Goal: Task Accomplishment & Management: Complete application form

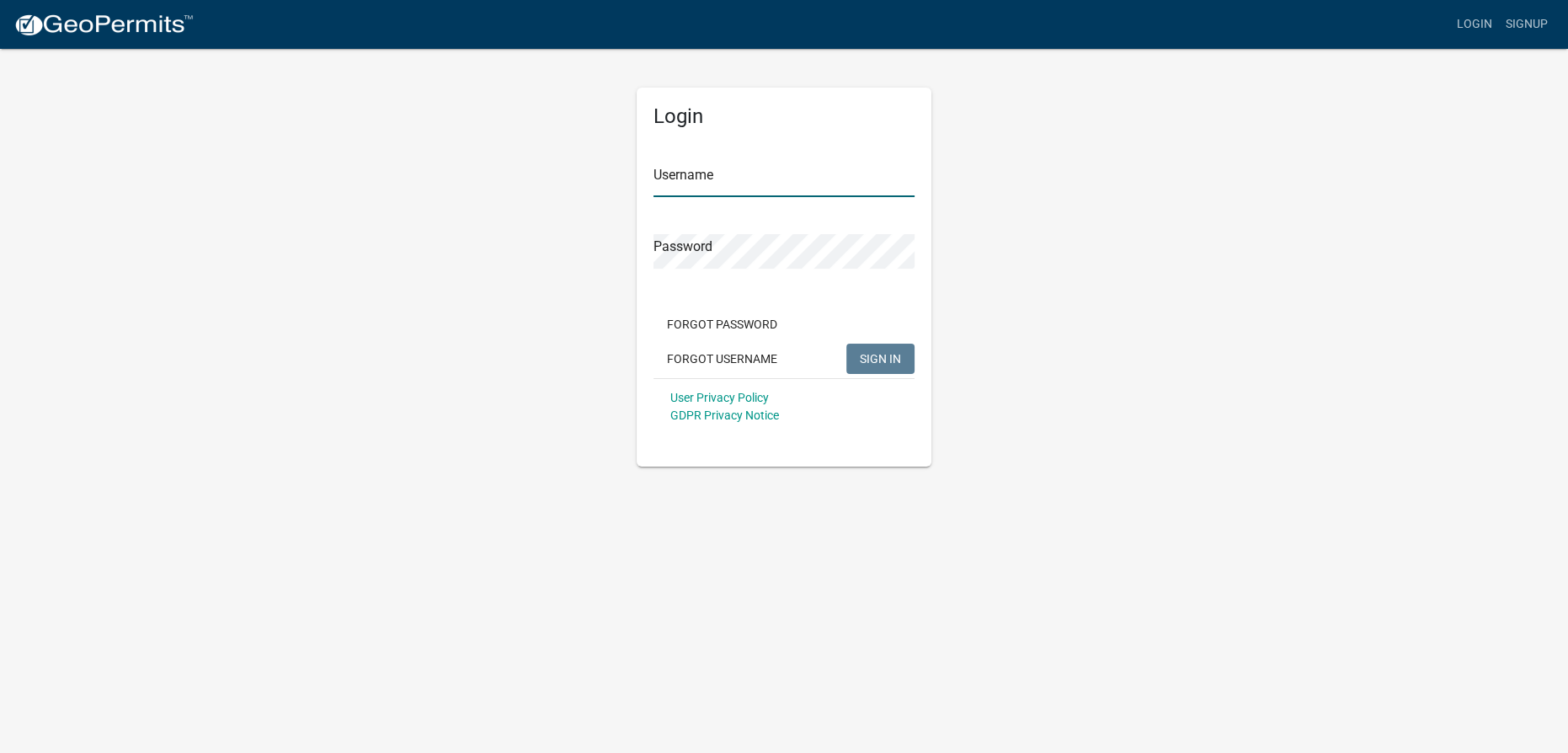
click at [742, 181] on input "Username" at bounding box center [784, 179] width 261 height 34
type input "msandy"
click at [785, 344] on button "SIGN IN" at bounding box center [880, 358] width 68 height 30
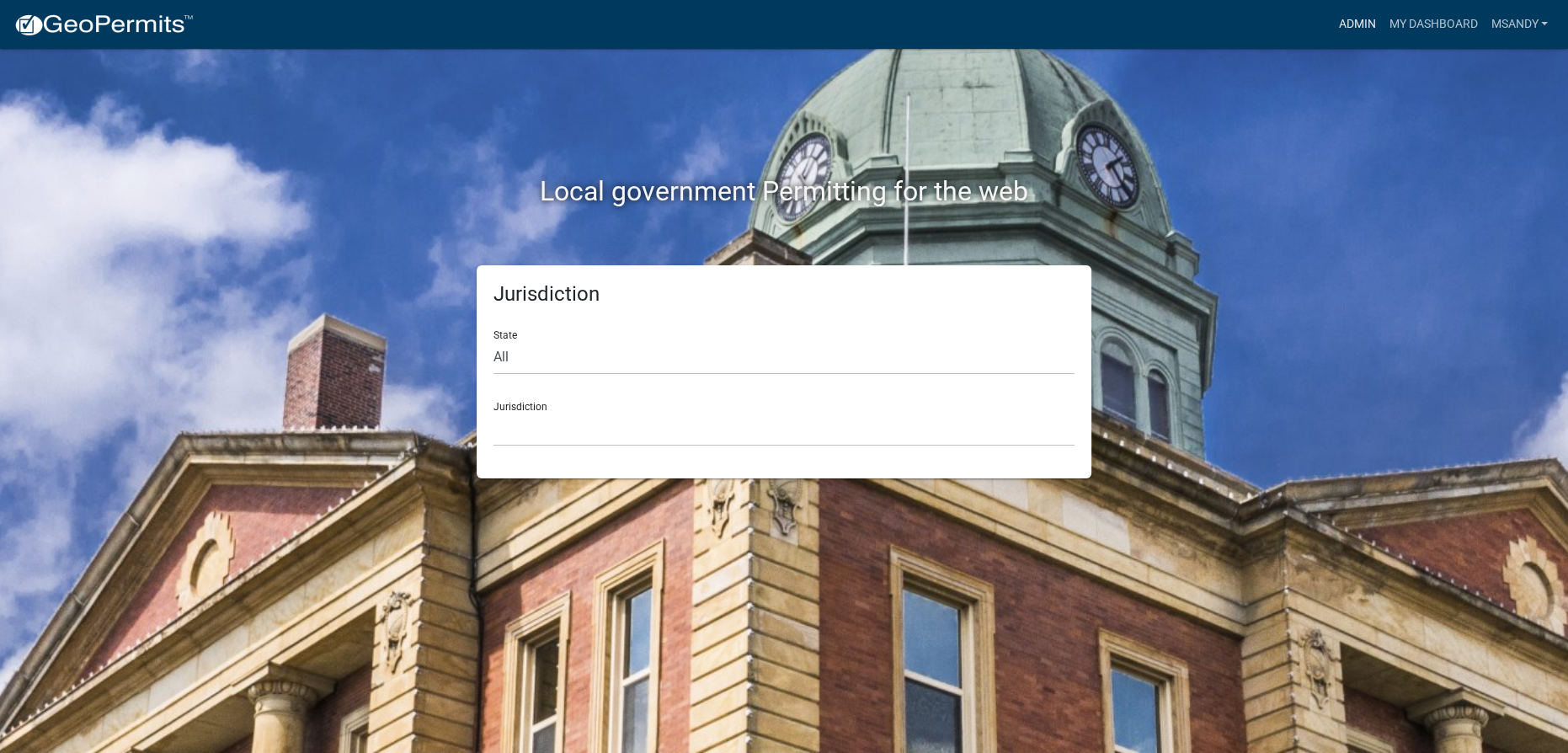
click at [785, 17] on link "Admin" at bounding box center [1357, 24] width 51 height 32
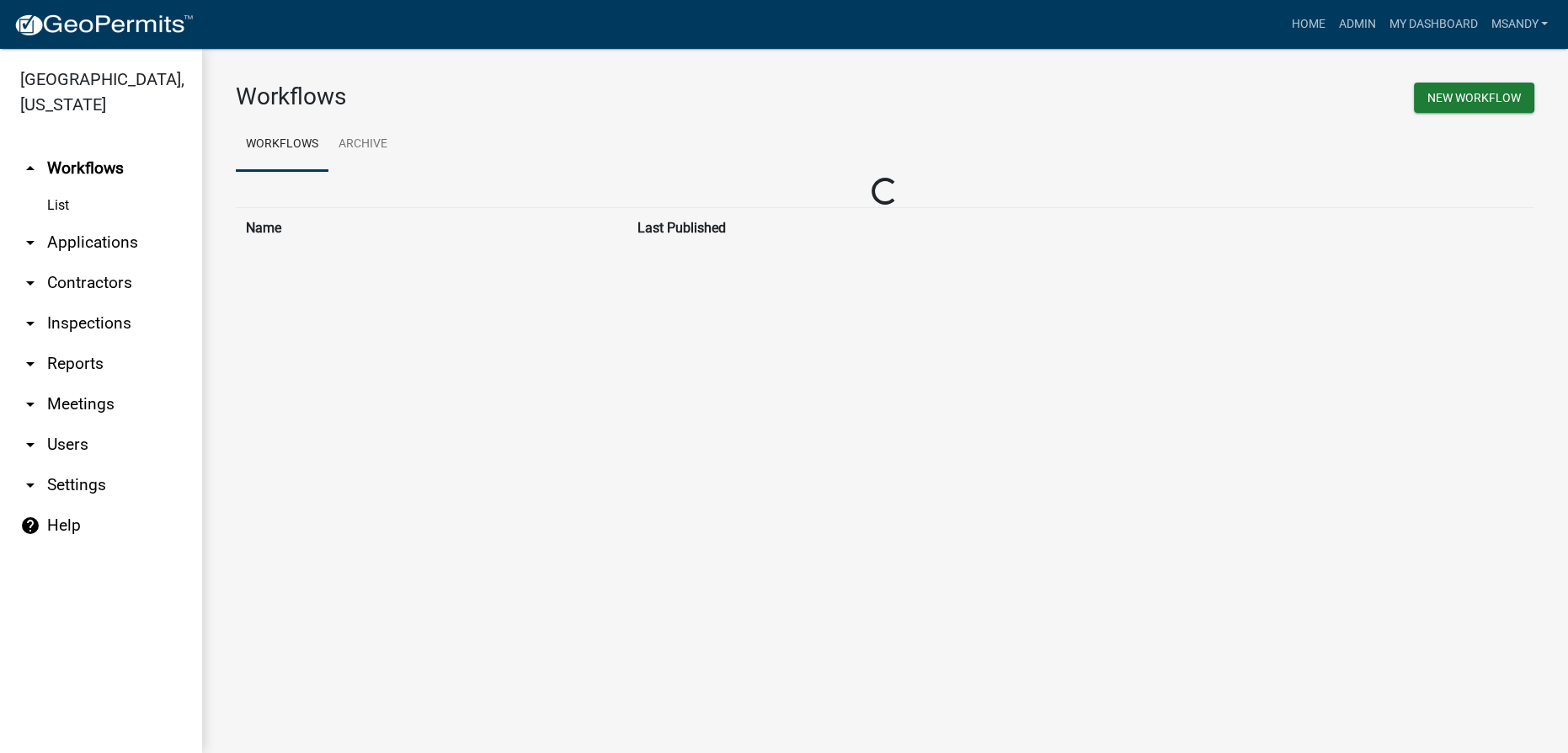
click at [89, 232] on link "arrow_drop_down Applications" at bounding box center [101, 242] width 202 height 40
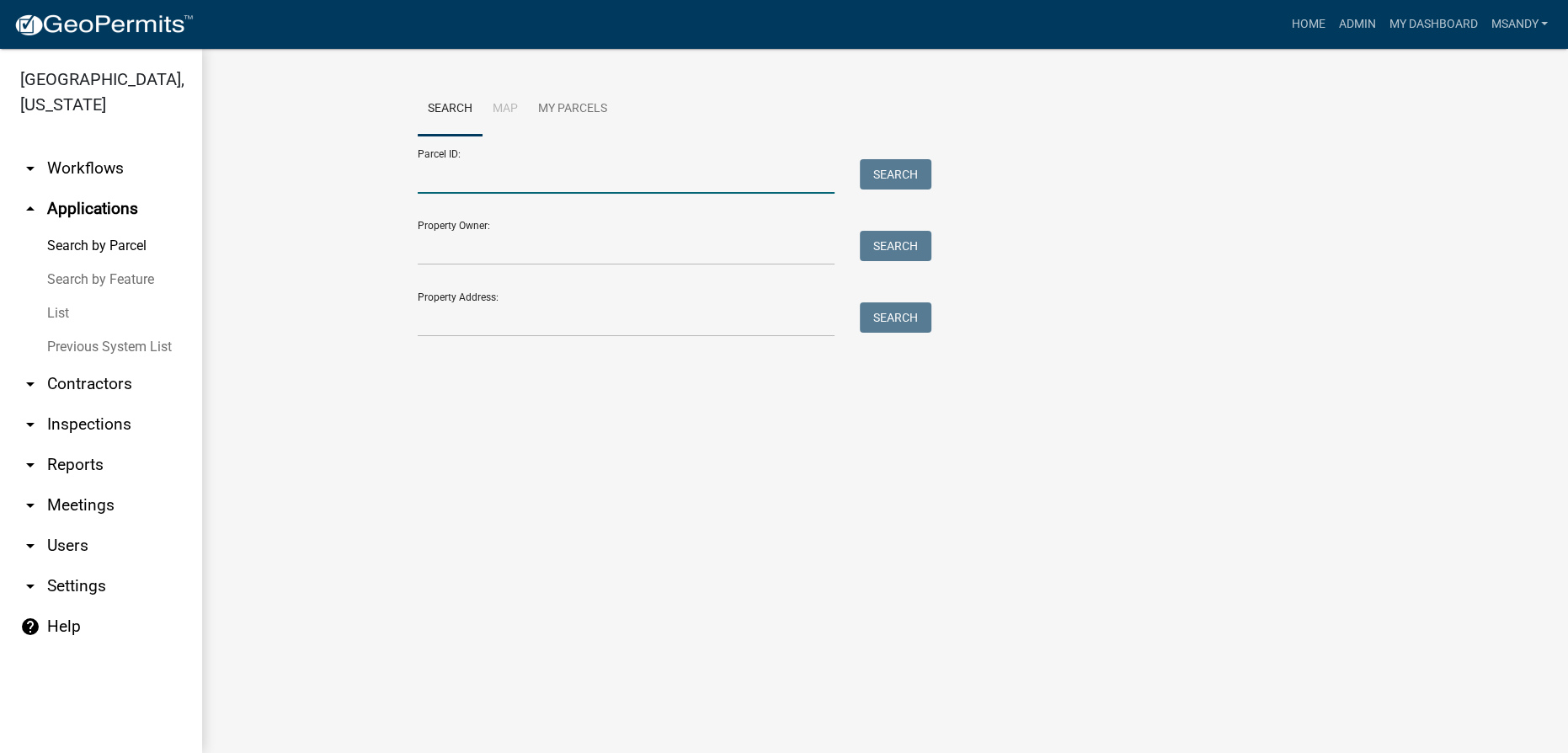
click at [431, 178] on input "Parcel ID:" at bounding box center [626, 176] width 417 height 34
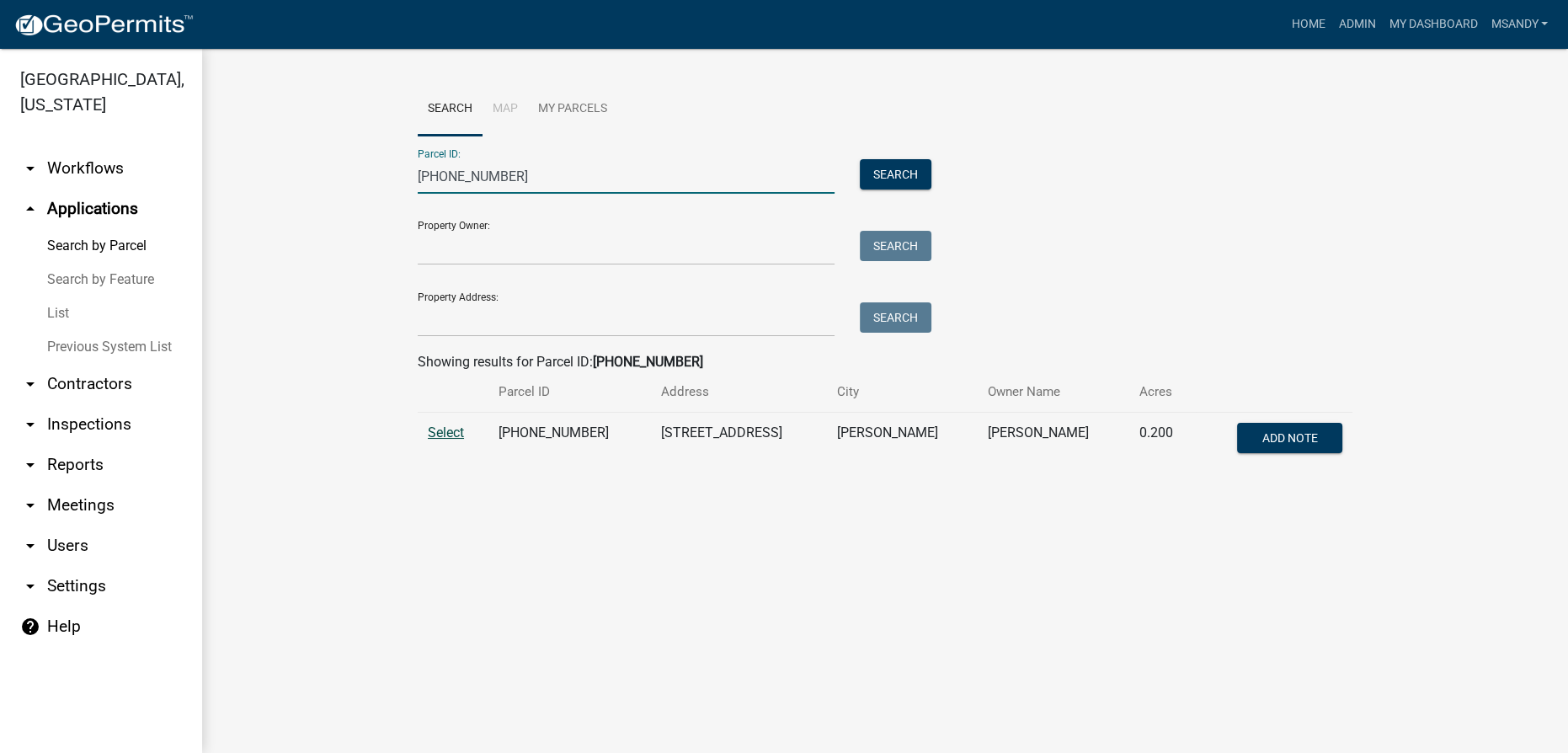
type input "025-084-090"
click at [431, 425] on span "Select" at bounding box center [445, 432] width 36 height 16
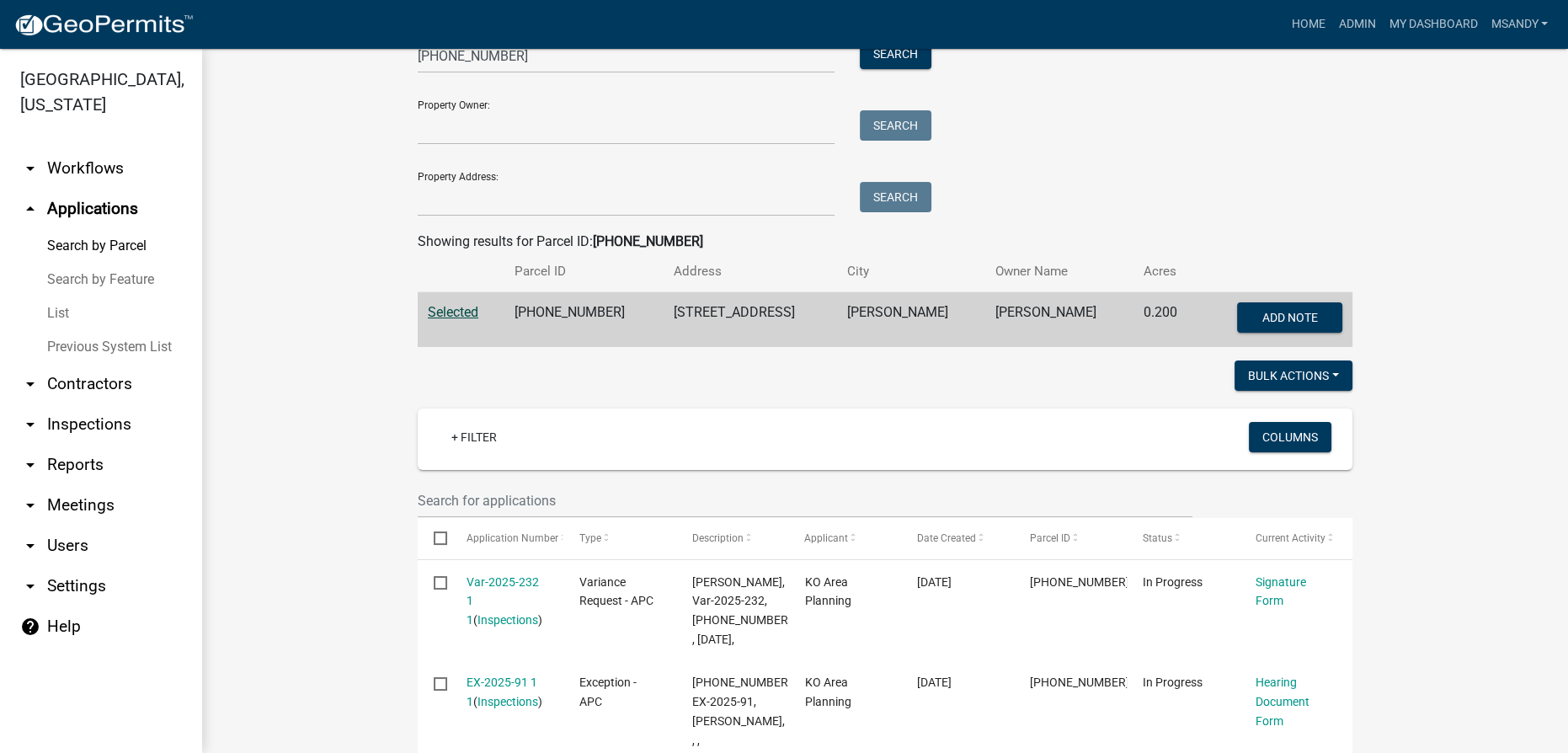
scroll to position [306, 0]
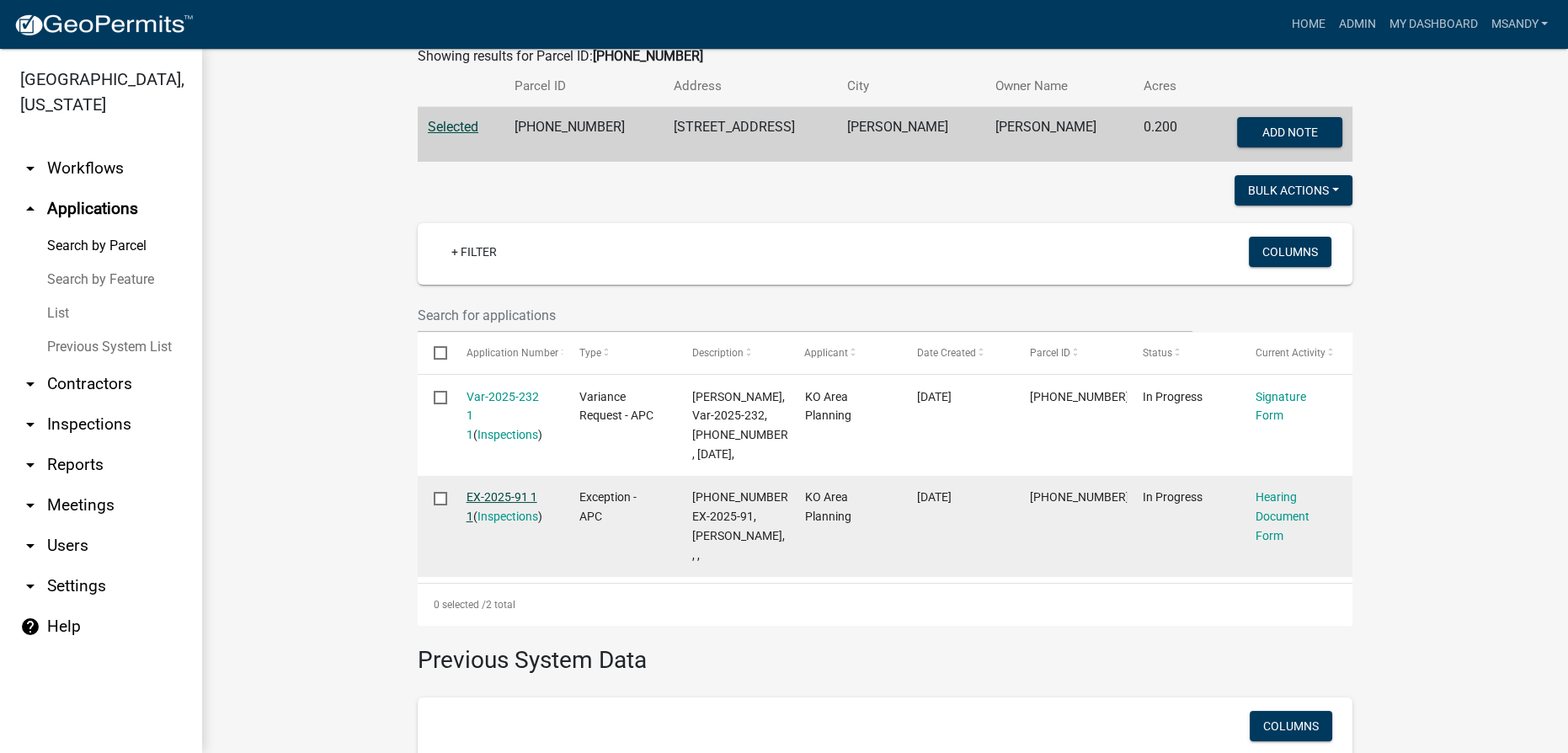
click at [500, 519] on link "EX-2025-91 1 1" at bounding box center [502, 507] width 70 height 33
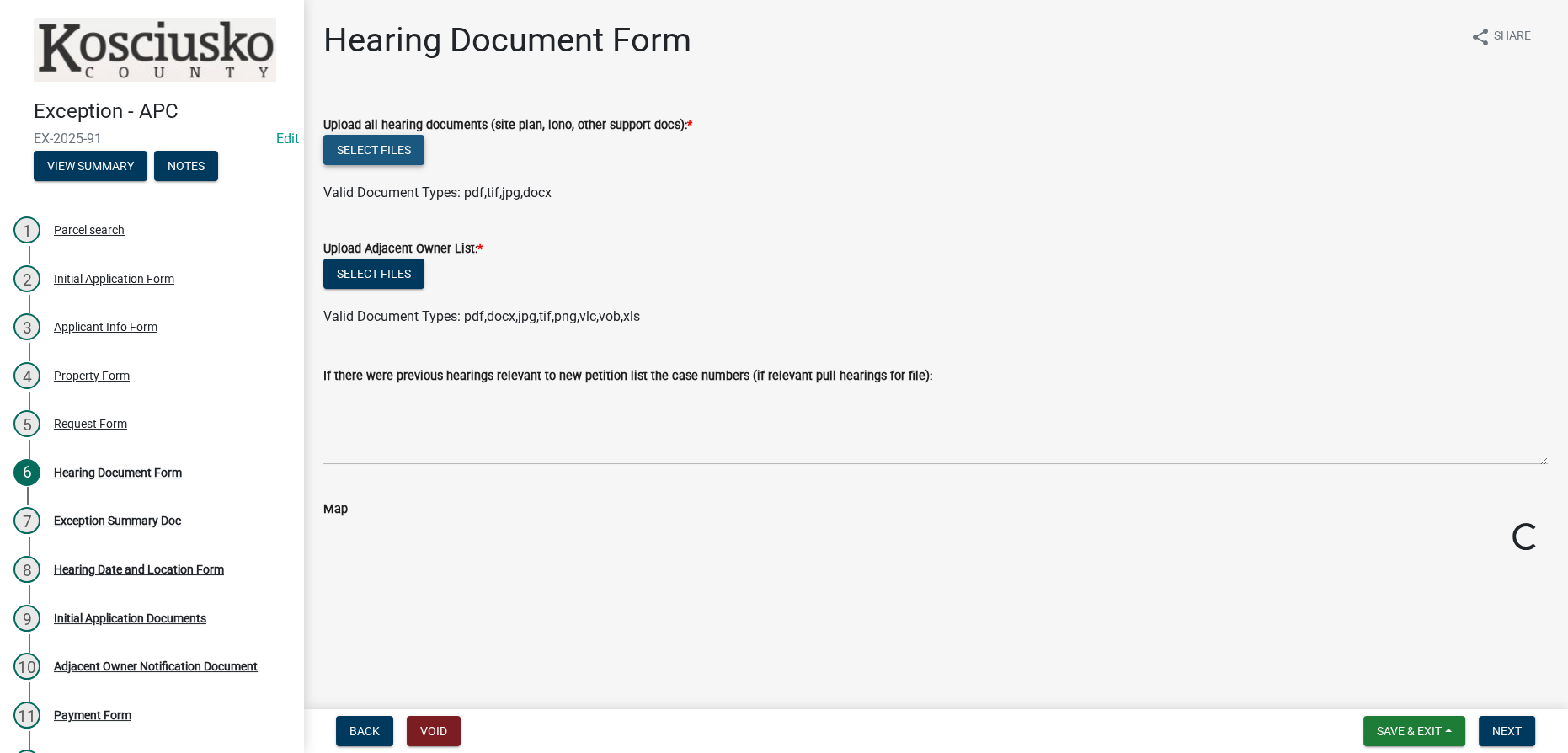
click at [388, 149] on button "Select files" at bounding box center [373, 149] width 101 height 30
click at [371, 264] on button "Select files" at bounding box center [373, 273] width 101 height 30
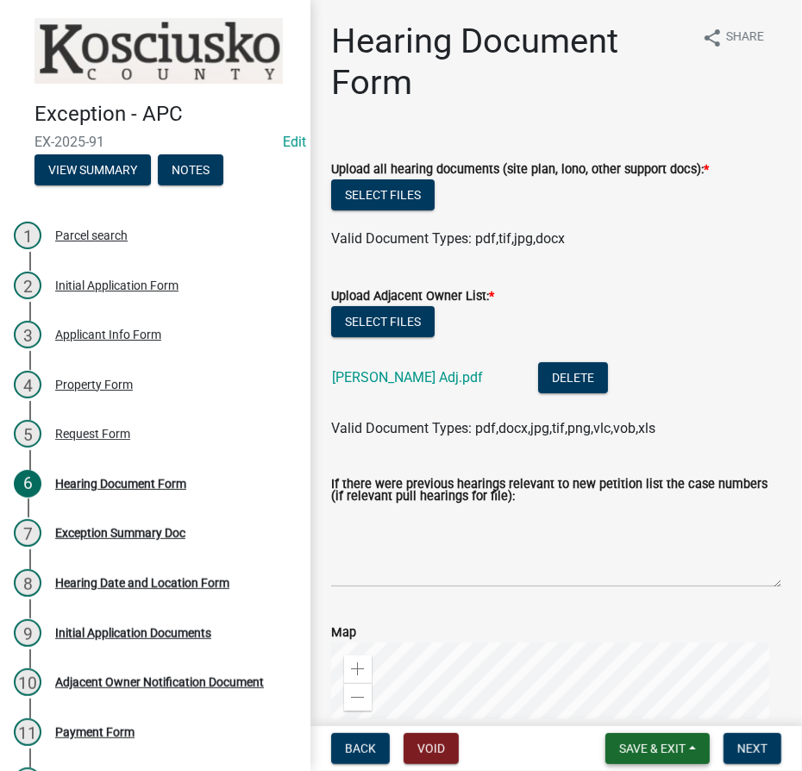
click at [676, 747] on span "Save & Exit" at bounding box center [652, 748] width 66 height 14
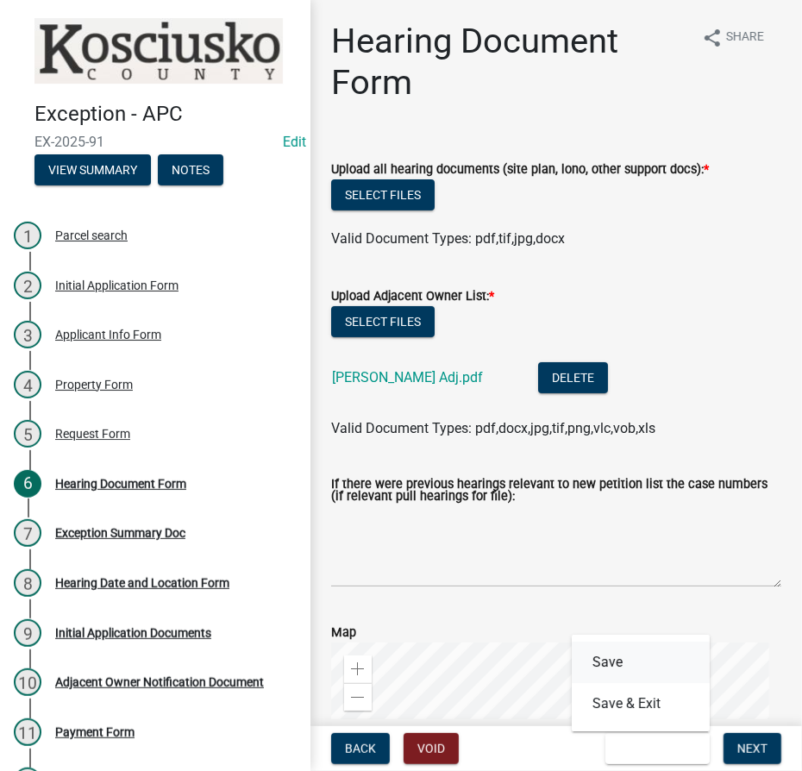
click at [627, 666] on button "Save" at bounding box center [641, 661] width 138 height 41
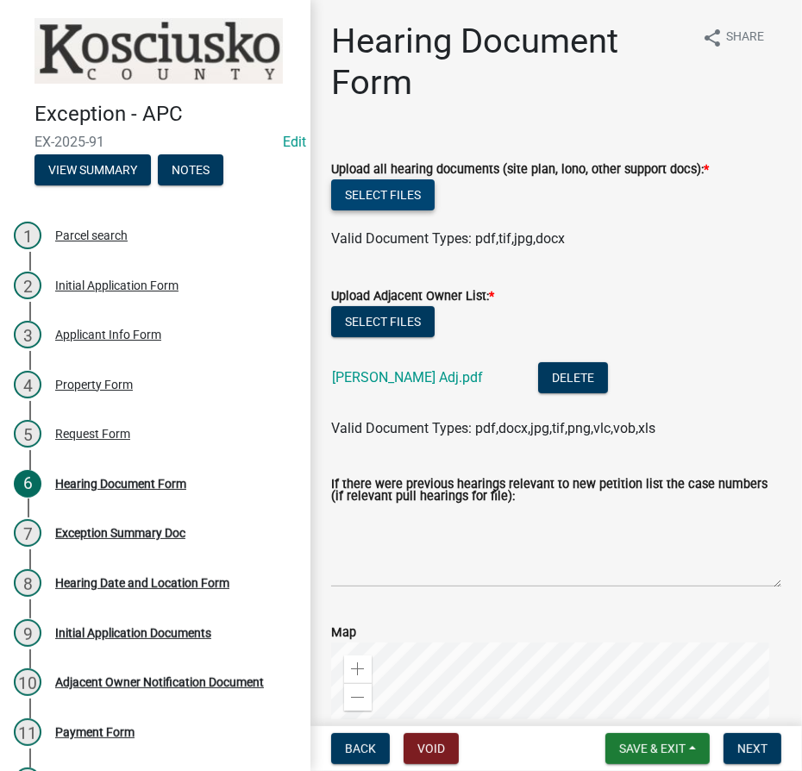
click at [401, 183] on button "Select files" at bounding box center [382, 194] width 103 height 31
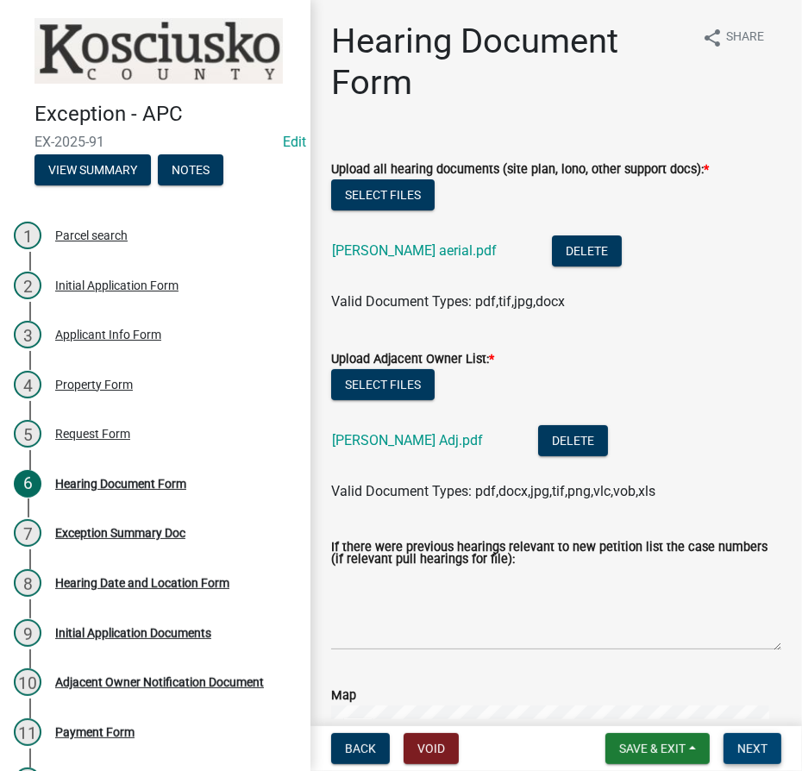
click at [760, 749] on span "Next" at bounding box center [752, 748] width 30 height 14
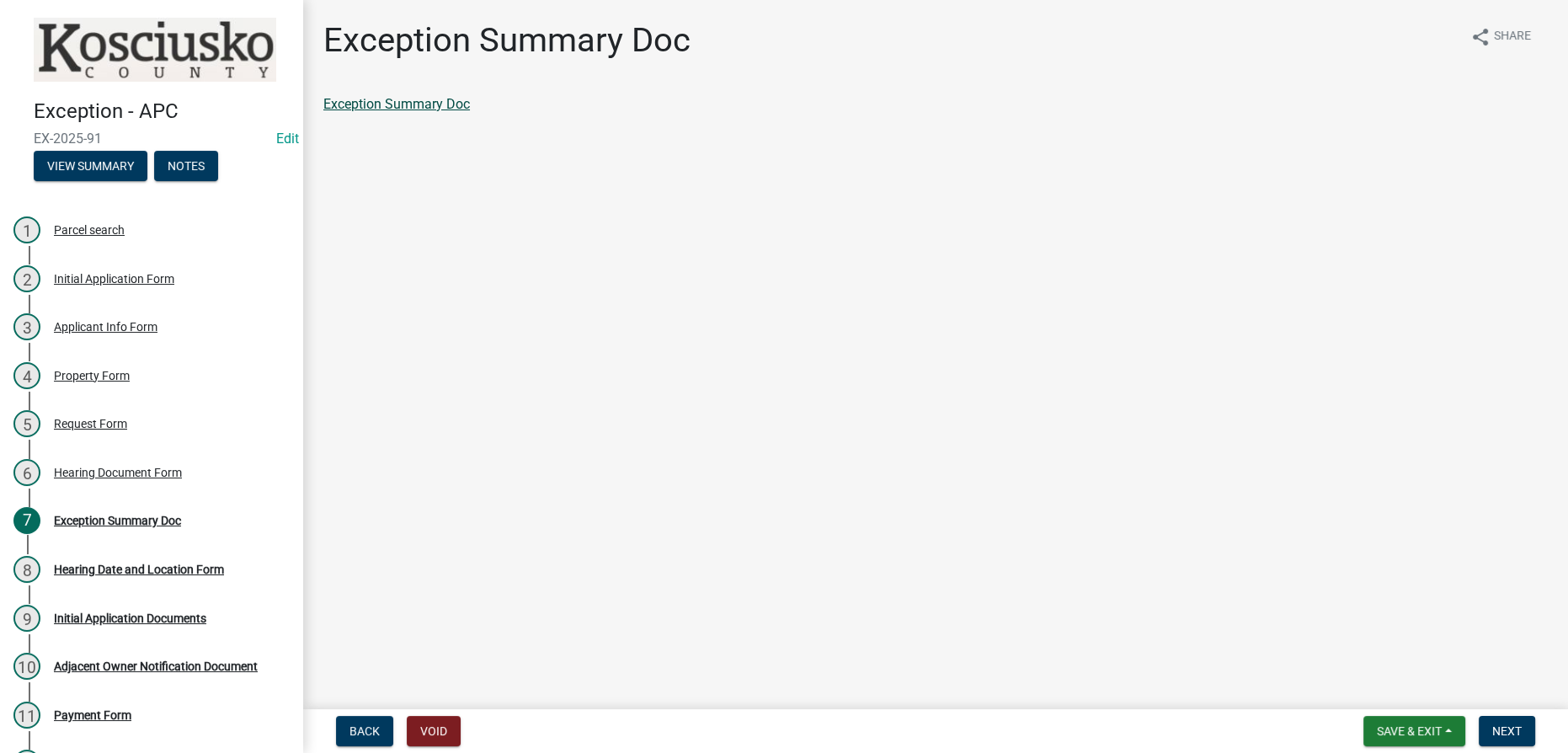
click at [404, 98] on link "Exception Summary Doc" at bounding box center [397, 104] width 147 height 16
click at [352, 730] on span "Back" at bounding box center [364, 731] width 30 height 14
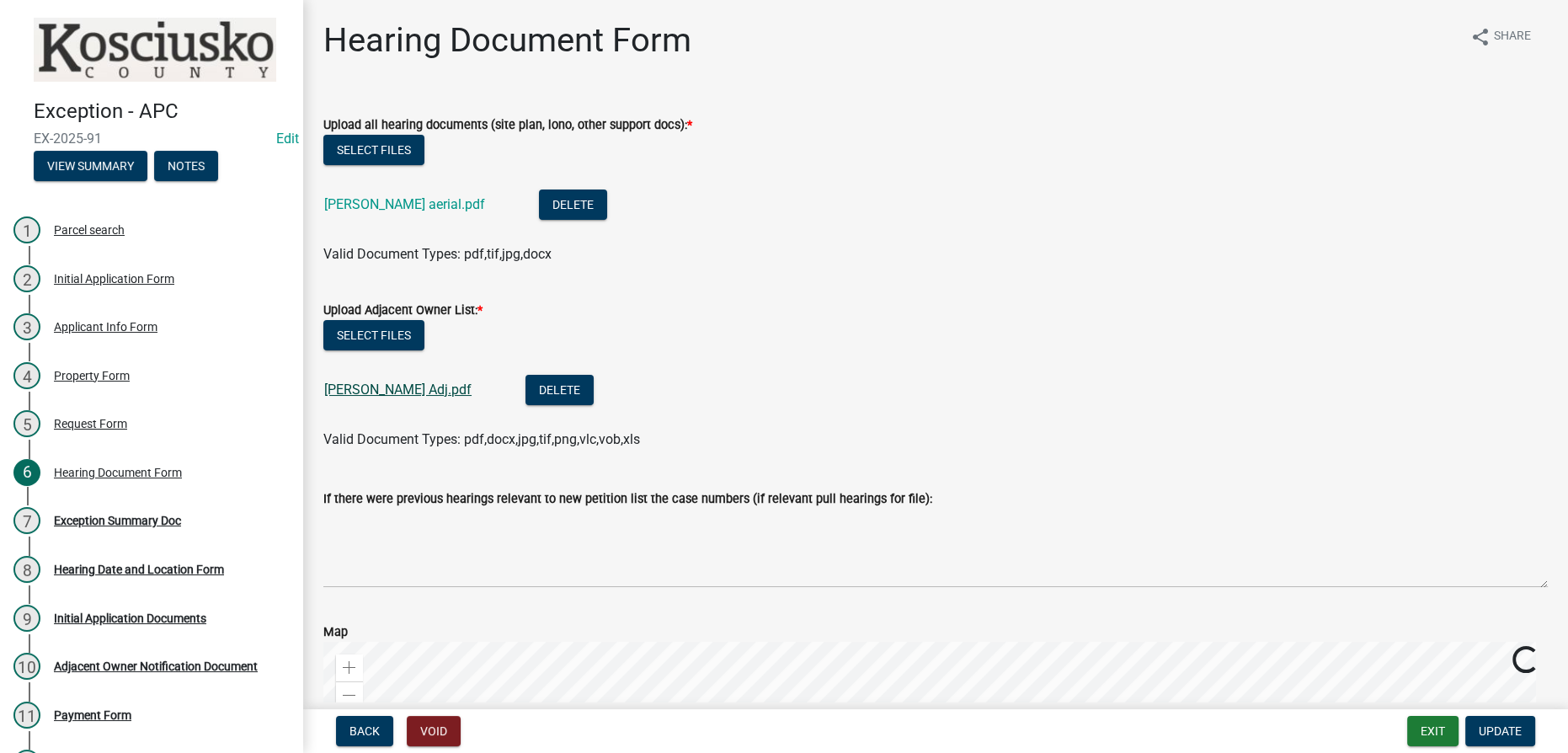
click at [388, 388] on link "Anderson Adj.pdf" at bounding box center [398, 390] width 148 height 16
click at [372, 210] on link "anderson aerial.pdf" at bounding box center [404, 204] width 161 height 16
click at [785, 729] on button "Update" at bounding box center [1501, 731] width 70 height 30
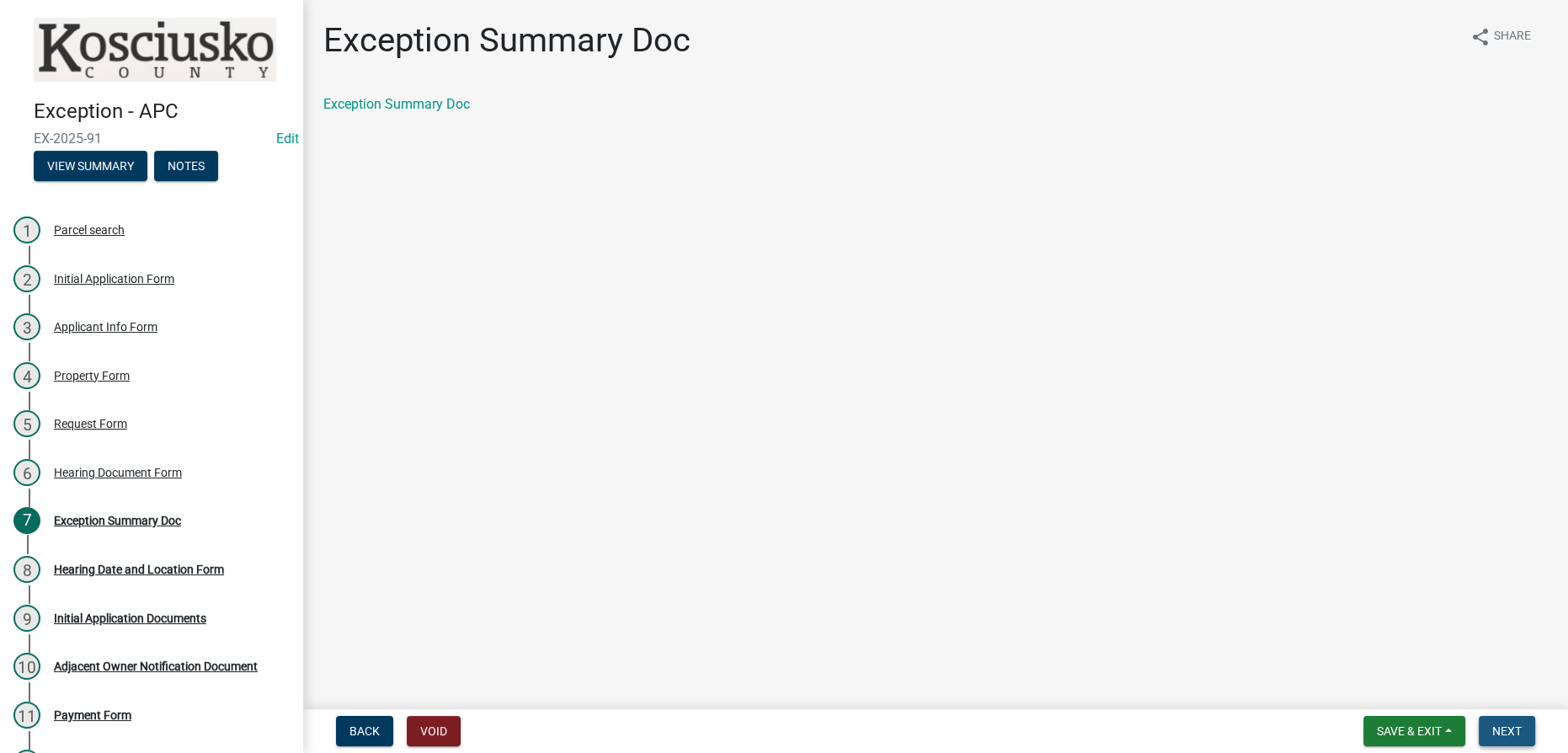
click at [785, 730] on button "Next" at bounding box center [1507, 731] width 57 height 30
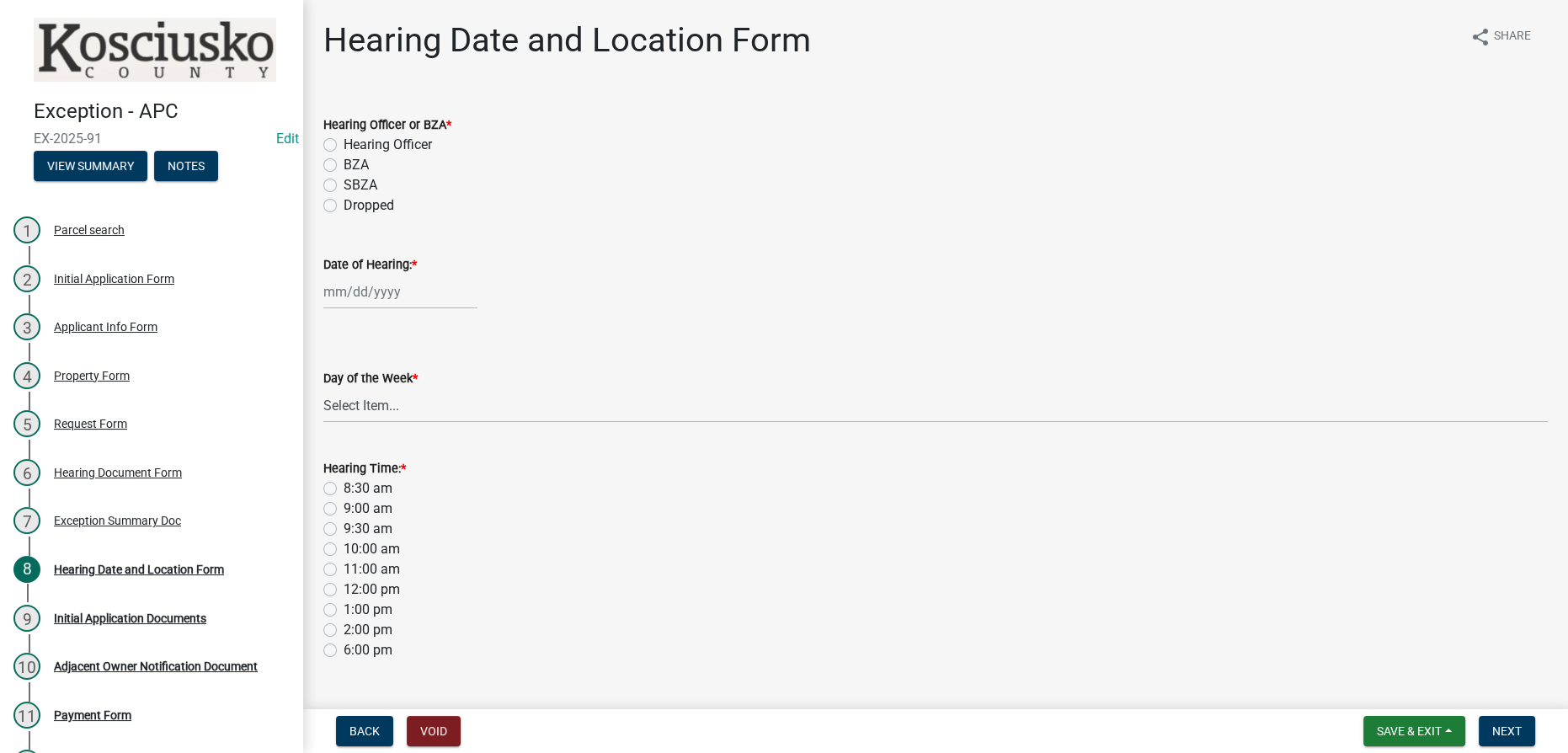
click at [344, 140] on label "Hearing Officer" at bounding box center [388, 145] width 89 height 21
click at [344, 140] on input "Hearing Officer" at bounding box center [349, 140] width 11 height 11
radio input "true"
select select "8"
select select "2025"
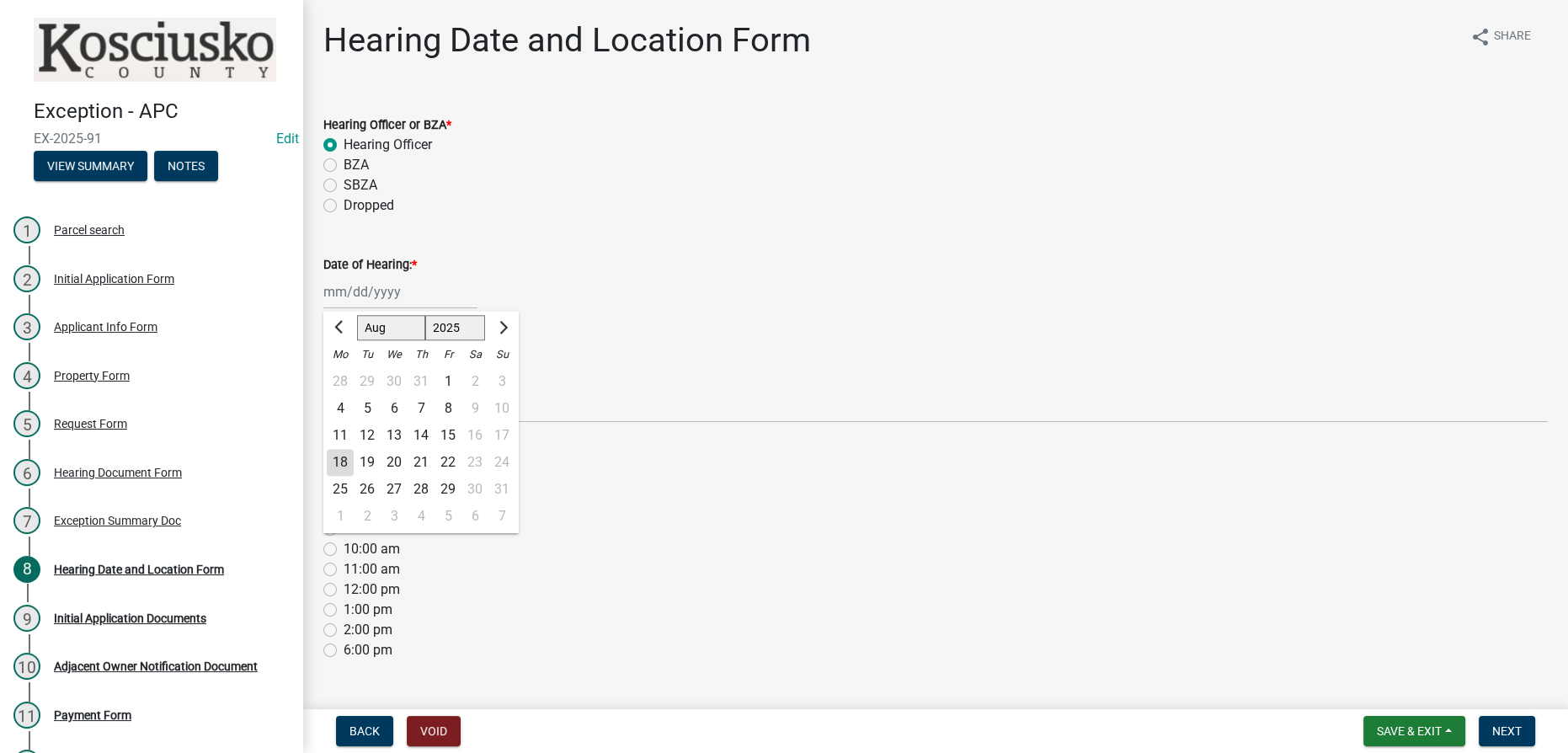
click at [384, 299] on div "Jan Feb Mar Apr May Jun Jul Aug Sep Oct Nov Dec 2022 2023 2024 2025 2026 2027 2…" at bounding box center [401, 291] width 154 height 34
click at [505, 324] on button "Next month" at bounding box center [501, 328] width 21 height 27
select select "9"
click at [341, 406] on div "8" at bounding box center [340, 408] width 27 height 27
type input "09/08/2025"
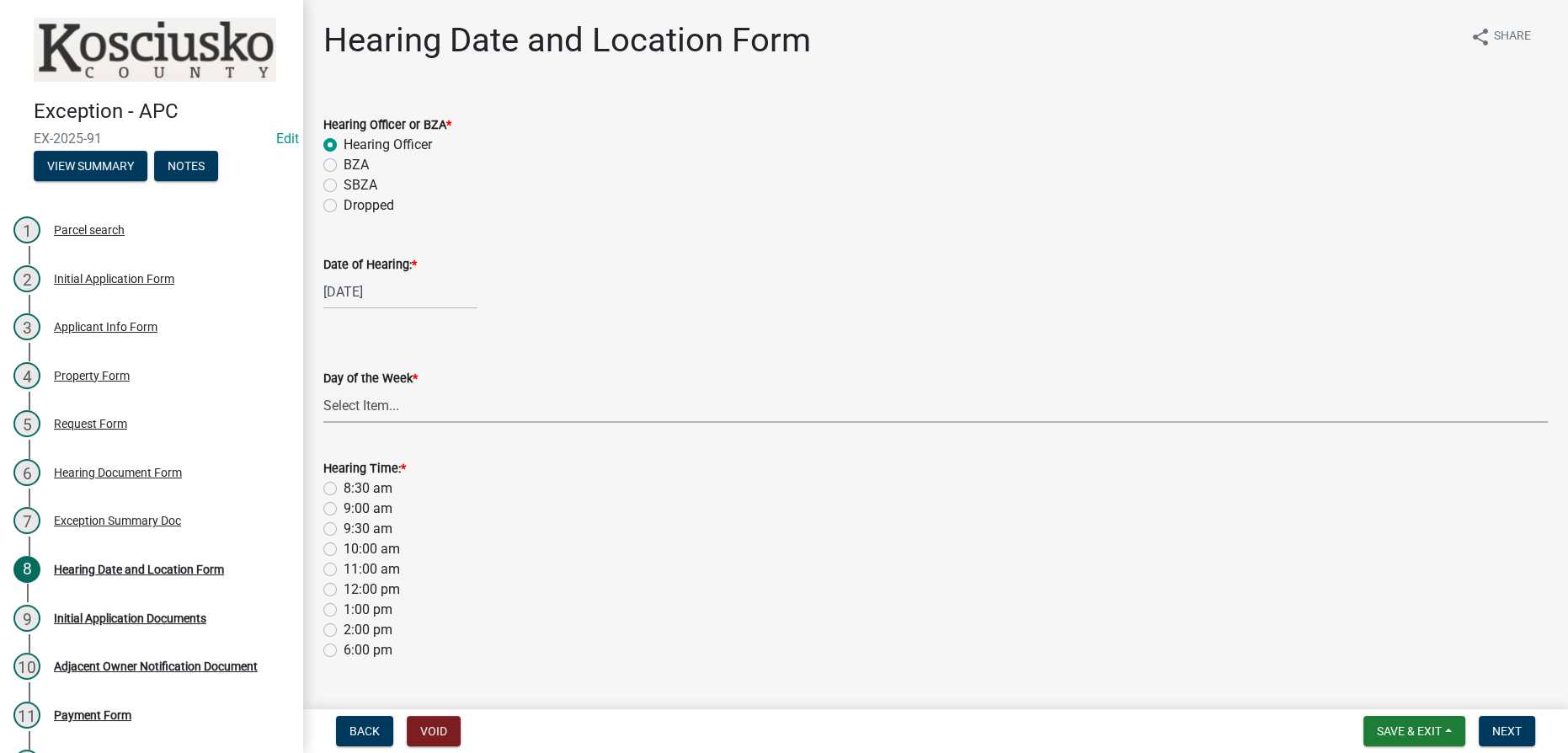
click at [412, 404] on select "Select Item... [DATE] [DATE] [DATE] [DATE] [DATE] [DATE] [DATE]" at bounding box center [935, 404] width 1224 height 34
click at [323, 388] on select "Select Item... [DATE] [DATE] [DATE] [DATE] [DATE] [DATE] [DATE]" at bounding box center [935, 404] width 1224 height 34
select select "561a16c8-198b-4fcd-8286-50f3971e9b88"
click at [344, 484] on label "8:30 am" at bounding box center [368, 488] width 49 height 21
click at [344, 484] on input "8:30 am" at bounding box center [349, 483] width 11 height 11
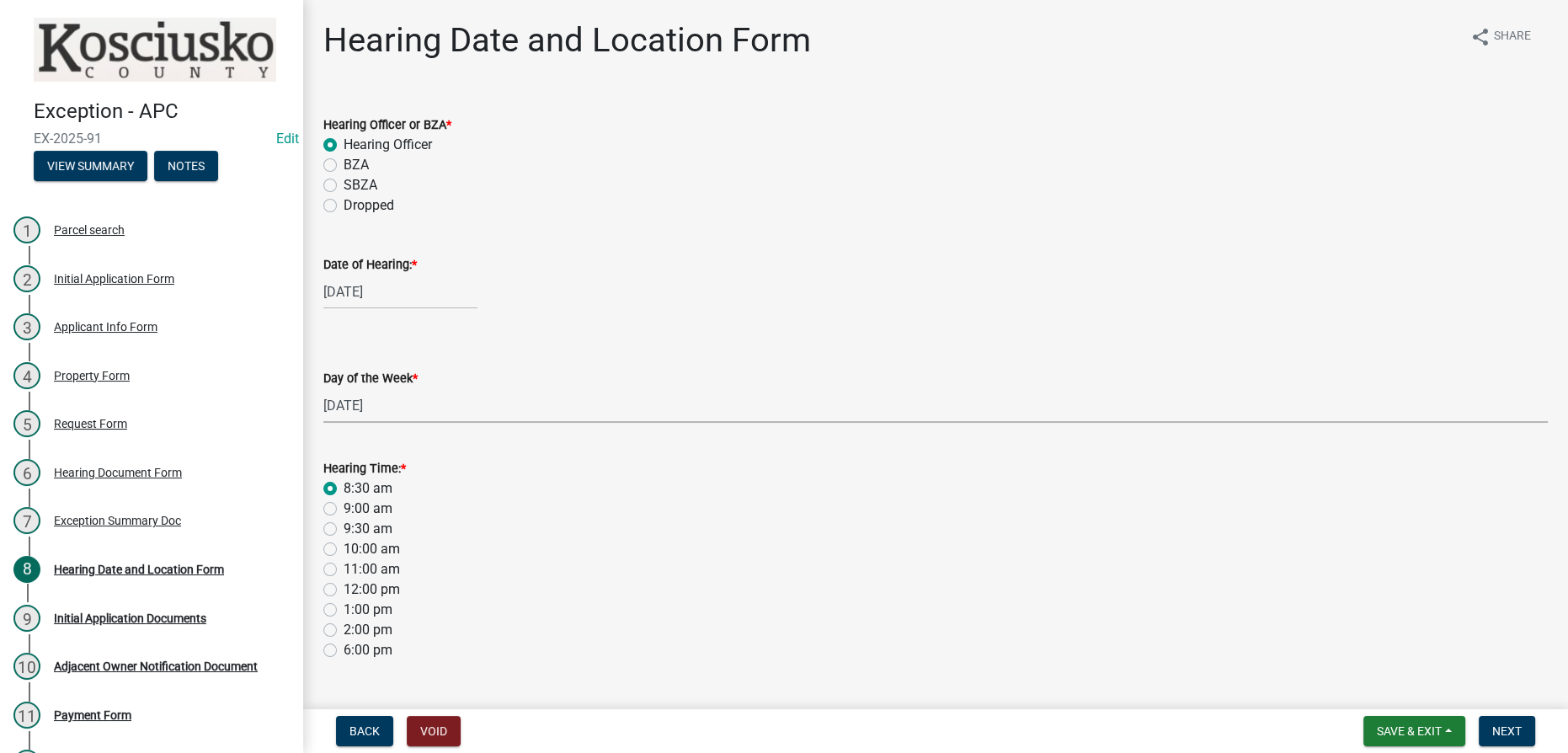
radio input "true"
click at [785, 730] on span "Next" at bounding box center [1507, 731] width 29 height 14
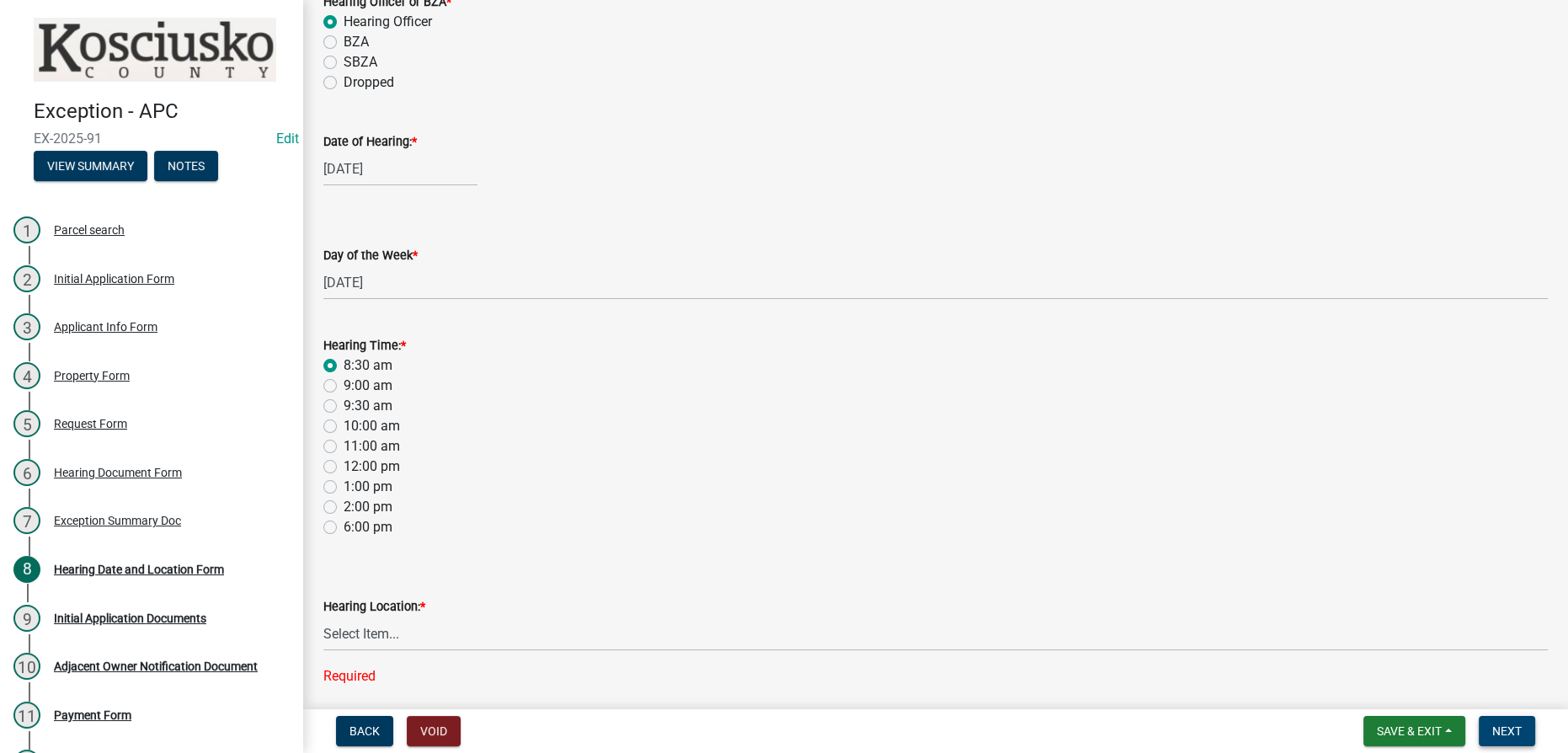
scroll to position [187, 0]
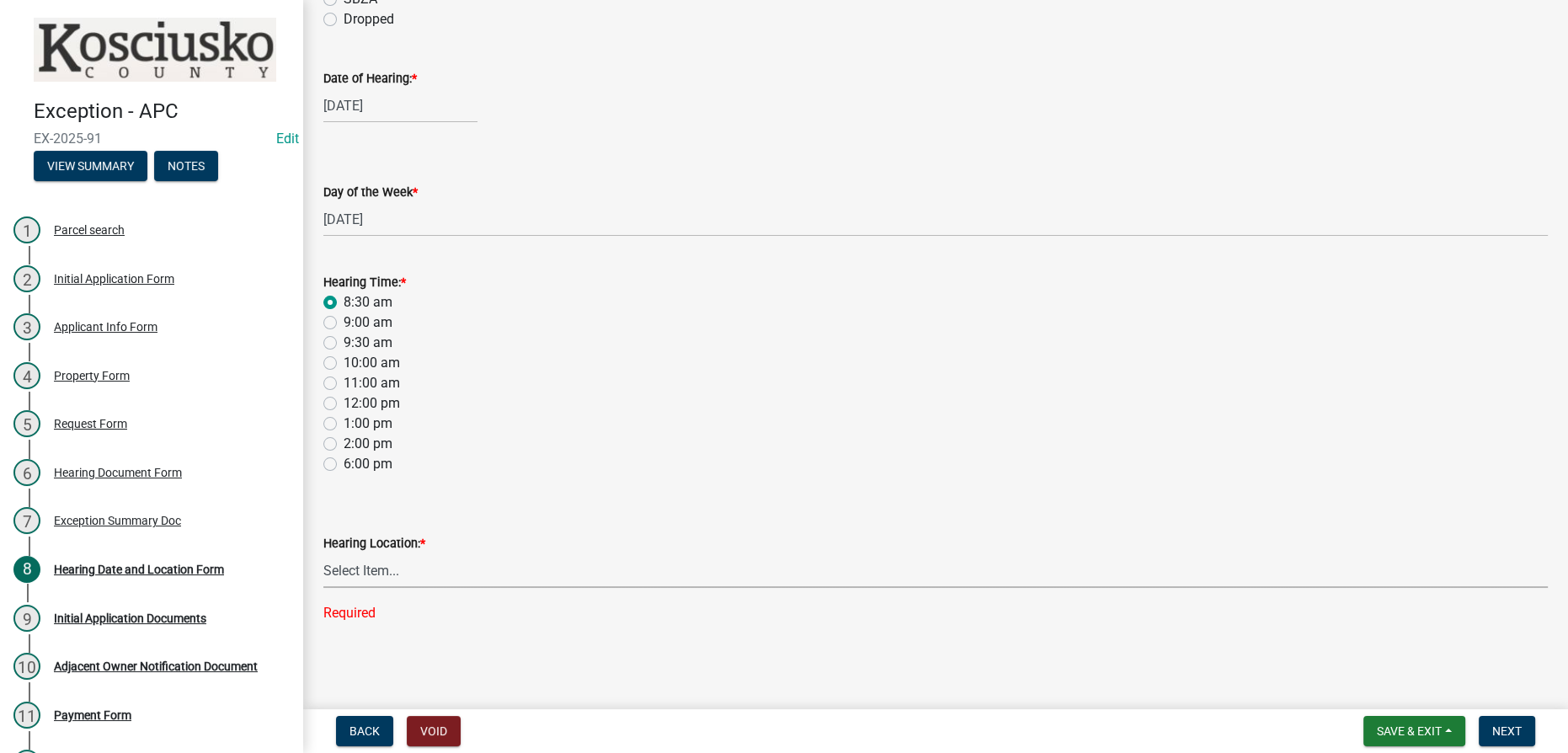
click at [364, 569] on select "Select Item... Area Plan Commission Office - [STREET_ADDRESS][GEOGRAPHIC_DATA] …" at bounding box center [935, 569] width 1224 height 34
click at [323, 586] on select "Select Item... Area Plan Commission Office - [STREET_ADDRESS][GEOGRAPHIC_DATA] …" at bounding box center [935, 569] width 1224 height 34
select select "9dcac0a2-b0c4-4f3b-8637-840d2209bdca"
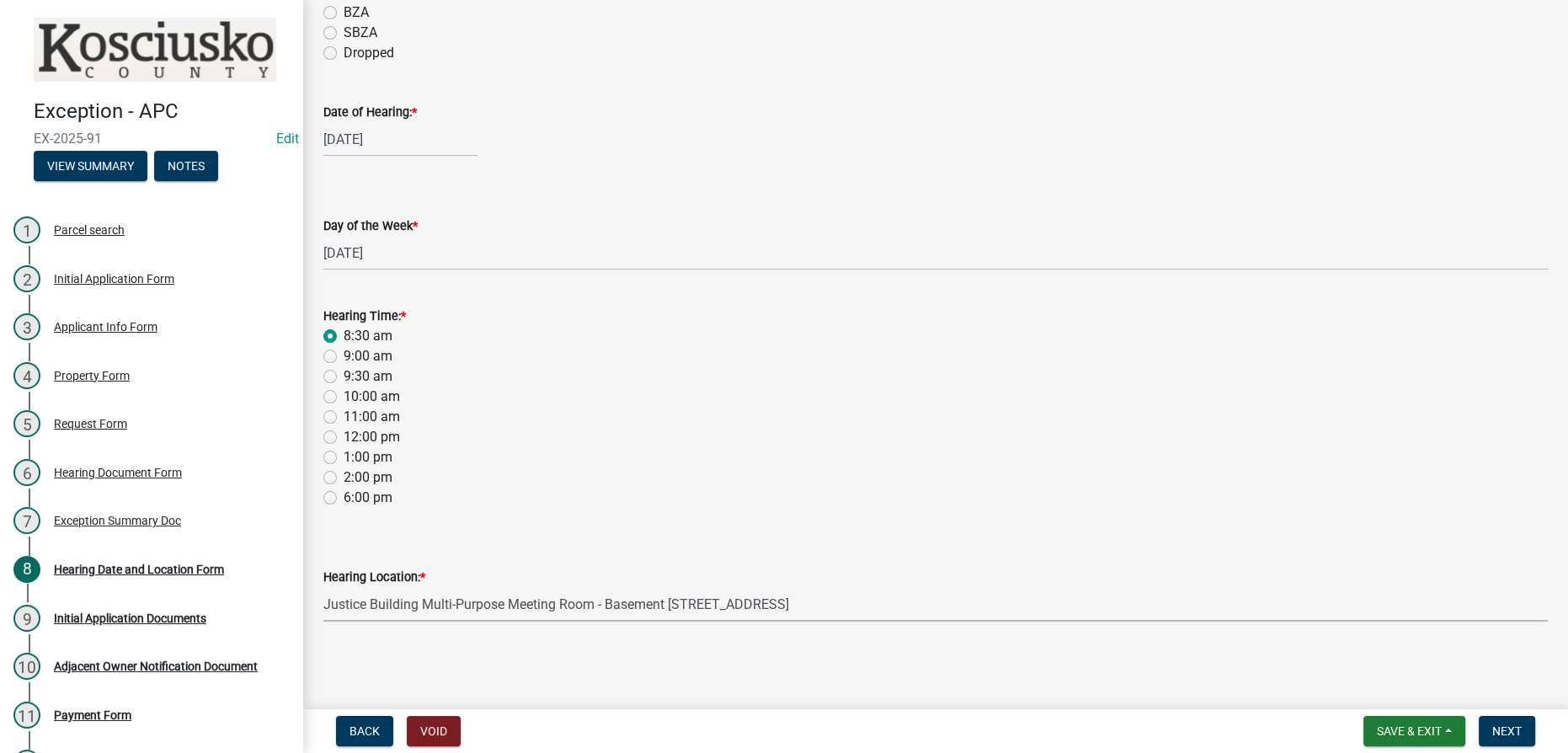
scroll to position [152, 0]
click at [785, 725] on span "Next" at bounding box center [1507, 731] width 29 height 14
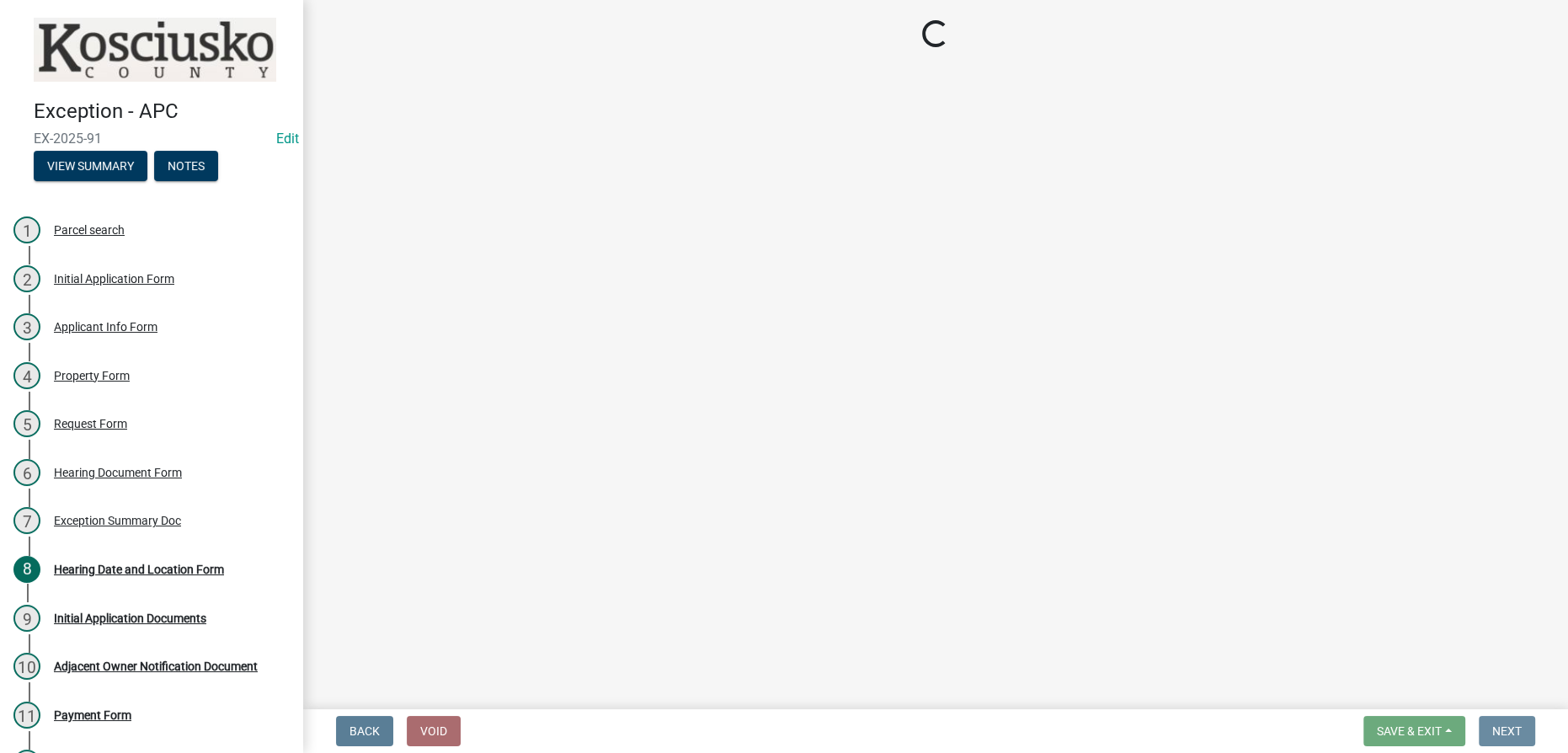
scroll to position [0, 0]
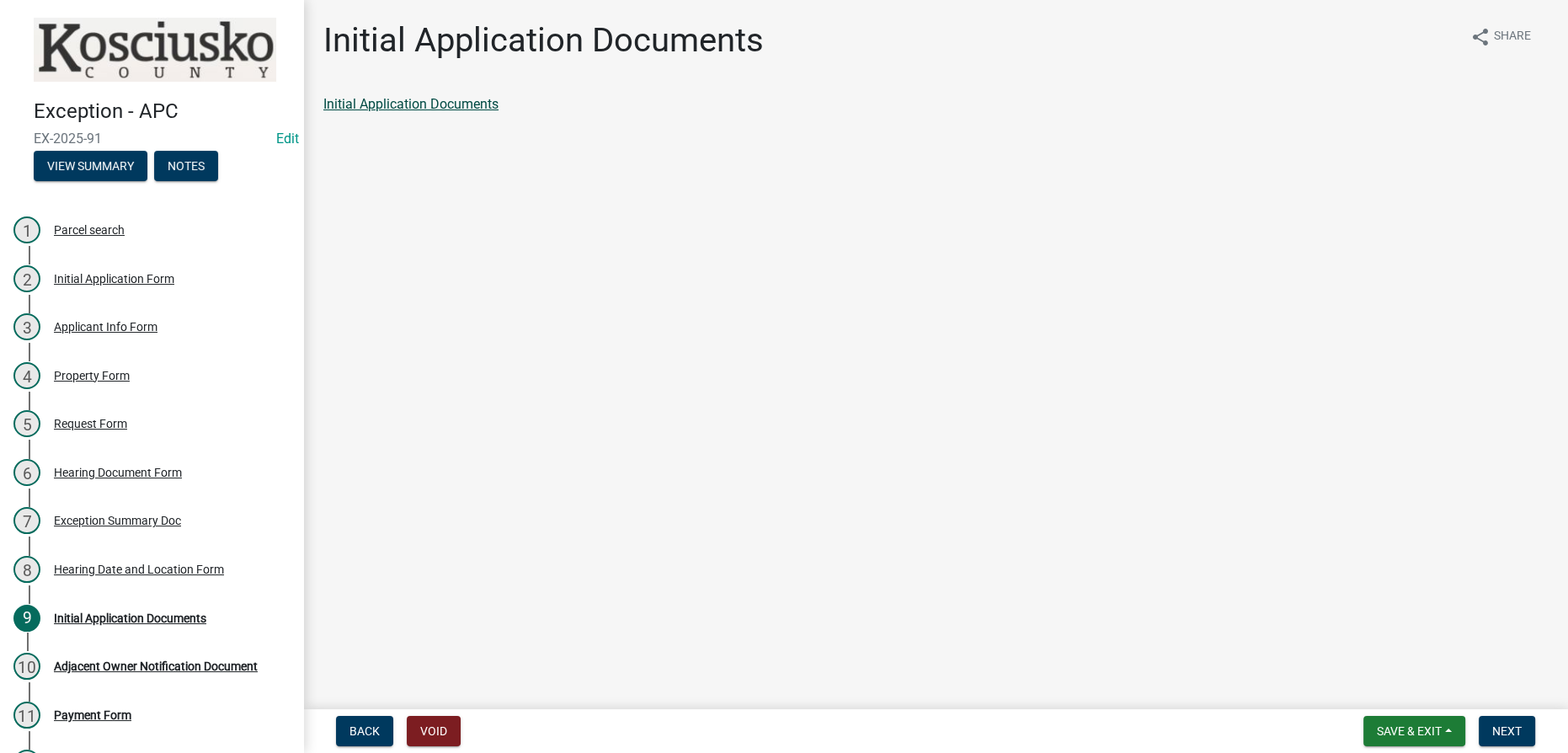
click at [400, 104] on link "Initial Application Documents" at bounding box center [410, 104] width 175 height 16
click at [785, 730] on span "Next" at bounding box center [1507, 731] width 29 height 14
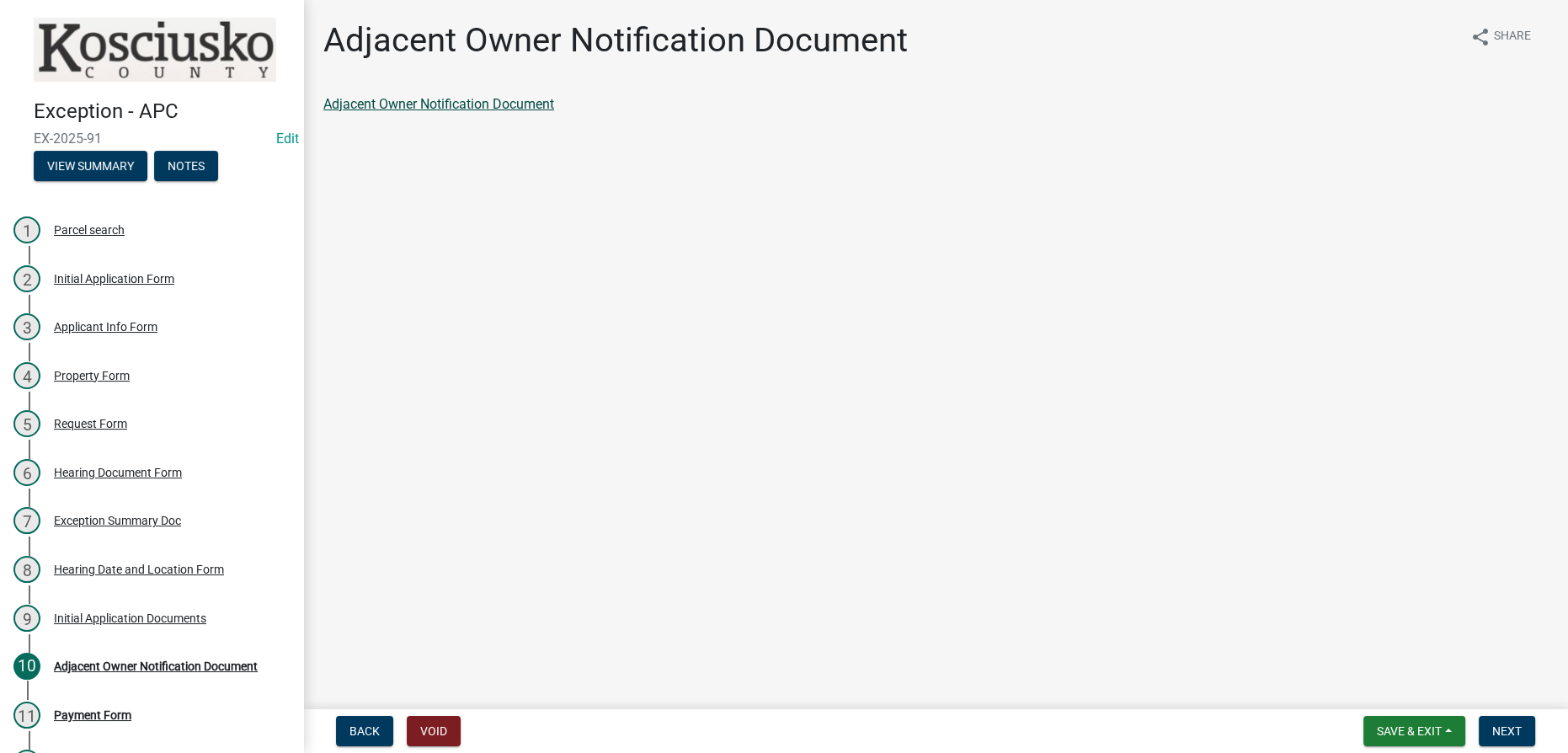
click at [386, 105] on link "Adjacent Owner Notification Document" at bounding box center [439, 104] width 231 height 16
click at [785, 724] on button "Next" at bounding box center [1507, 731] width 57 height 30
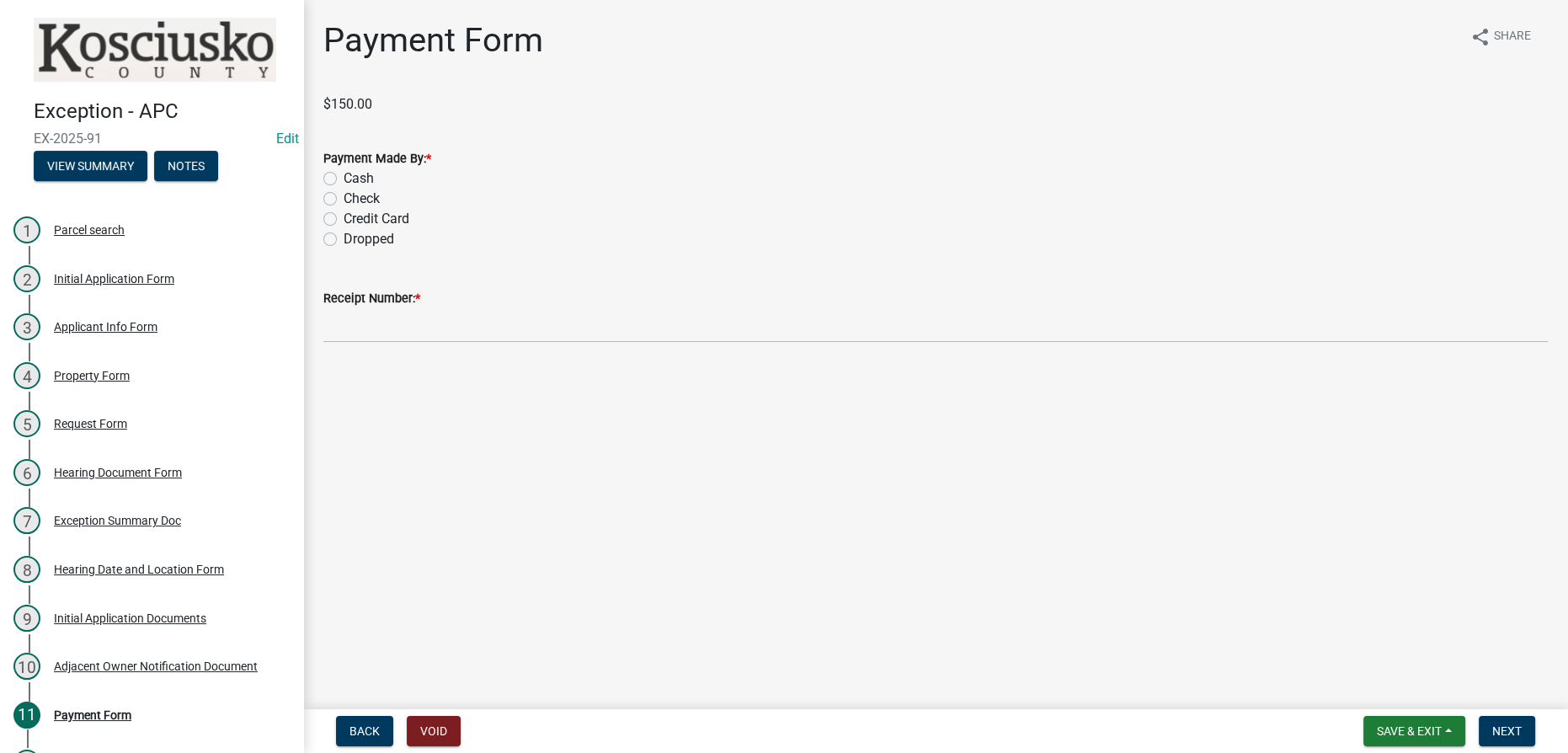
click at [344, 175] on label "Cash" at bounding box center [359, 178] width 30 height 21
click at [344, 175] on input "Cash" at bounding box center [349, 173] width 11 height 11
radio input "true"
click at [785, 729] on span "Save & Exit" at bounding box center [1409, 731] width 64 height 14
click at [785, 681] on button "Save & Exit" at bounding box center [1398, 687] width 135 height 40
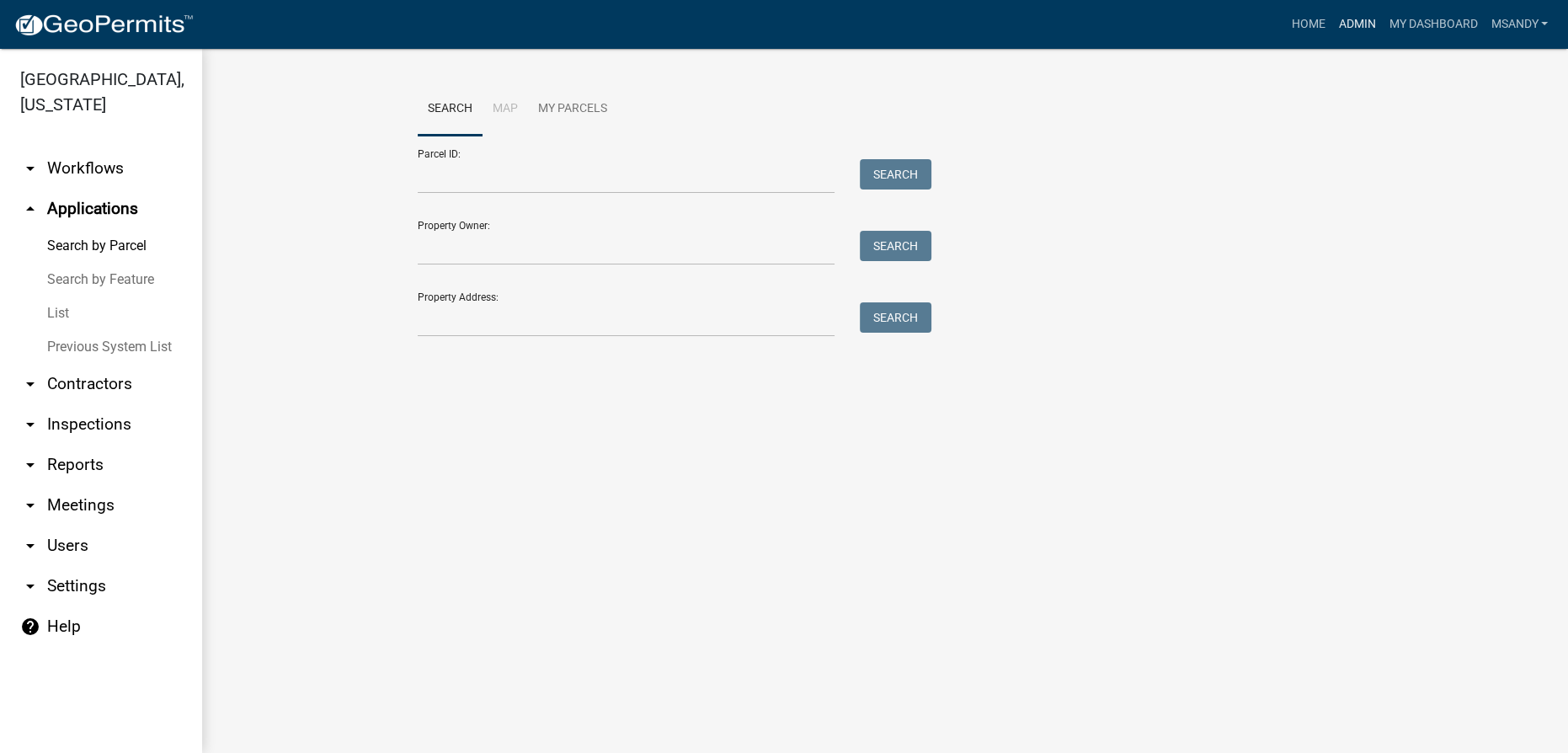
click at [785, 21] on link "Admin" at bounding box center [1357, 24] width 51 height 32
click at [95, 276] on link "Search by Feature" at bounding box center [101, 279] width 202 height 33
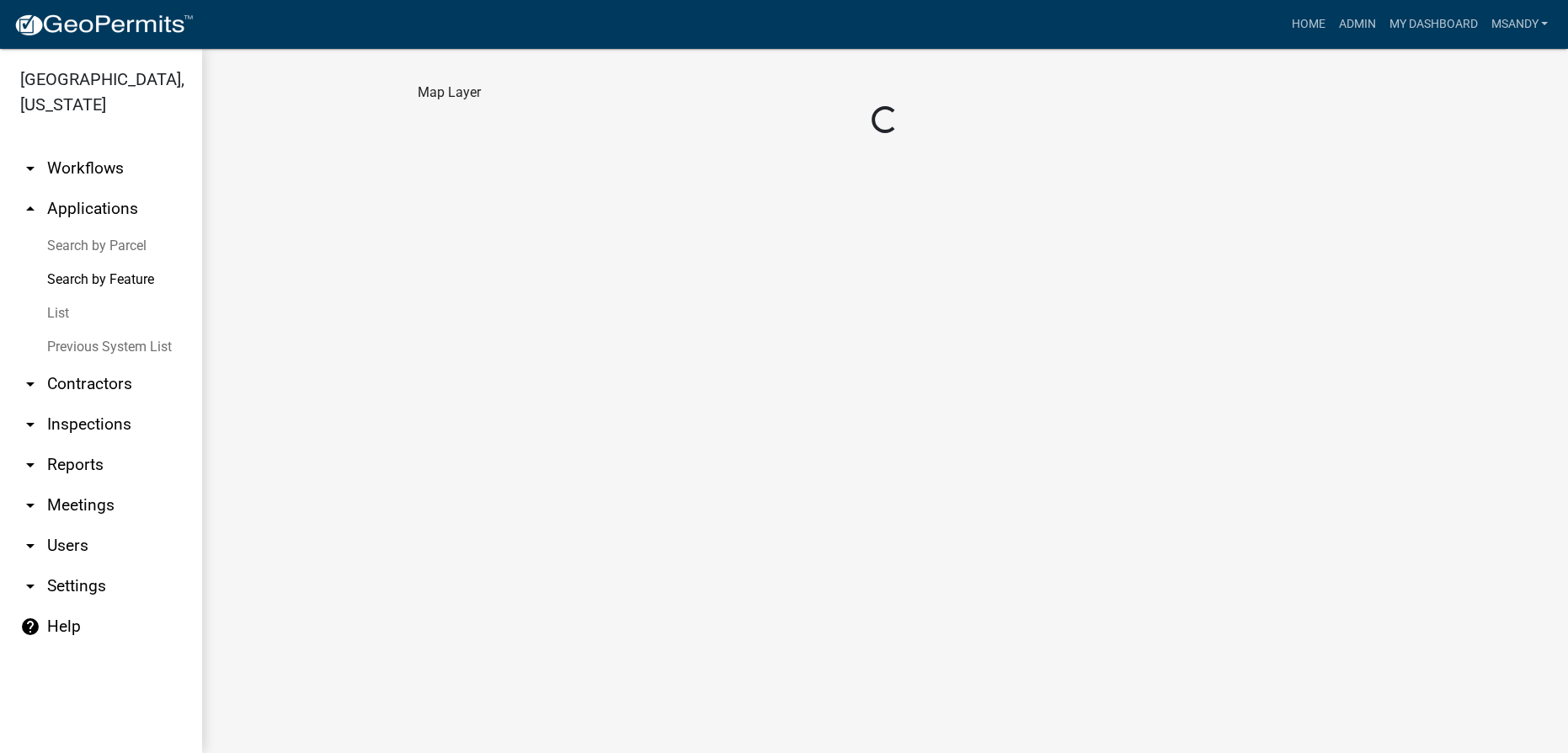
click at [54, 302] on link "List" at bounding box center [101, 313] width 202 height 33
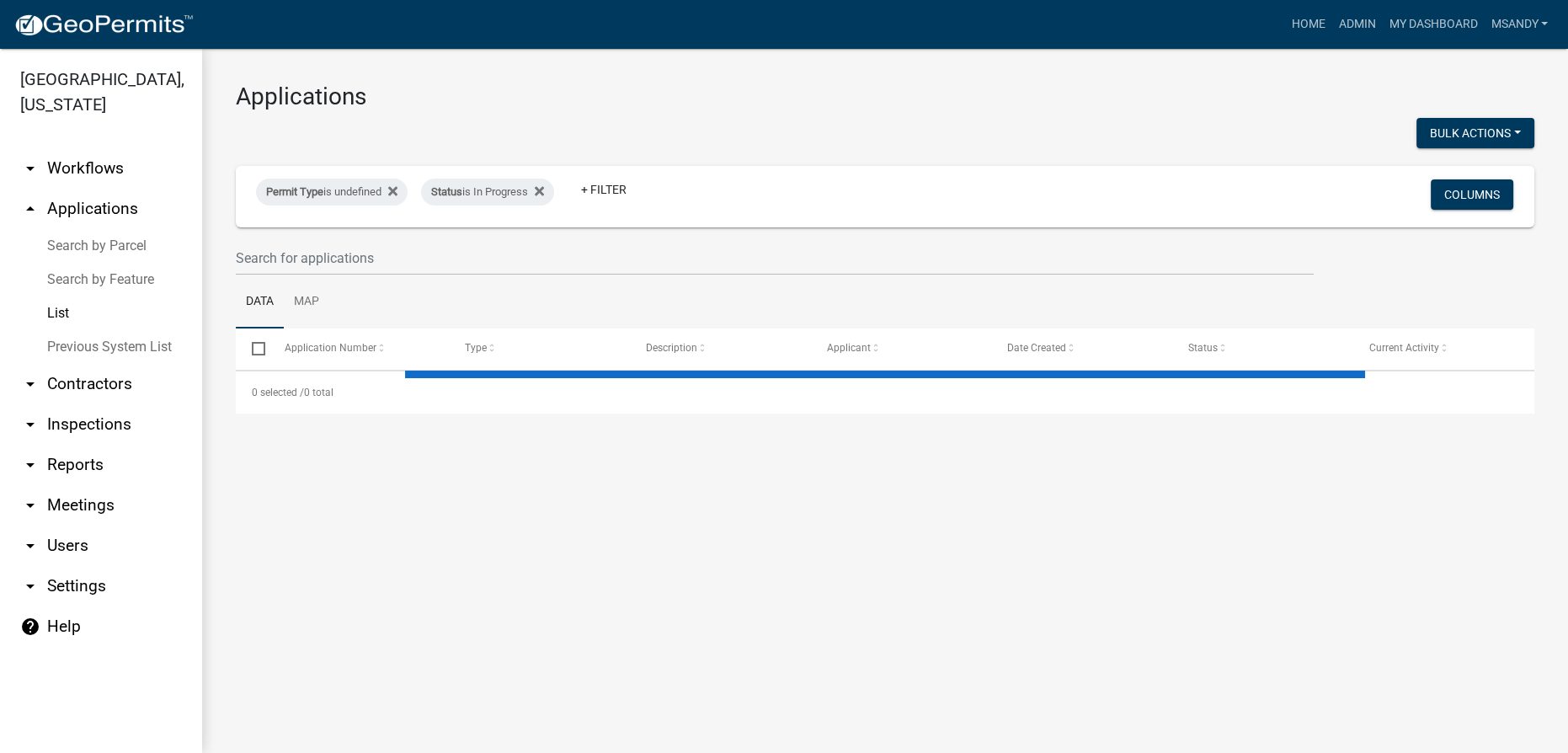
click at [317, 177] on div "Permit Type is undefined Status is In Progress + Filter" at bounding box center [671, 195] width 856 height 44
click at [317, 188] on span "Permit Type" at bounding box center [294, 191] width 58 height 13
select select "06555e07-7e79-4569-9f73-610b83aead0f"
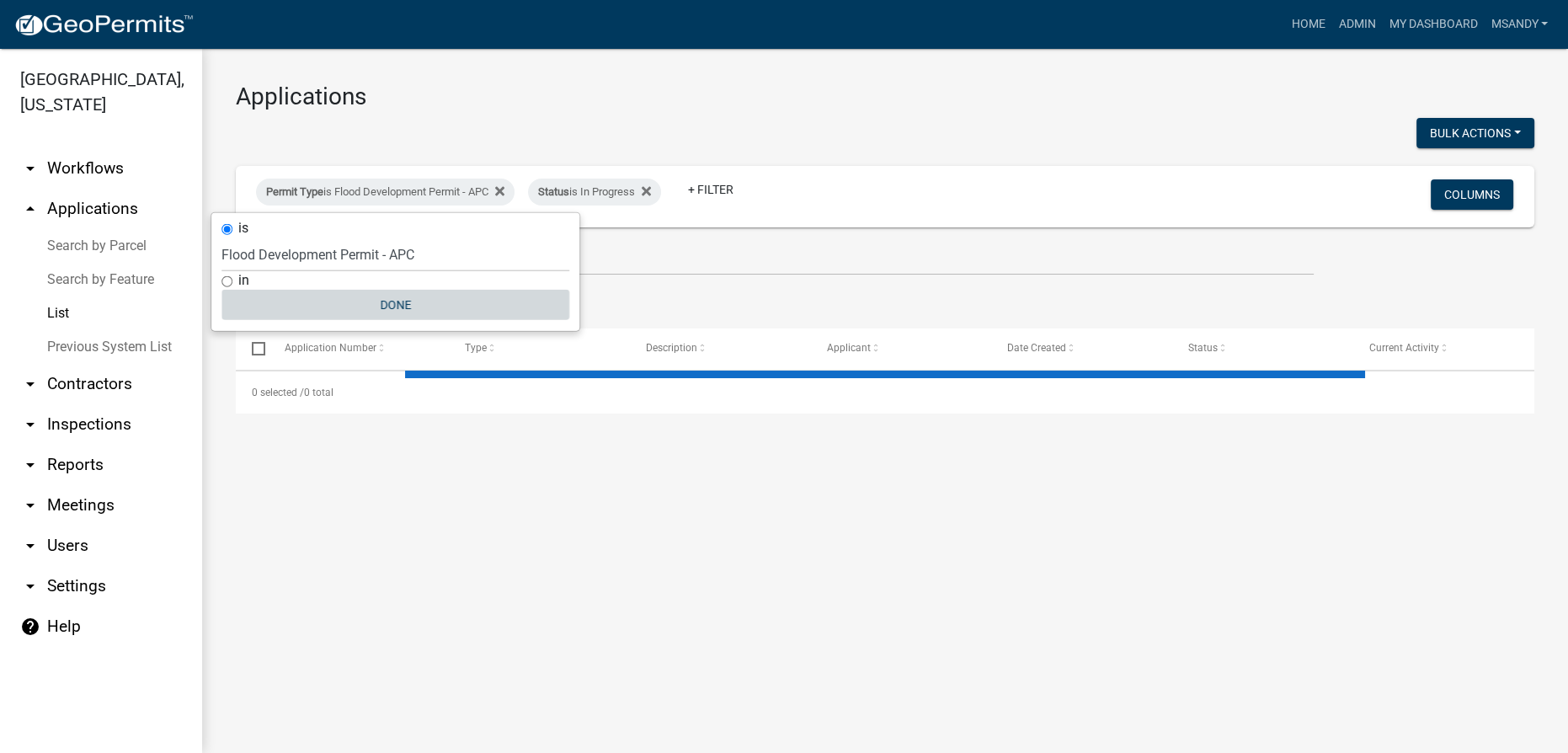
click at [379, 299] on button "Done" at bounding box center [396, 305] width 348 height 30
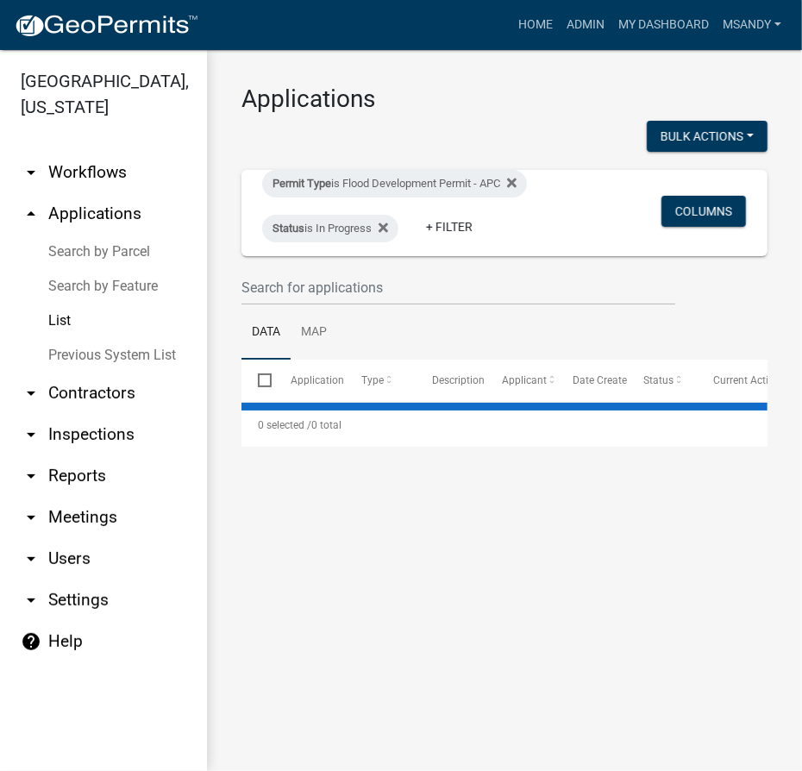
select select "3: 100"
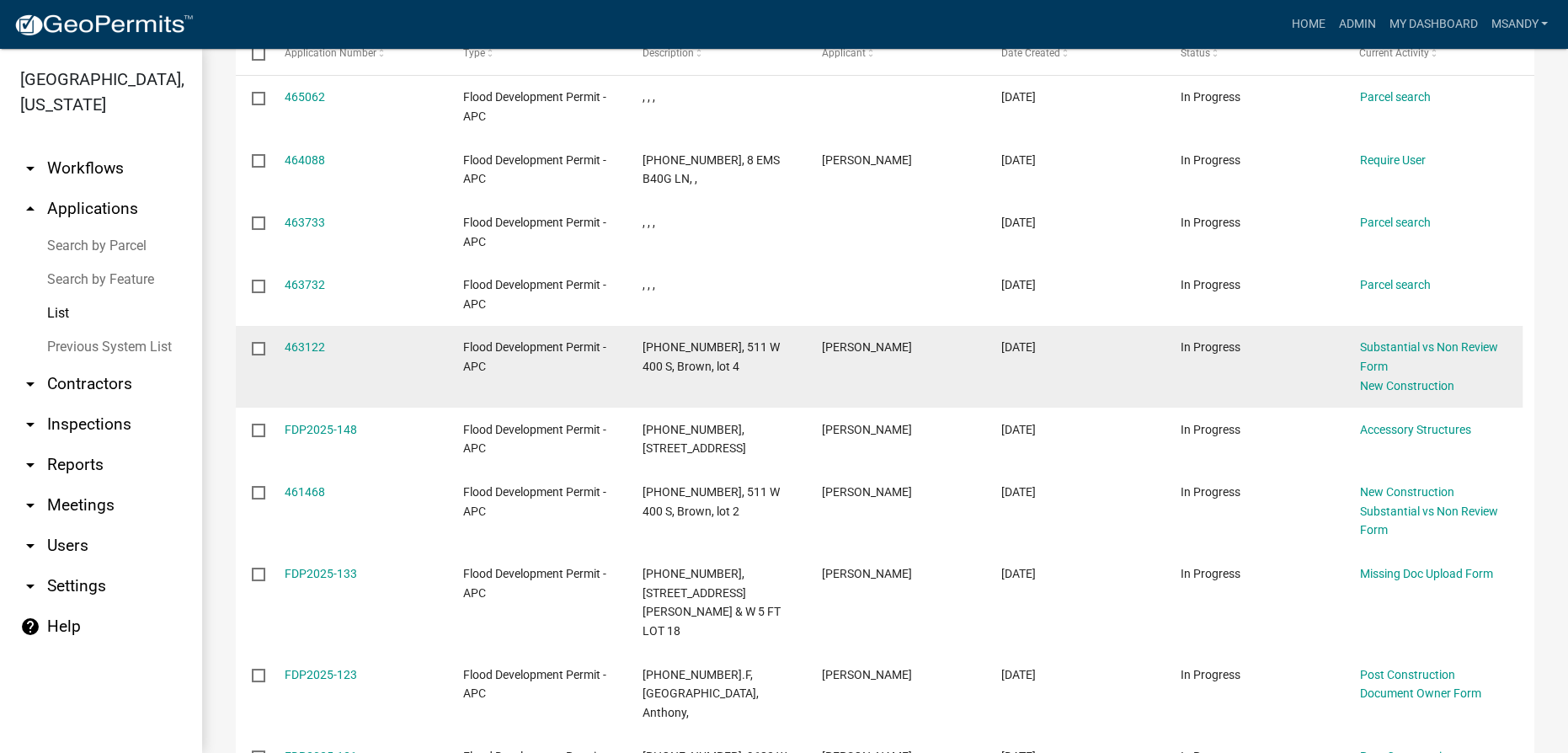
scroll to position [306, 0]
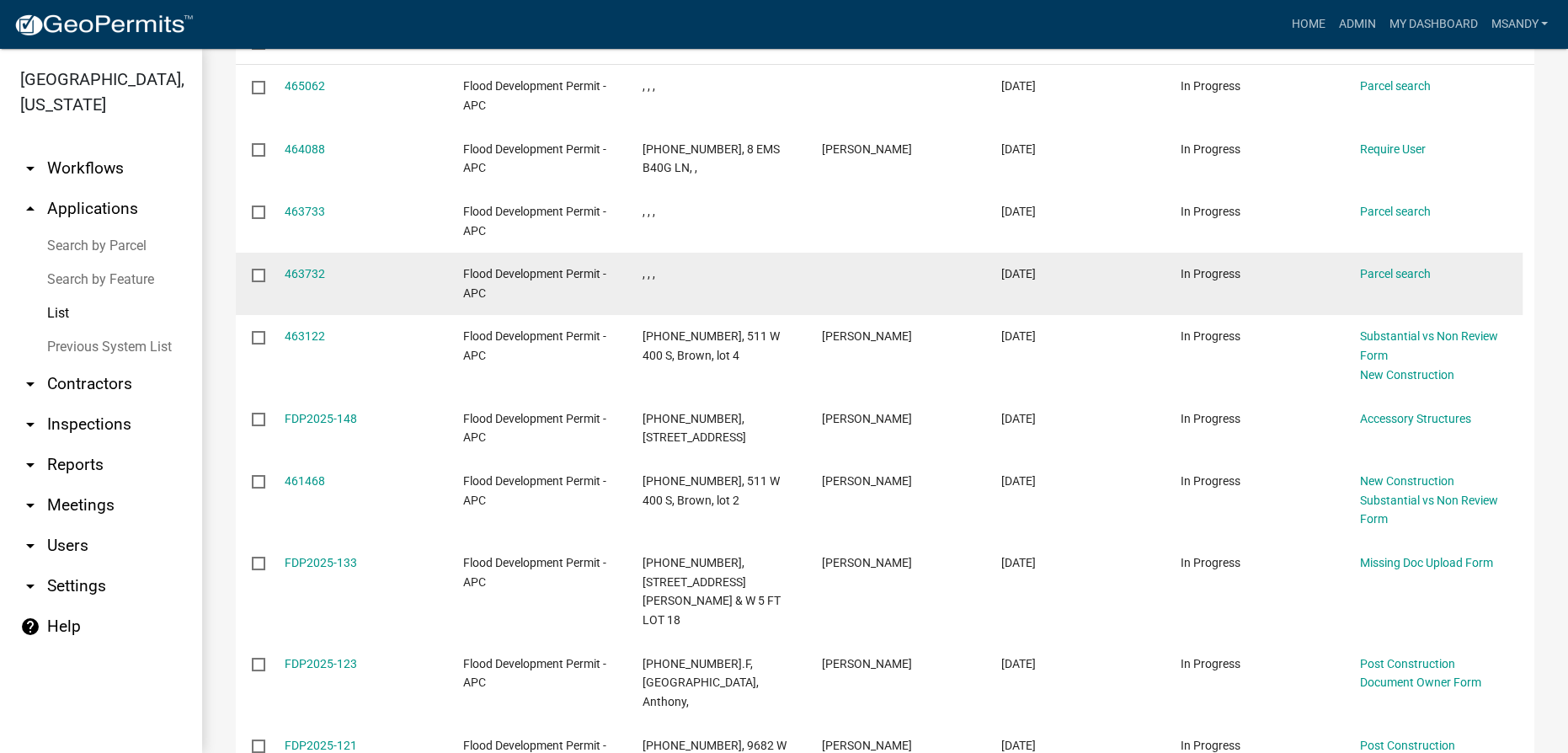
click at [262, 272] on input "checkbox" at bounding box center [257, 273] width 11 height 11
checkbox input "true"
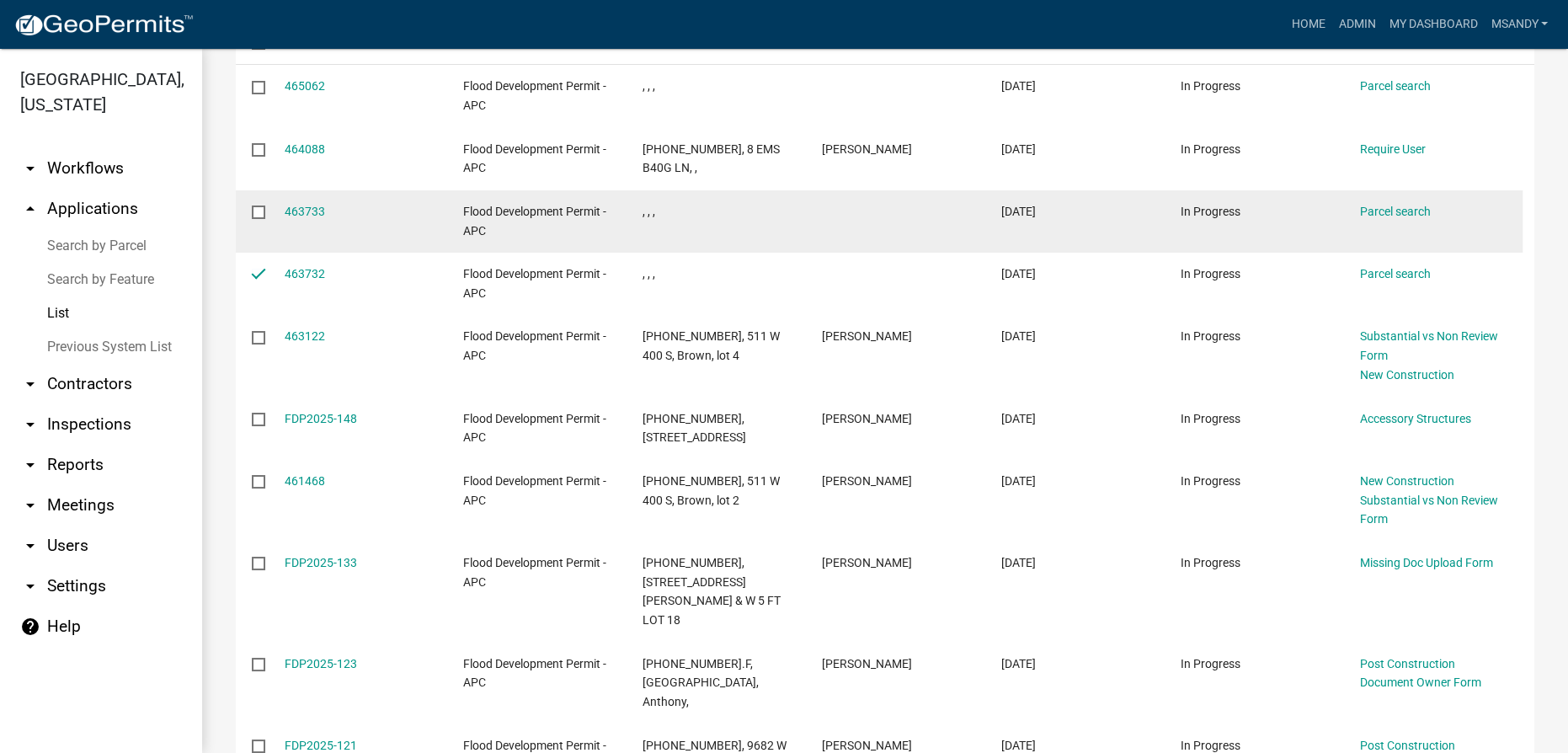
click at [258, 207] on input "checkbox" at bounding box center [257, 210] width 11 height 11
checkbox input "true"
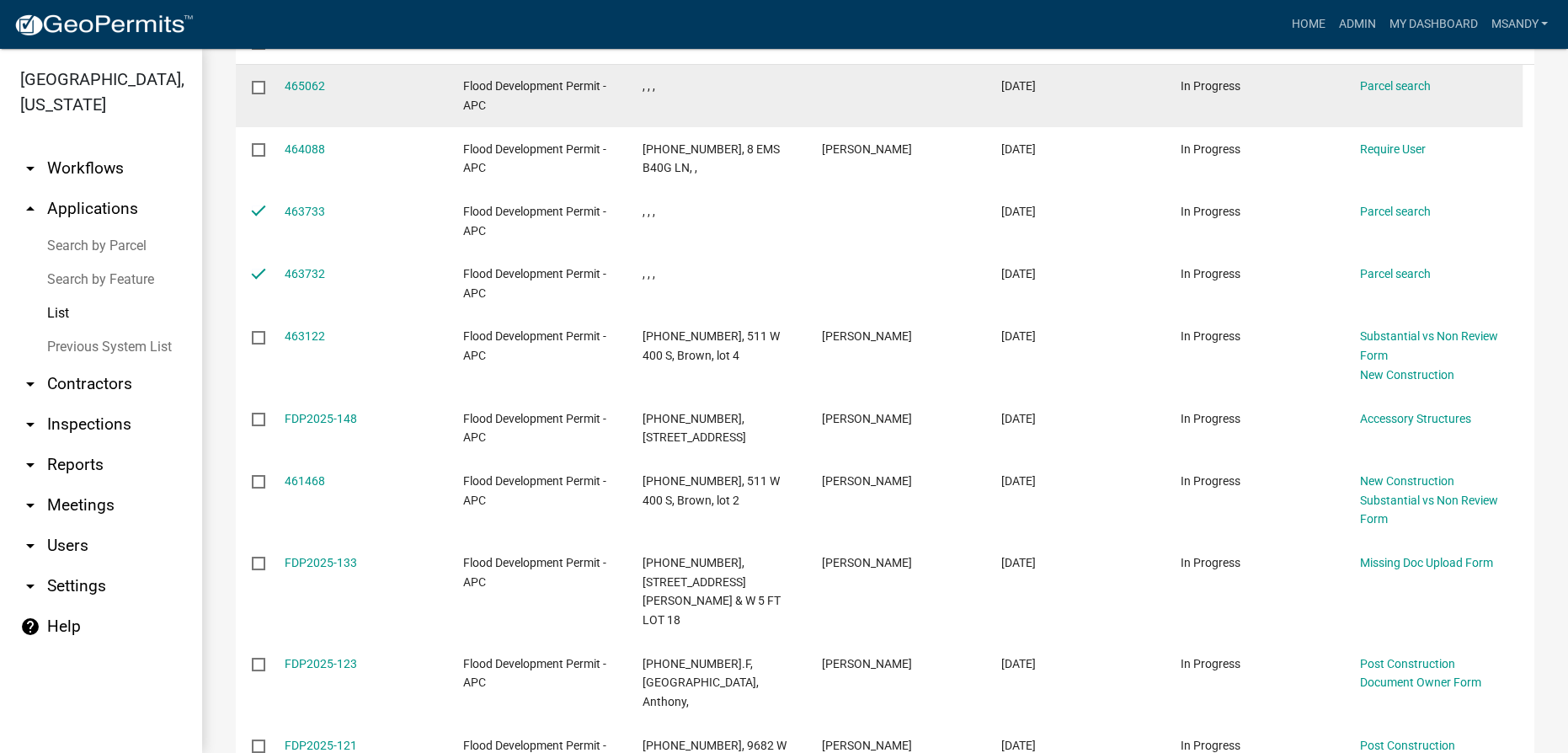
click at [260, 87] on input "checkbox" at bounding box center [257, 86] width 11 height 11
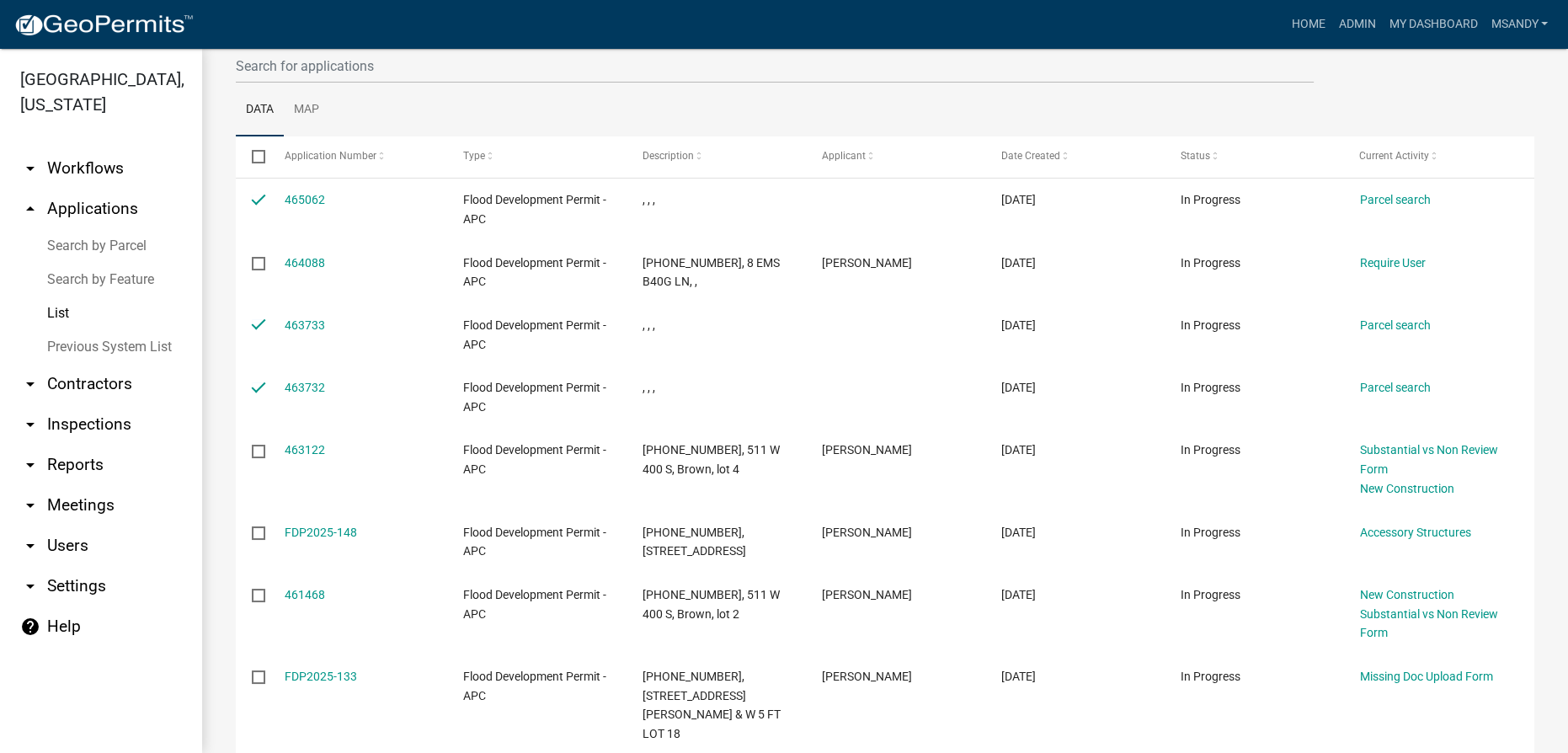
scroll to position [0, 0]
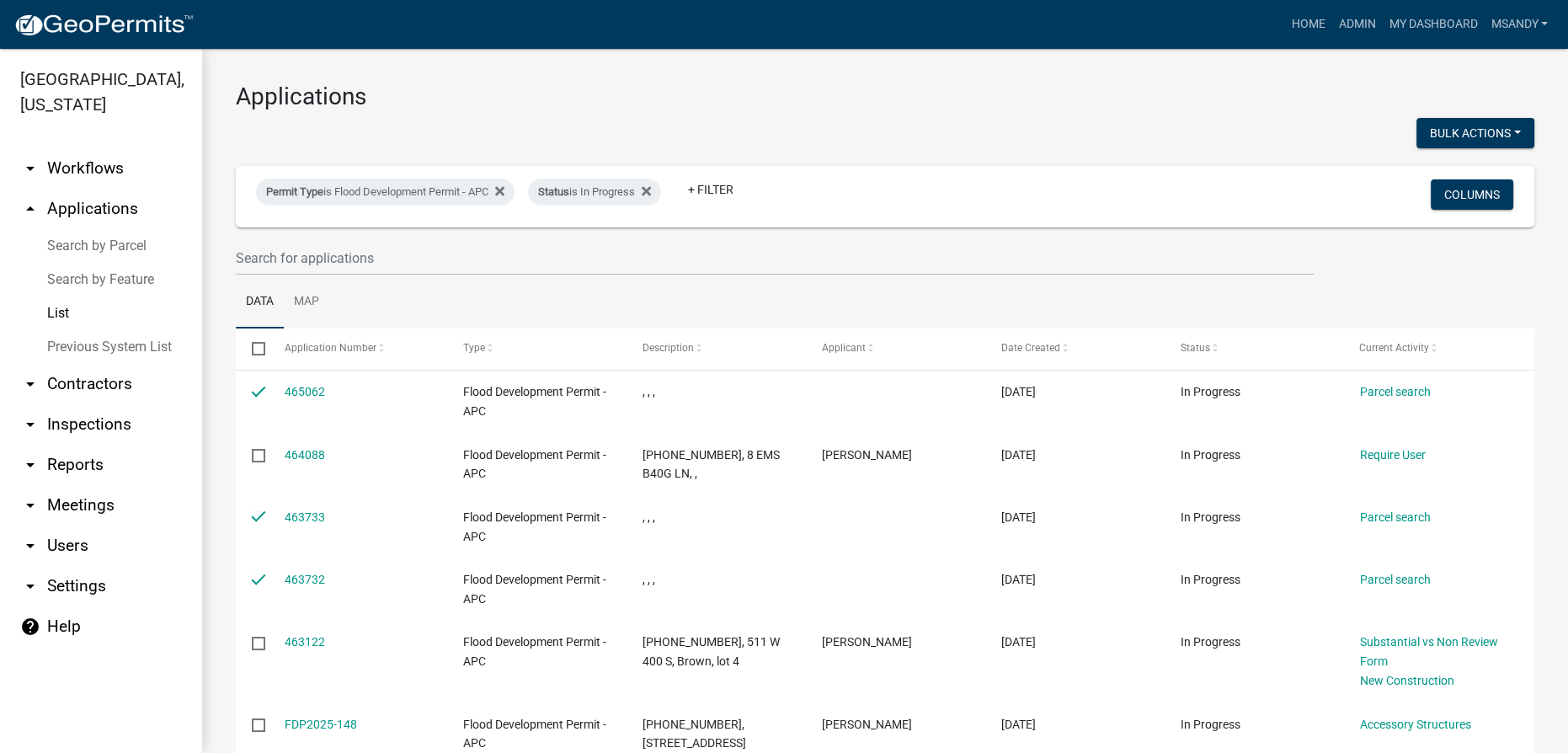
click at [785, 126] on button "Bulk Actions" at bounding box center [1475, 133] width 118 height 30
click at [785, 178] on button "Void" at bounding box center [1467, 176] width 135 height 40
checkbox input "false"
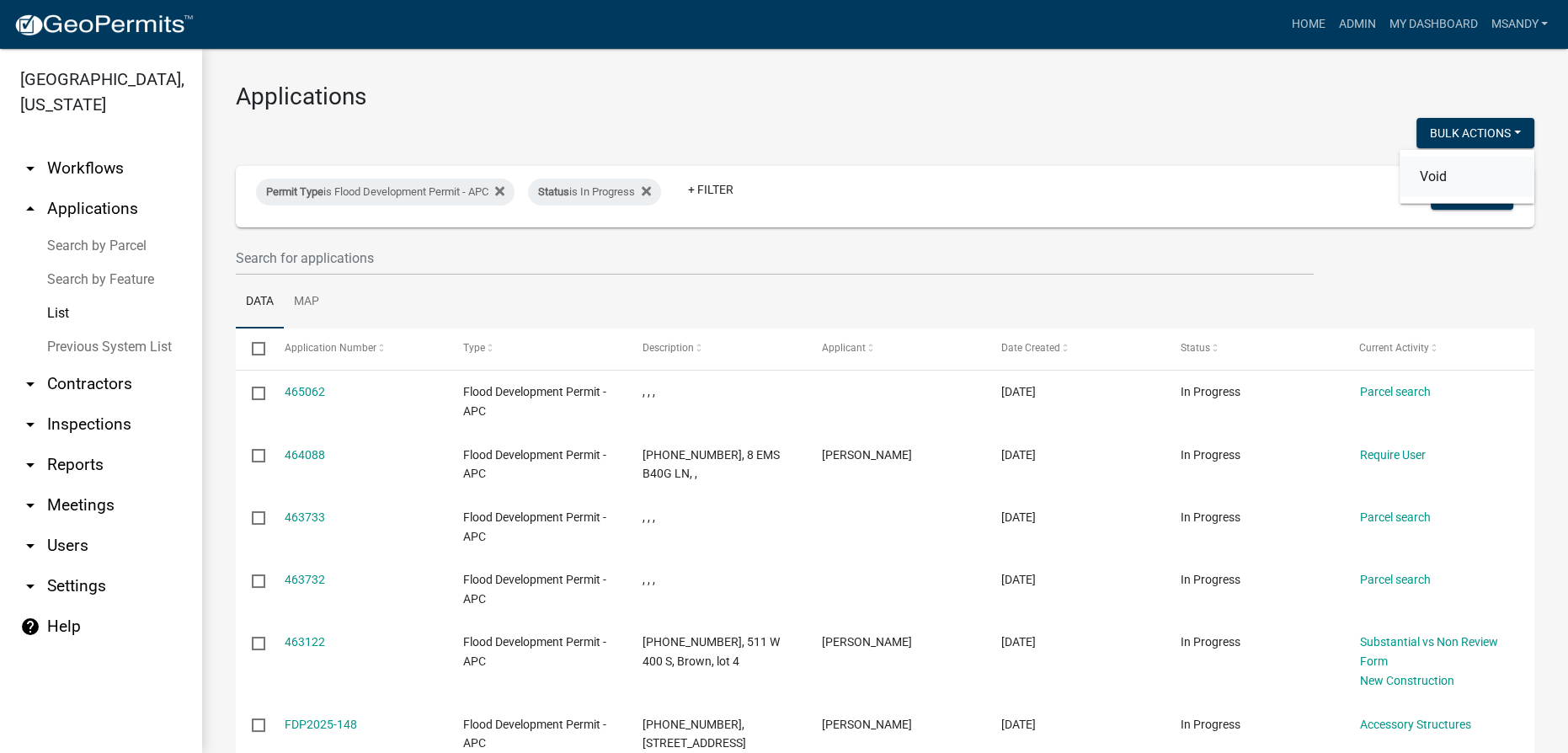
checkbox input "false"
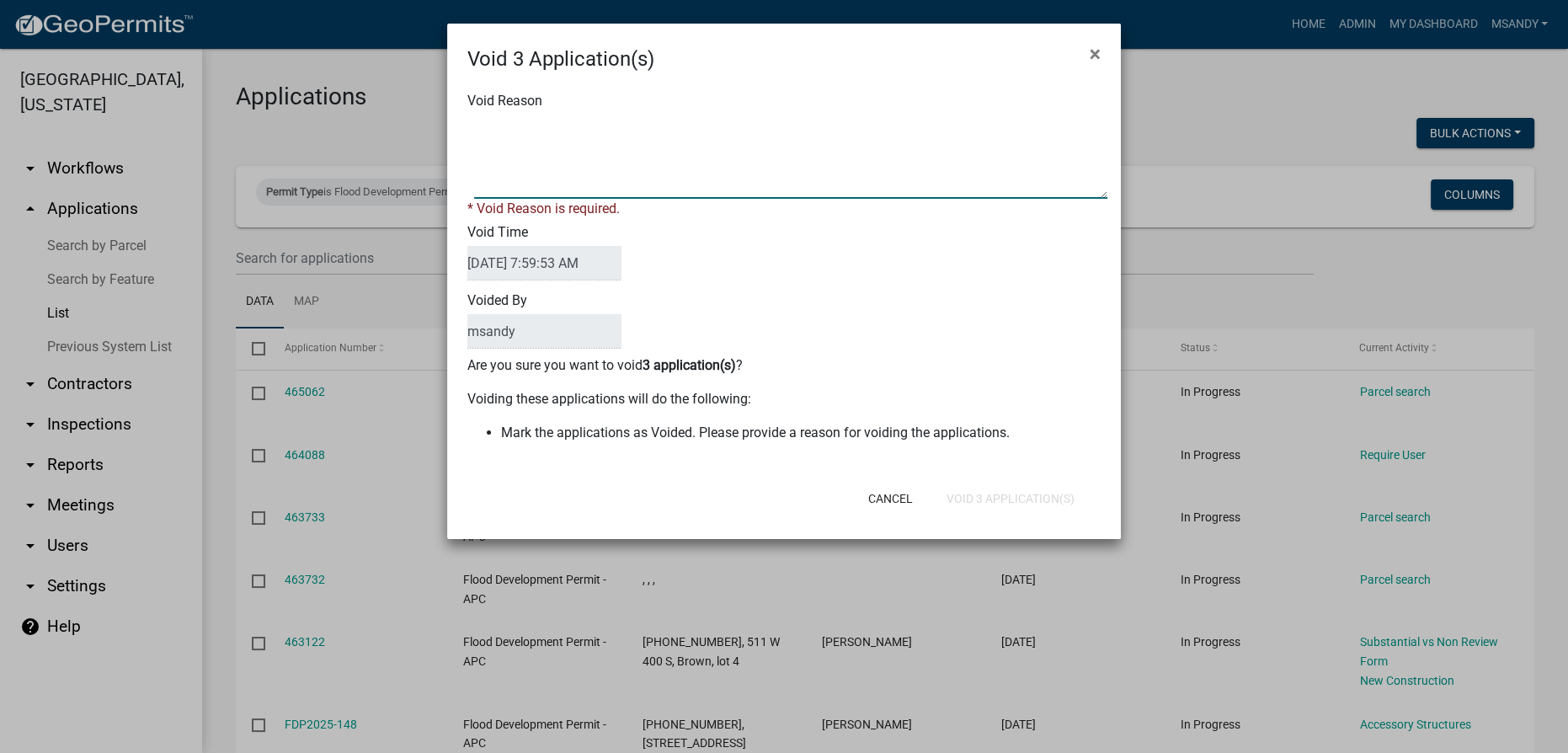
click at [785, 170] on textarea "Void Reason" at bounding box center [790, 156] width 633 height 84
type textarea "Incomplete"
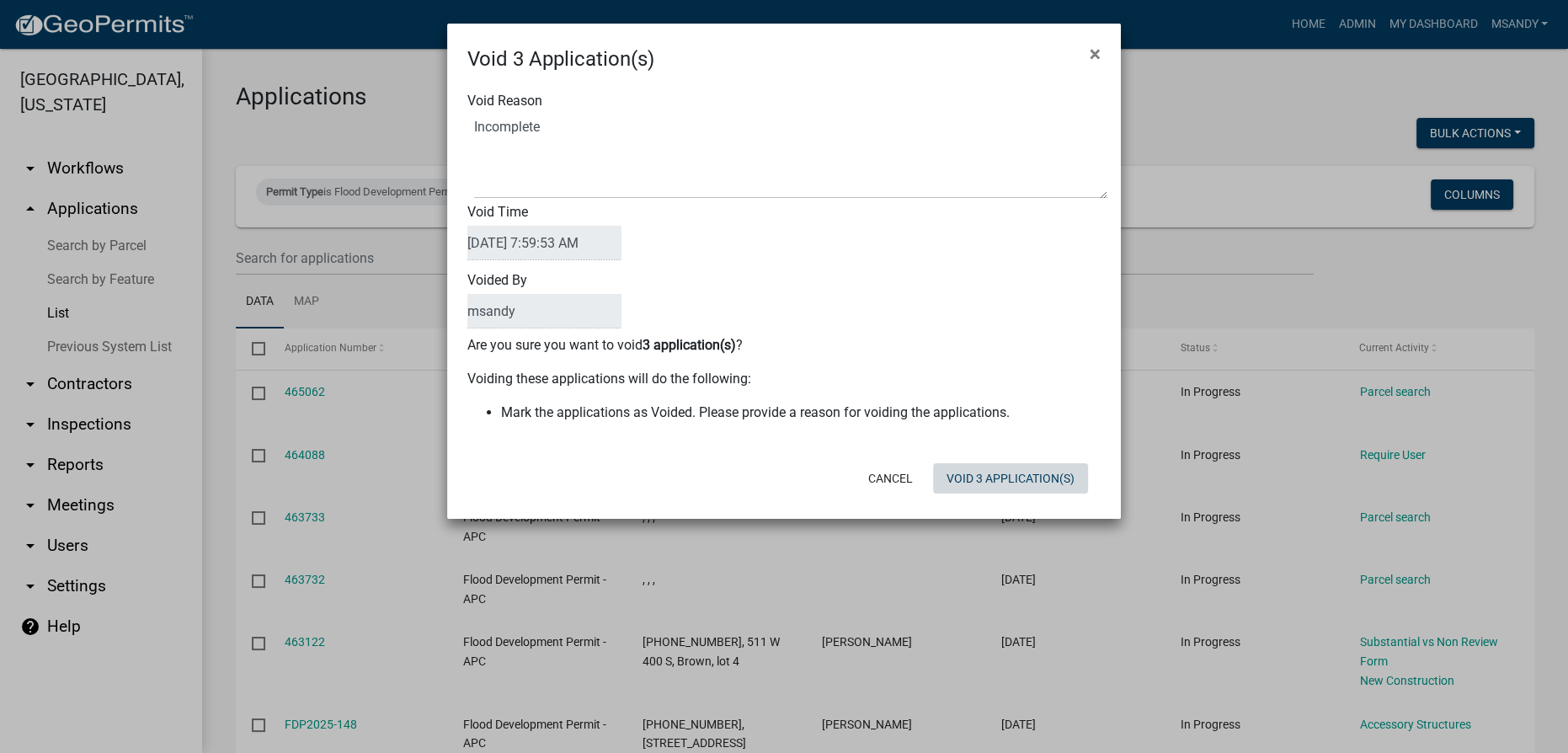
click at [785, 493] on div "Cancel Void 3 Application(s)" at bounding box center [894, 478] width 415 height 44
click at [785, 490] on button "Void 3 Application(s)" at bounding box center [1010, 478] width 155 height 30
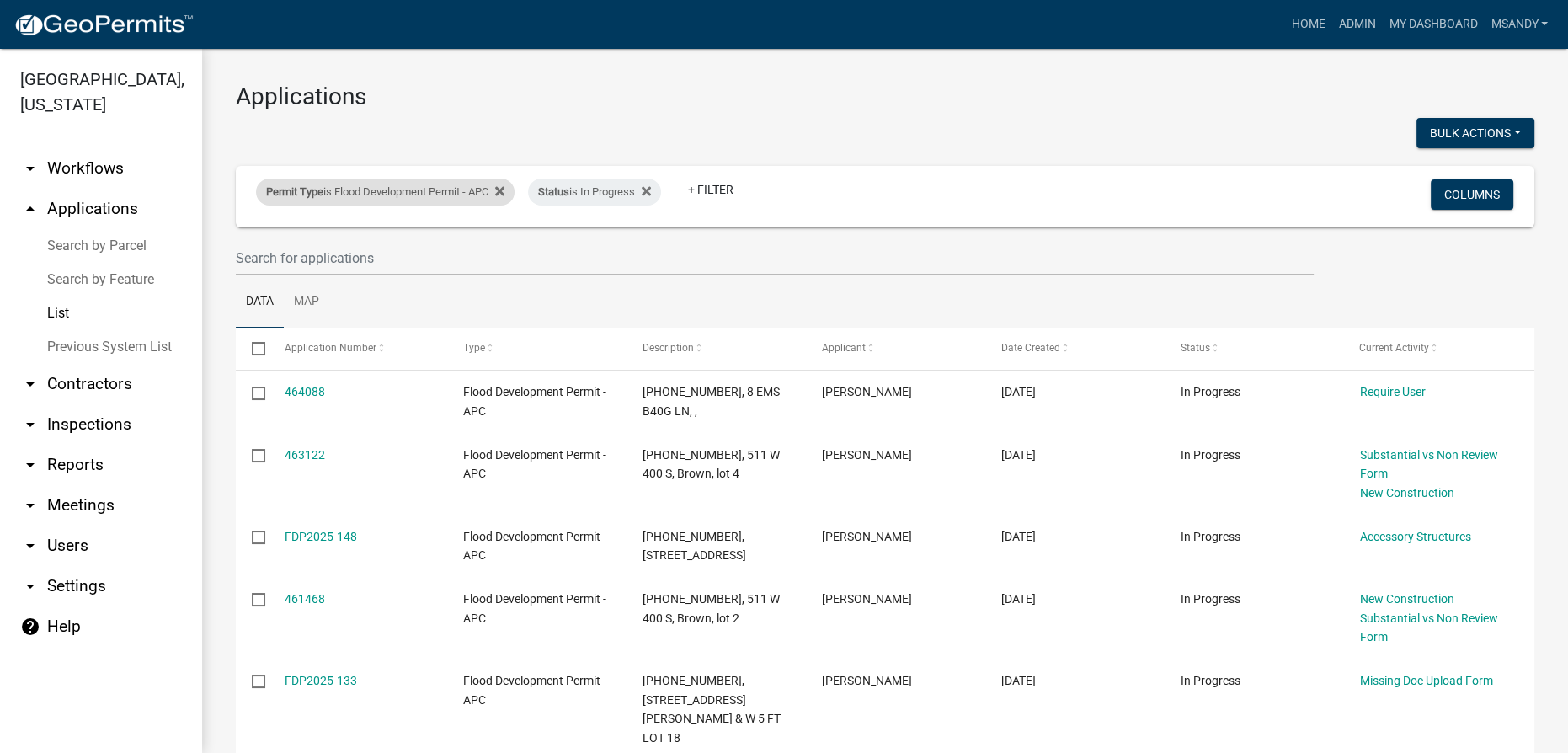
click at [389, 188] on div "Permit Type is Flood Development Permit - APC" at bounding box center [385, 192] width 259 height 27
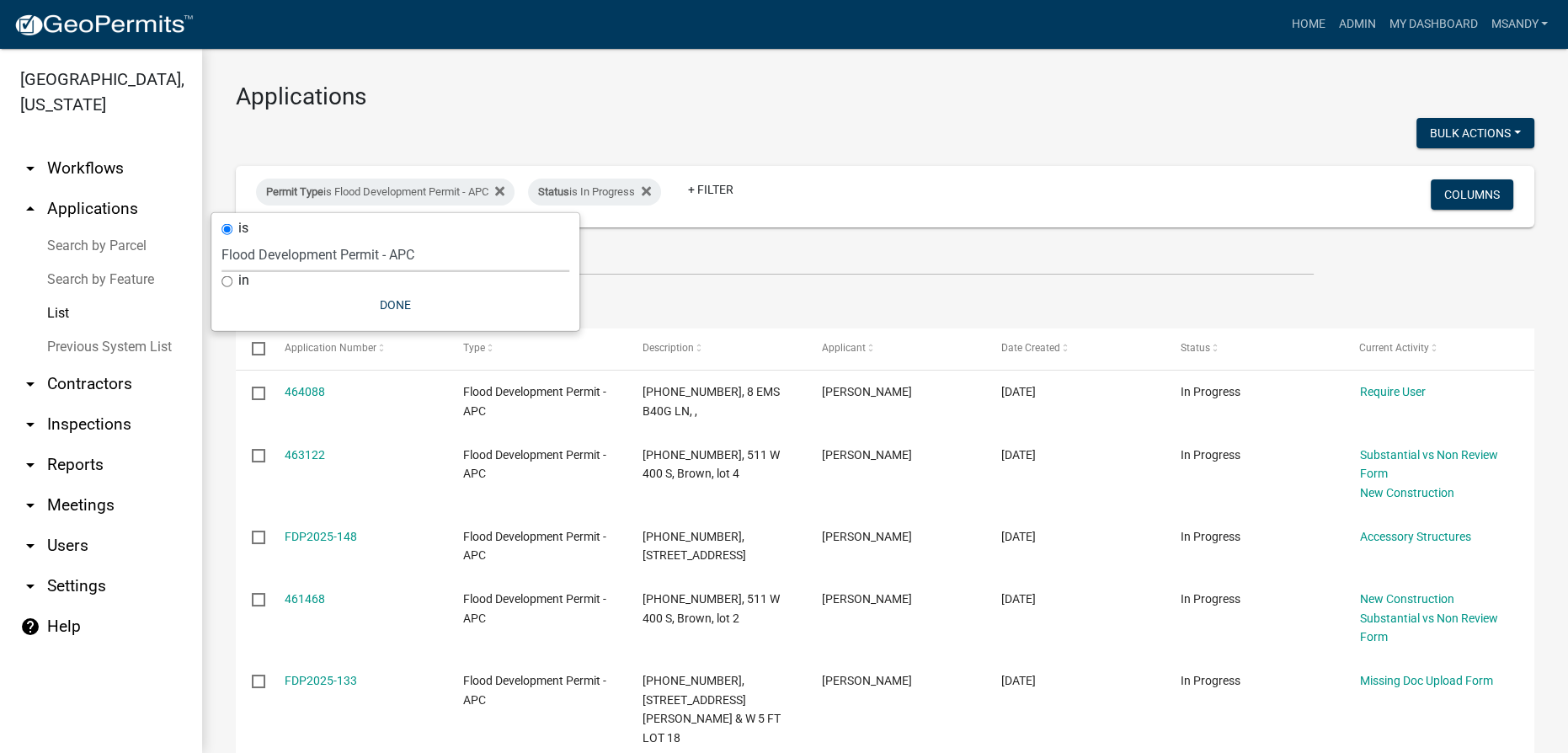
click at [381, 258] on select "Select an option [DATE] Copy Of - Subdivision Plat Application - APC APC Addres…" at bounding box center [396, 254] width 348 height 34
select select "a2c991f8-68ce-43d3-971c-57015753063b"
click at [229, 237] on select "Select an option [DATE] Copy Of - Subdivision Plat Application - APC APC Addres…" at bounding box center [396, 254] width 348 height 34
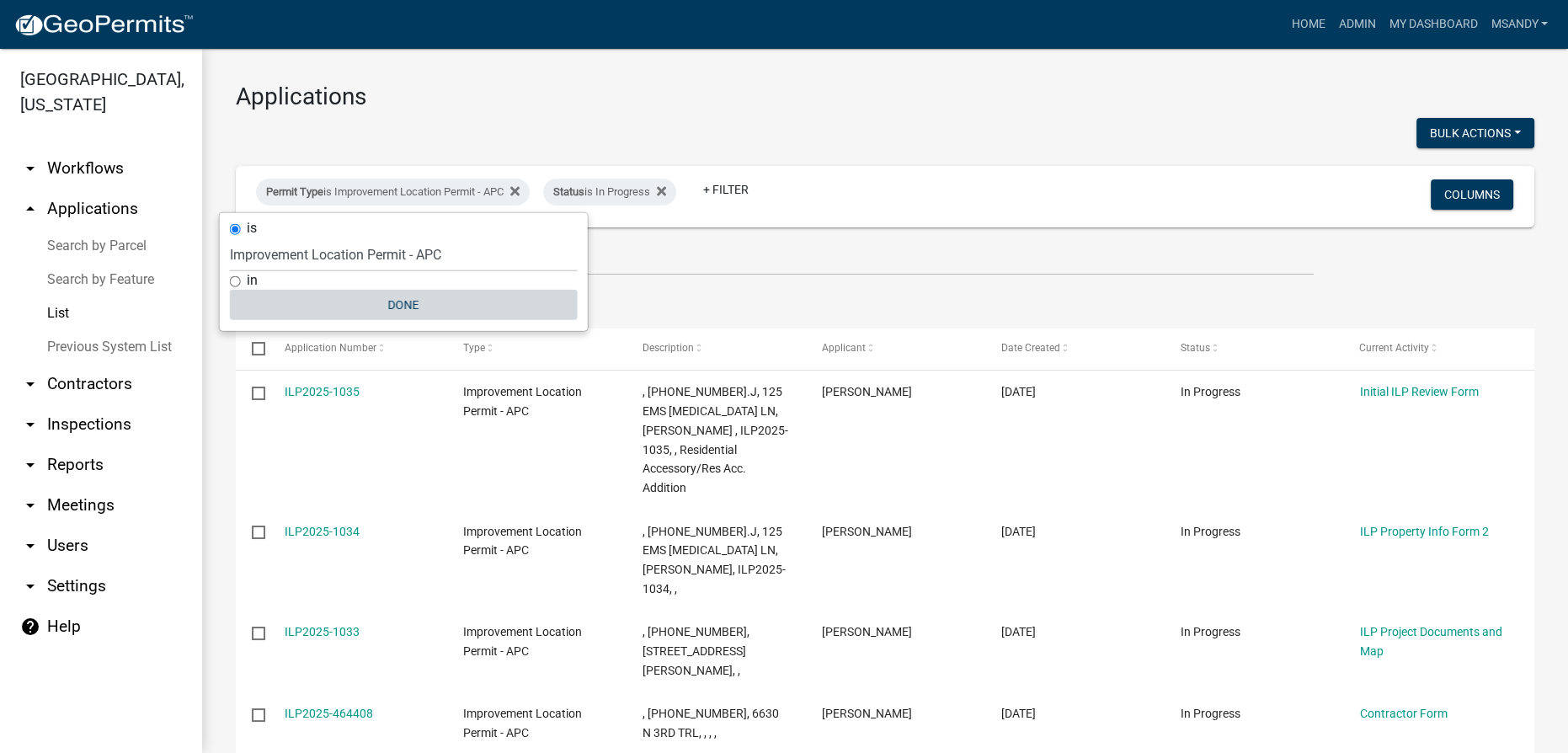
click at [407, 302] on button "Done" at bounding box center [403, 305] width 348 height 30
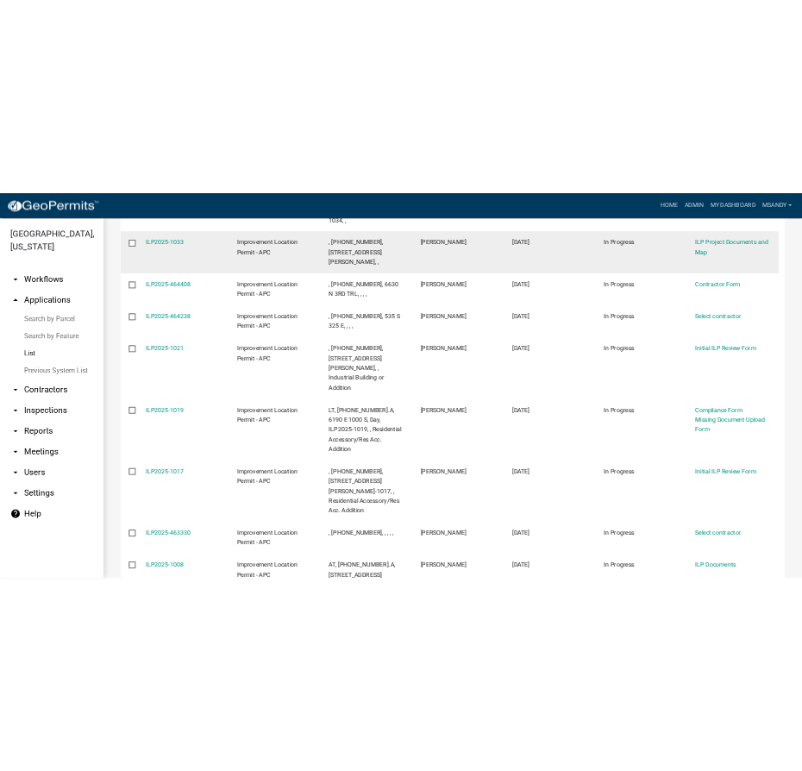
scroll to position [78, 0]
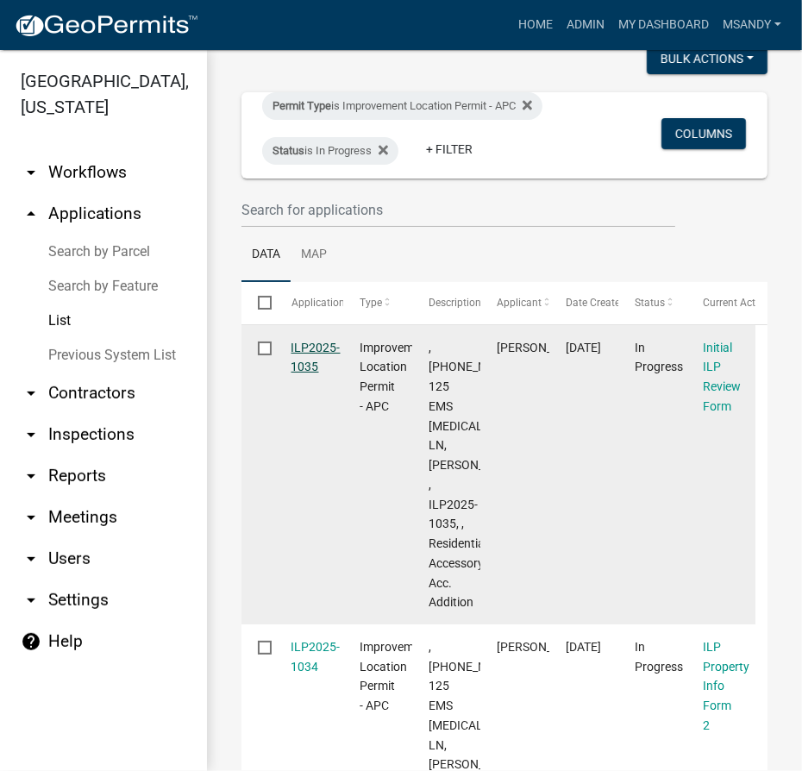
click at [312, 351] on link "ILP2025-1035" at bounding box center [315, 358] width 49 height 34
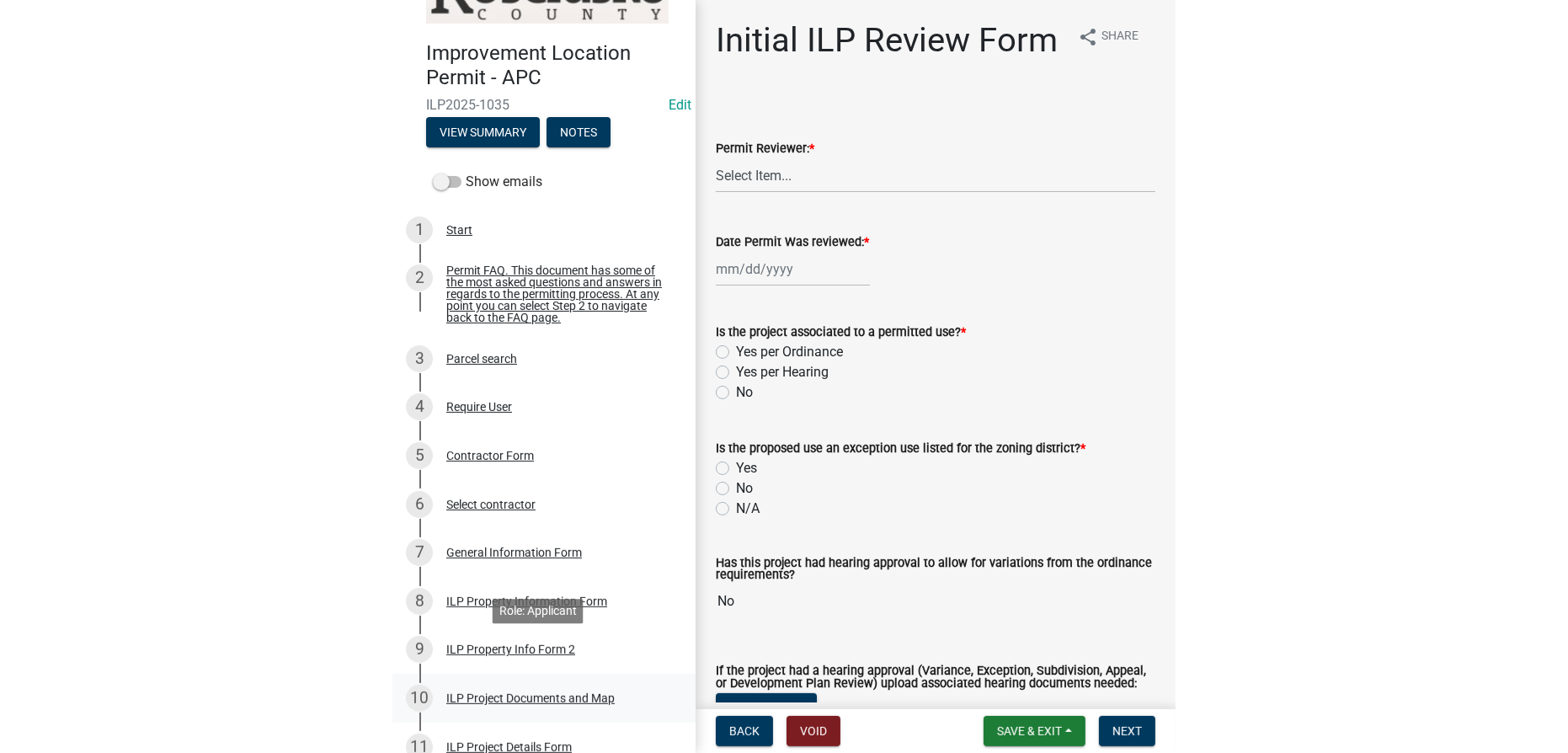
scroll to position [152, 0]
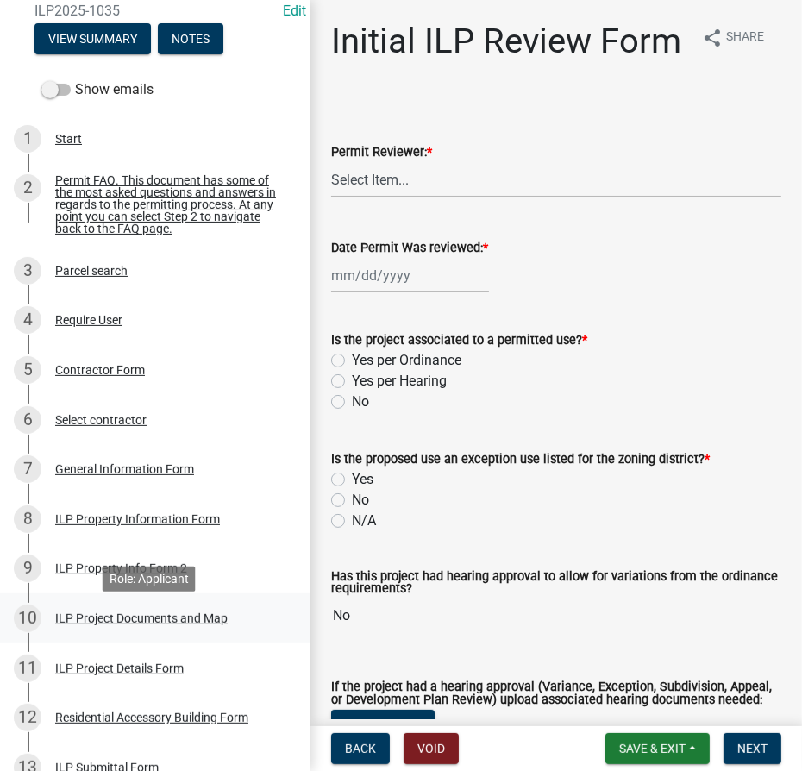
click at [110, 619] on div "ILP Project Documents and Map" at bounding box center [141, 618] width 172 height 12
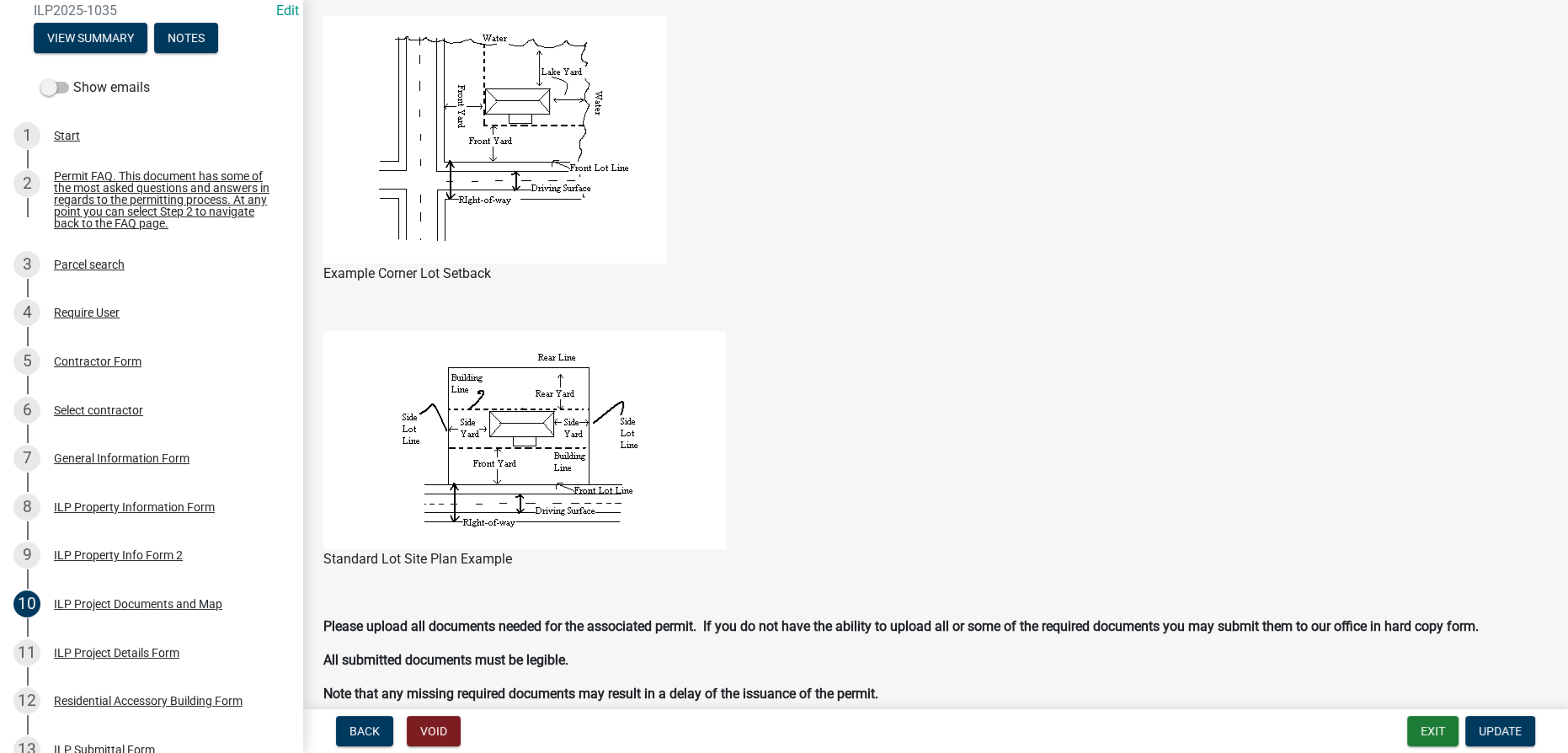
scroll to position [1301, 0]
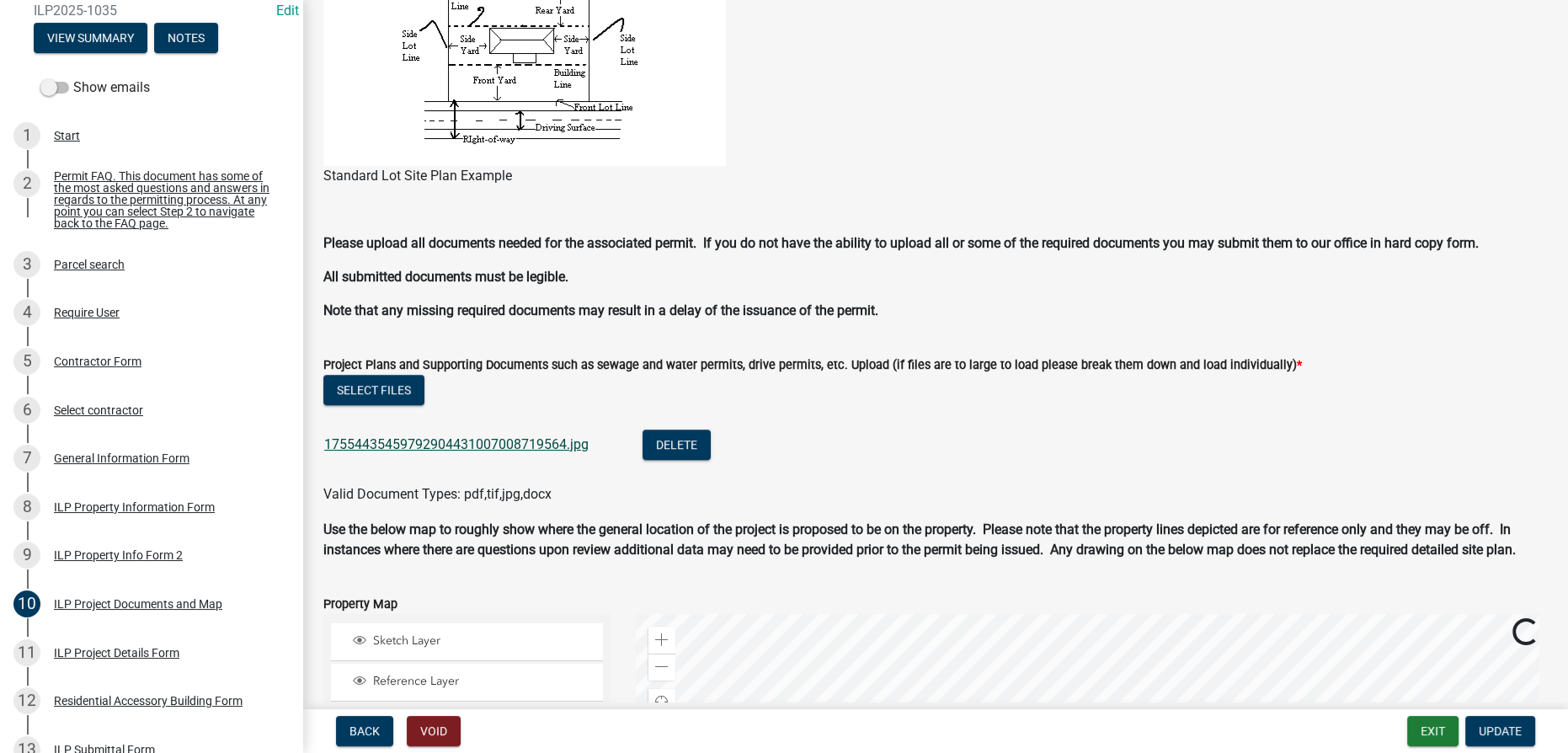
click at [506, 448] on link "17554435459792904431007008719564.jpg" at bounding box center [456, 444] width 265 height 16
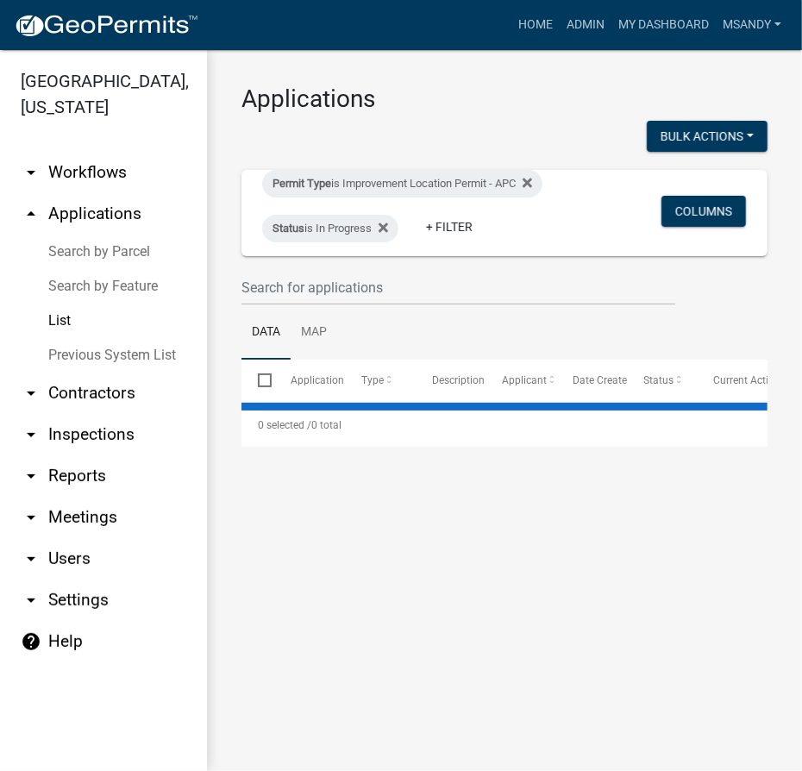
select select "3: 100"
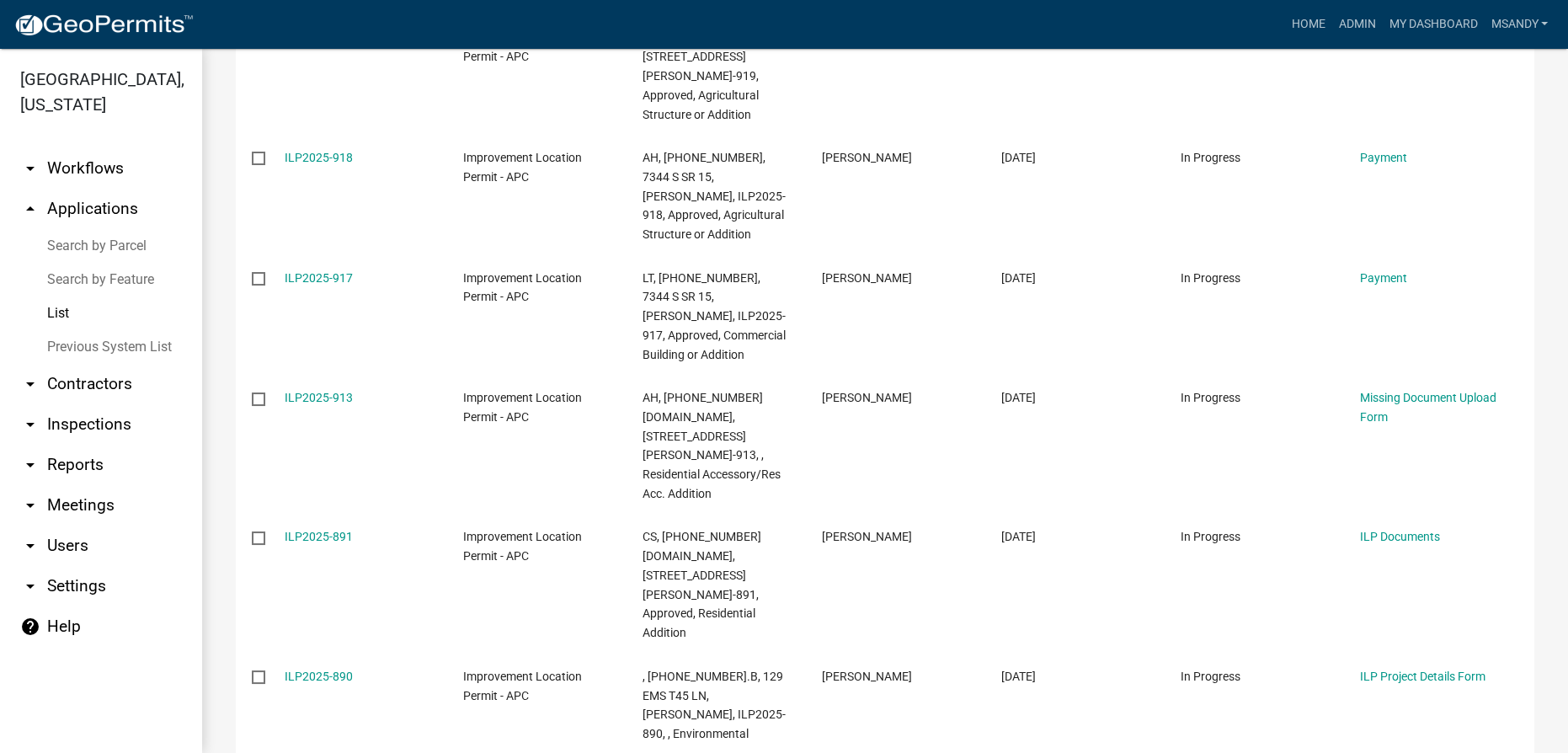
scroll to position [2792, 0]
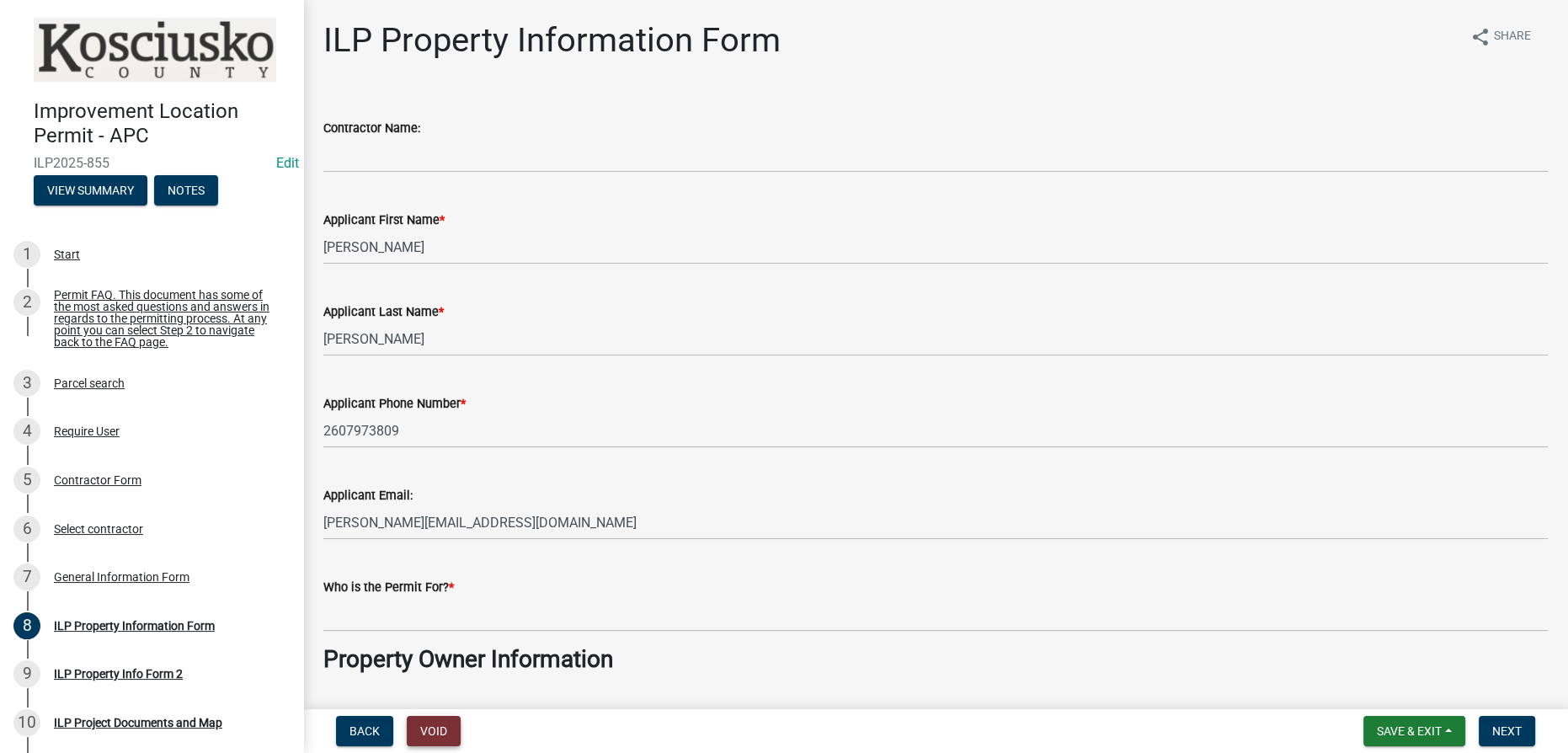
click at [428, 724] on button "Void" at bounding box center [433, 731] width 54 height 30
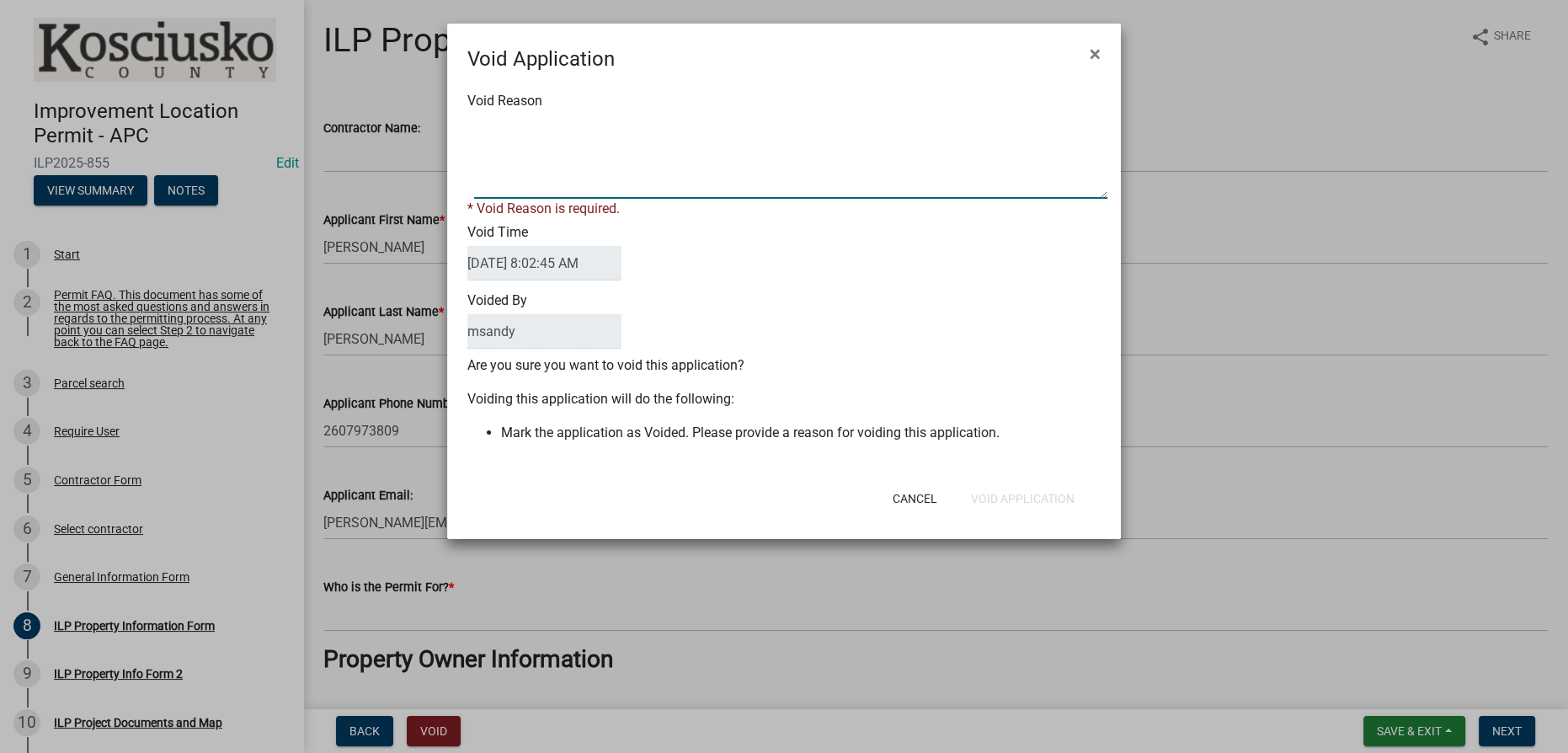
click at [514, 147] on textarea "Void Reason" at bounding box center [790, 156] width 633 height 84
type textarea "Incomplete"
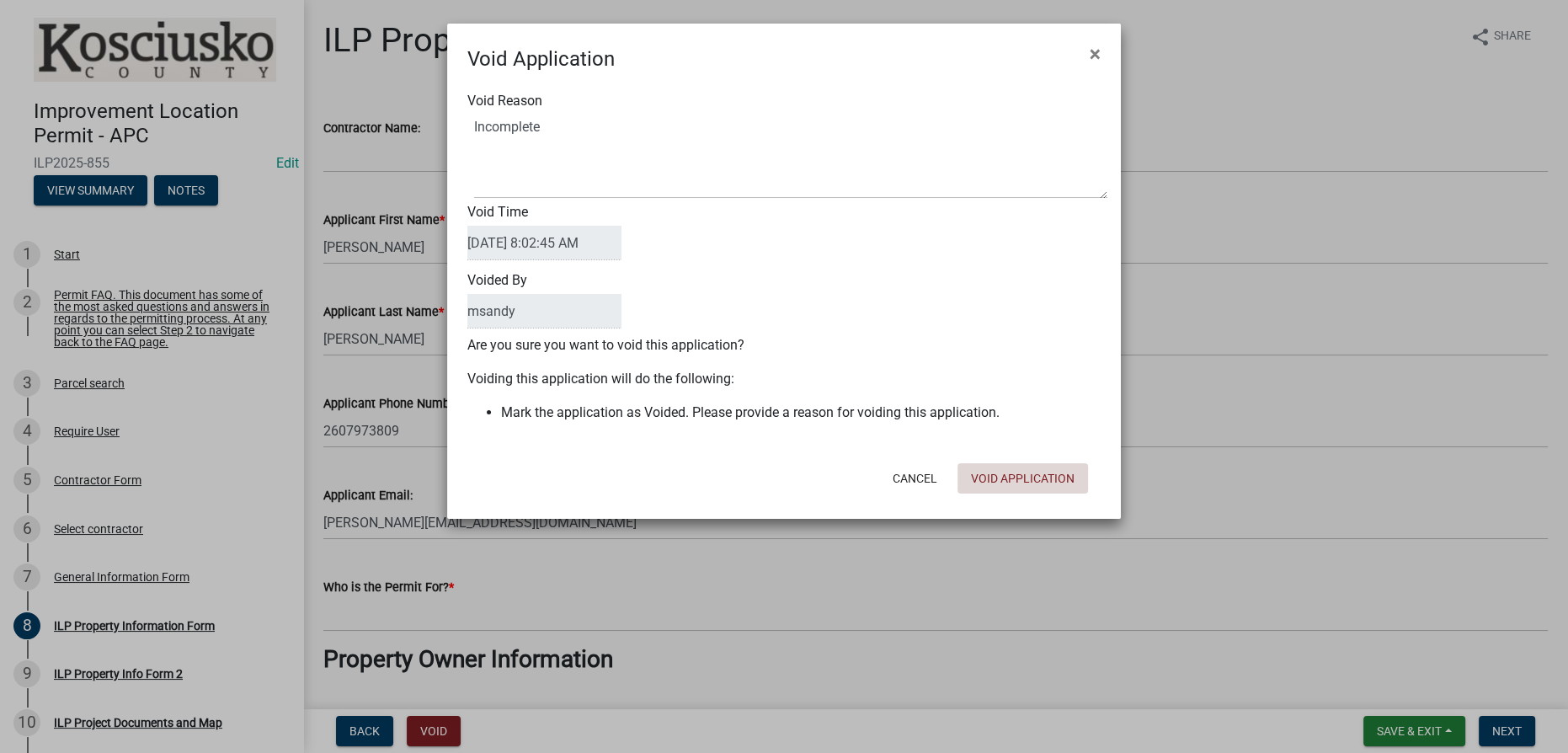
click at [785, 492] on button "Void Application" at bounding box center [1023, 478] width 131 height 30
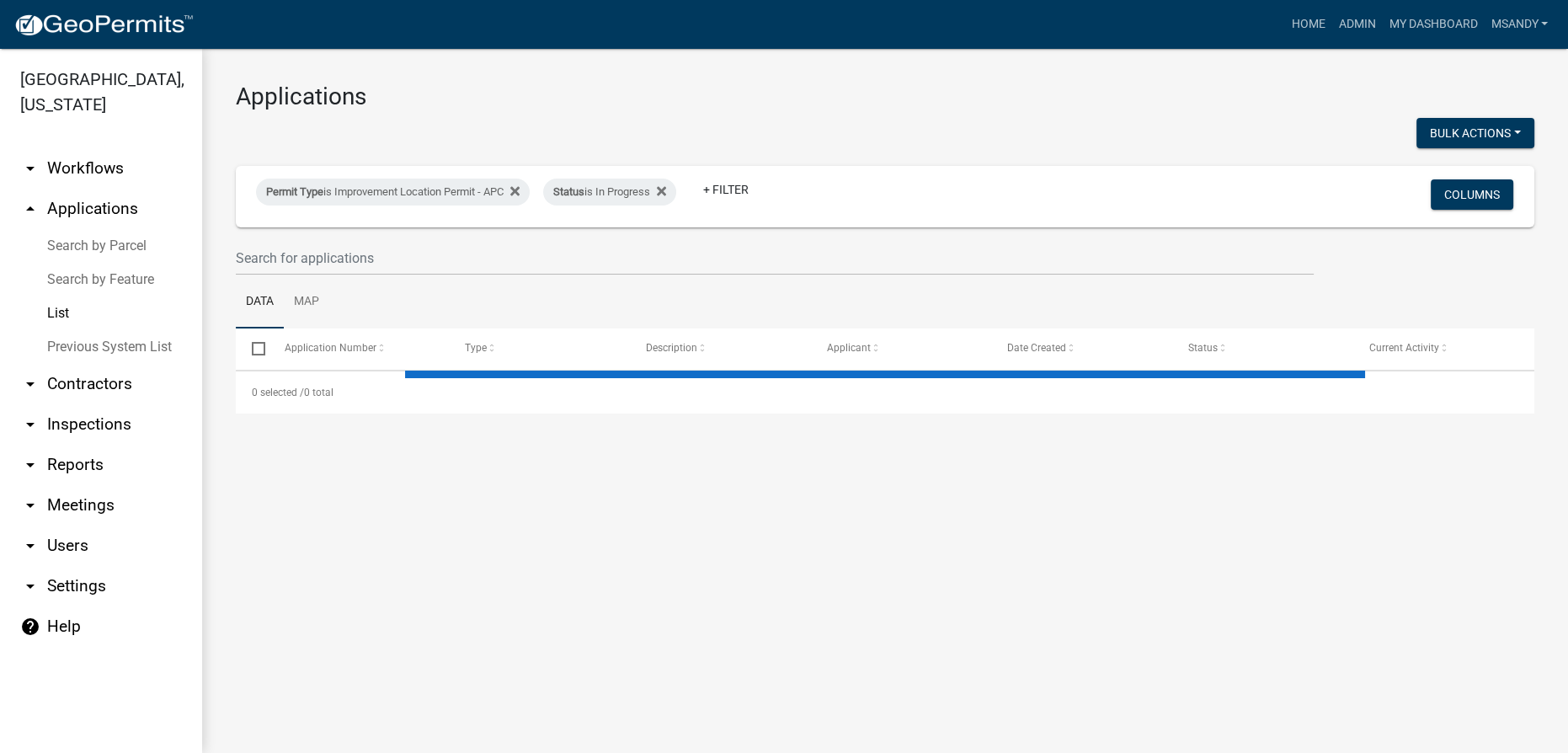
select select "3: 100"
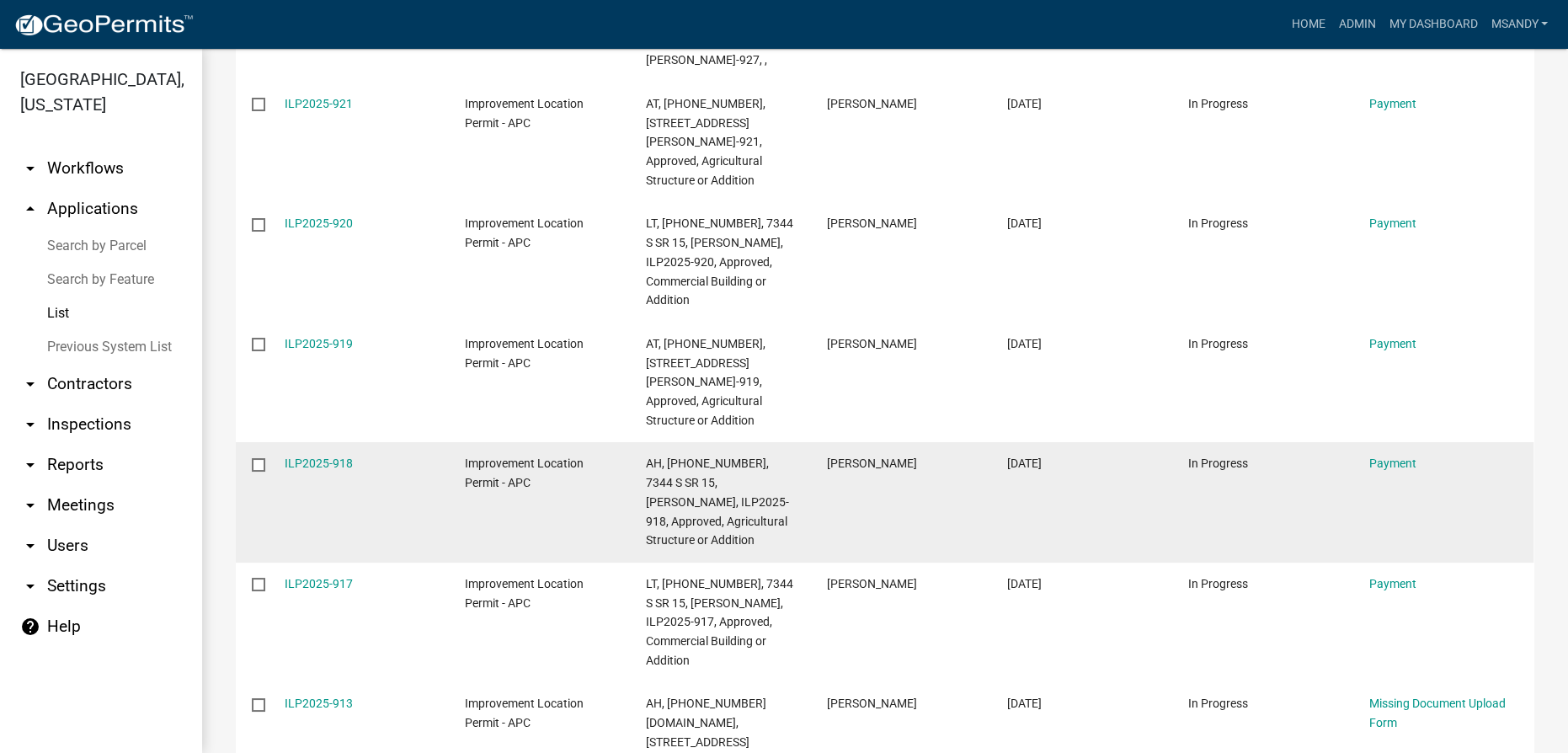
scroll to position [2730, 0]
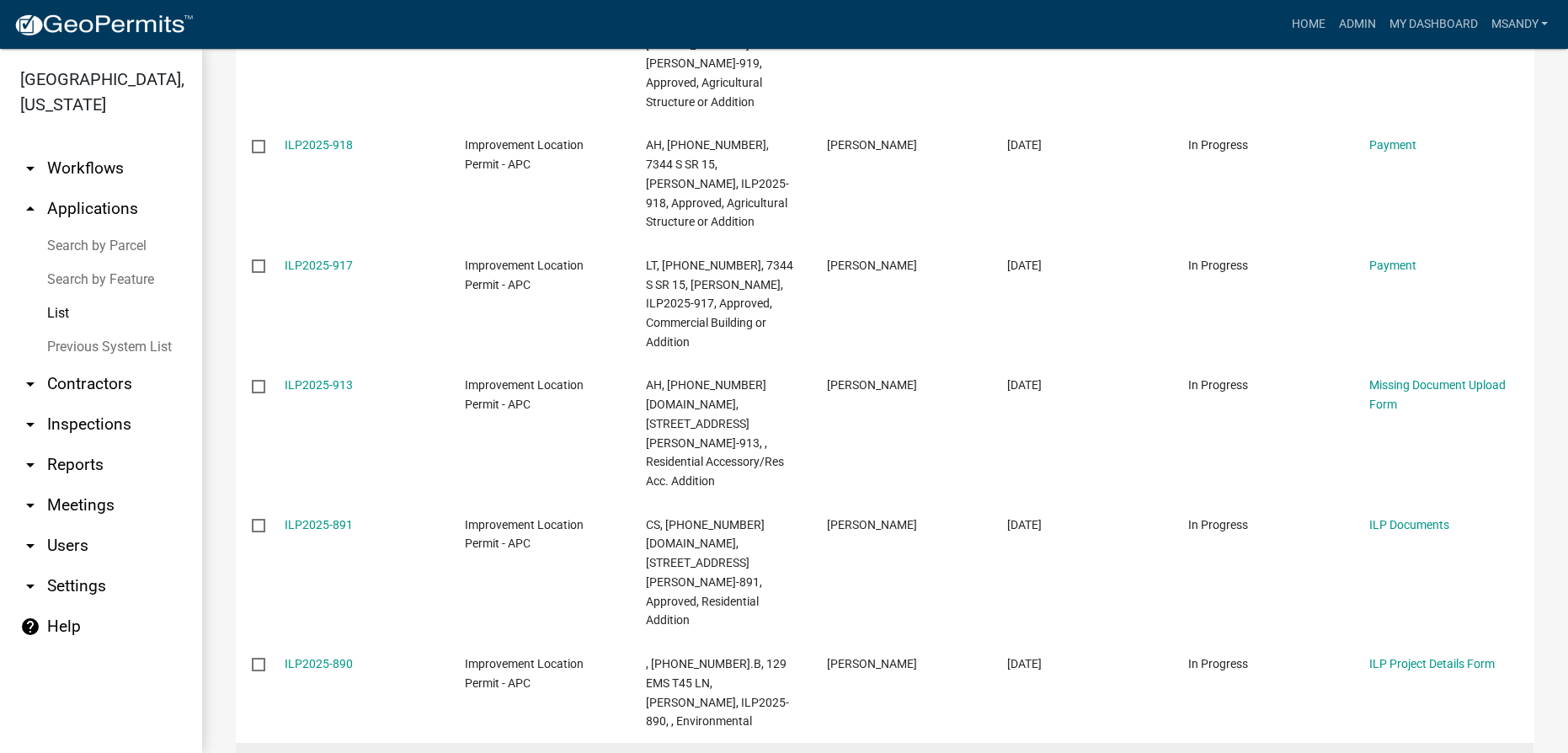
click at [318, 746] on link "ILP2025-879" at bounding box center [318, 765] width 68 height 14
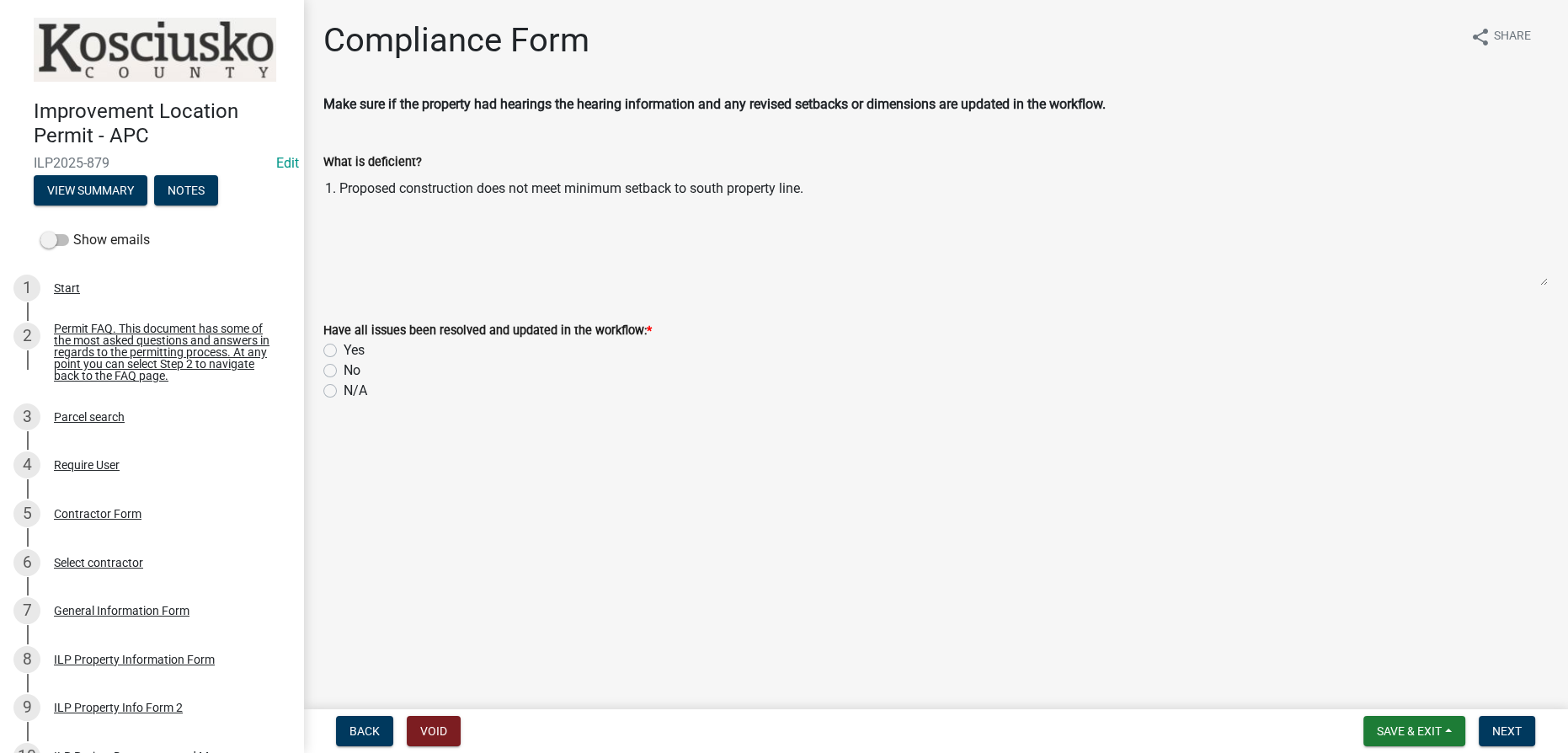
click at [344, 363] on label "No" at bounding box center [352, 370] width 17 height 21
click at [344, 363] on input "No" at bounding box center [349, 365] width 11 height 11
radio input "true"
click at [785, 740] on form "Save & Exit Save Save & Exit Next" at bounding box center [1450, 731] width 186 height 30
click at [785, 729] on span "Next" at bounding box center [1507, 731] width 29 height 14
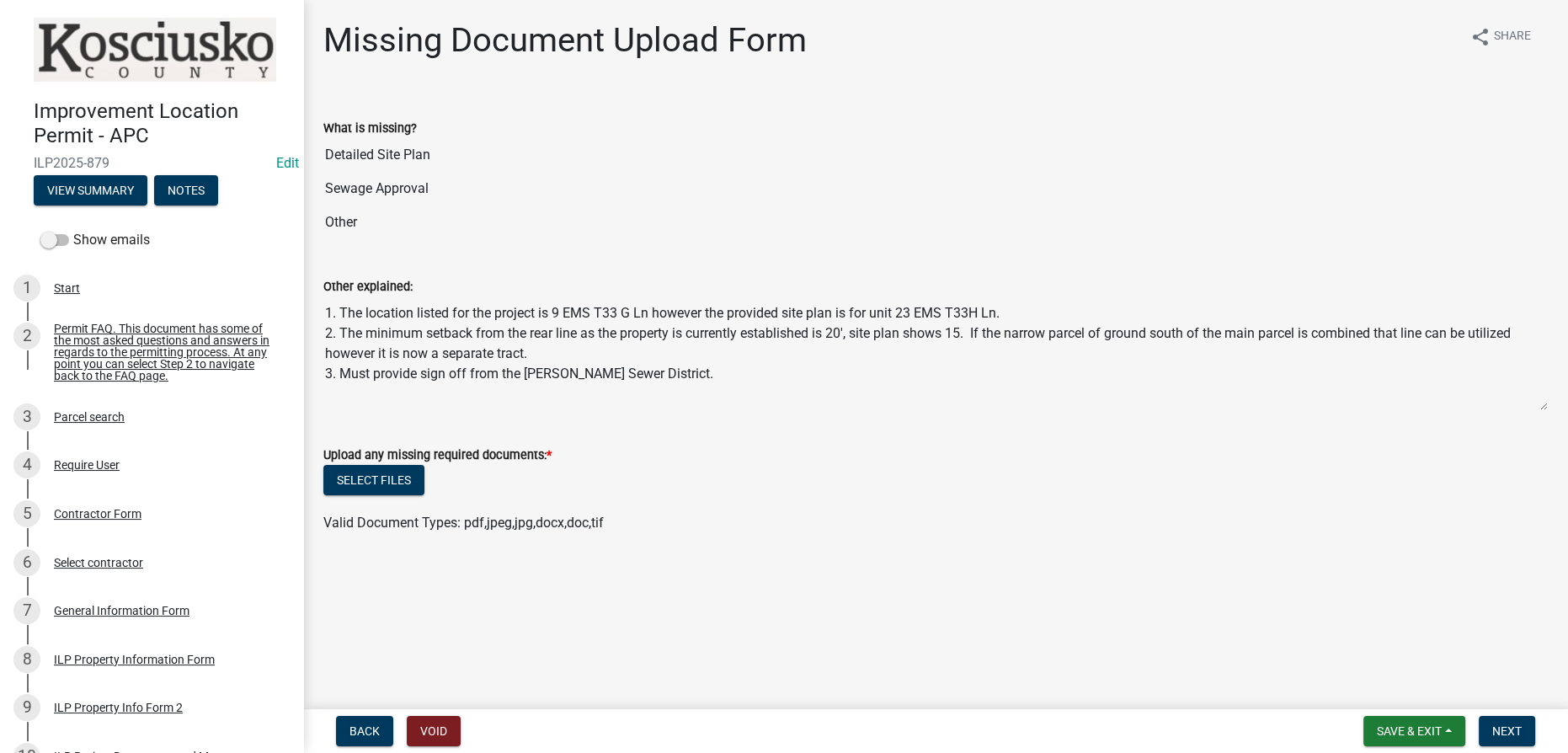
drag, startPoint x: 339, startPoint y: 309, endPoint x: 767, endPoint y: 402, distance: 438.0
click at [767, 402] on textarea "1. The location listed for the project is 9 EMS T33 G Ln however the provided s…" at bounding box center [935, 353] width 1224 height 114
click at [392, 472] on button "Select files" at bounding box center [373, 480] width 101 height 30
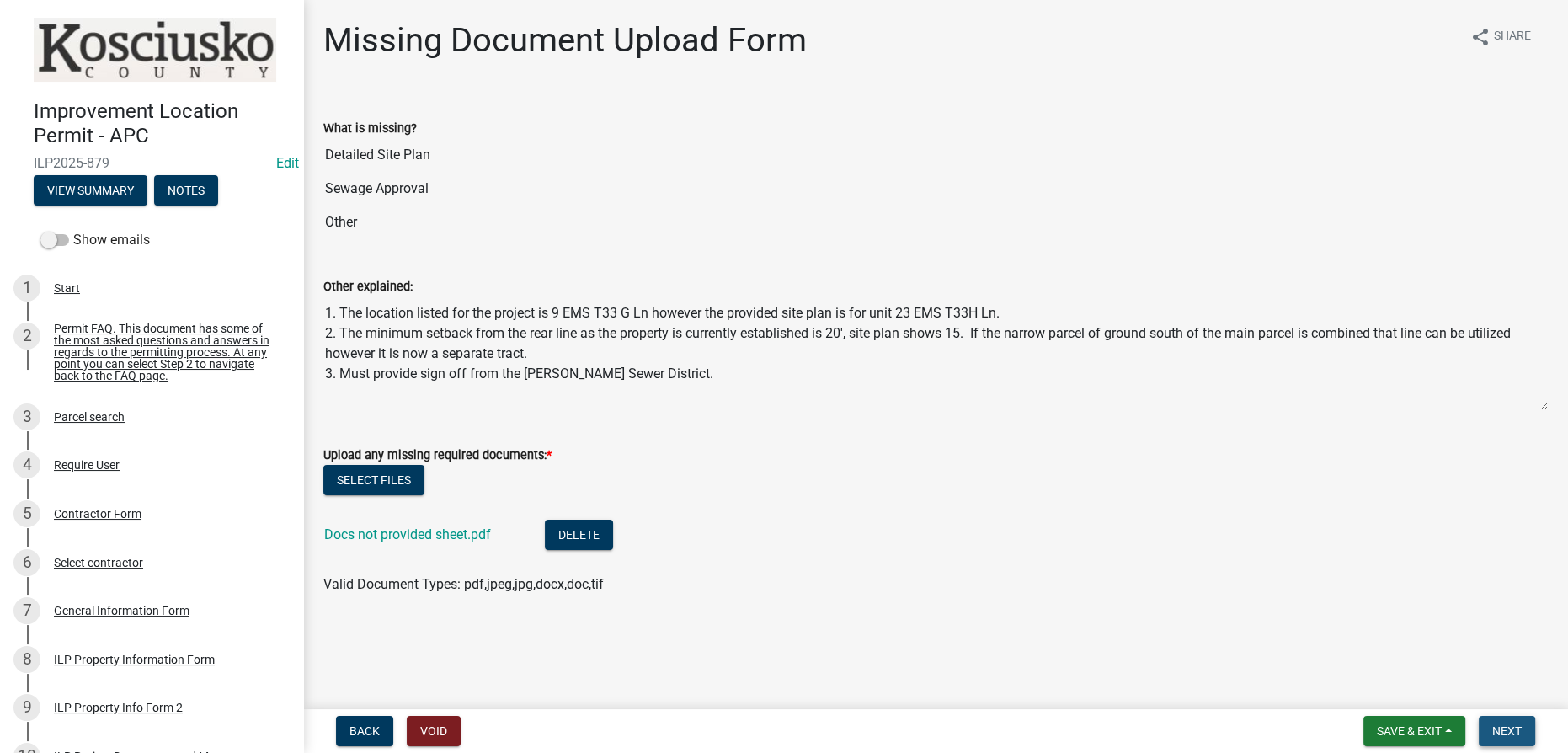
click at [785, 728] on span "Next" at bounding box center [1507, 731] width 29 height 14
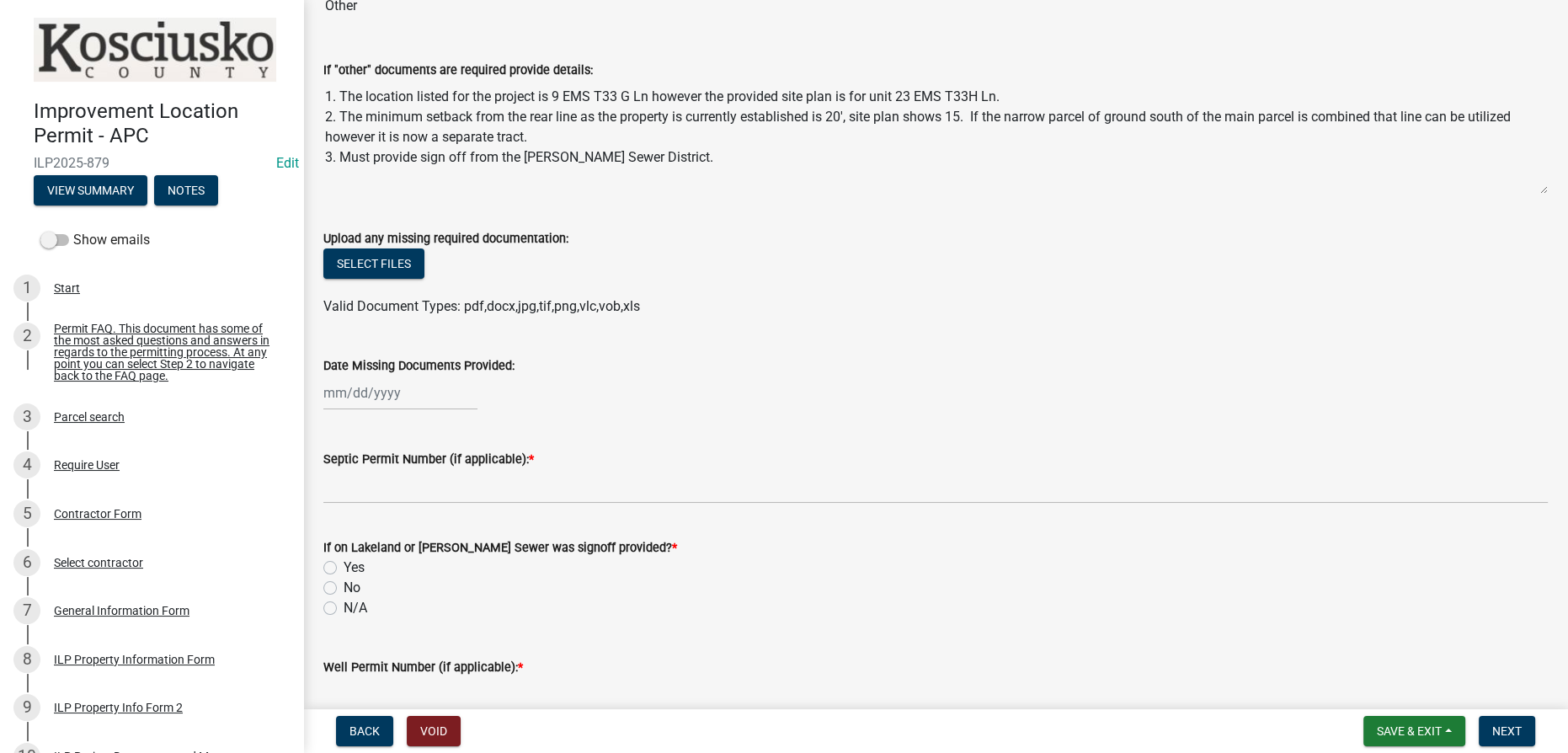
scroll to position [229, 0]
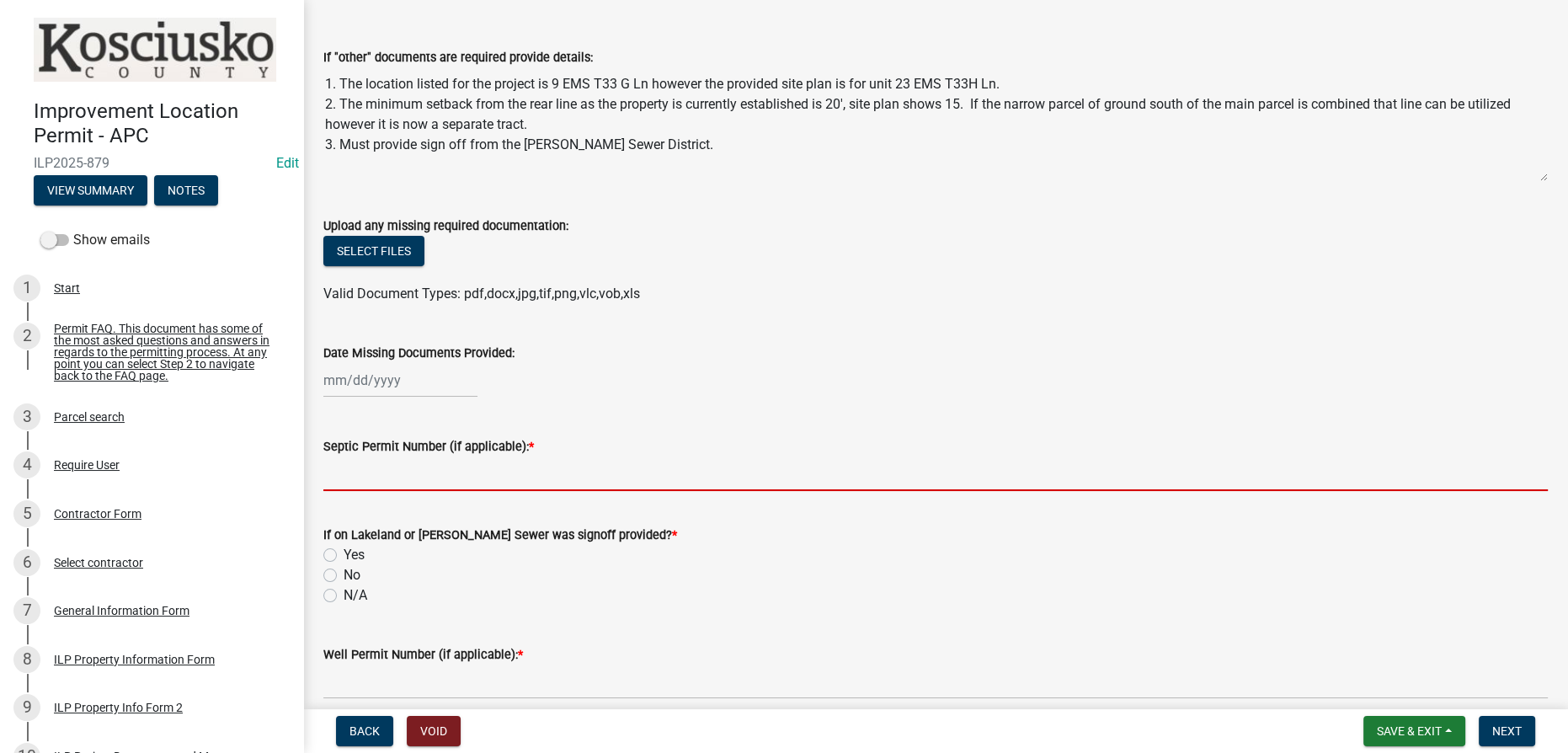
click at [445, 462] on input "Septic Permit Number (if applicable): *" at bounding box center [935, 473] width 1224 height 34
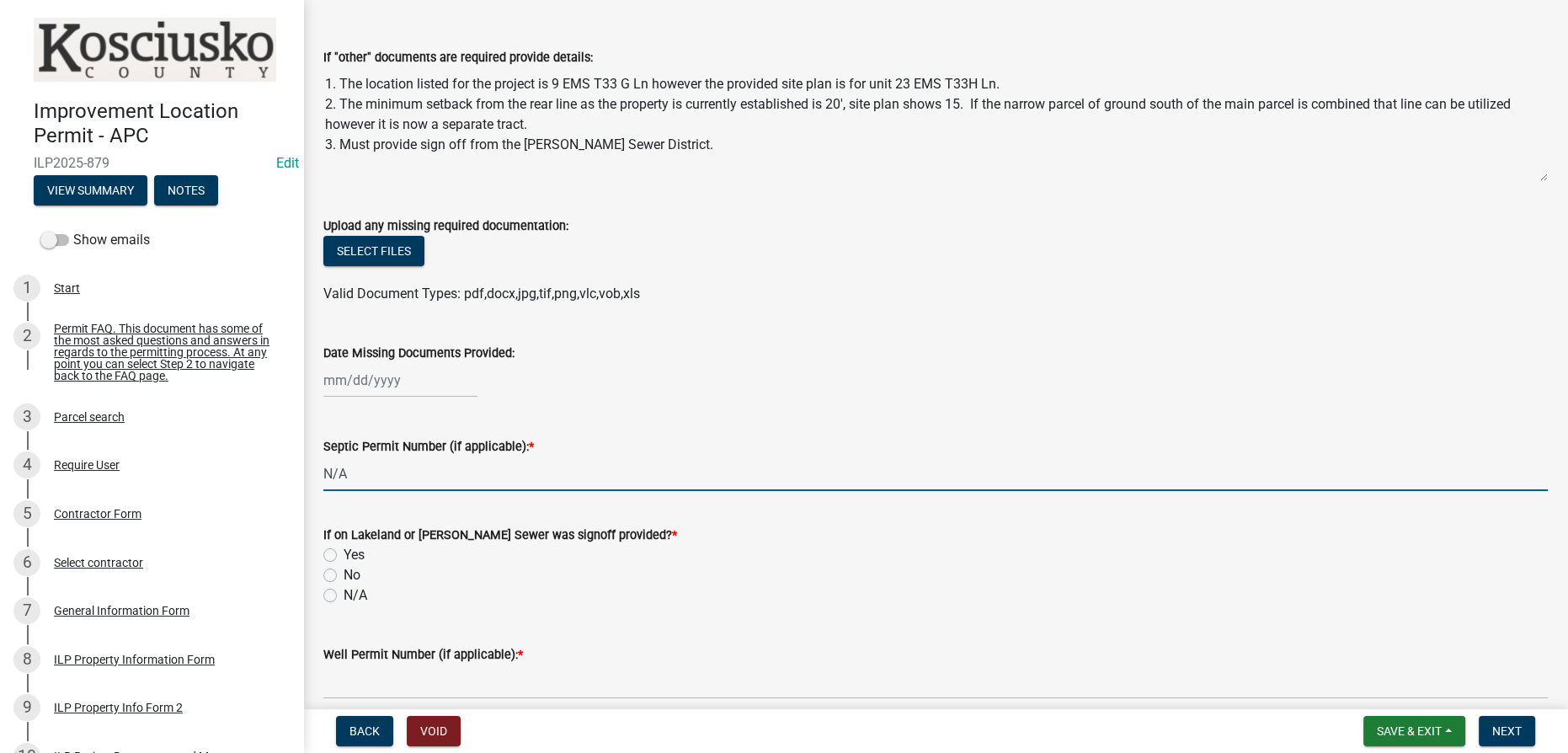
type input "N/A"
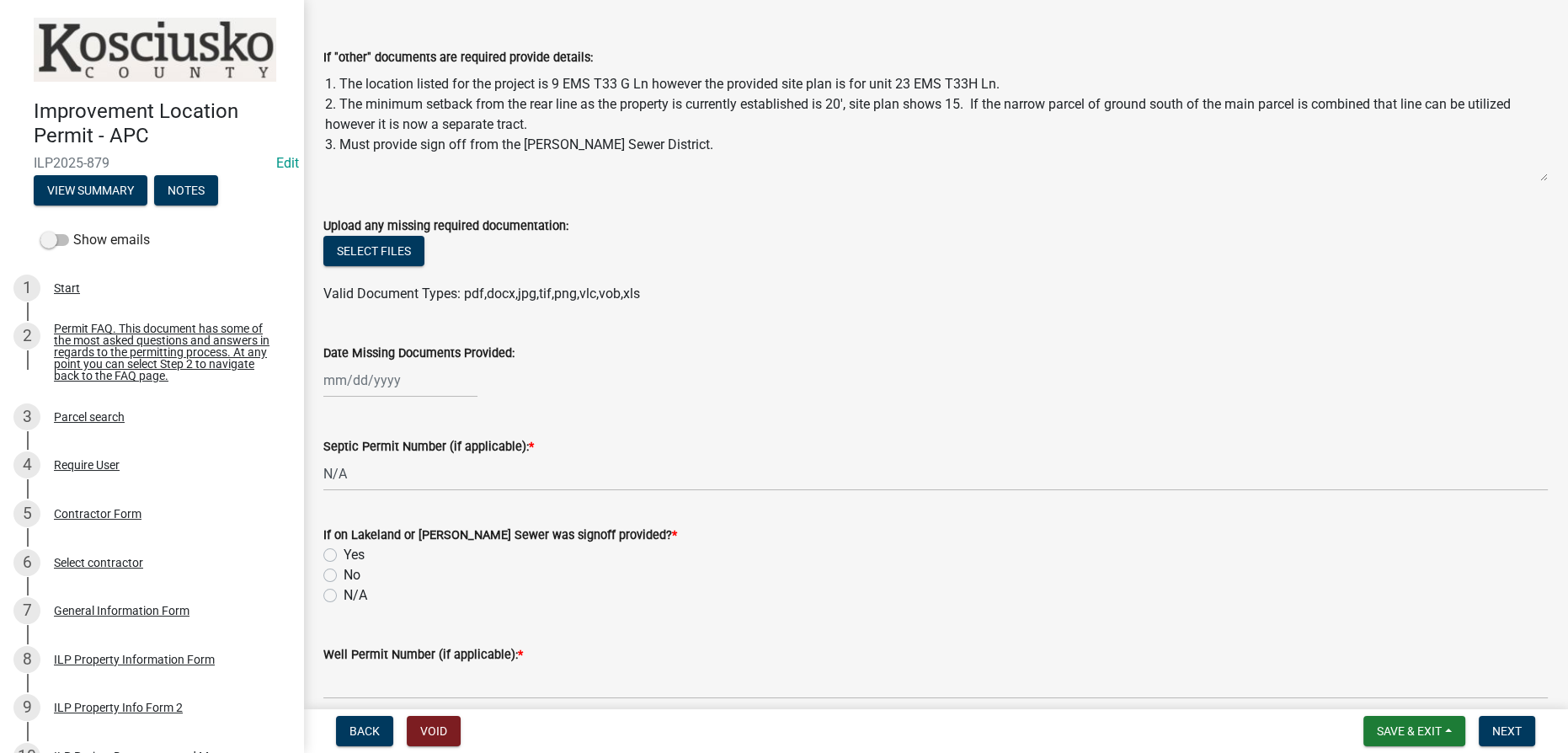
click at [344, 575] on label "No" at bounding box center [352, 574] width 17 height 21
click at [344, 575] on input "No" at bounding box center [349, 569] width 11 height 11
radio input "true"
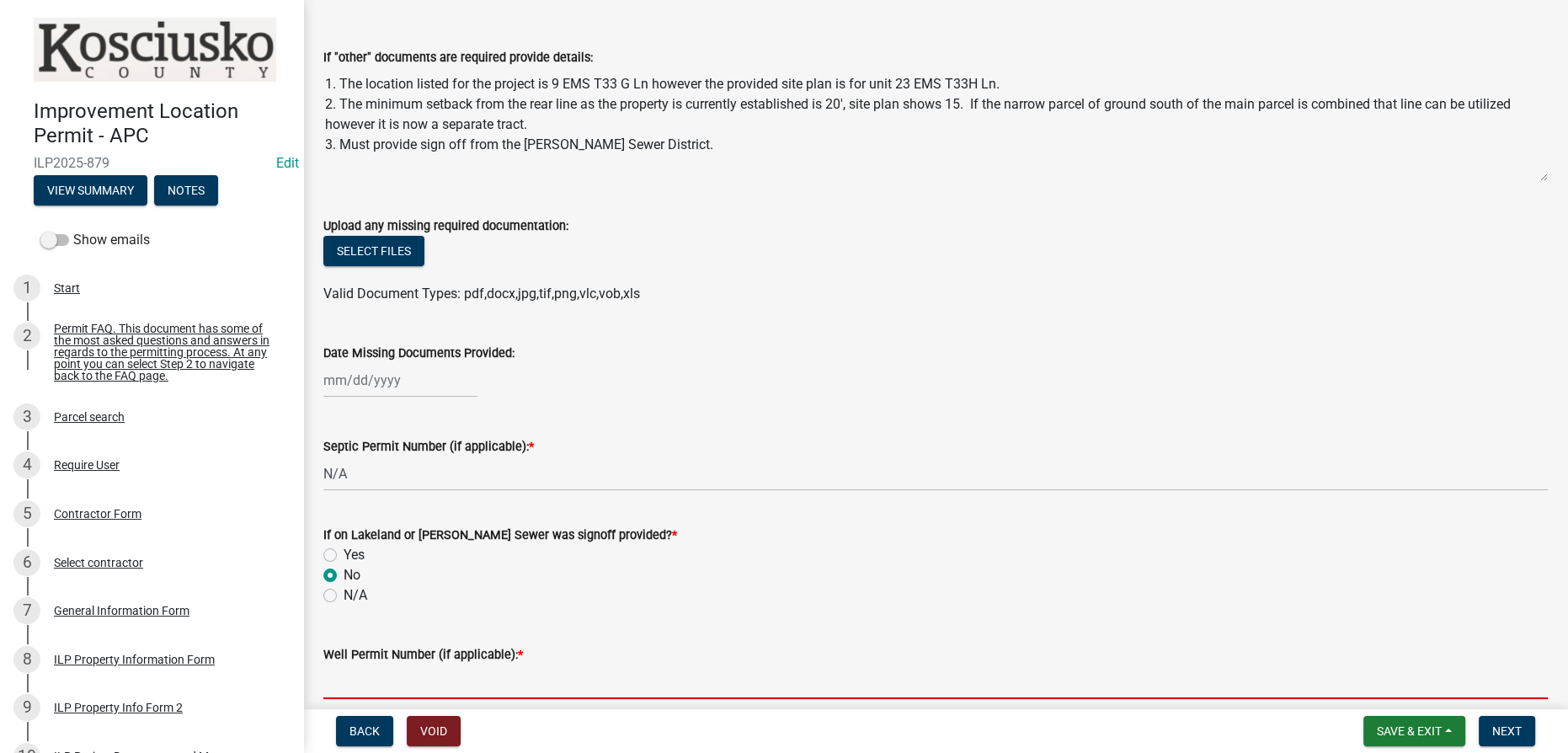
click at [353, 680] on input "Well Permit Number (if applicable): *" at bounding box center [935, 681] width 1224 height 34
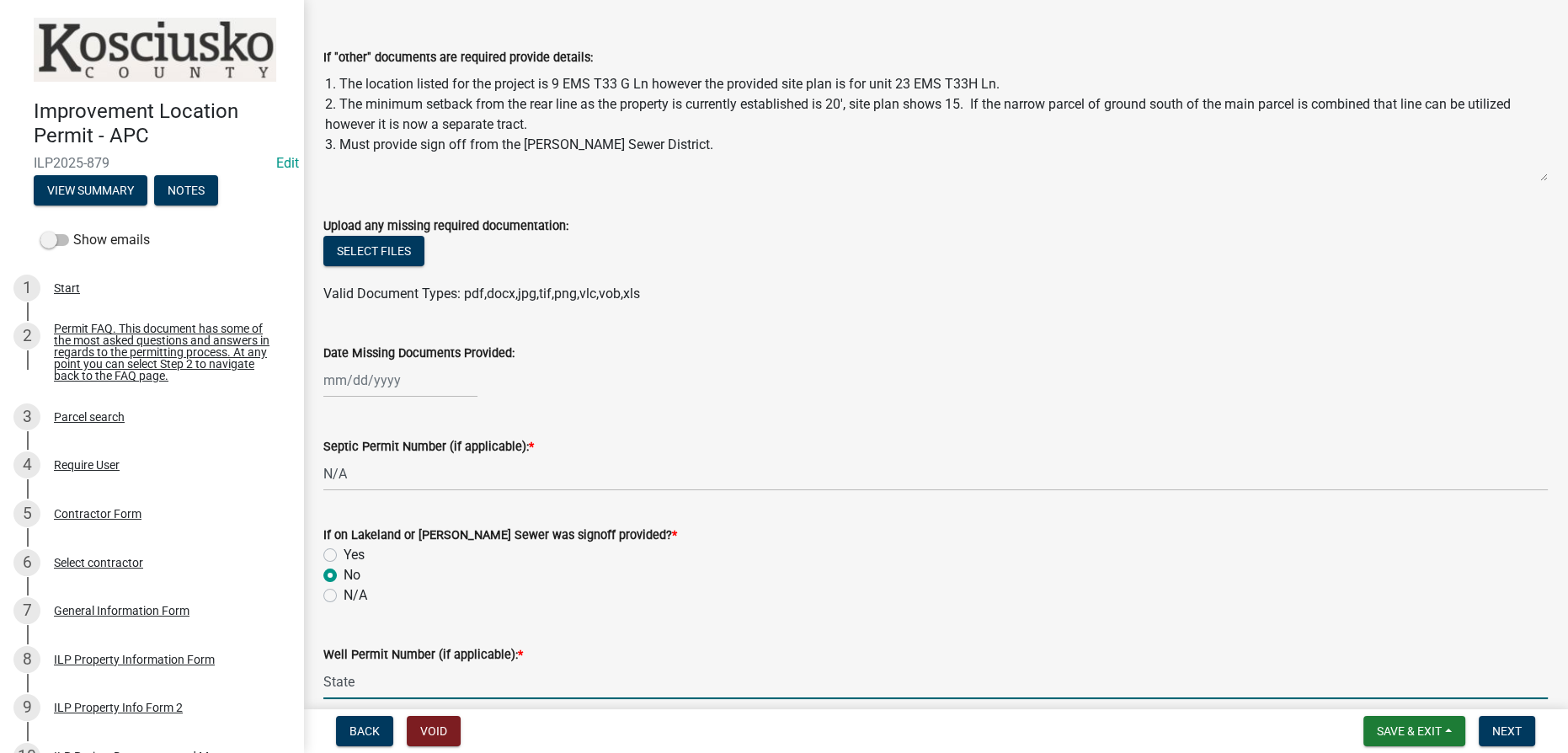
scroll to position [459, 0]
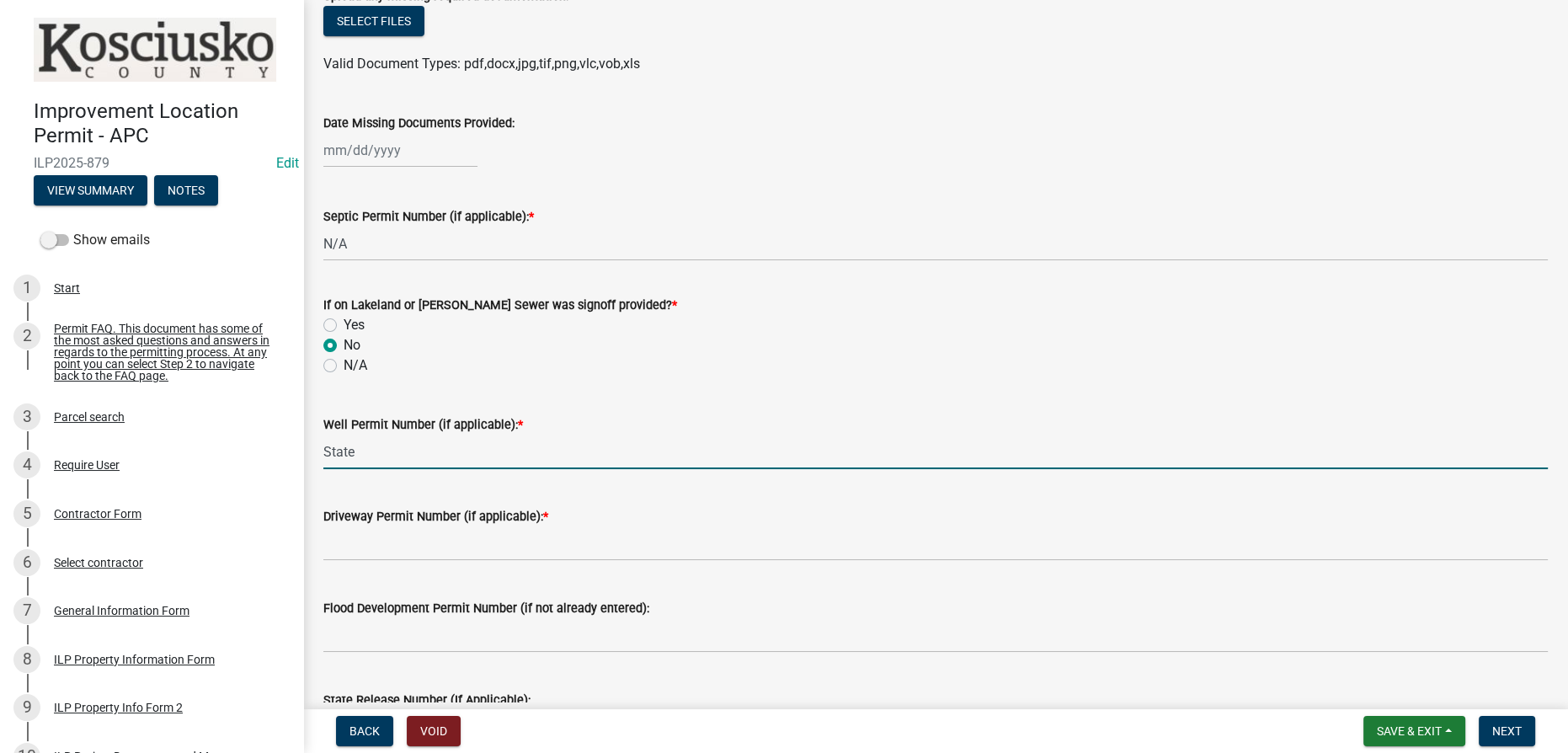
type input "State"
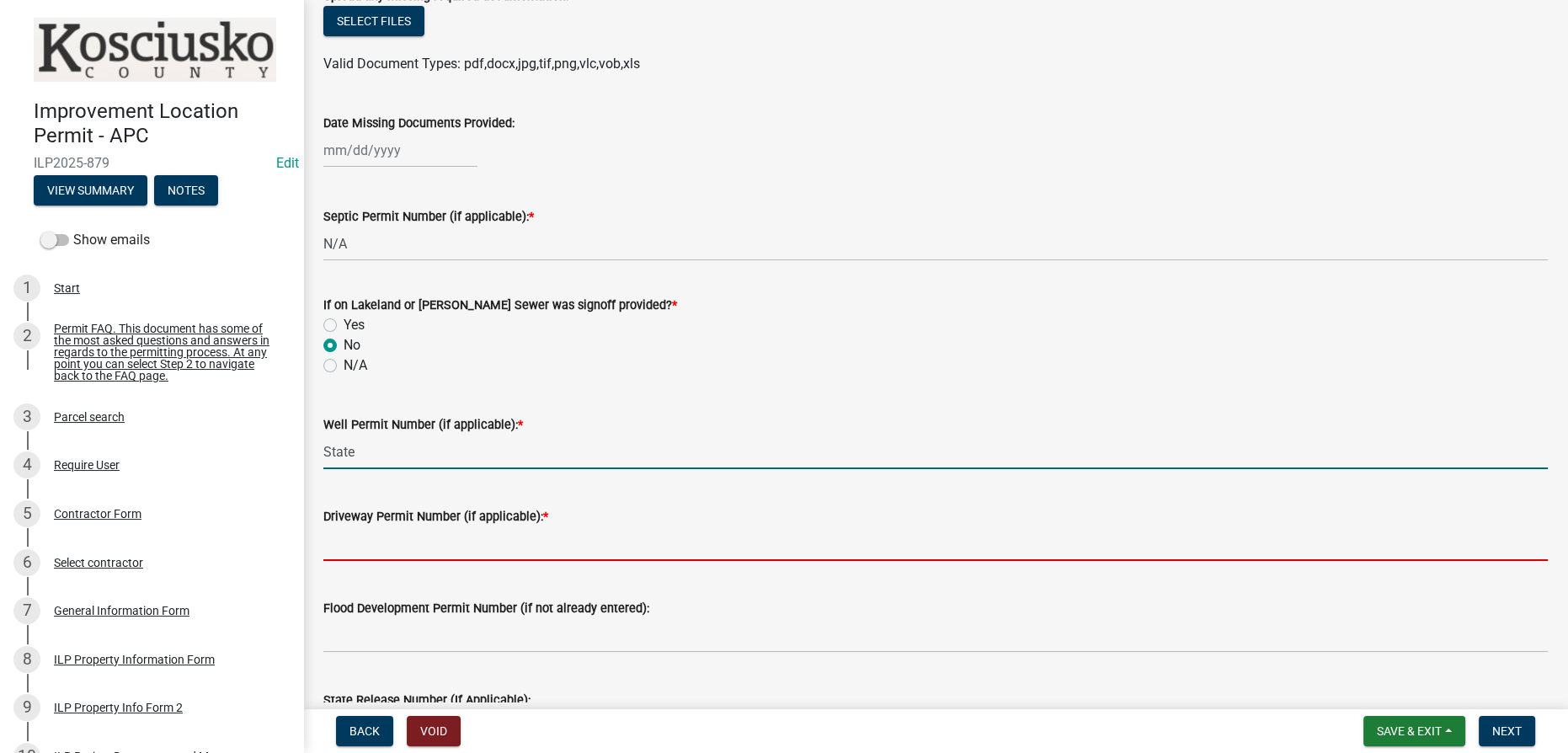
click at [424, 534] on input "Driveway Permit Number (if applicable): *" at bounding box center [935, 543] width 1224 height 34
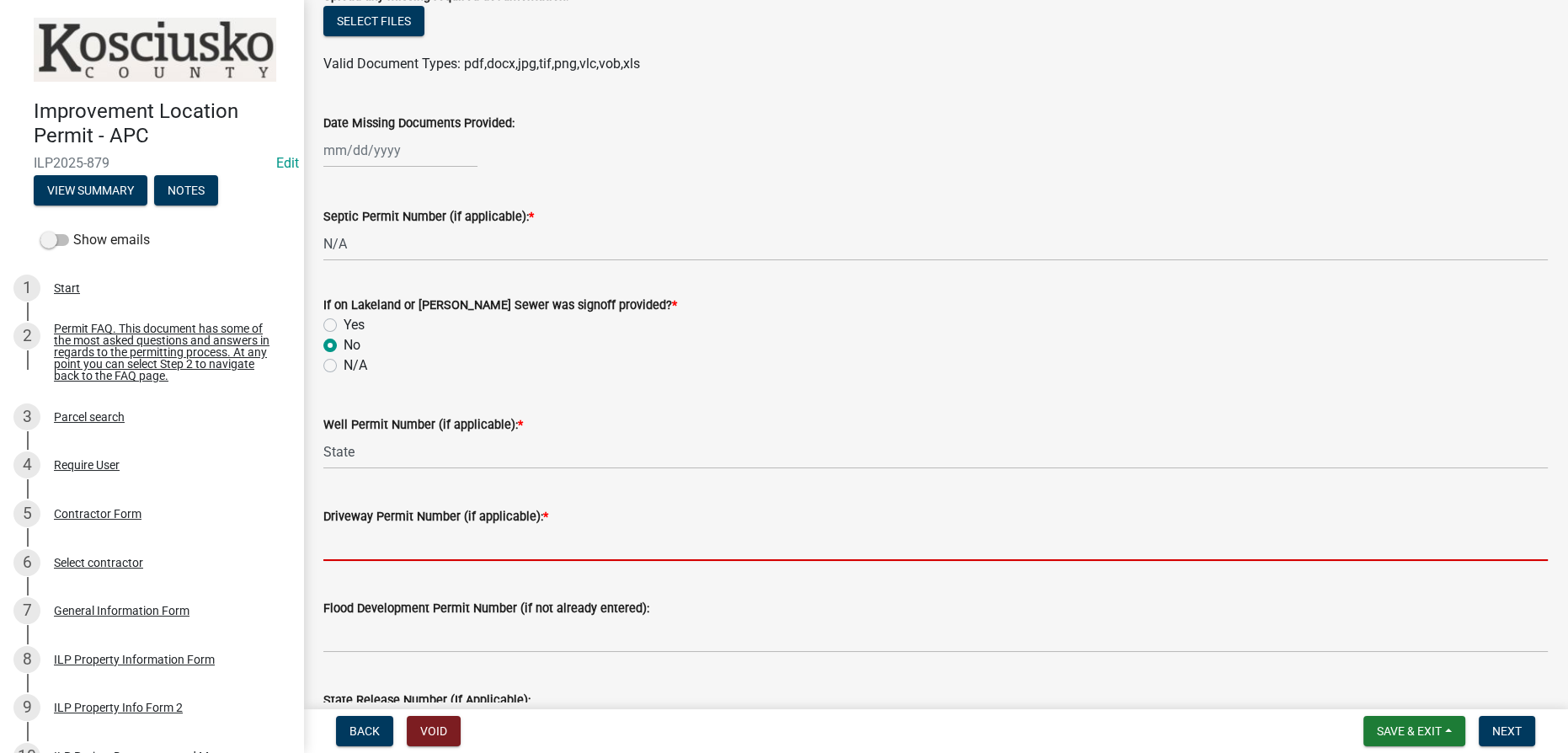
type input "Existing"
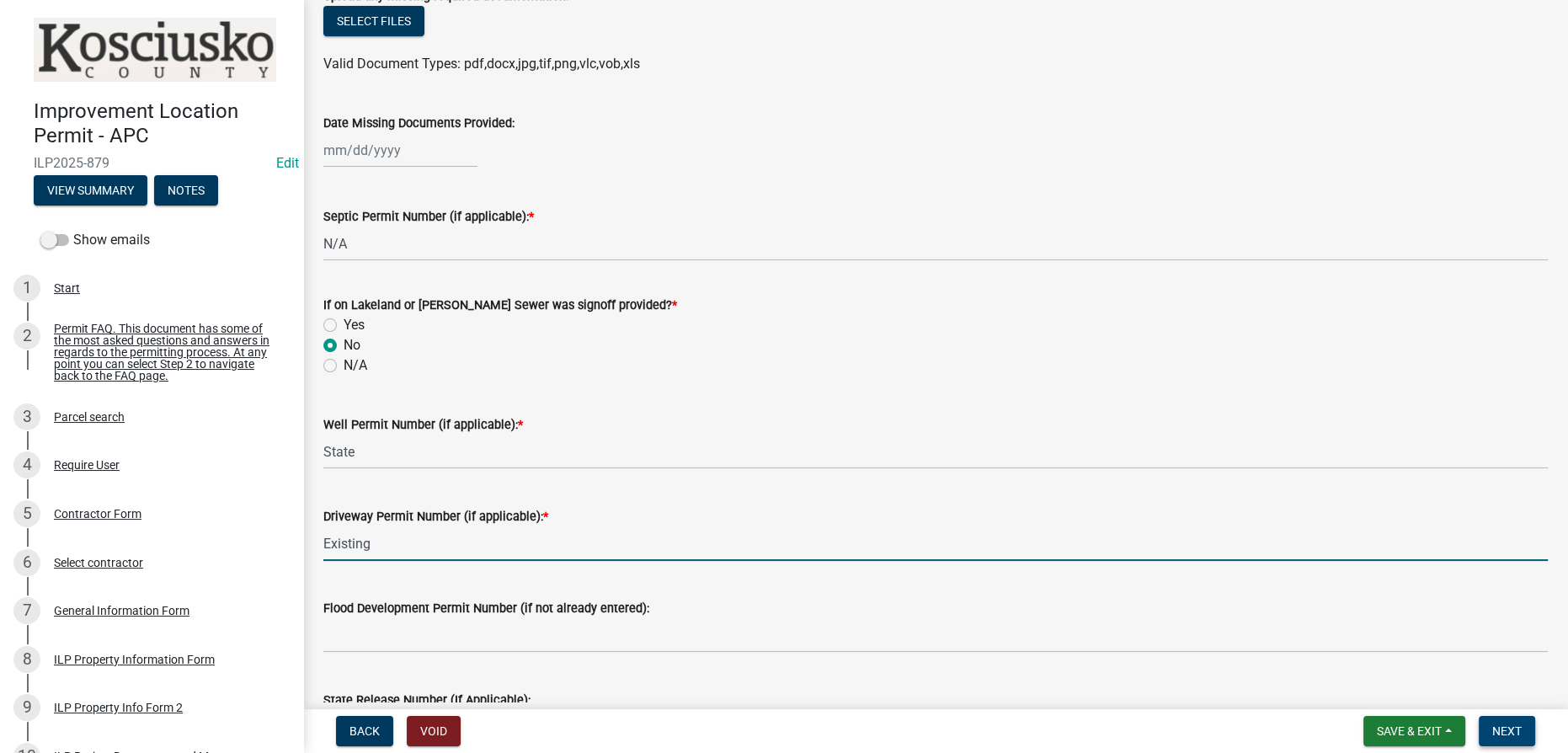
click at [785, 732] on span "Next" at bounding box center [1507, 731] width 29 height 14
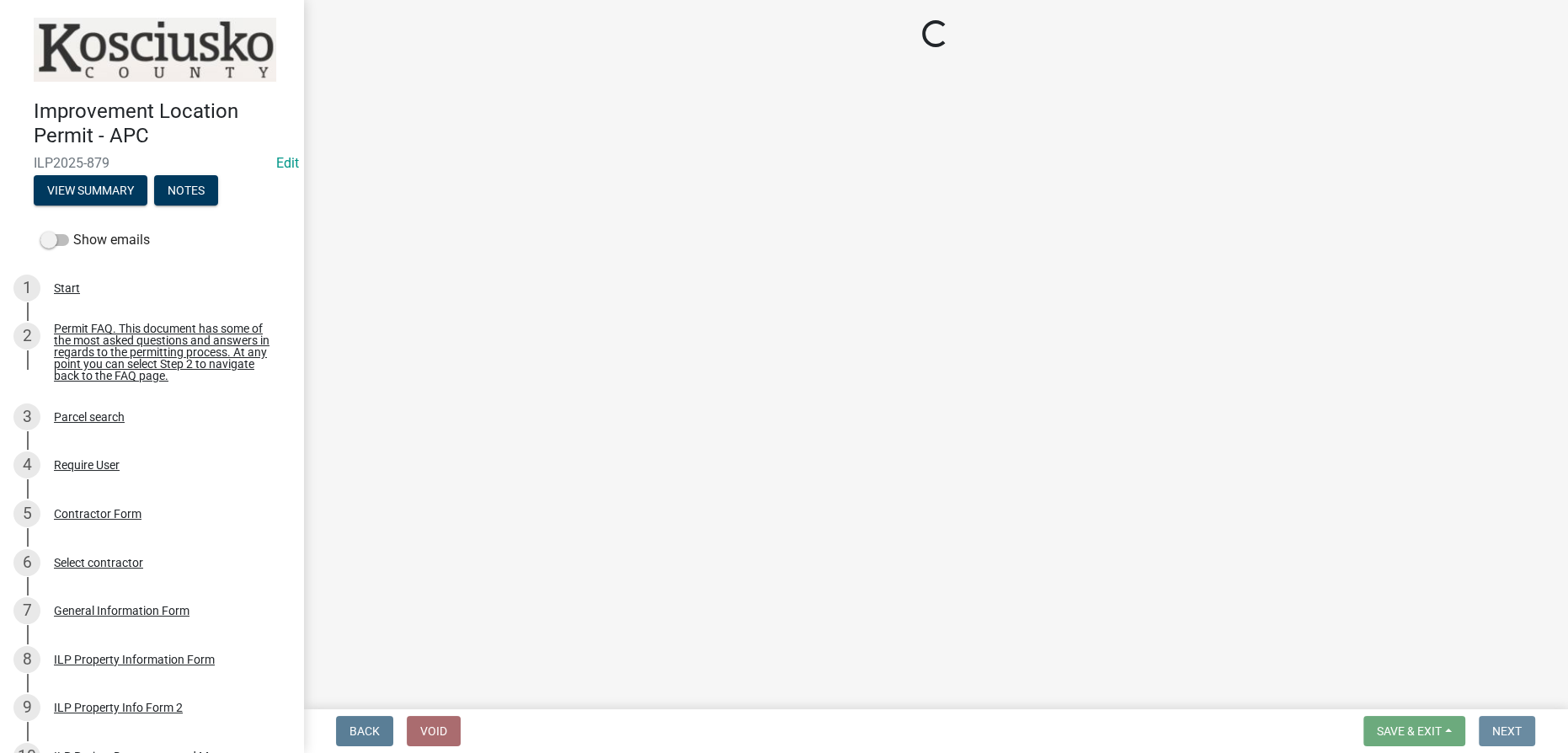
scroll to position [0, 0]
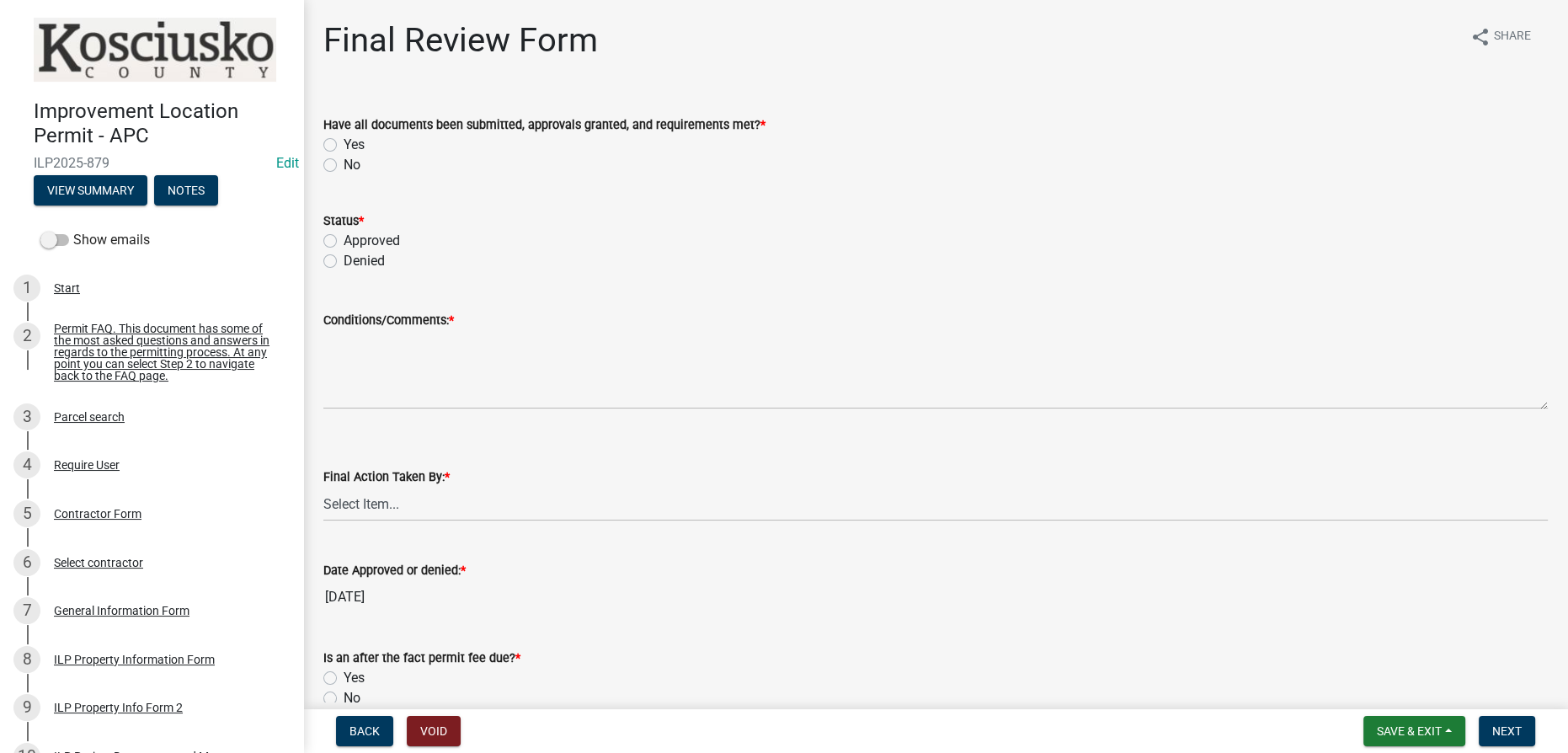
click at [344, 168] on label "No" at bounding box center [352, 165] width 17 height 21
click at [344, 166] on input "No" at bounding box center [349, 160] width 11 height 11
radio input "true"
drag, startPoint x: 328, startPoint y: 260, endPoint x: 328, endPoint y: 271, distance: 11.0
click at [344, 260] on label "Denied" at bounding box center [364, 261] width 41 height 21
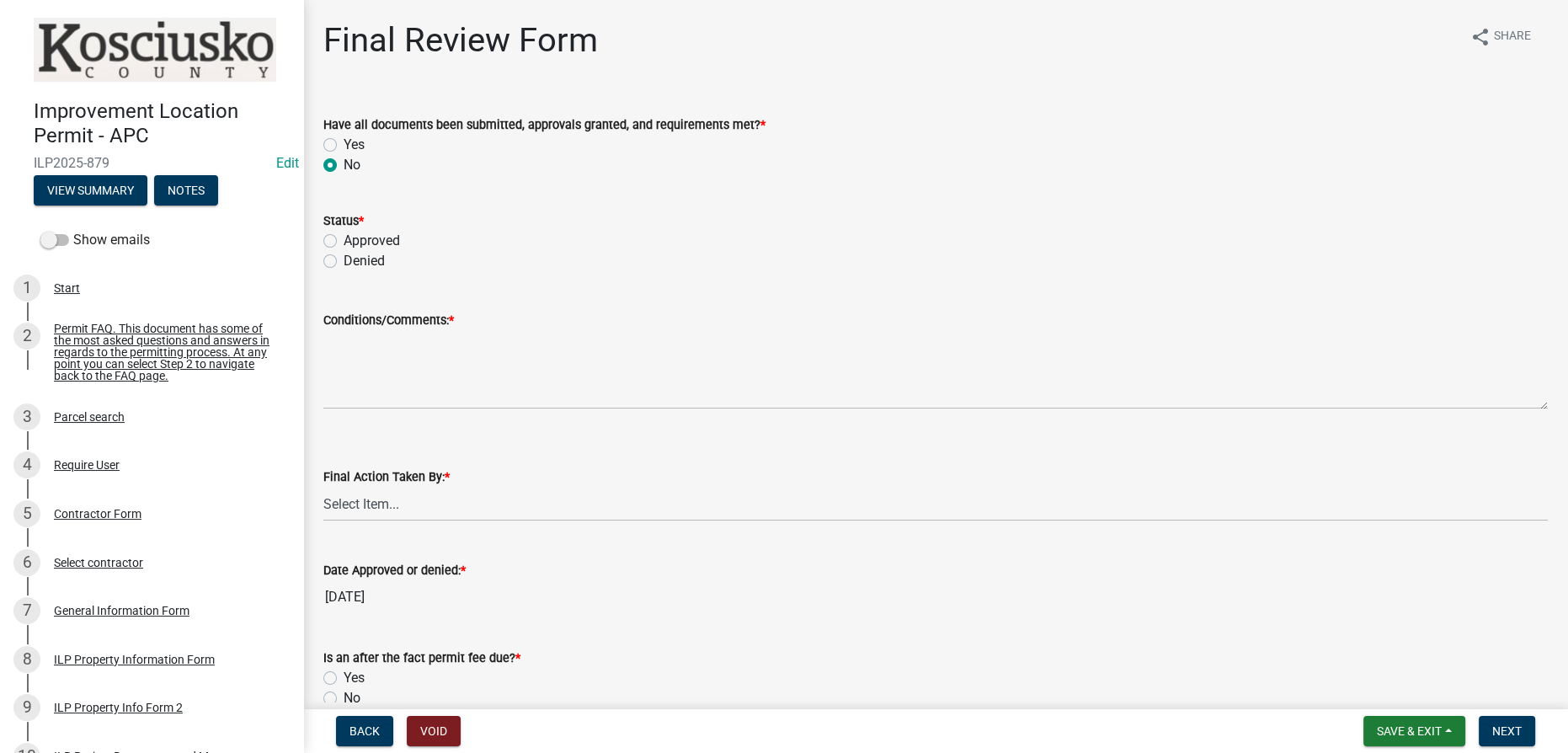
click at [344, 260] on input "Denied" at bounding box center [349, 256] width 11 height 11
radio input "true"
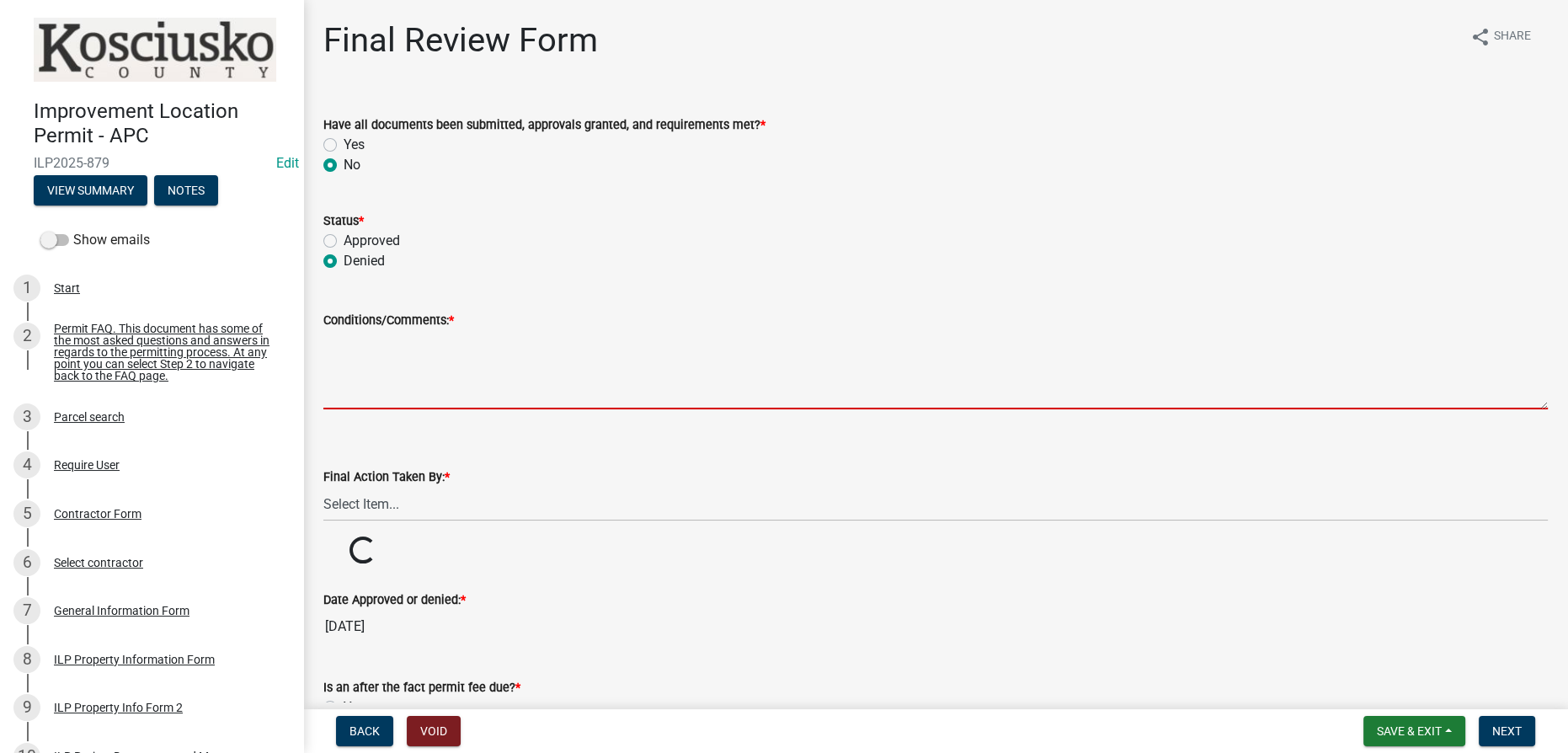
click at [341, 340] on textarea "Conditions/Comments: *" at bounding box center [935, 369] width 1224 height 79
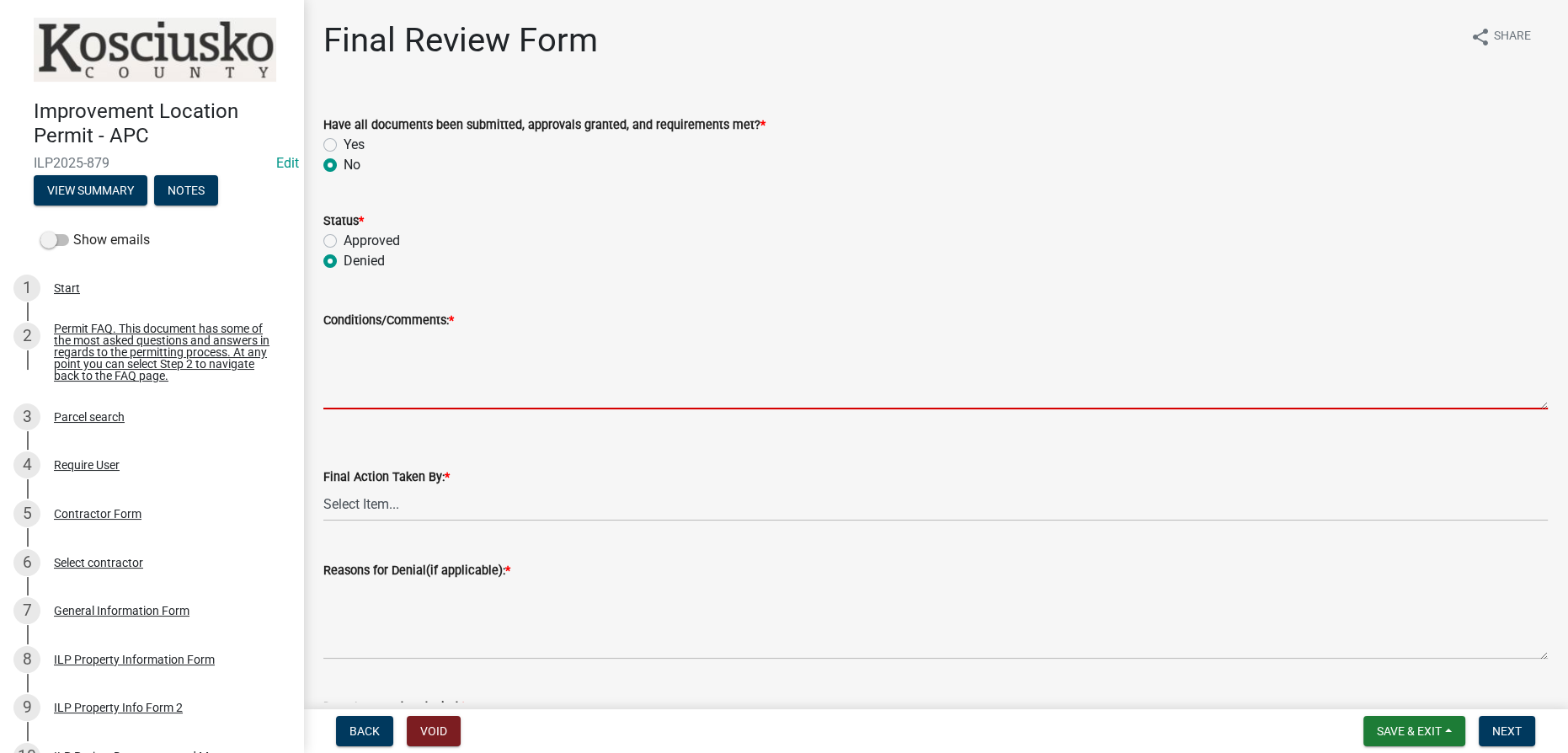
paste textarea "The location listed for the project is 9 EMS T33 G Ln however the provided site…"
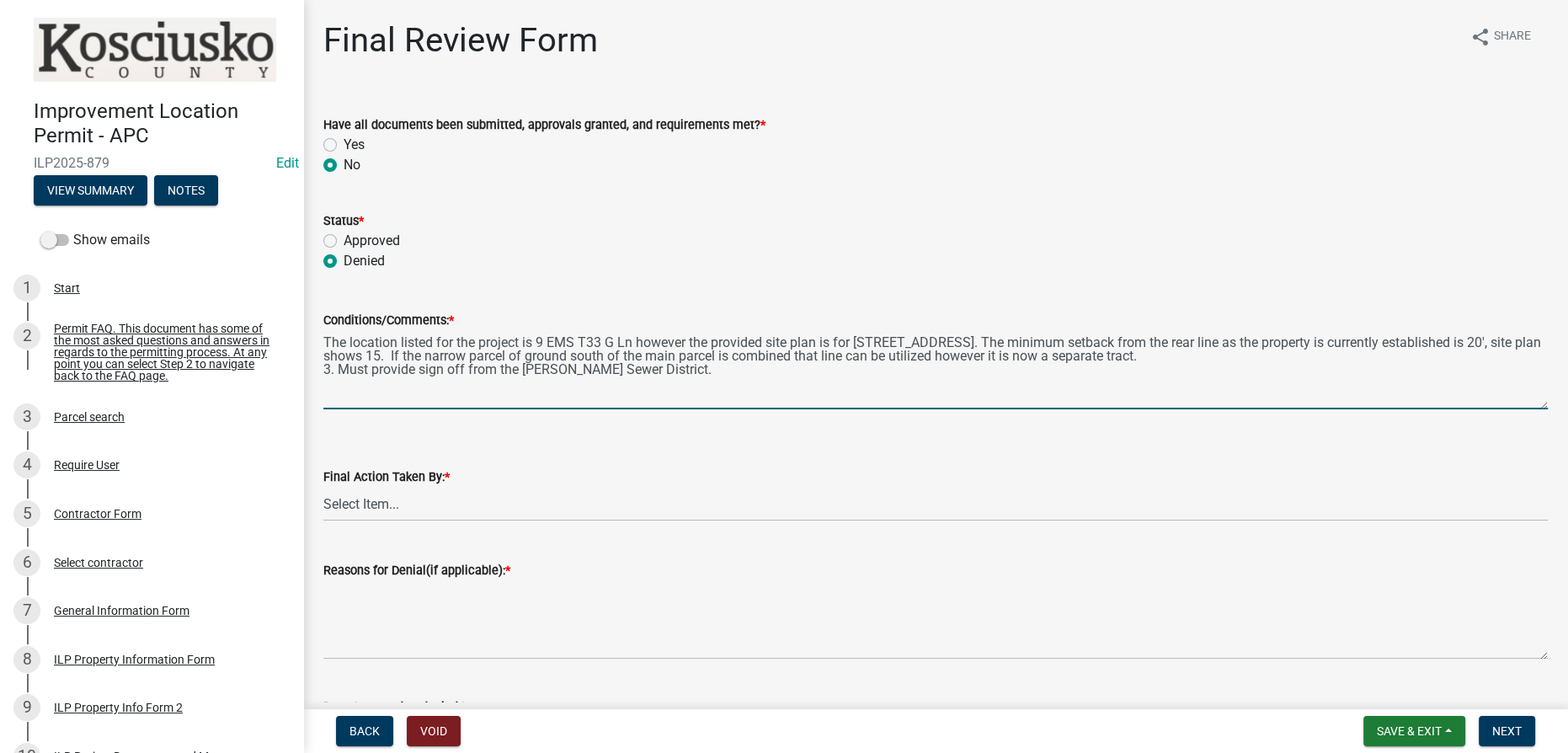
click at [326, 339] on textarea "The location listed for the project is 9 EMS T33 G Ln however the provided site…" at bounding box center [935, 369] width 1224 height 79
click at [656, 370] on textarea "1.Site Plan provided is not accurate. The location listed for the project is 9 …" at bounding box center [935, 369] width 1224 height 79
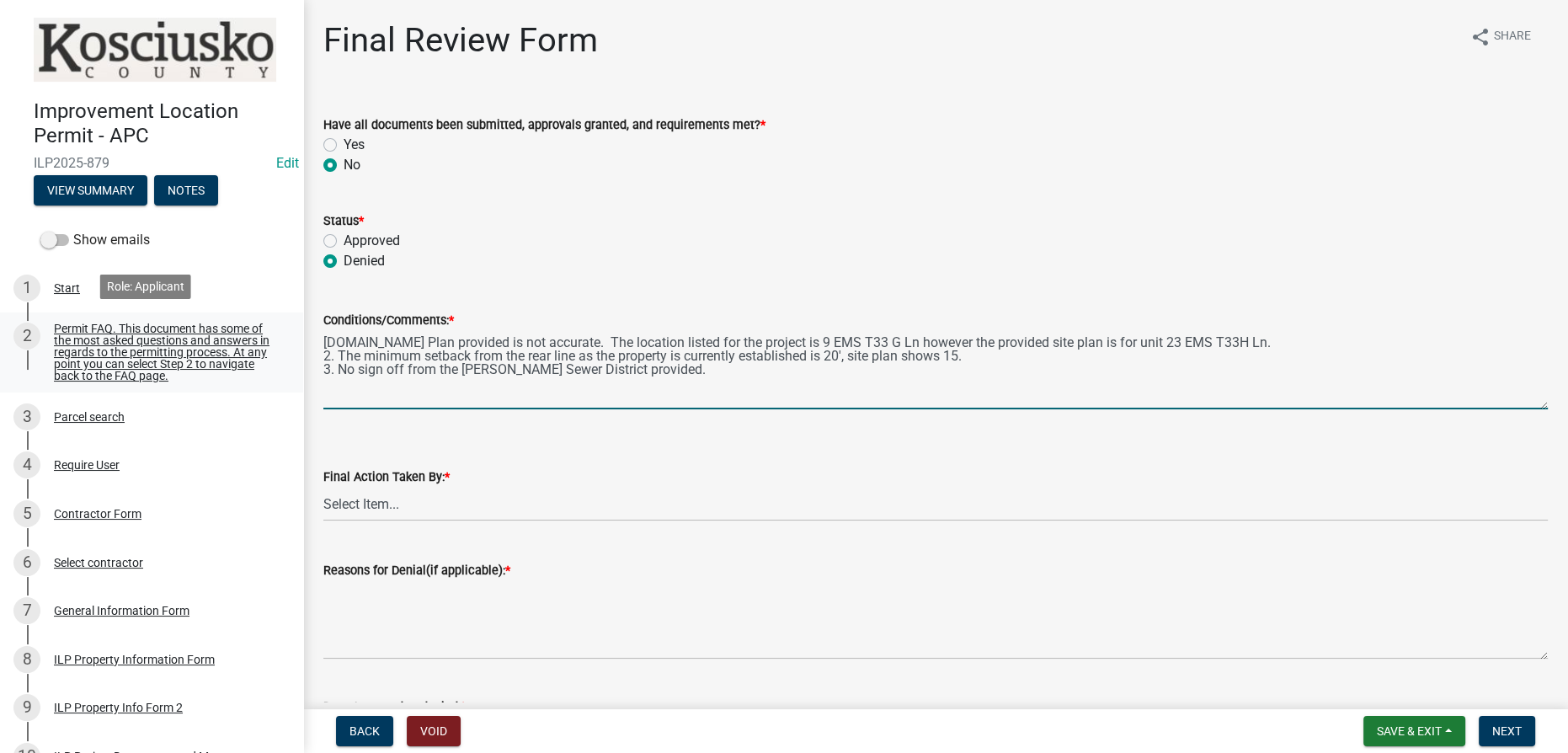
drag, startPoint x: 730, startPoint y: 372, endPoint x: 283, endPoint y: 333, distance: 448.7
click at [283, 333] on div "Improvement Location Permit - APC ILP2025-879 Edit View Summary Notes Show emai…" at bounding box center [784, 376] width 1568 height 753
type textarea "1.Site Plan provided is not accurate. The location listed for the project is 9 …"
click at [381, 497] on select "Select Item... MMS LT AT CS [PERSON_NAME]" at bounding box center [935, 503] width 1224 height 34
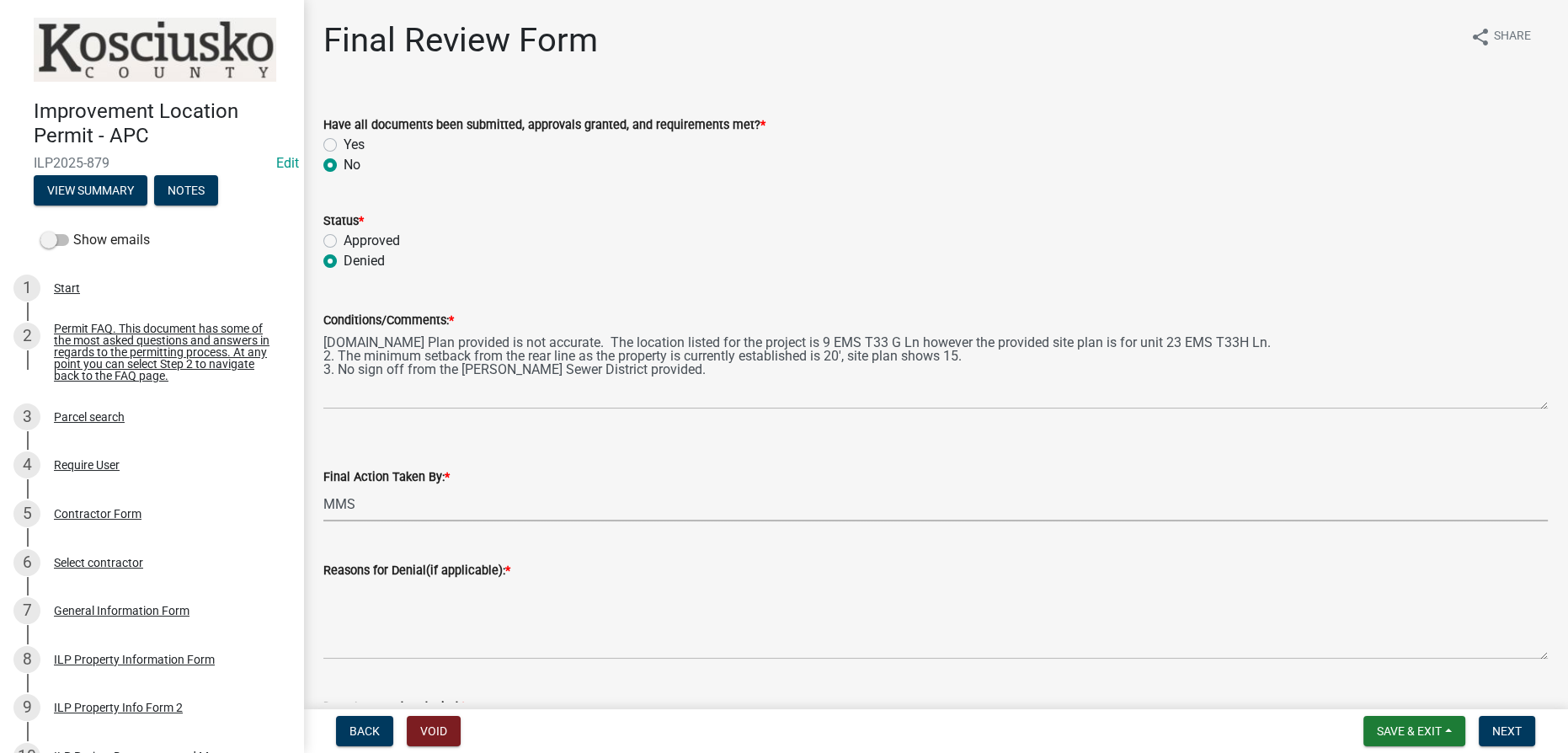
click at [323, 486] on select "Select Item... MMS LT AT CS [PERSON_NAME]" at bounding box center [935, 503] width 1224 height 34
select select "4d3913d6-5a87-4fbb-afdb-cf4209782895"
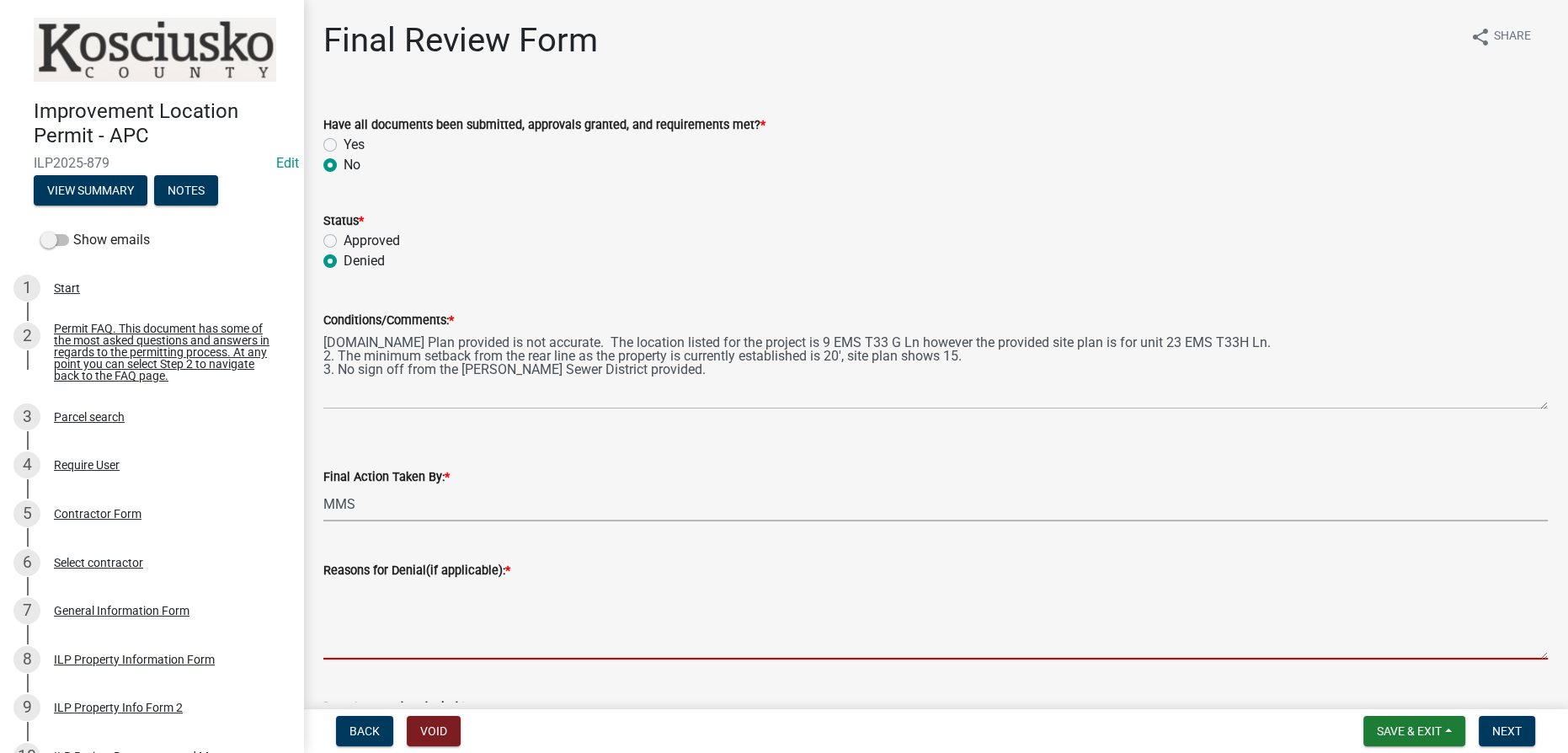
click at [378, 599] on textarea "Reasons for Denial(if applicable): *" at bounding box center [935, 619] width 1224 height 79
paste textarea "1.Site Plan provided is not accurate. The location listed for the project is 9 …"
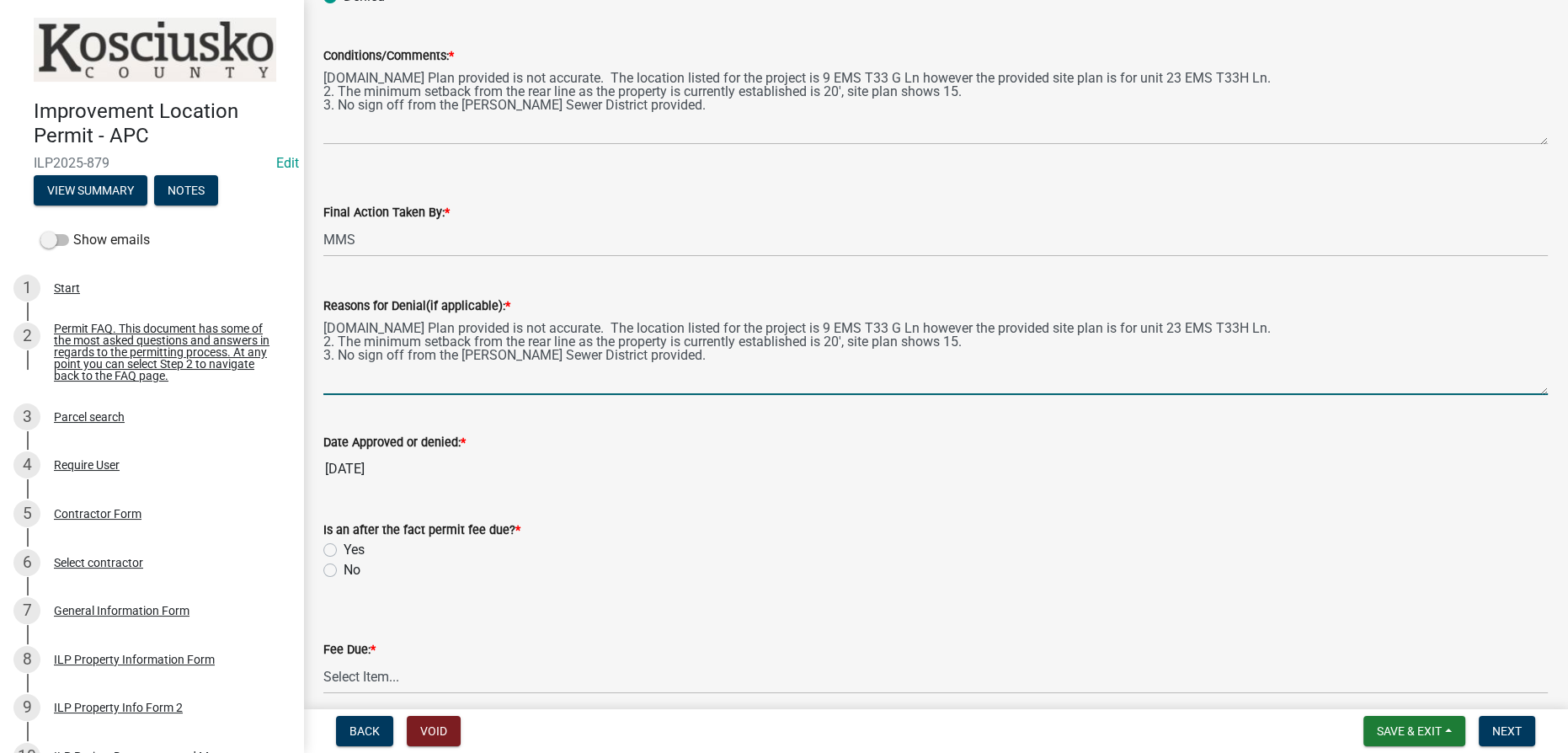
scroll to position [459, 0]
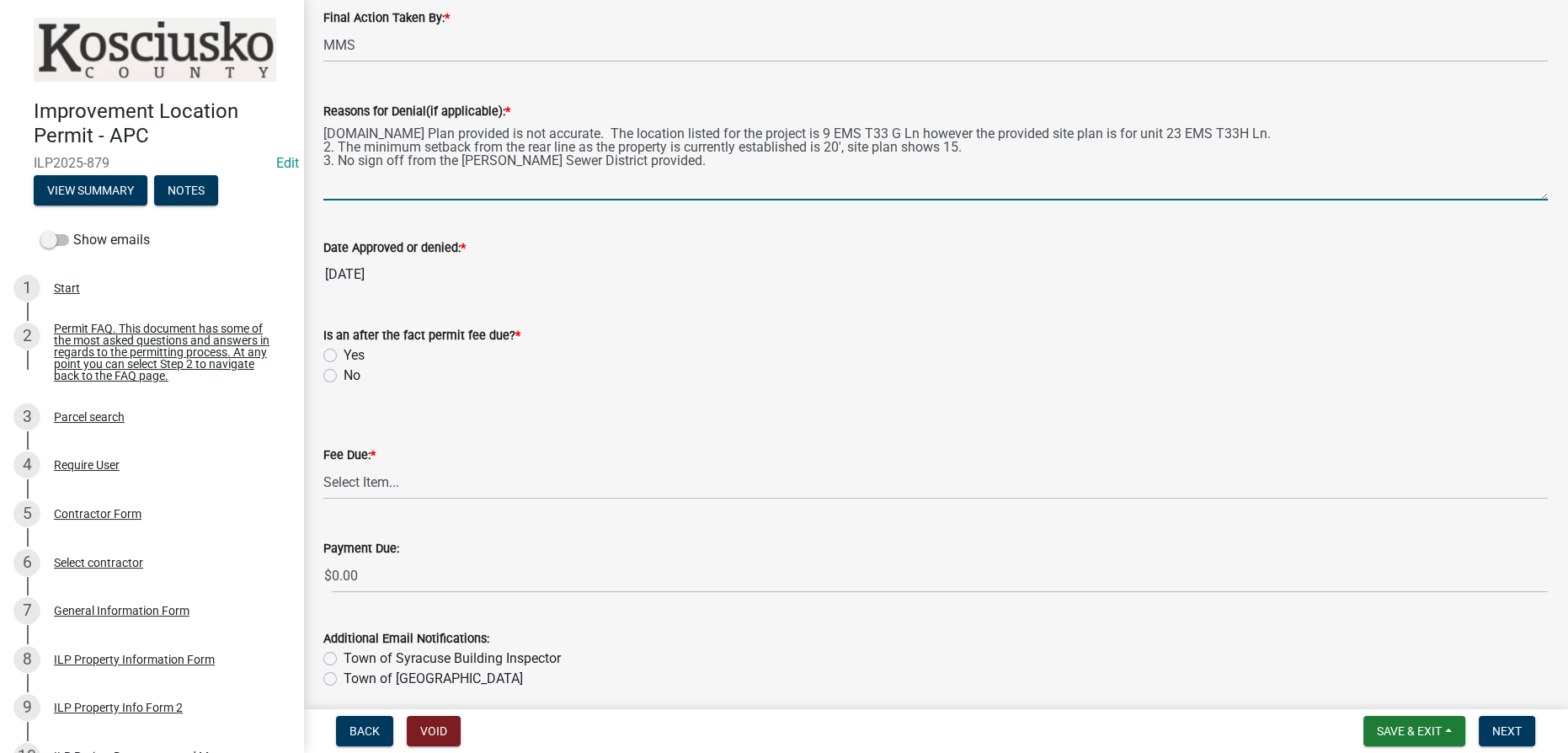
type textarea "1.Site Plan provided is not accurate. The location listed for the project is 9 …"
drag, startPoint x: 326, startPoint y: 376, endPoint x: 342, endPoint y: 426, distance: 52.5
click at [344, 376] on label "No" at bounding box center [352, 375] width 17 height 21
click at [344, 376] on input "No" at bounding box center [349, 370] width 11 height 11
radio input "true"
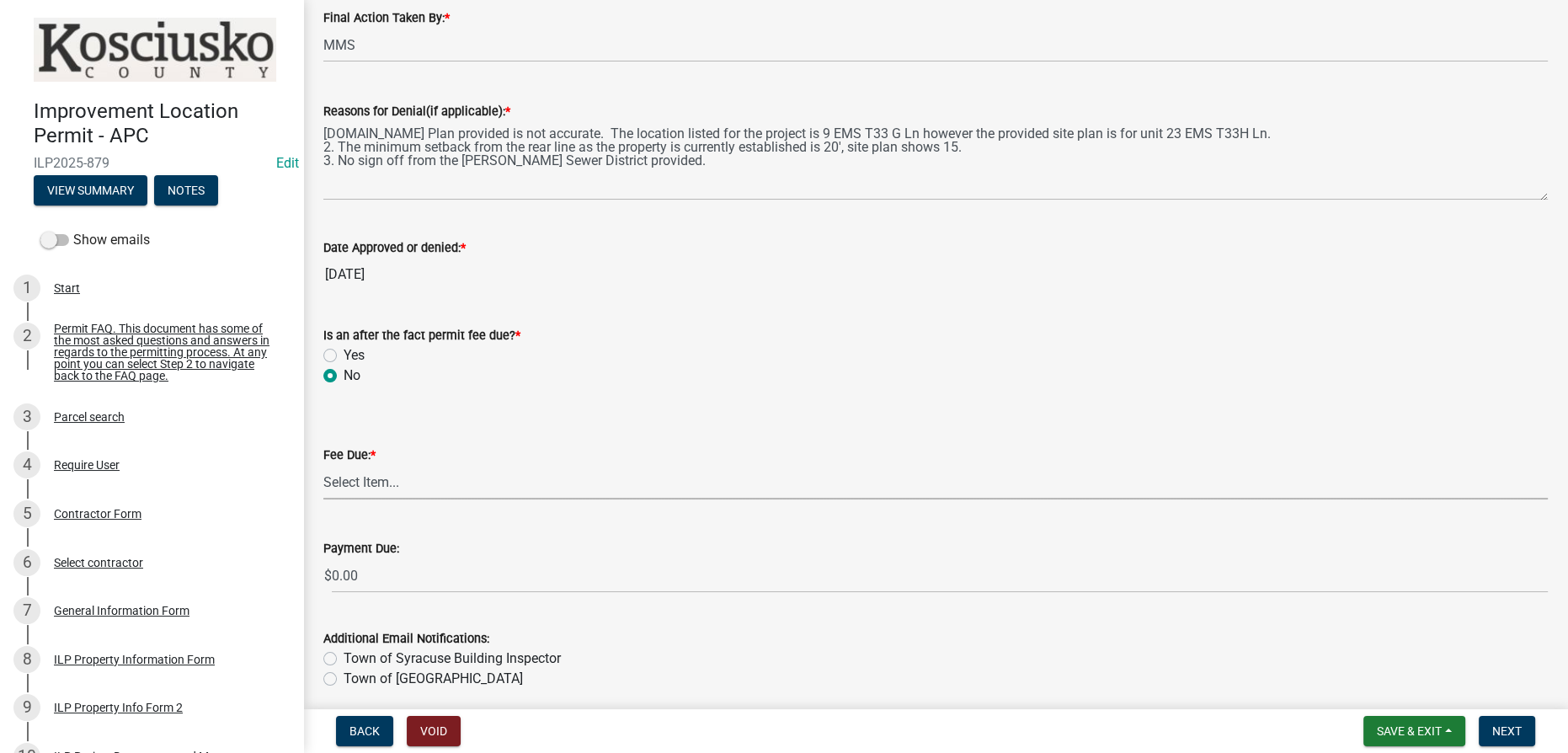
click at [354, 481] on select "Select Item... N/A $10.00 $25.00 $125.00 $250 $500 $500 + $10.00 for every 10 s…" at bounding box center [935, 481] width 1224 height 34
click at [323, 491] on select "Select Item... N/A $10.00 $25.00 $125.00 $250 $500 $500 + $10.00 for every 10 s…" at bounding box center [935, 481] width 1224 height 34
select select "59b02a92-378d-4ce3-a3fd-da759e7b8953"
click at [785, 734] on span "Next" at bounding box center [1507, 731] width 29 height 14
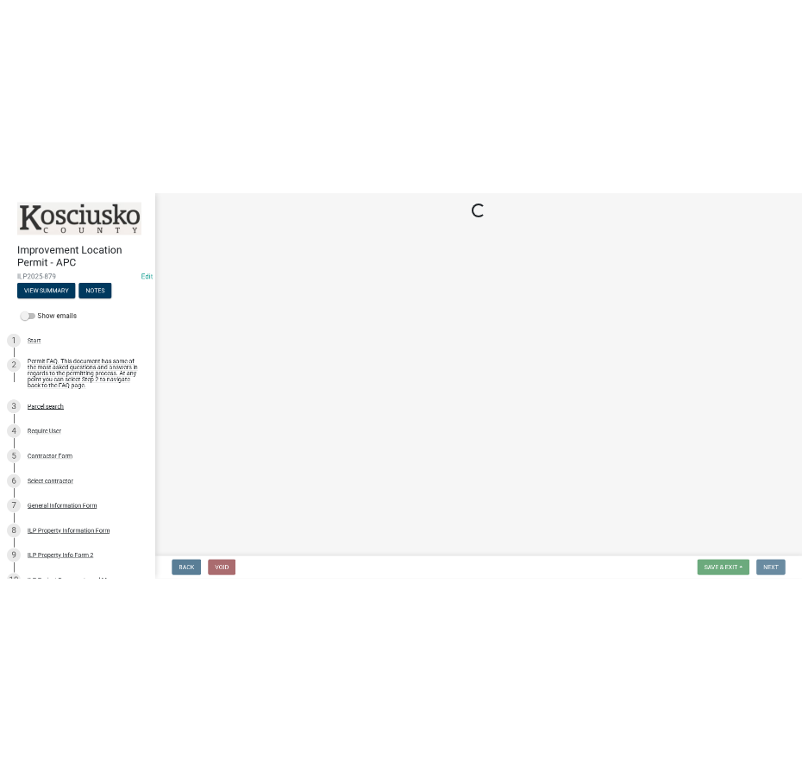
scroll to position [0, 0]
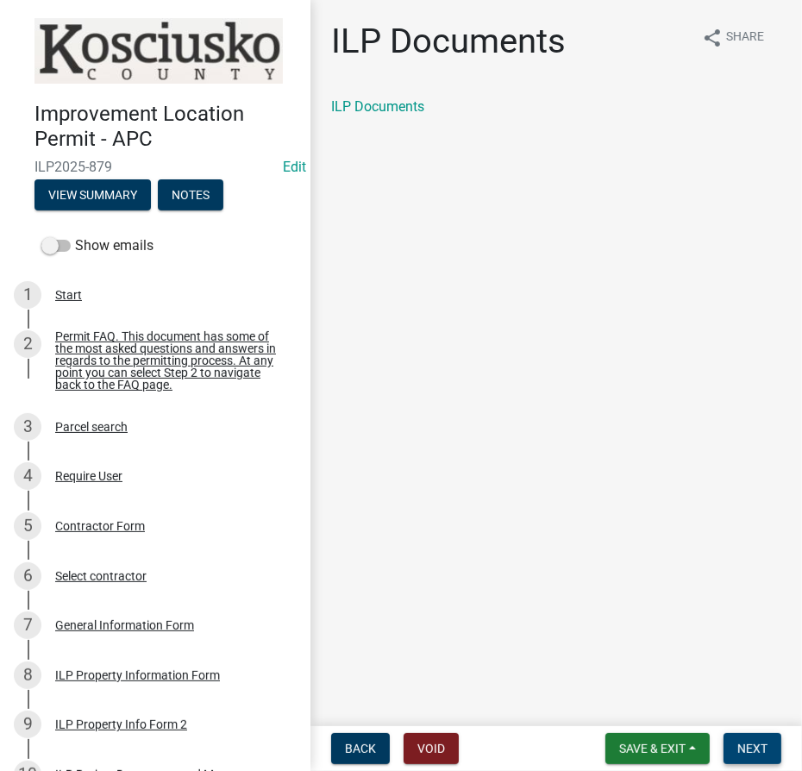
click at [747, 753] on span "Next" at bounding box center [752, 748] width 30 height 14
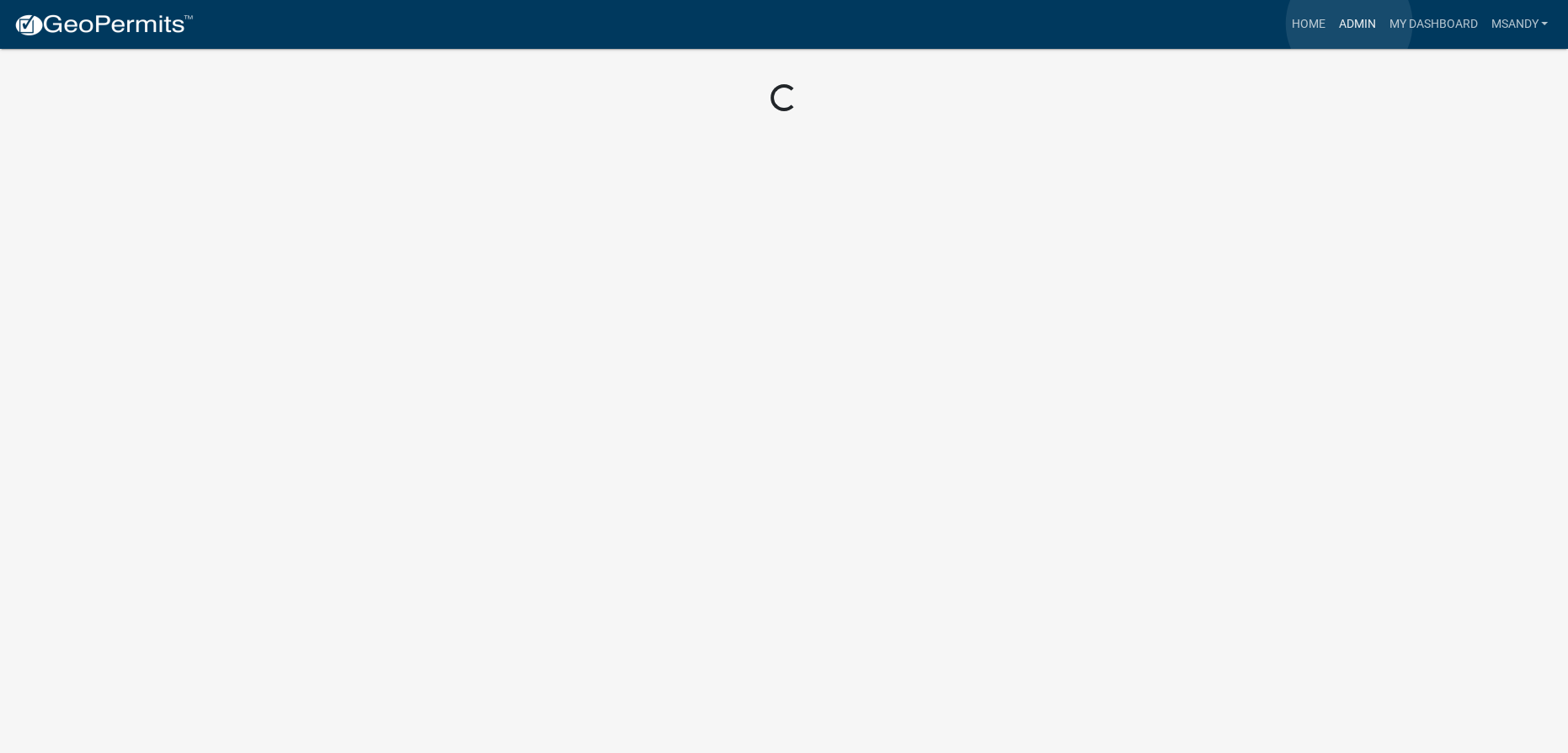
click at [785, 23] on link "Admin" at bounding box center [1357, 24] width 51 height 32
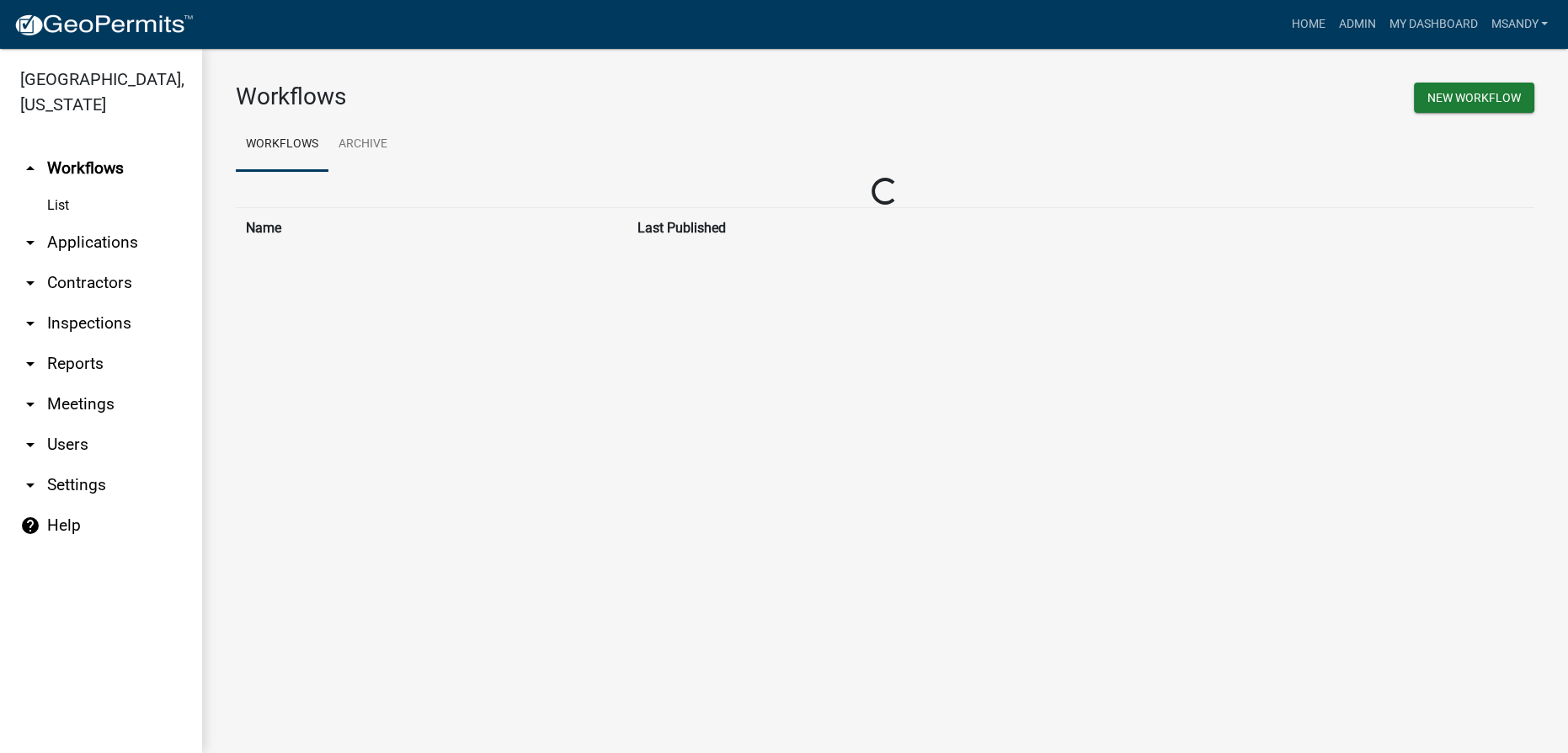
click at [116, 239] on link "arrow_drop_down Applications" at bounding box center [101, 242] width 202 height 40
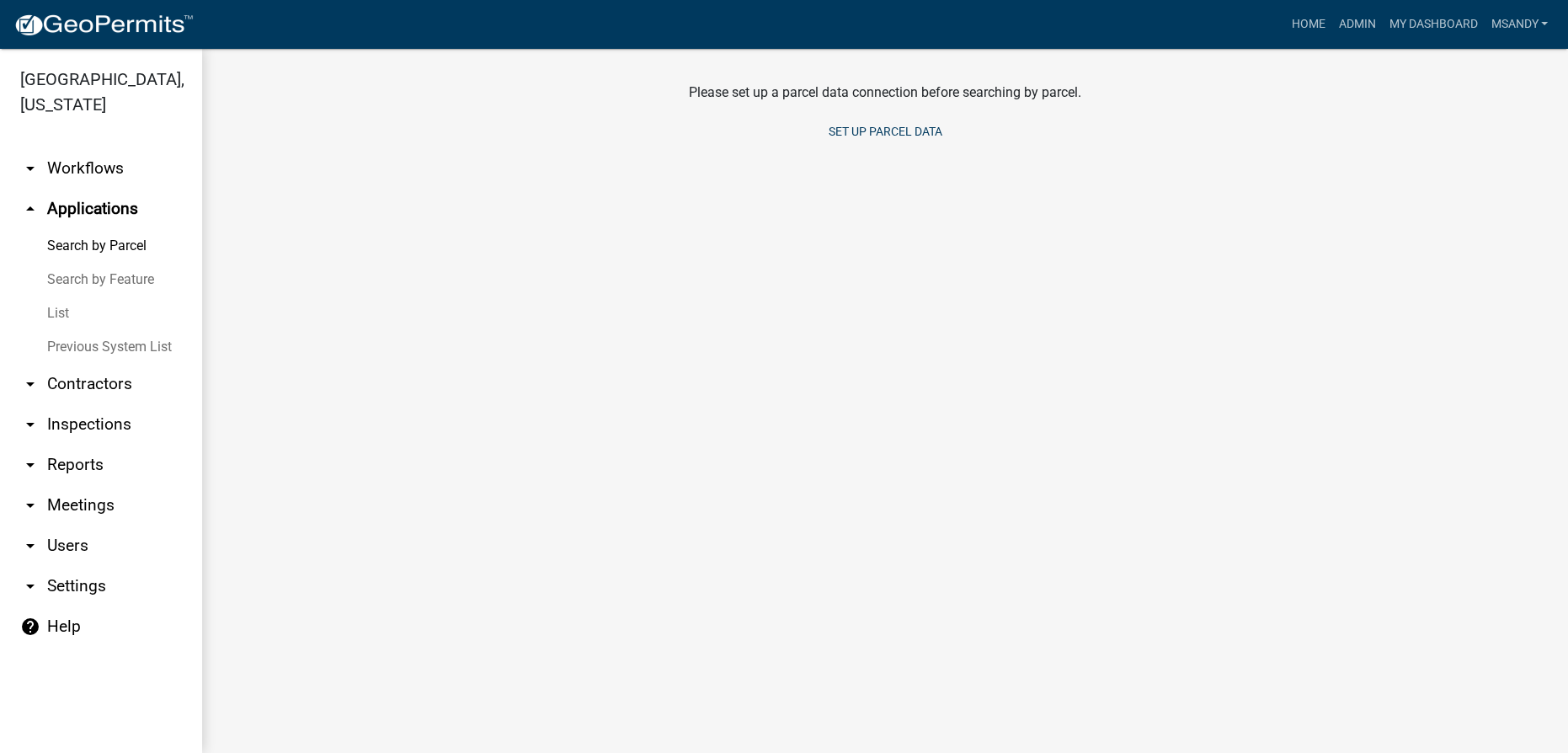
click at [54, 310] on link "List" at bounding box center [101, 313] width 202 height 33
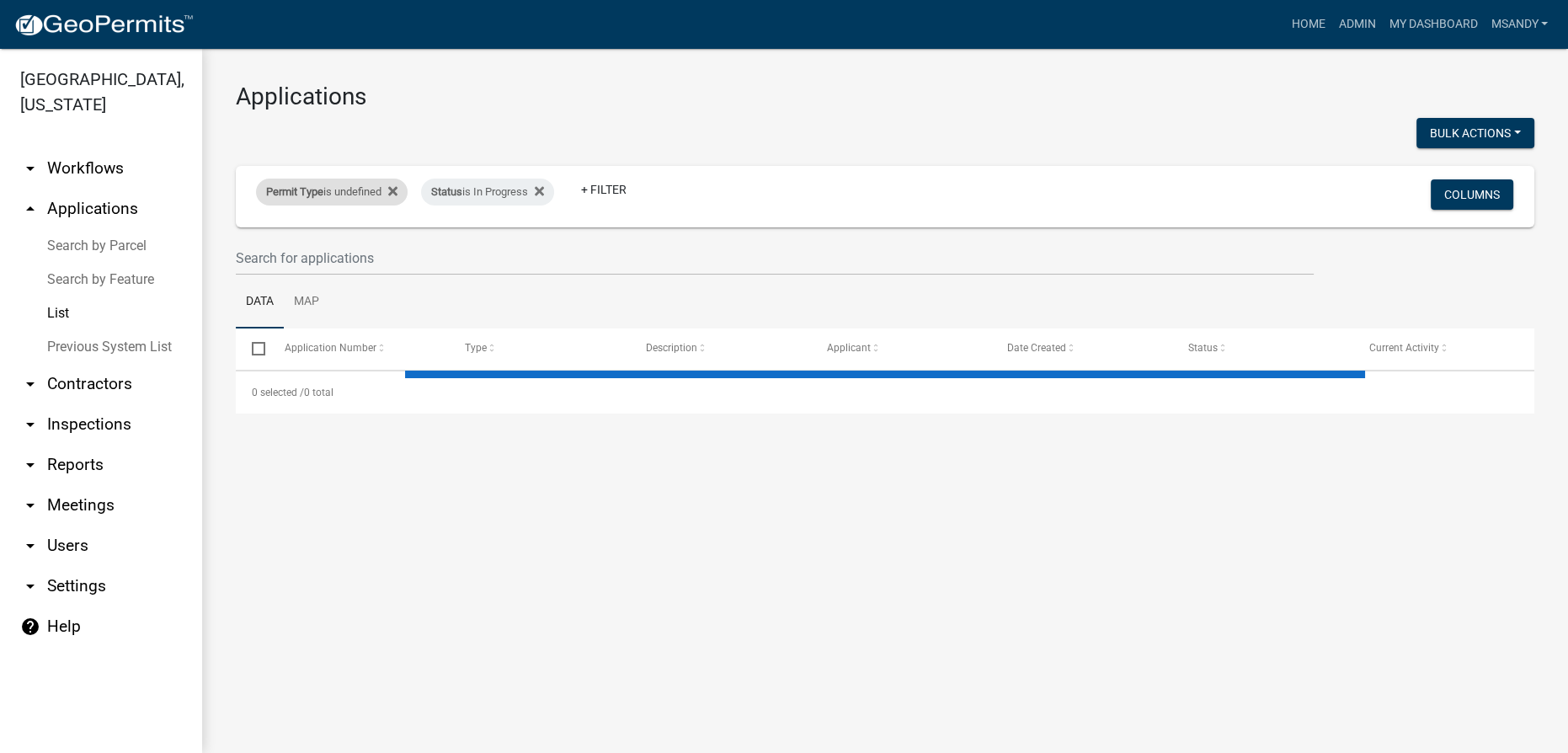
click at [345, 188] on div "Permit Type is undefined" at bounding box center [331, 192] width 151 height 27
select select
click at [317, 256] on select "Select an option" at bounding box center [334, 254] width 168 height 34
click at [333, 266] on select "Select an option" at bounding box center [334, 254] width 168 height 34
click at [608, 110] on h3 "Applications" at bounding box center [884, 96] width 1298 height 28
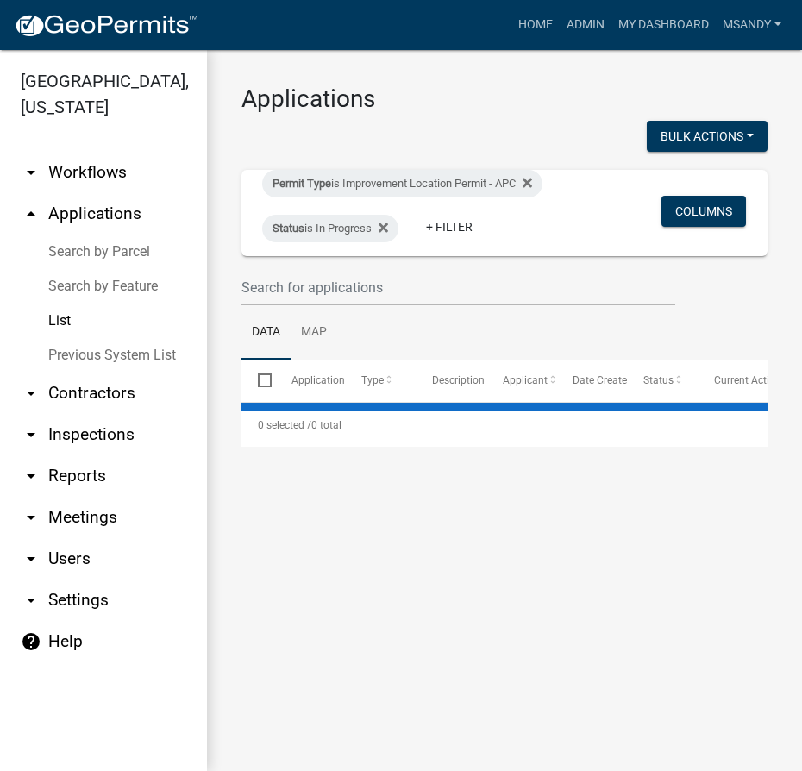
select select "3: 100"
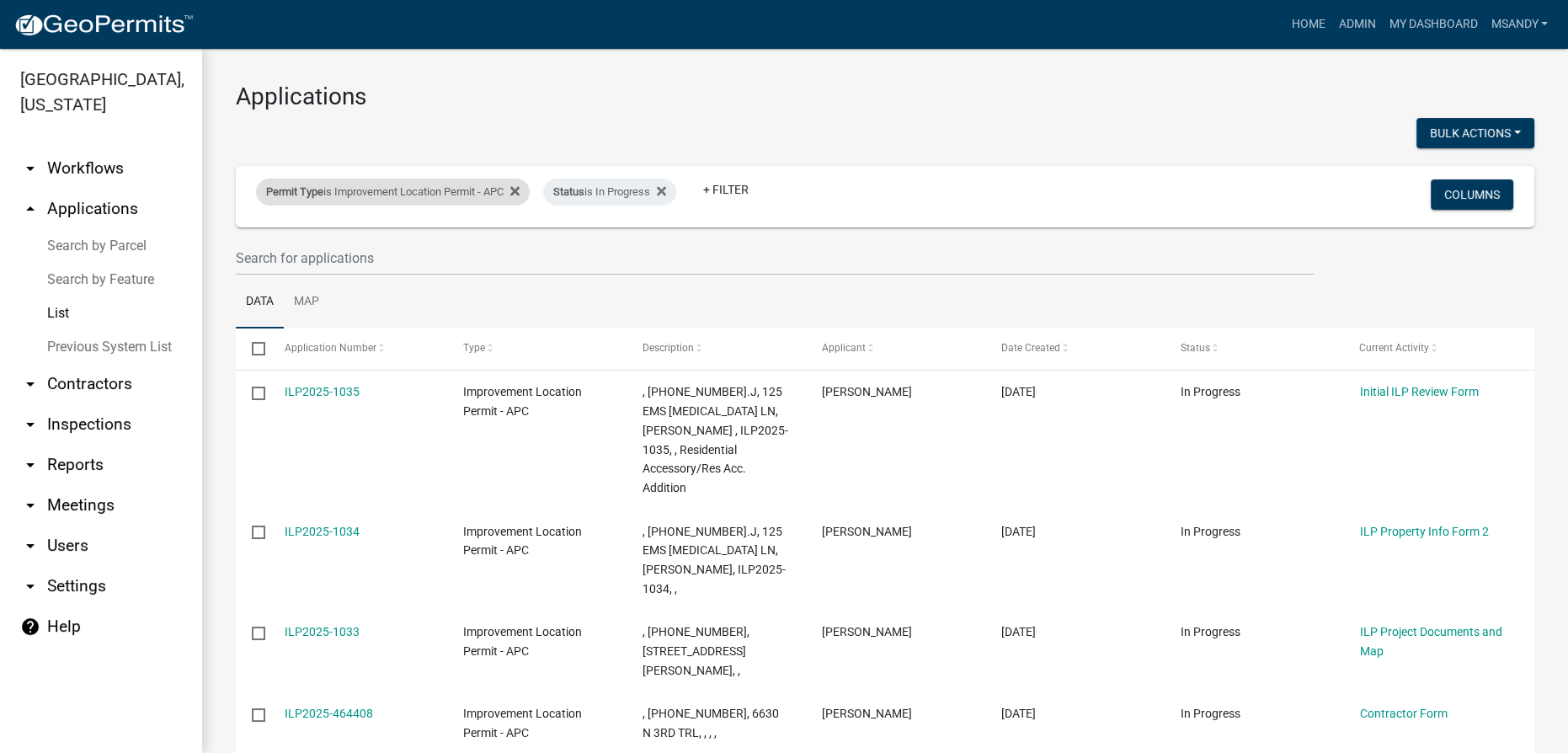
click at [356, 186] on div "Permit Type is Improvement Location Permit - APC" at bounding box center [393, 192] width 274 height 27
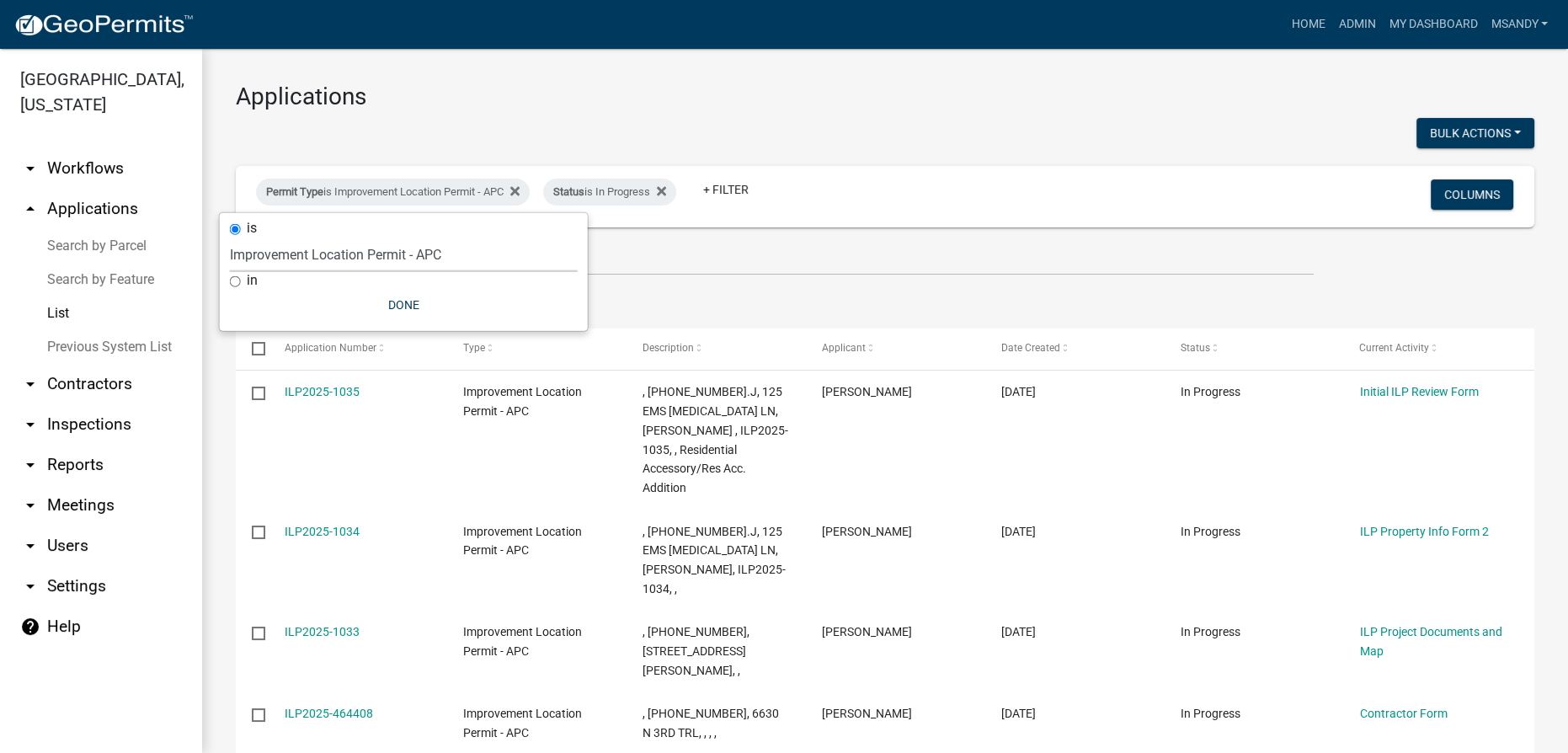
click at [359, 267] on select "Select an option [DATE] Copy Of - Subdivision Plat Application - APC APC Addres…" at bounding box center [403, 254] width 348 height 34
select select "470c1cb8-d267-46dc-844e-15aacc1b6a8e"
click at [230, 237] on select "Select an option [DATE] Copy Of - Subdivision Plat Application - APC APC Addres…" at bounding box center [403, 254] width 348 height 34
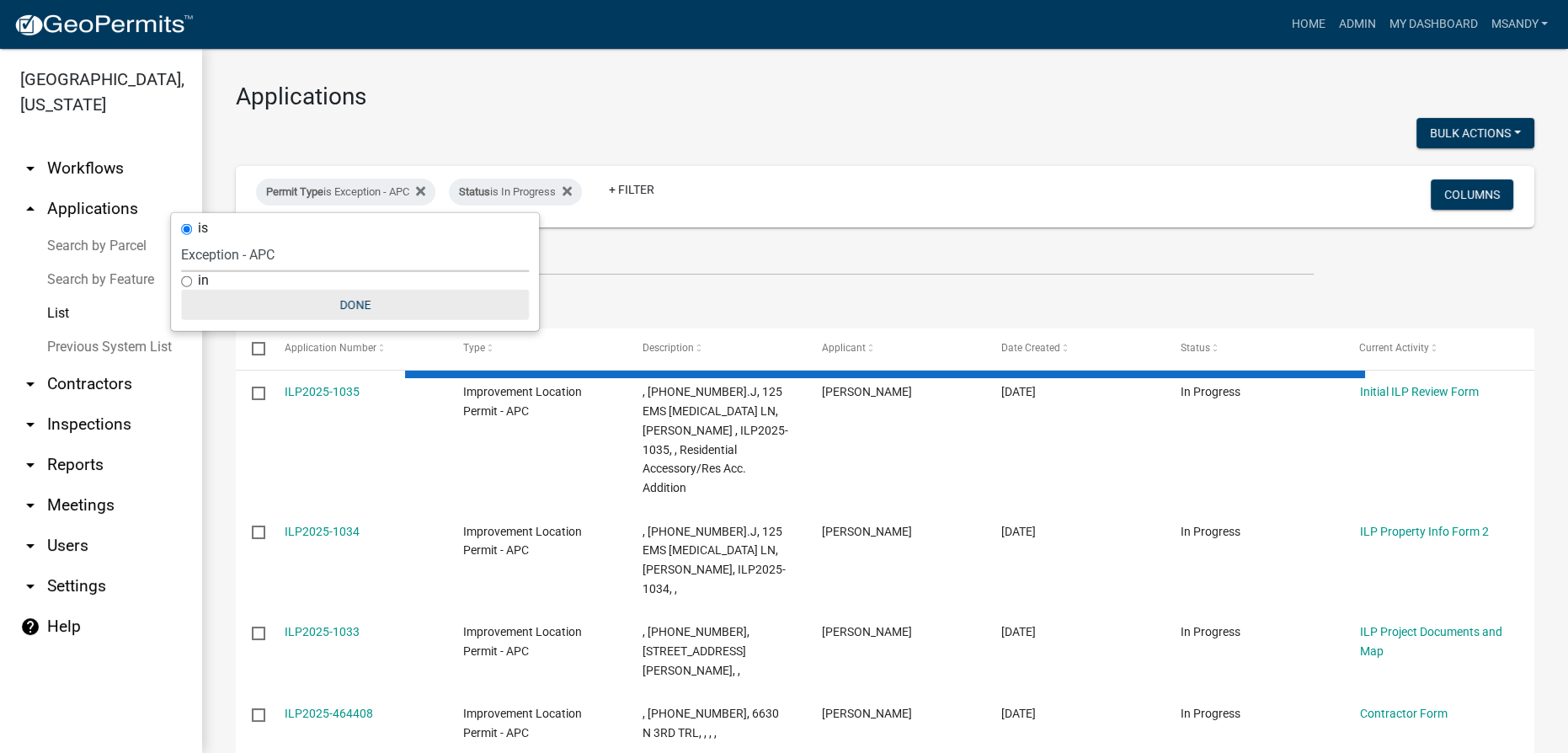
click at [361, 290] on button "Done" at bounding box center [355, 305] width 348 height 30
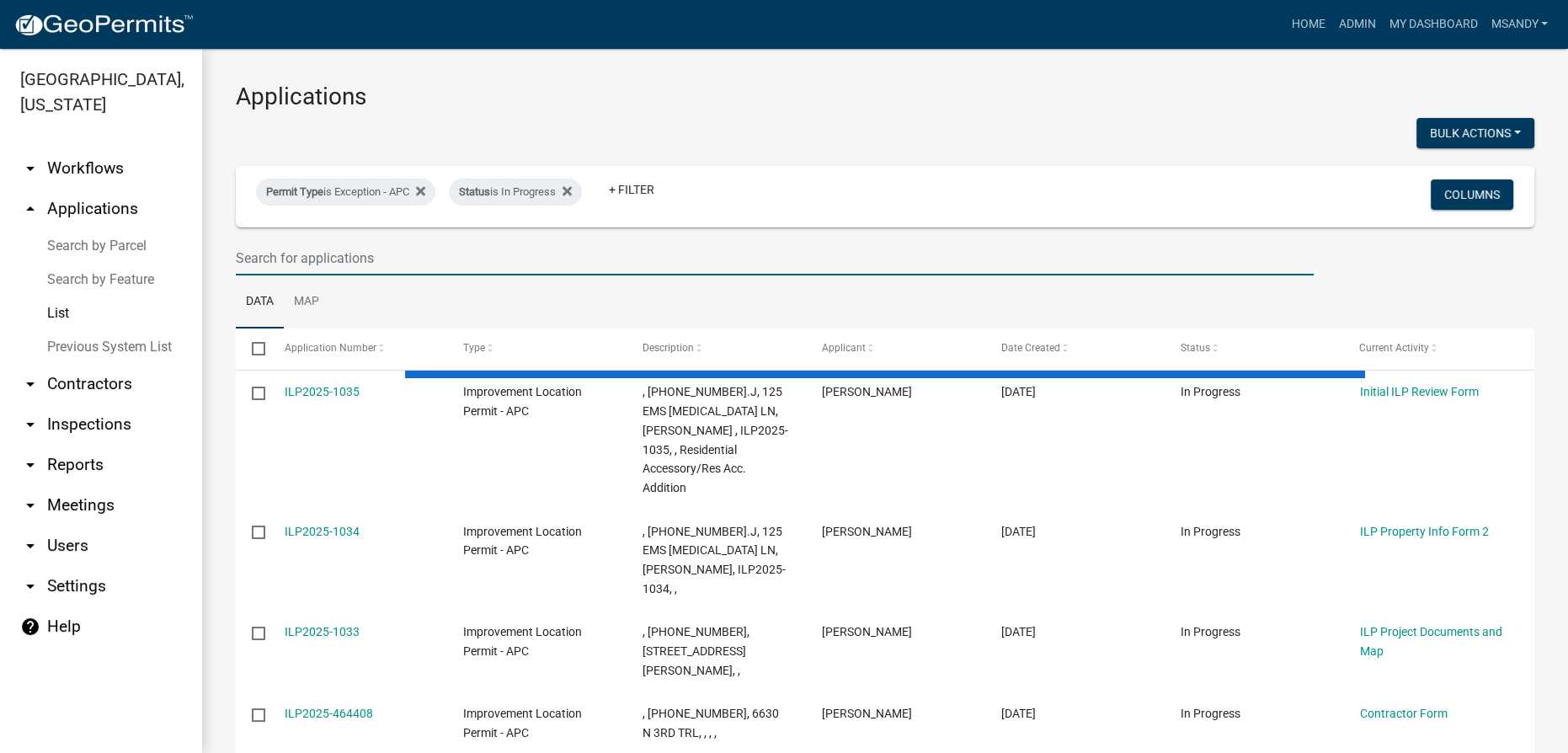
click at [487, 249] on input "text" at bounding box center [774, 258] width 1078 height 34
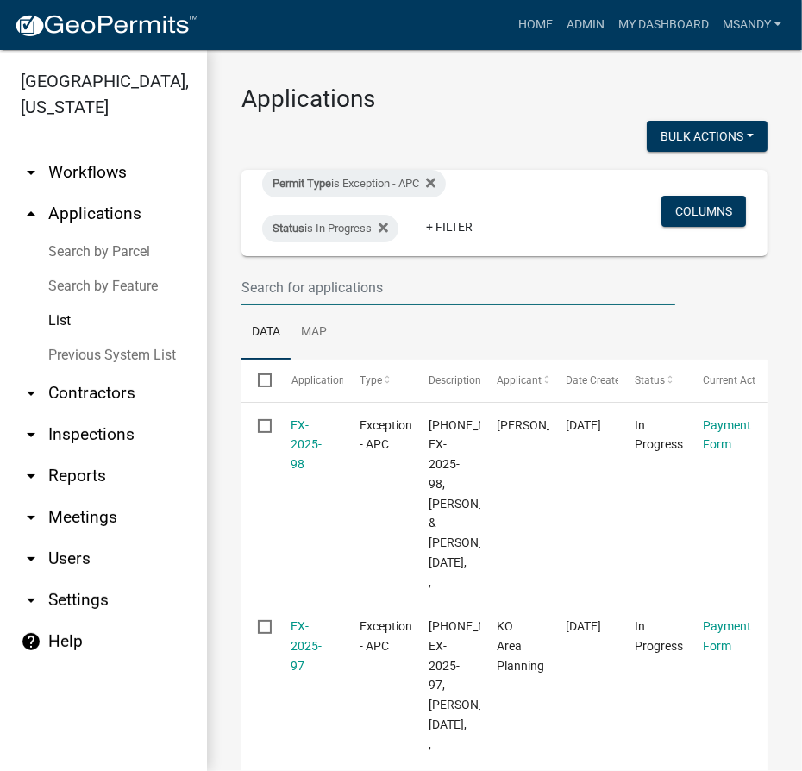
click at [344, 272] on input "text" at bounding box center [458, 287] width 434 height 35
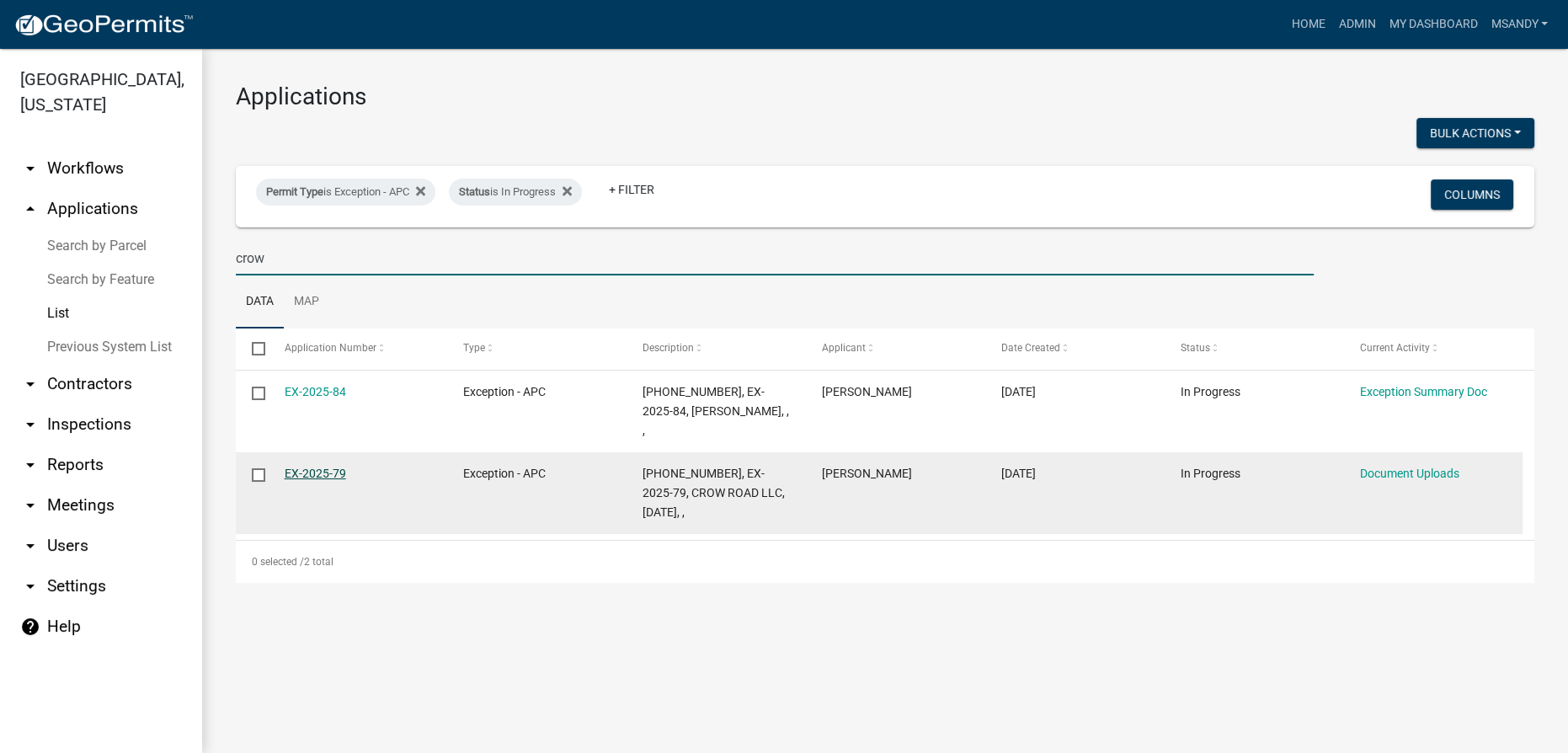
type input "crow"
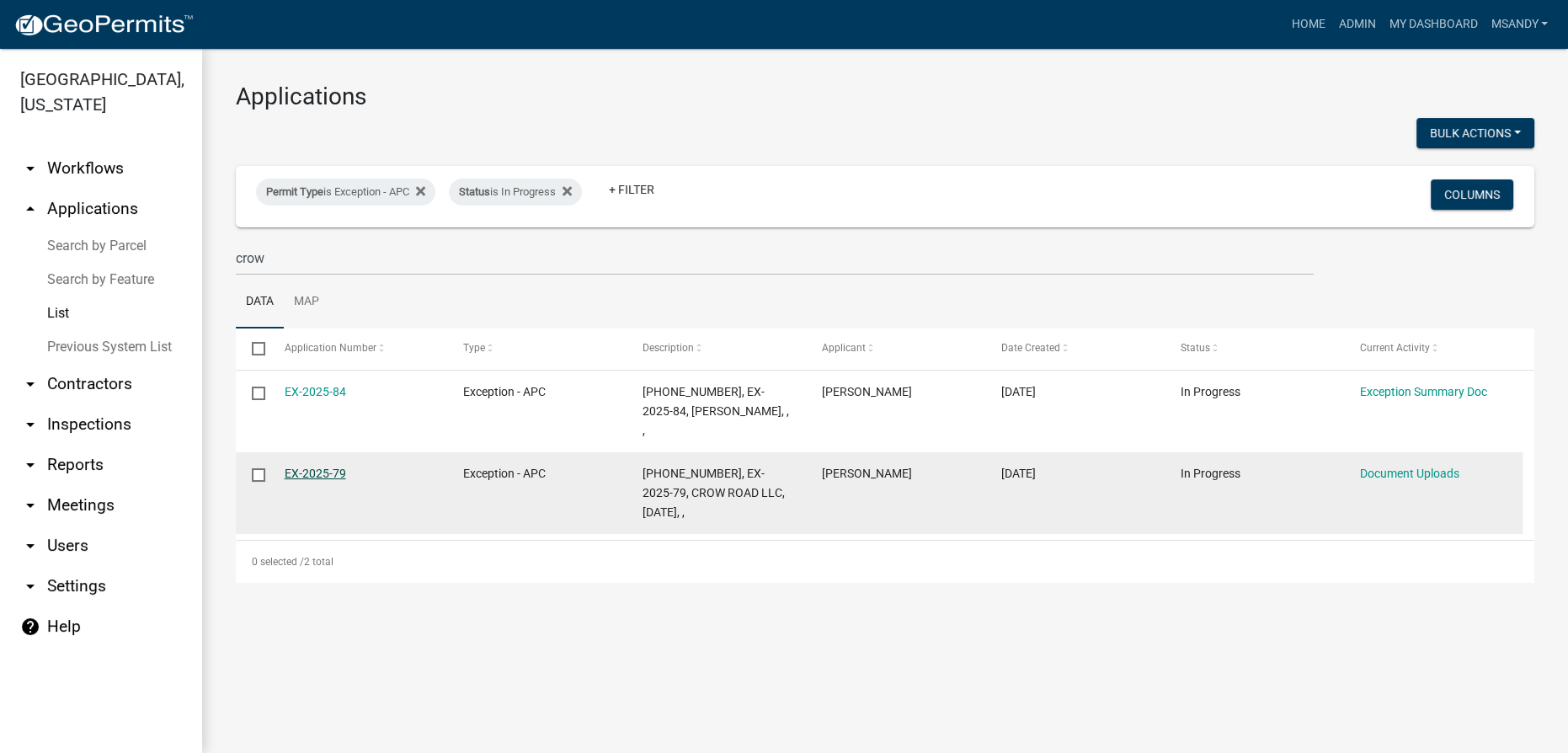
click at [332, 467] on link "EX-2025-79" at bounding box center [315, 474] width 62 height 14
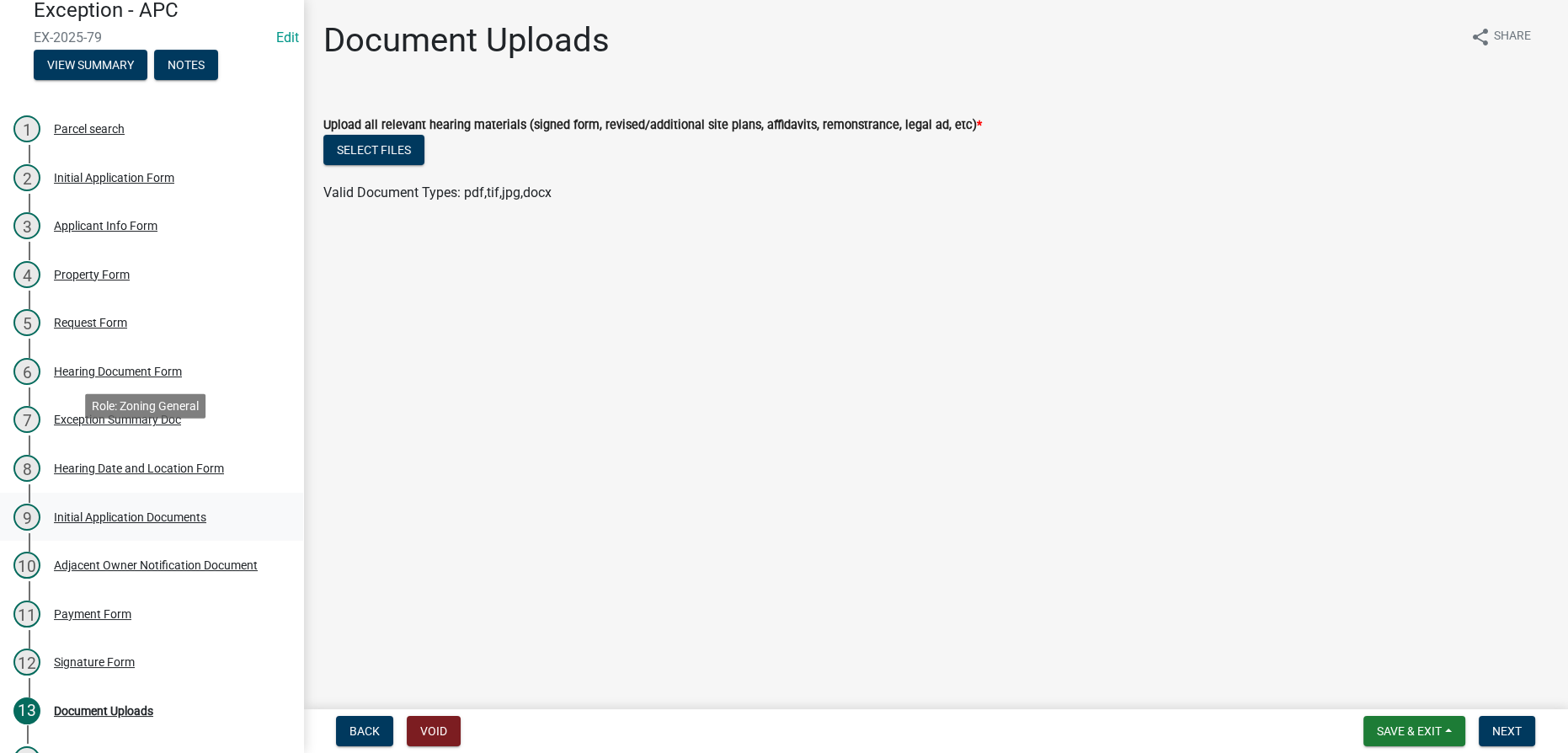
scroll to position [232, 0]
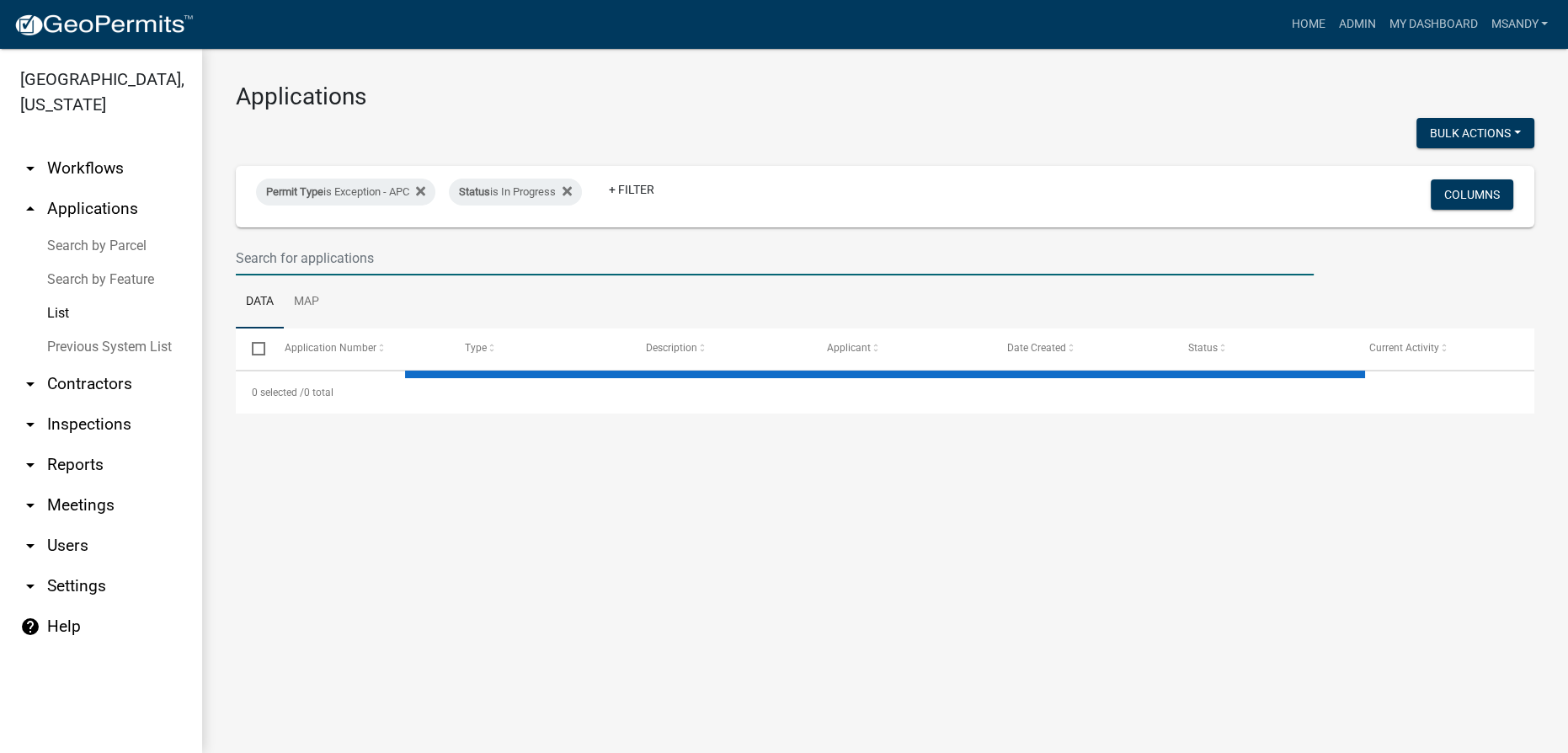
drag, startPoint x: 473, startPoint y: 241, endPoint x: 536, endPoint y: 241, distance: 63.0
click at [499, 241] on input "text" at bounding box center [774, 258] width 1078 height 34
type input "cr"
select select "3: 100"
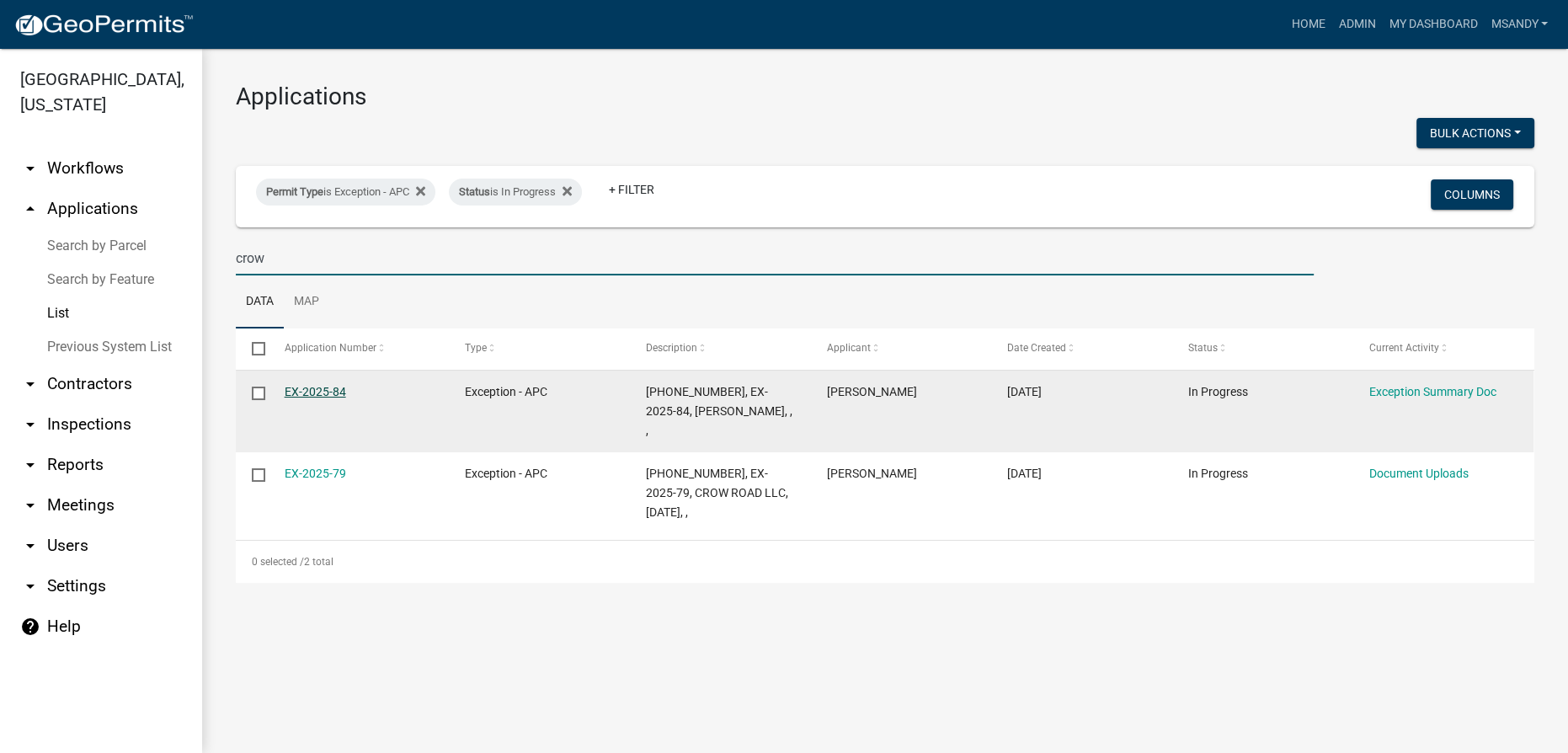
type input "crow"
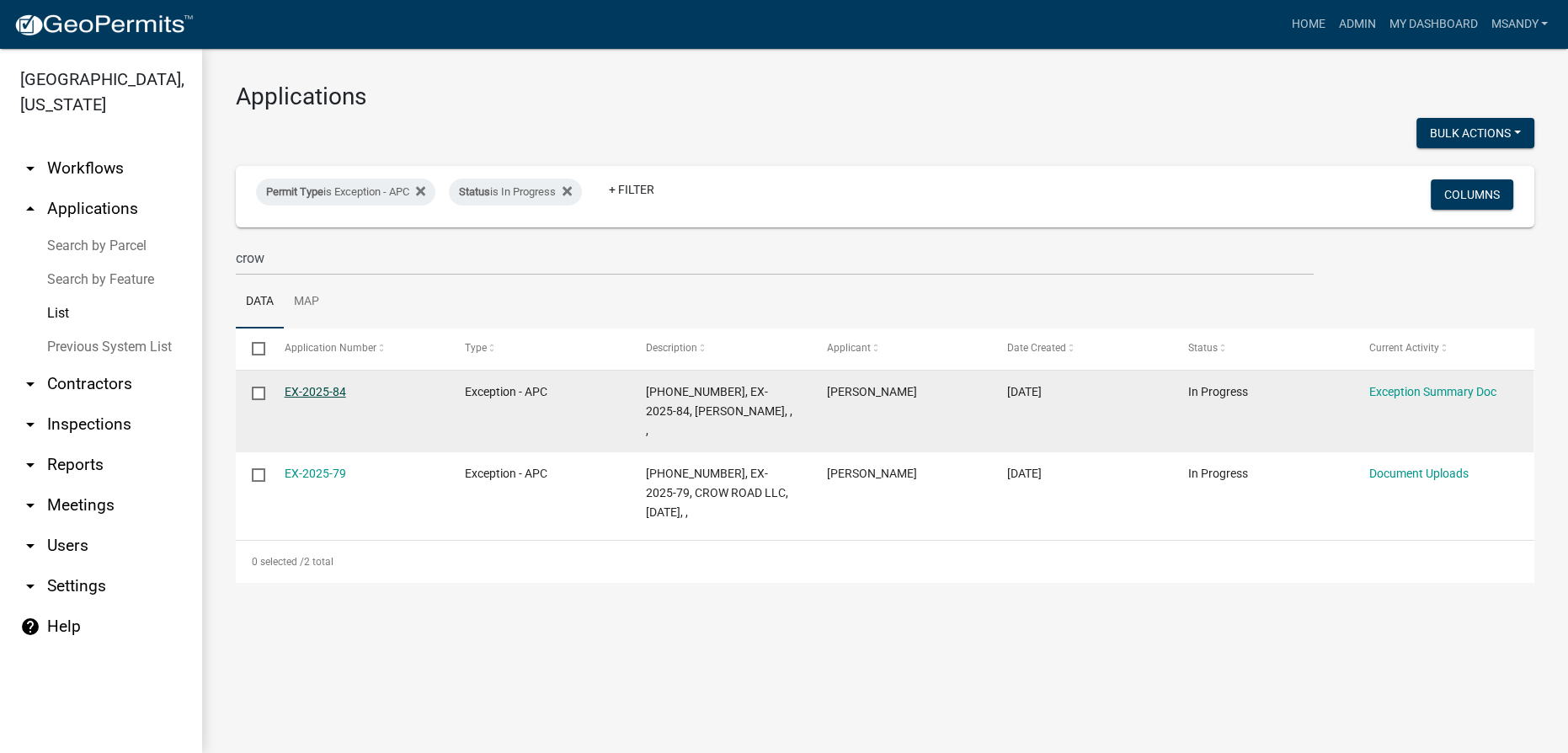
click at [325, 387] on link "EX-2025-84" at bounding box center [315, 392] width 62 height 14
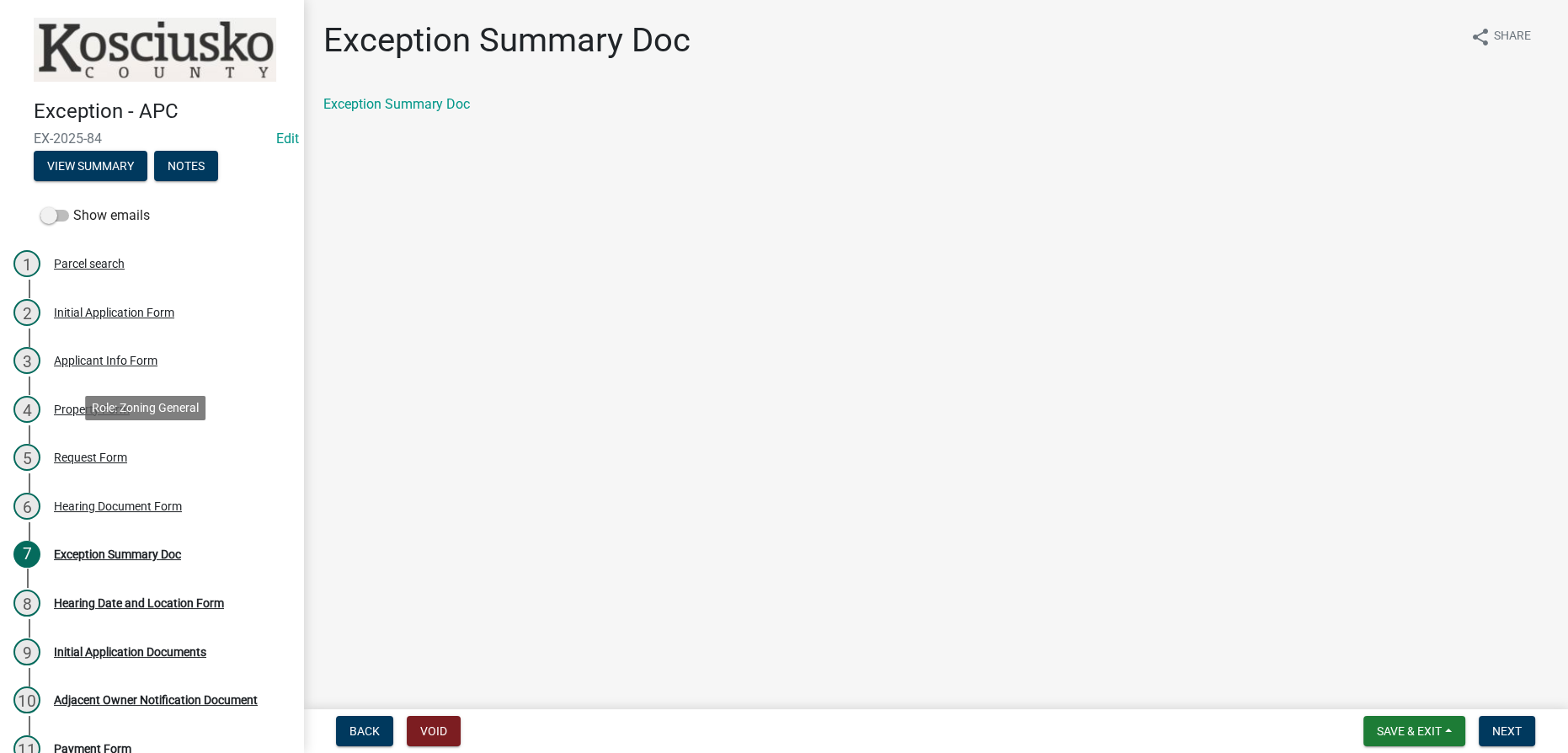
click at [106, 460] on div "Request Form" at bounding box center [90, 457] width 73 height 12
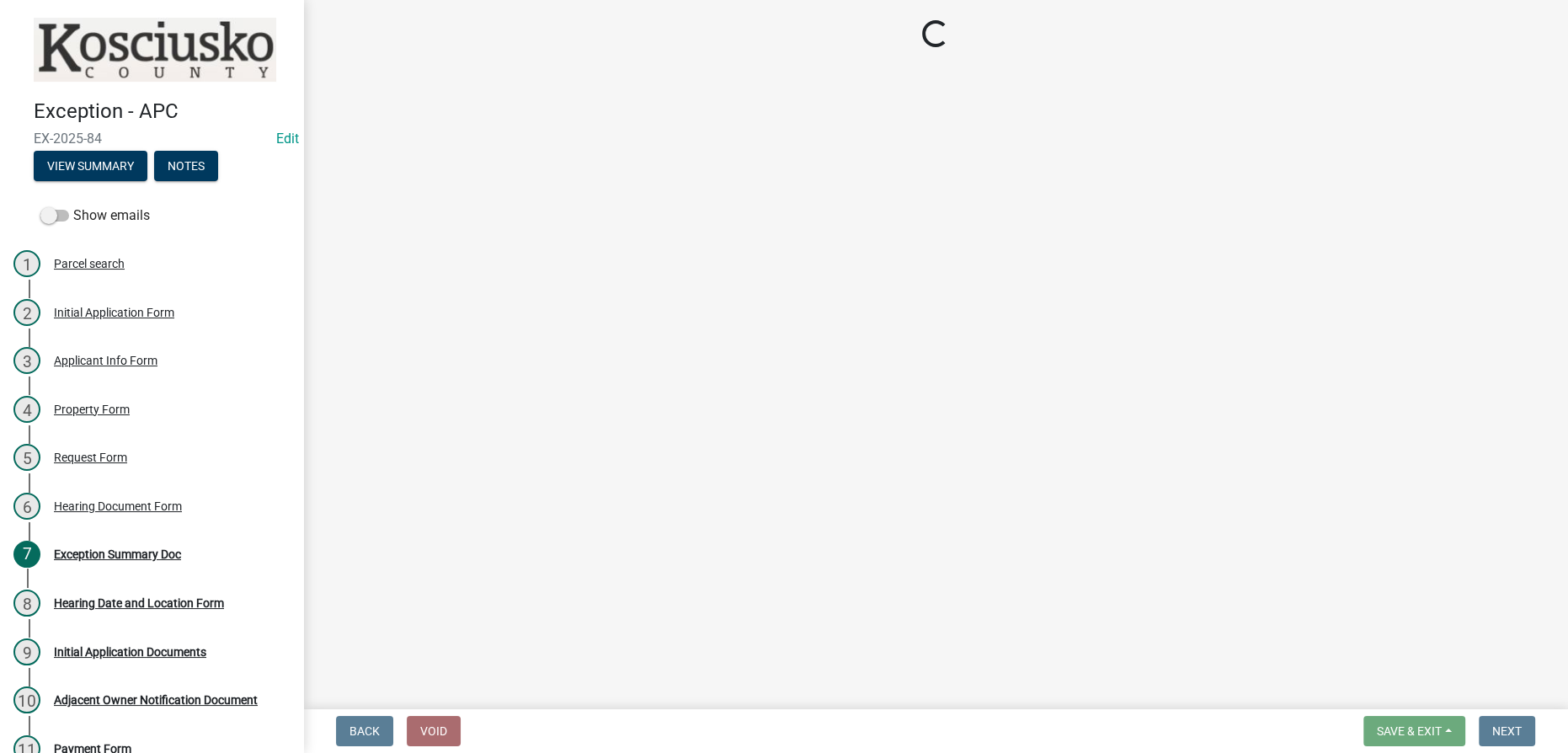
select select "e222de0f-907f-43fa-9452-9bdf541f1631"
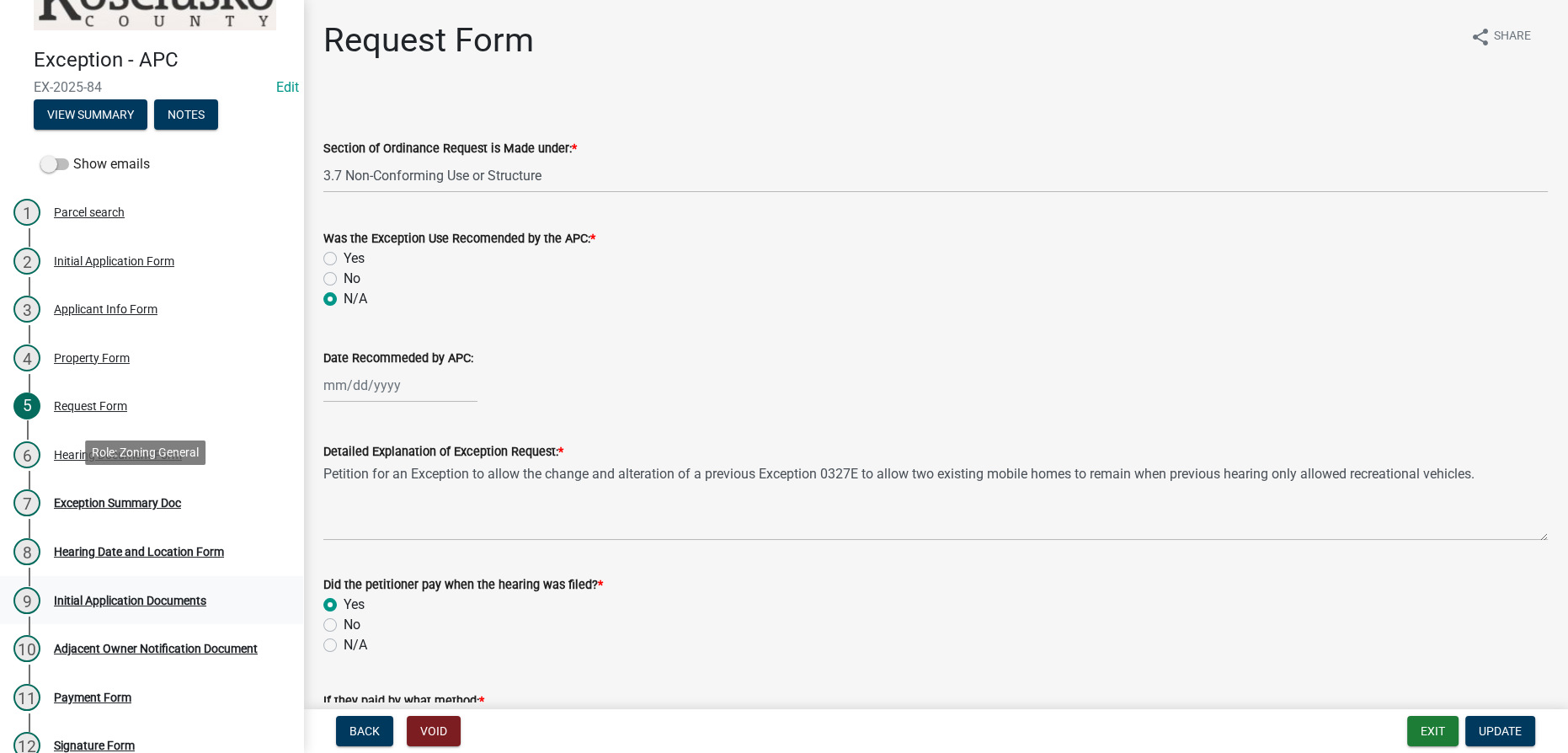
scroll to position [152, 0]
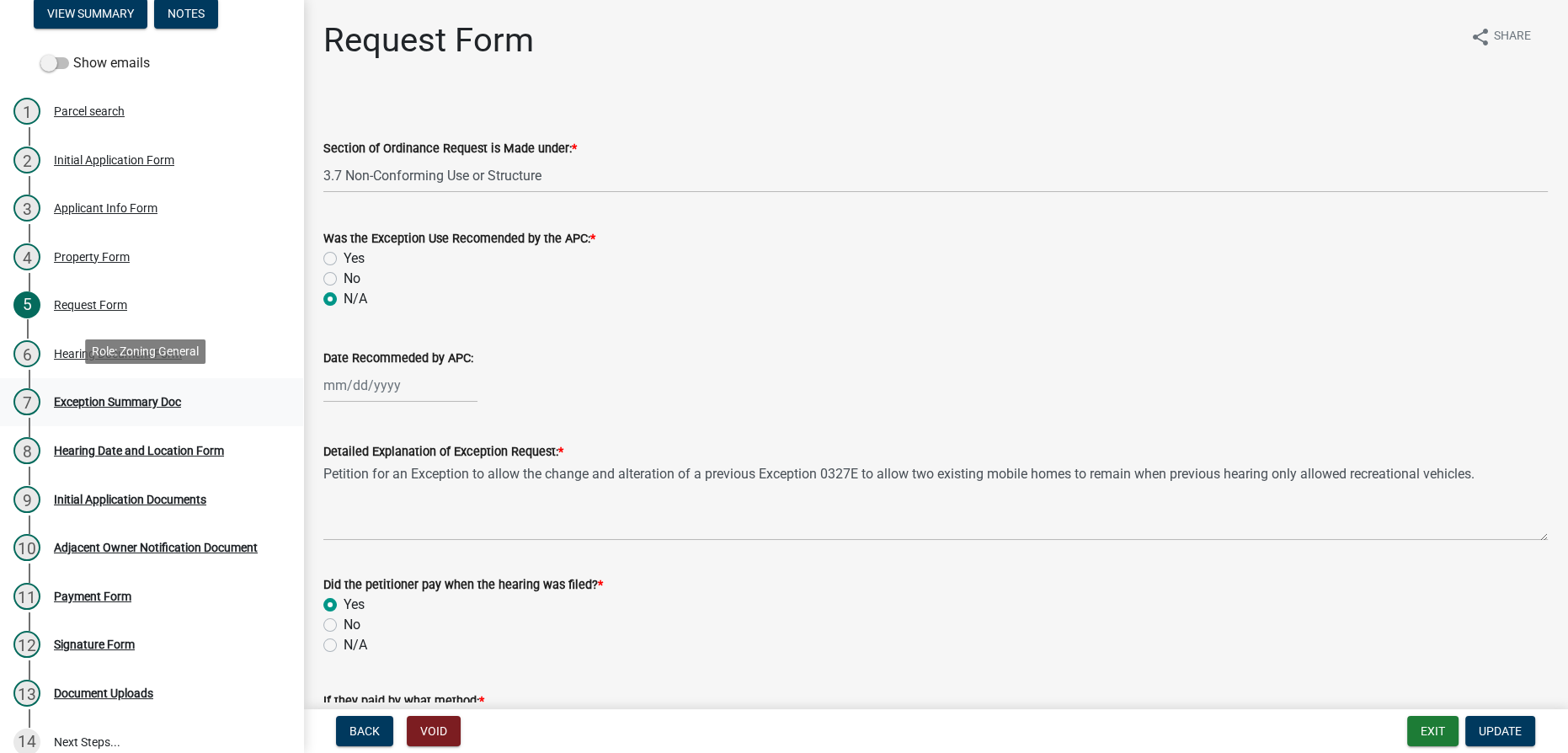
click at [152, 390] on div "7 Exception Summary Doc" at bounding box center [145, 401] width 263 height 27
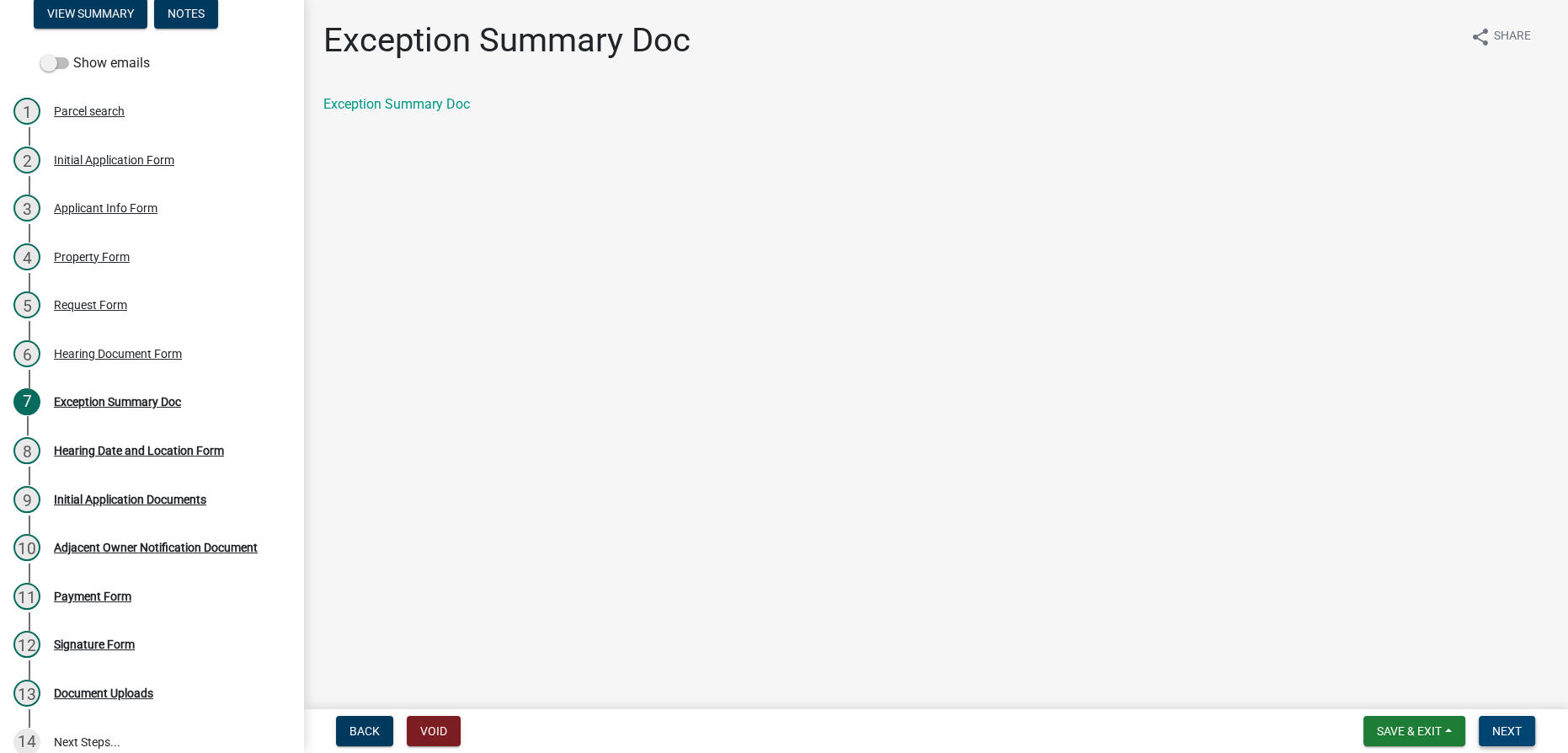
click at [783, 729] on span "Next" at bounding box center [1507, 731] width 29 height 14
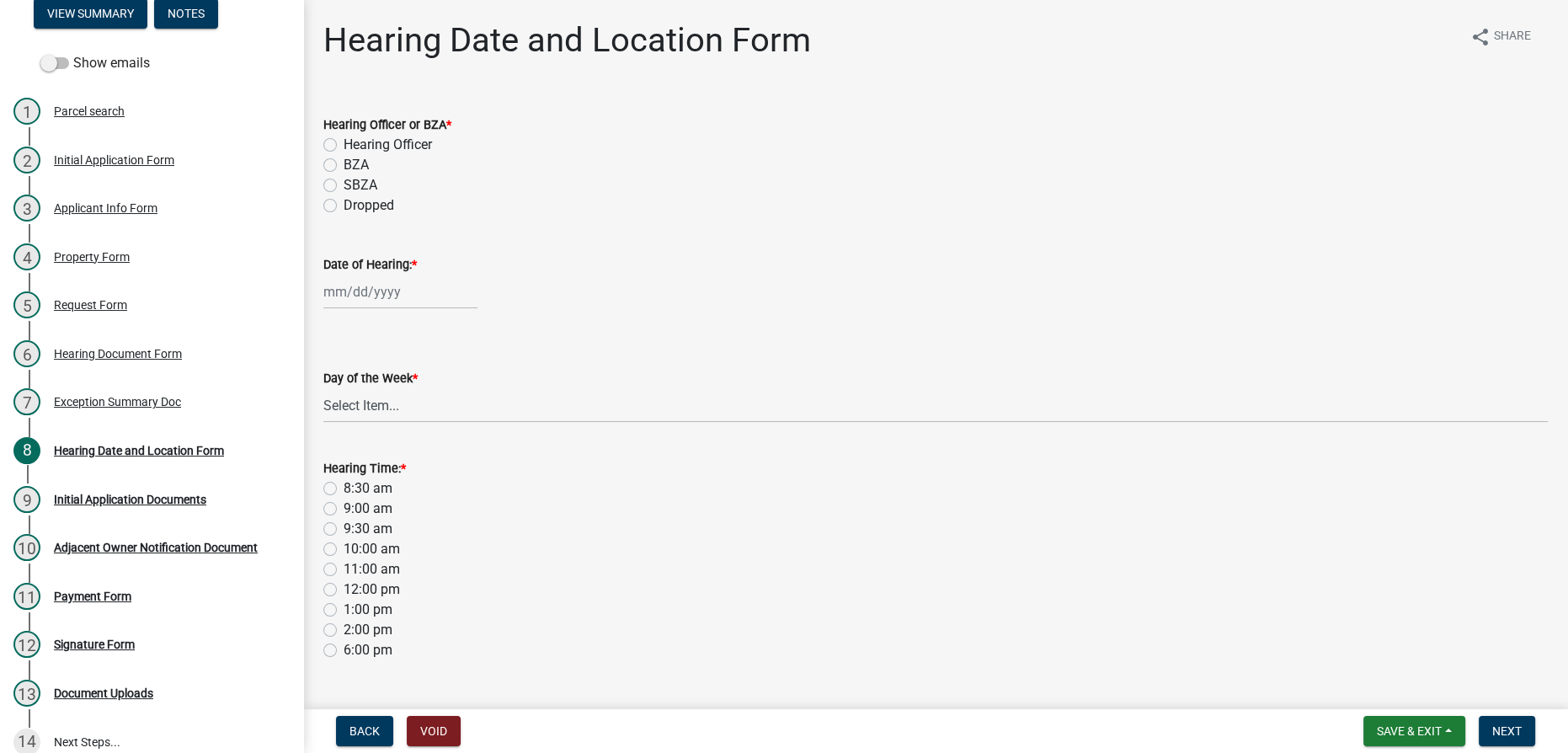
drag, startPoint x: 326, startPoint y: 204, endPoint x: 336, endPoint y: 277, distance: 73.7
click at [344, 208] on label "Dropped" at bounding box center [369, 205] width 51 height 21
click at [344, 206] on input "Dropped" at bounding box center [349, 200] width 11 height 11
radio input "true"
click at [337, 300] on div at bounding box center [401, 291] width 154 height 34
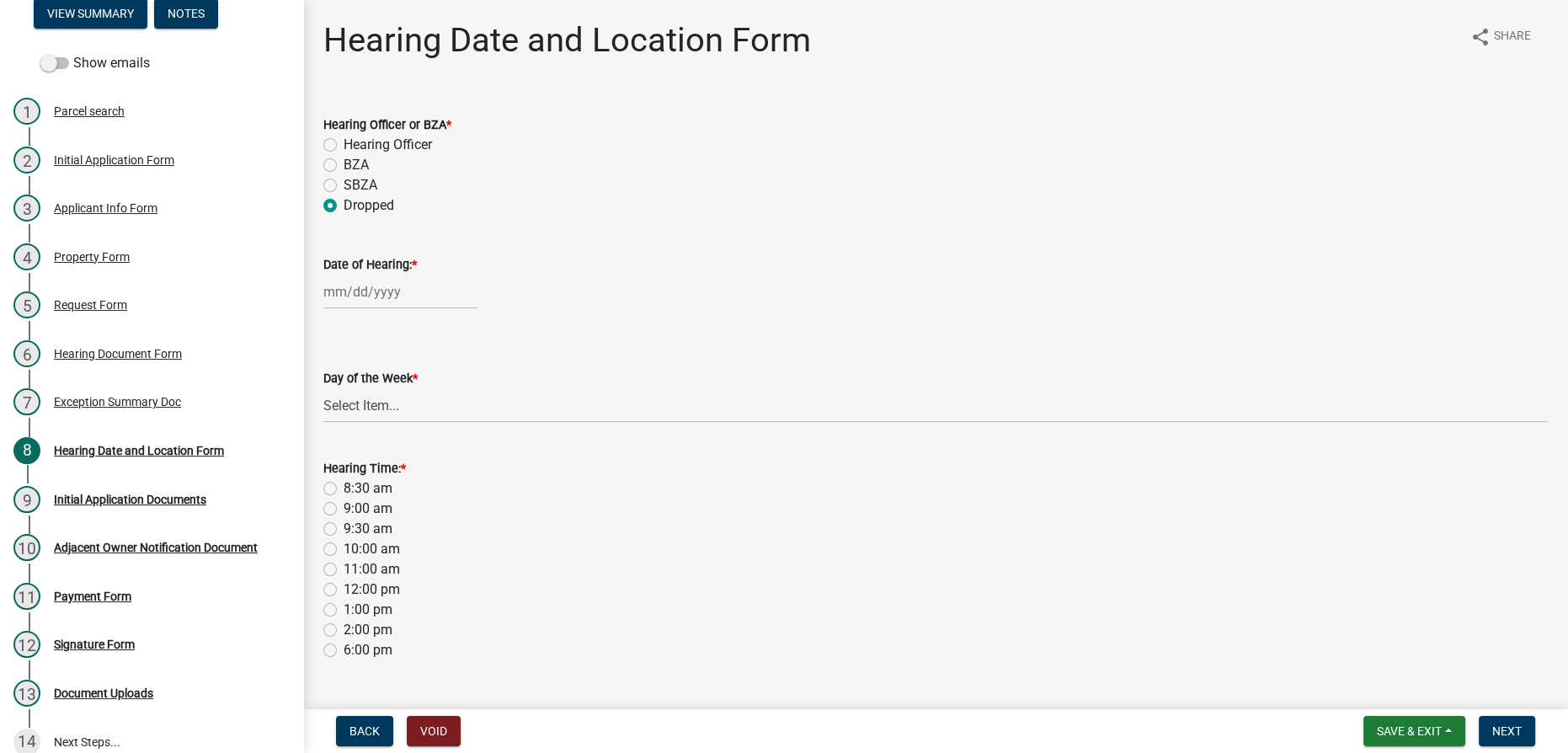
select select "8"
select select "2025"
click at [346, 467] on div "18" at bounding box center [340, 462] width 27 height 27
type input "[DATE]"
click at [339, 396] on select "Select Item... [DATE] [DATE] [DATE] [DATE] [DATE] [DATE] [DATE]" at bounding box center [935, 404] width 1224 height 34
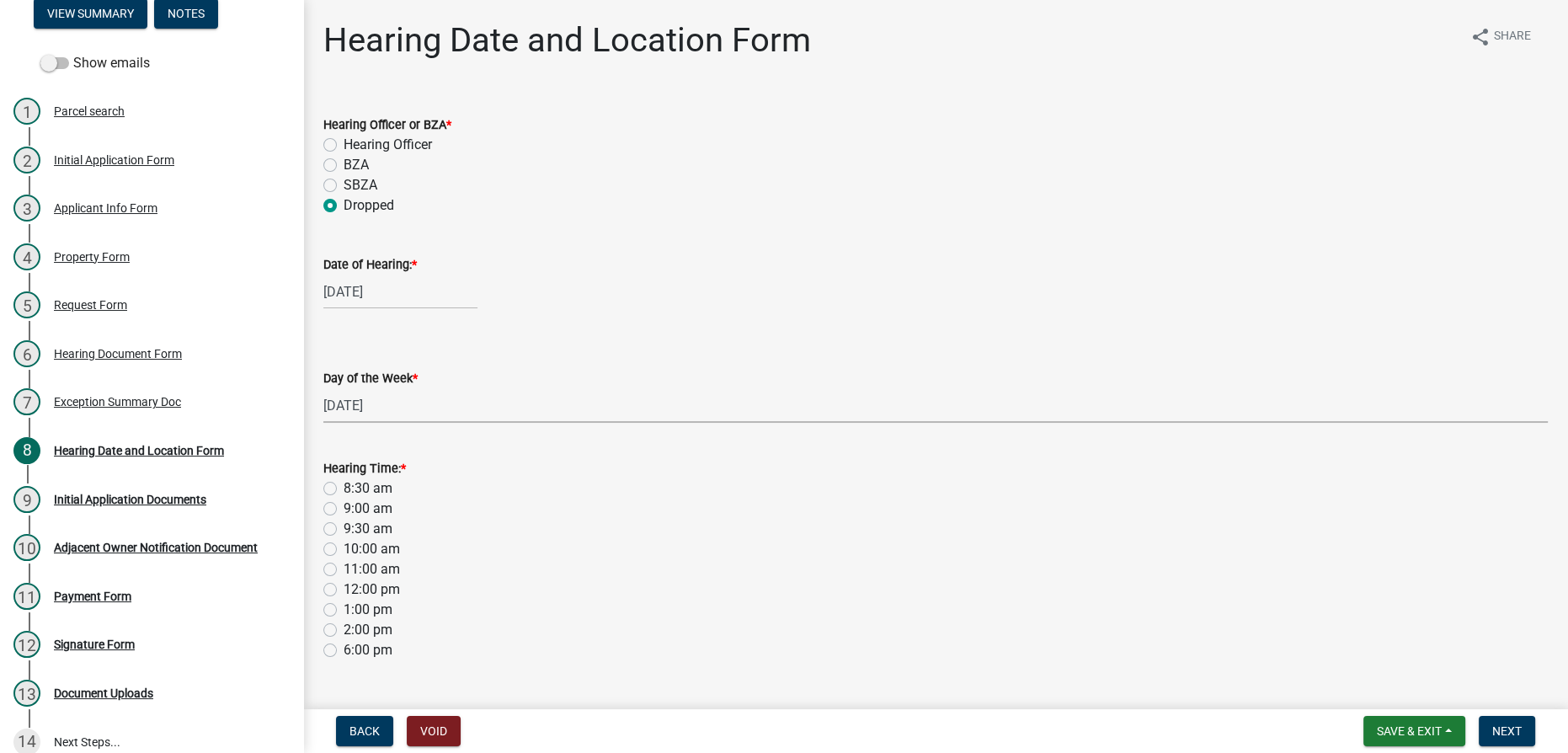
click at [323, 388] on select "Select Item... [DATE] [DATE] [DATE] [DATE] [DATE] [DATE] [DATE]" at bounding box center [935, 404] width 1224 height 34
select select "561a16c8-198b-4fcd-8286-50f3971e9b88"
click at [344, 488] on label "8:30 am" at bounding box center [368, 488] width 49 height 21
click at [344, 488] on input "8:30 am" at bounding box center [349, 483] width 11 height 11
radio input "true"
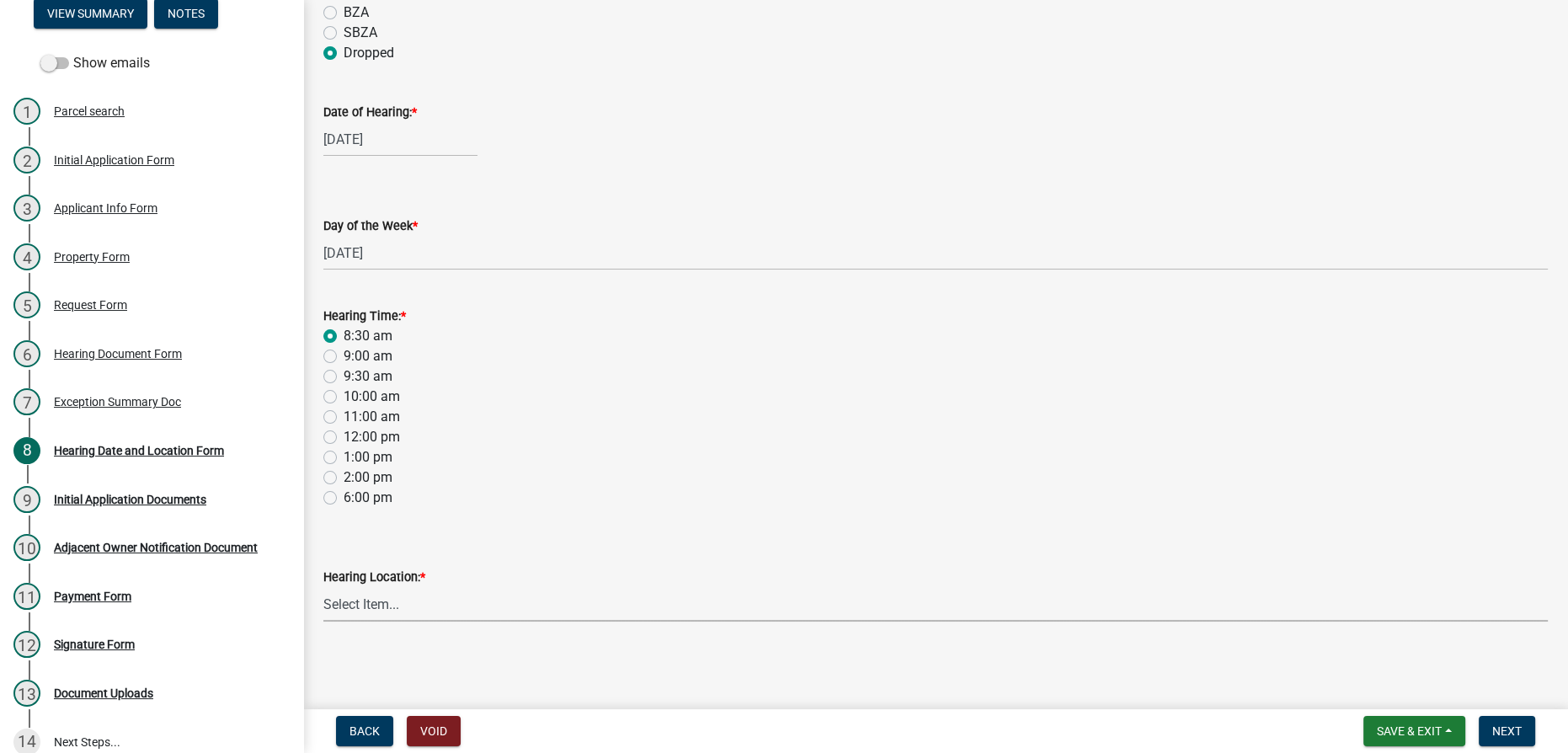
click at [514, 605] on select "Select Item... Area Plan Commission Office - [STREET_ADDRESS][GEOGRAPHIC_DATA] …" at bounding box center [935, 604] width 1224 height 34
click at [323, 587] on select "Select Item... Area Plan Commission Office - [STREET_ADDRESS][GEOGRAPHIC_DATA] …" at bounding box center [935, 604] width 1224 height 34
select select "9305b4d2-2966-47b8-be8d-43cbdfa3598a"
click at [783, 724] on span "Next" at bounding box center [1507, 731] width 29 height 14
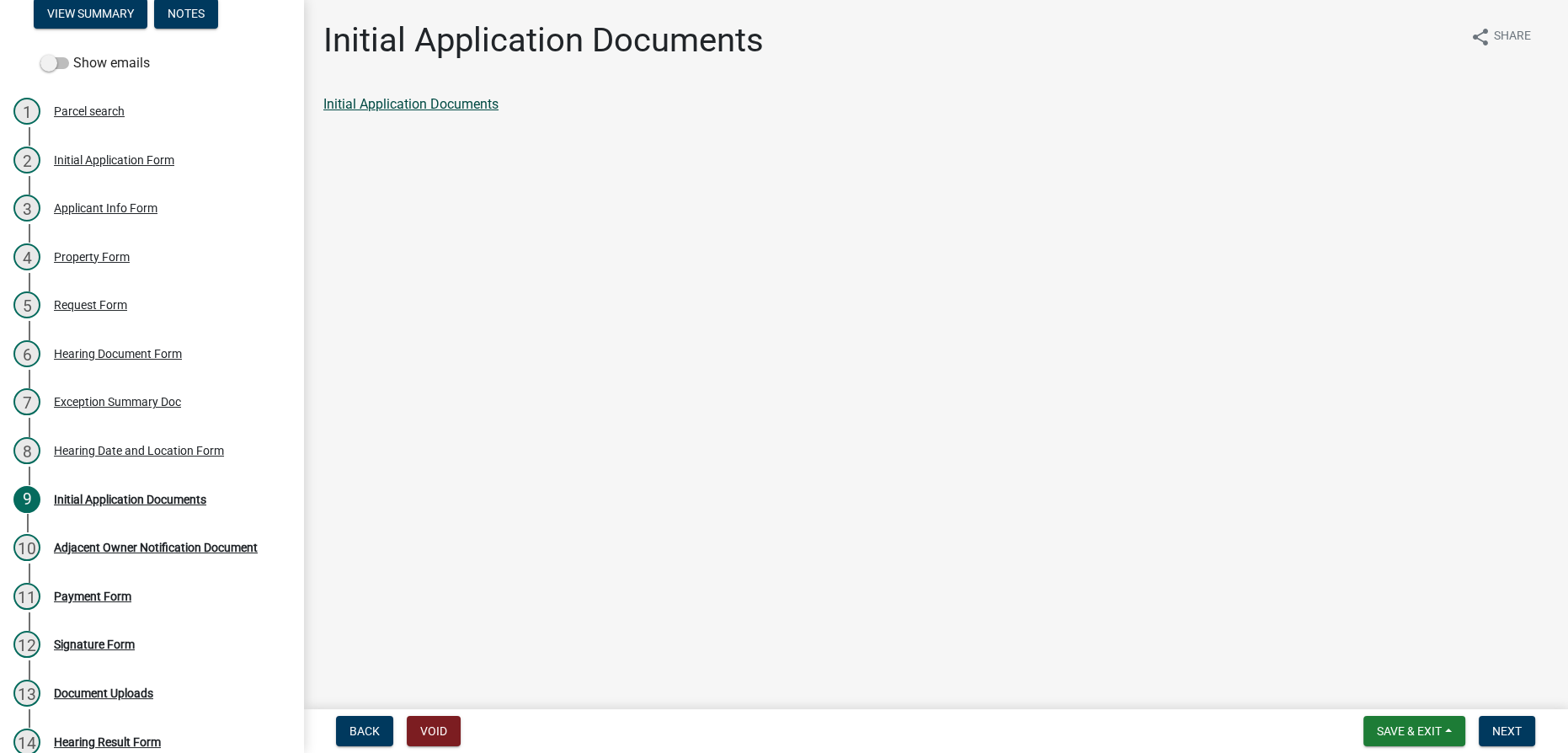
click at [425, 101] on link "Initial Application Documents" at bounding box center [410, 104] width 175 height 16
click at [783, 732] on span "Next" at bounding box center [1507, 731] width 29 height 14
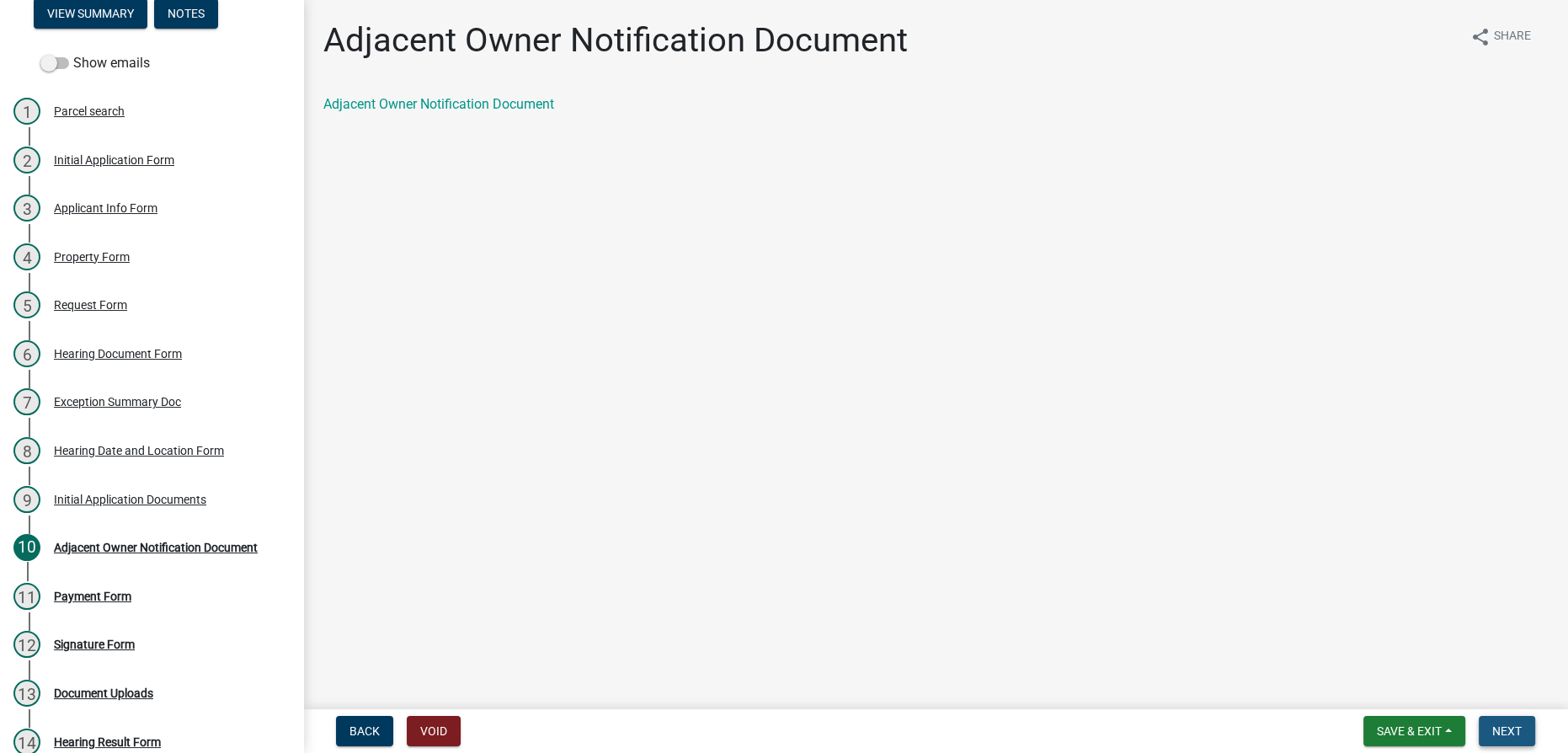
click at [783, 724] on span "Next" at bounding box center [1507, 731] width 29 height 14
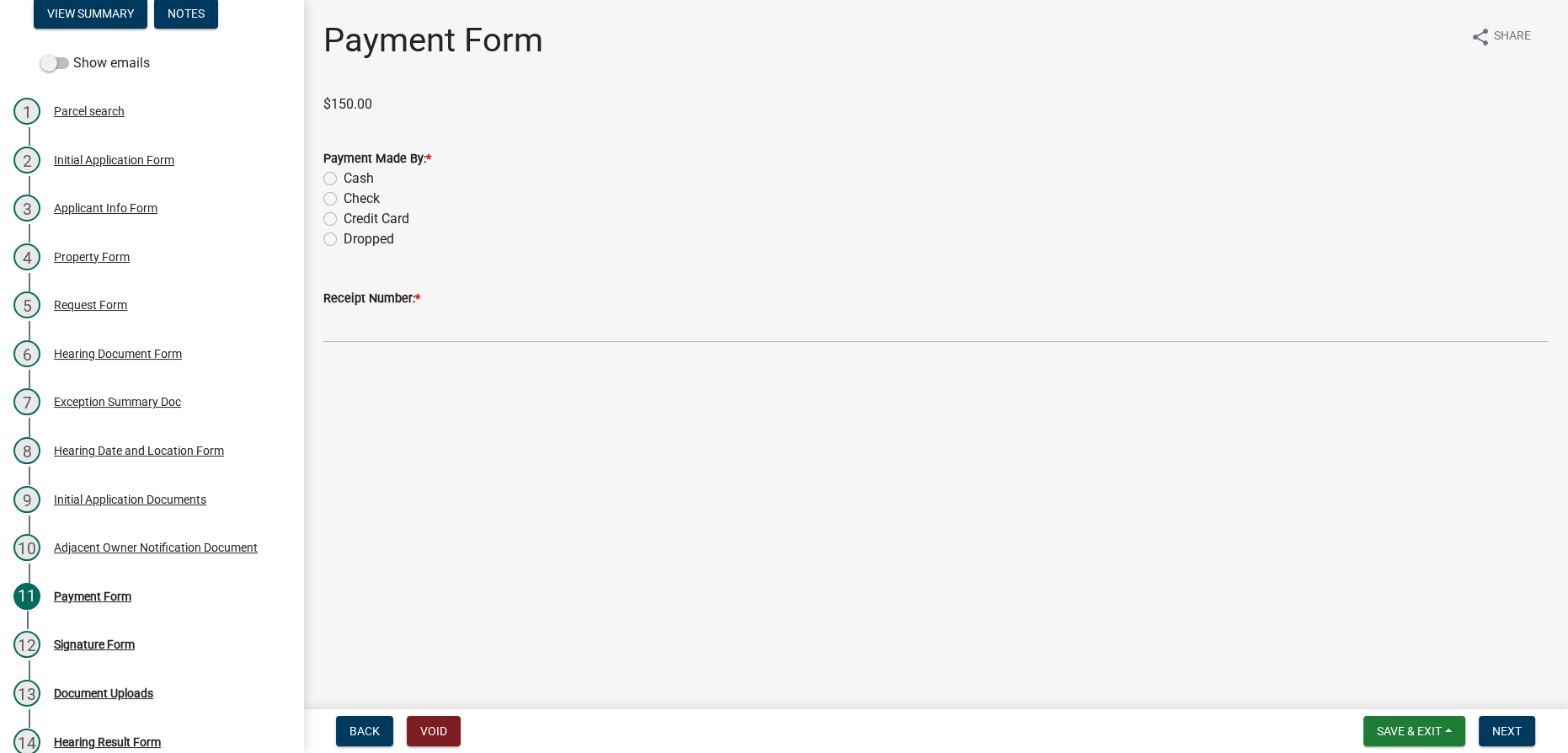
click at [344, 241] on label "Dropped" at bounding box center [369, 238] width 51 height 21
click at [344, 240] on input "Dropped" at bounding box center [349, 233] width 11 height 11
radio input "true"
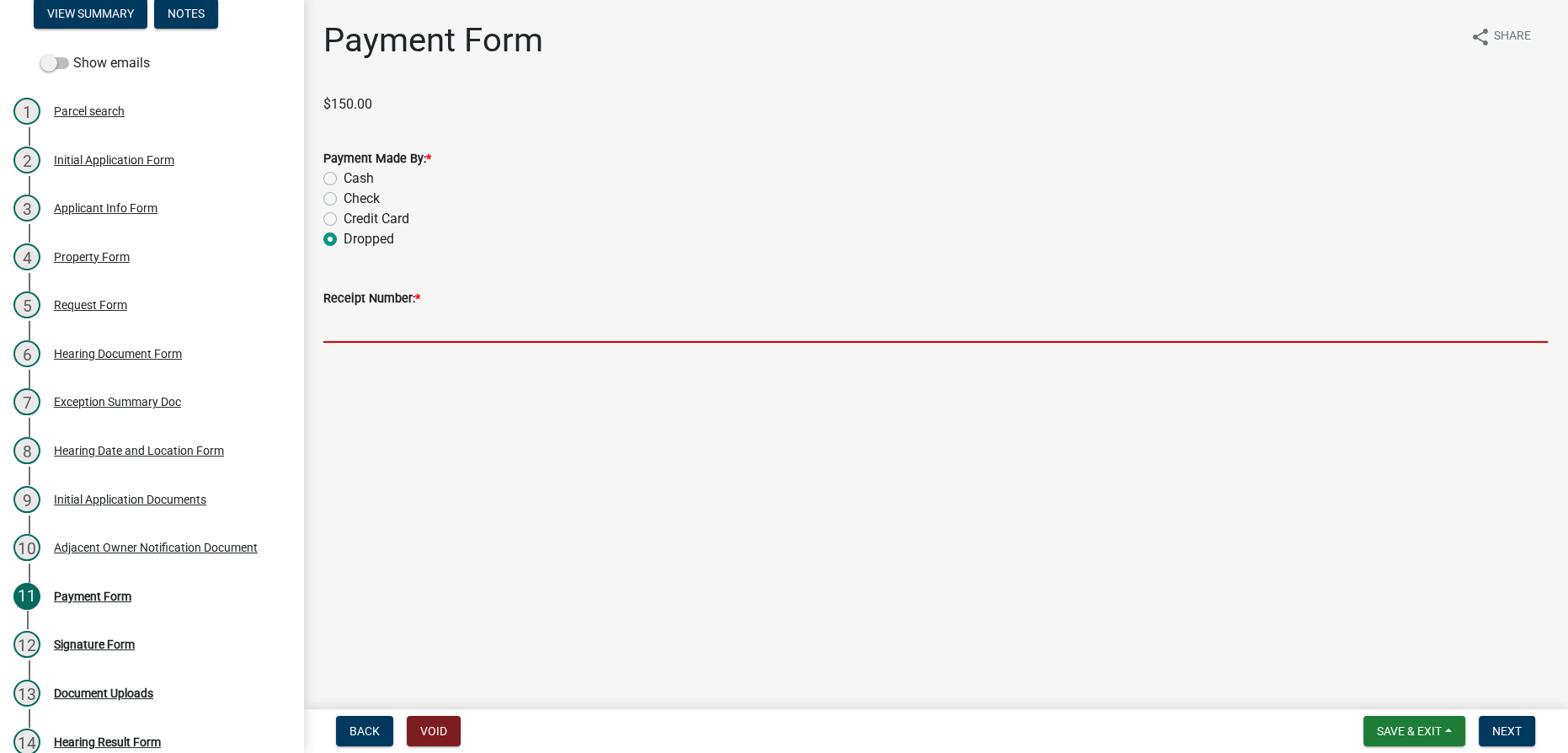
click at [358, 327] on input "Receipt Number: *" at bounding box center [935, 325] width 1224 height 34
type input "NA"
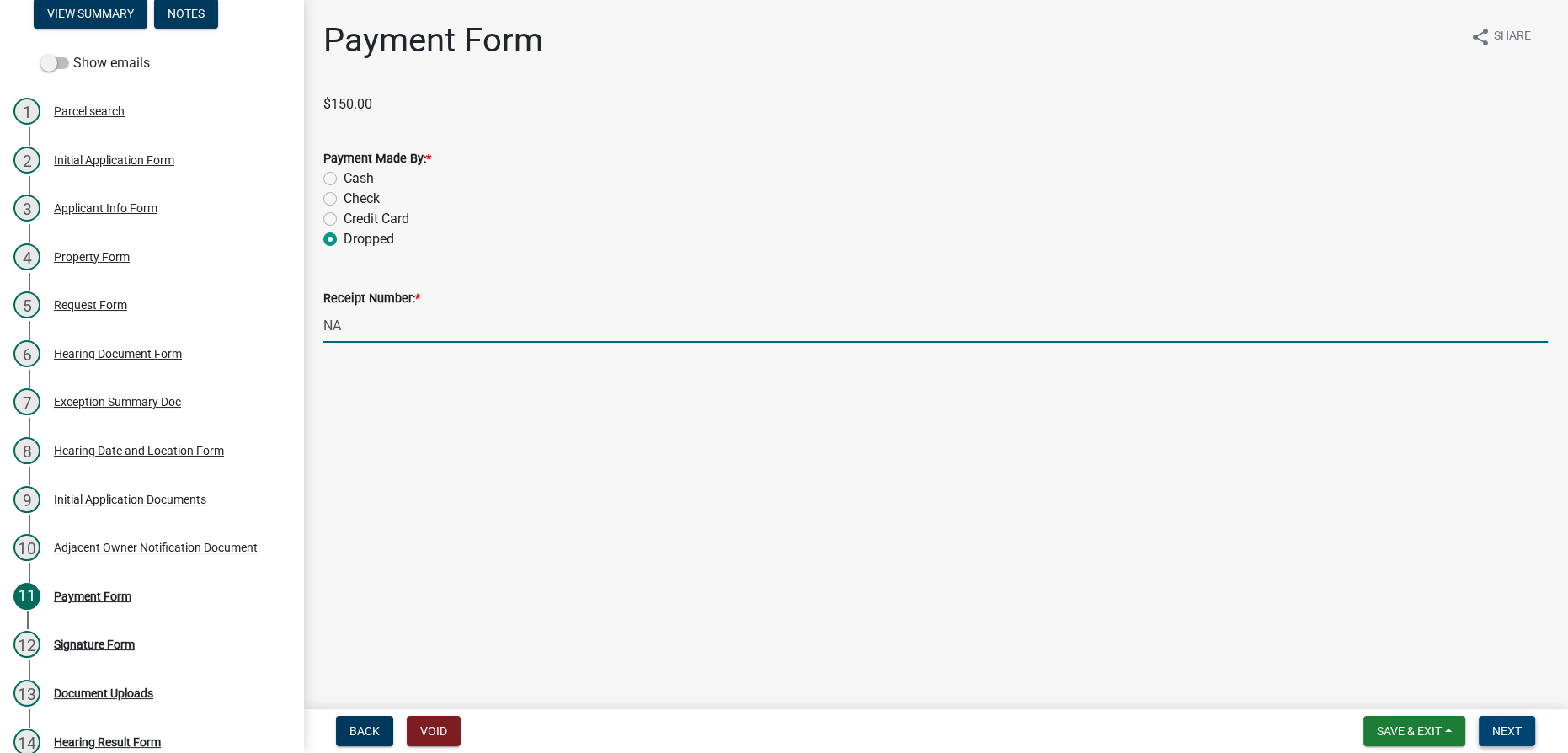
click at [783, 739] on button "Next" at bounding box center [1507, 731] width 57 height 30
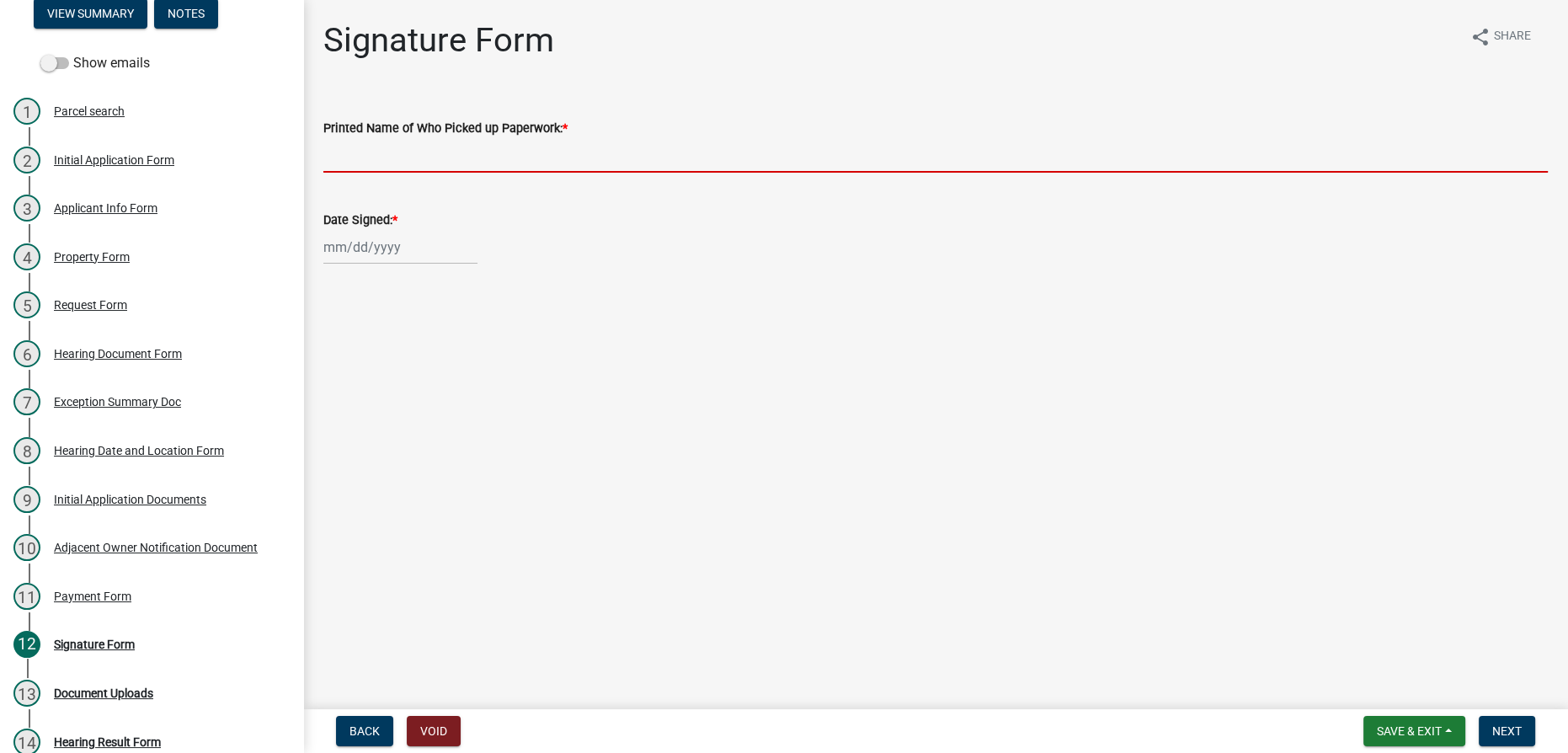
click at [404, 156] on input "Printed Name of Who Picked up Paperwork: *" at bounding box center [935, 154] width 1224 height 34
type input "Dropped"
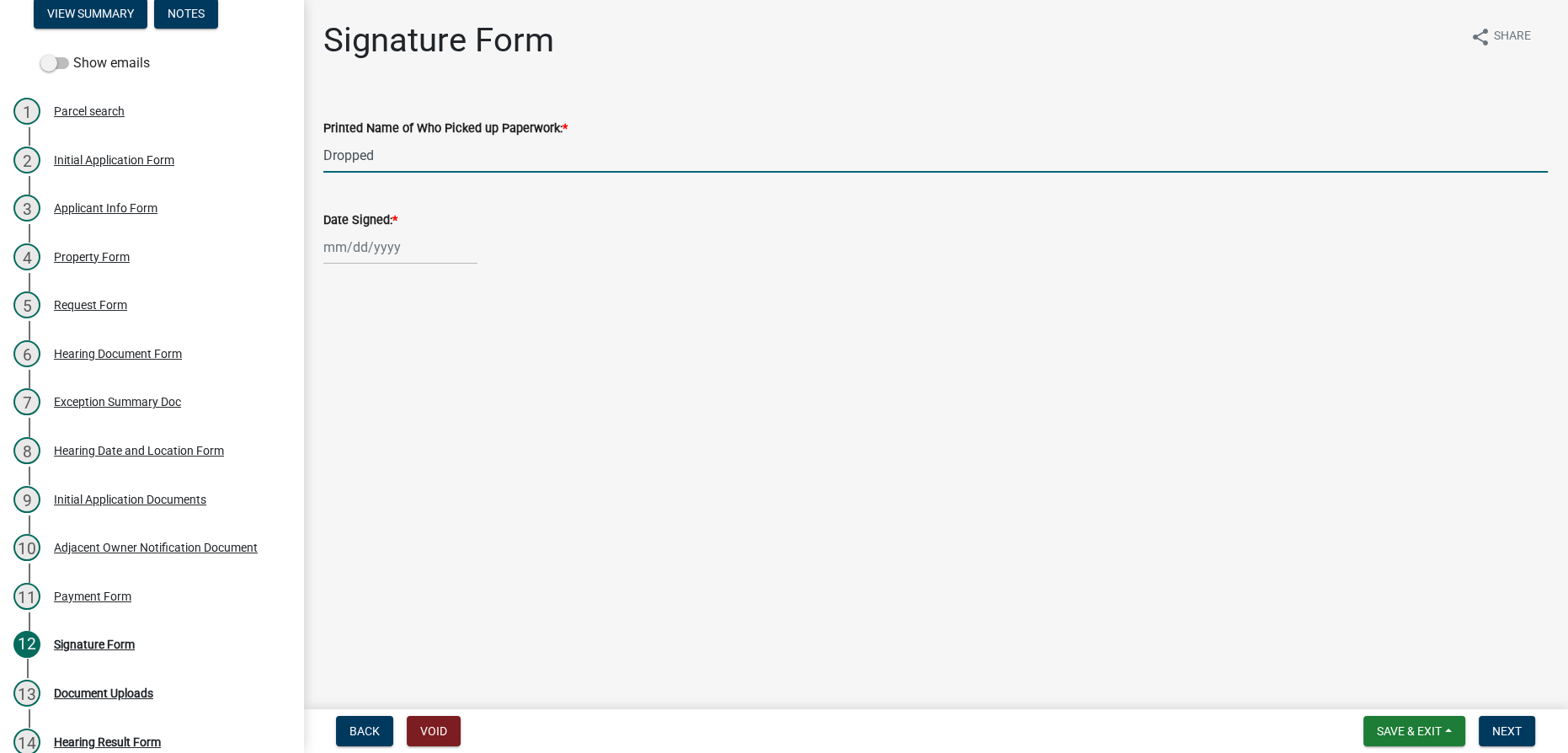
click at [365, 258] on div at bounding box center [401, 246] width 154 height 34
select select "8"
select select "2025"
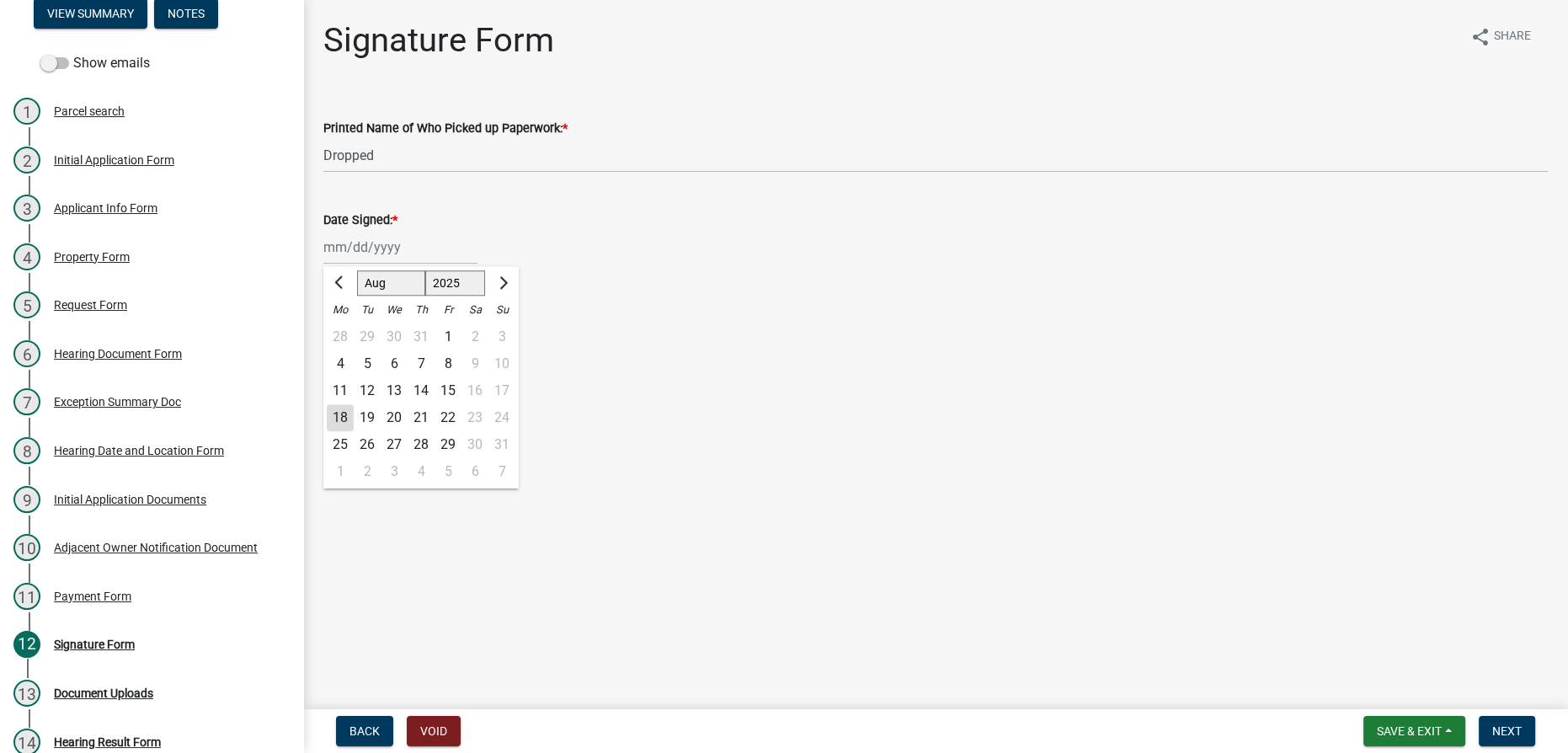
click at [339, 424] on div "18" at bounding box center [340, 418] width 27 height 27
type input "[DATE]"
click at [783, 731] on span "Next" at bounding box center [1507, 731] width 29 height 14
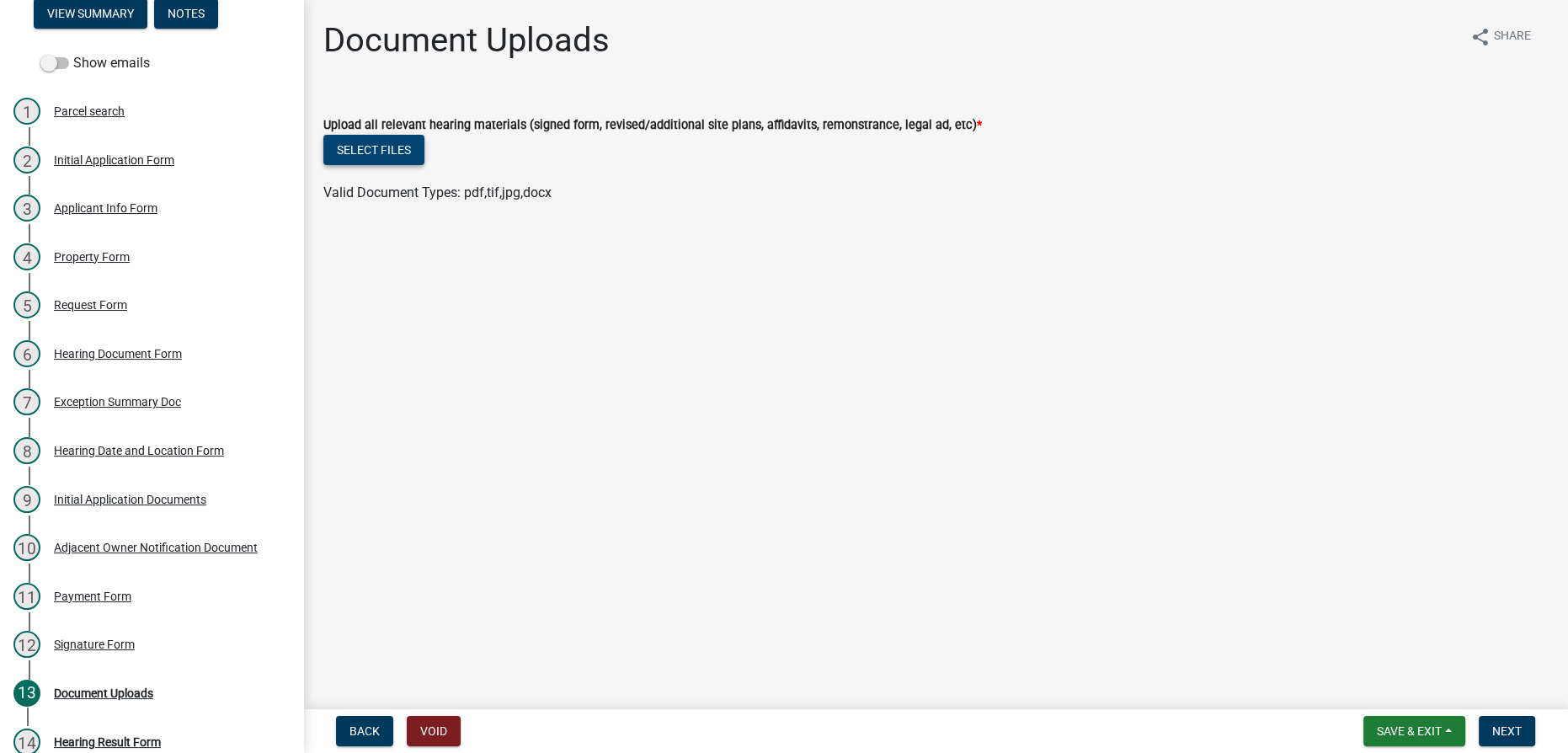
click at [365, 156] on button "Select files" at bounding box center [373, 149] width 101 height 30
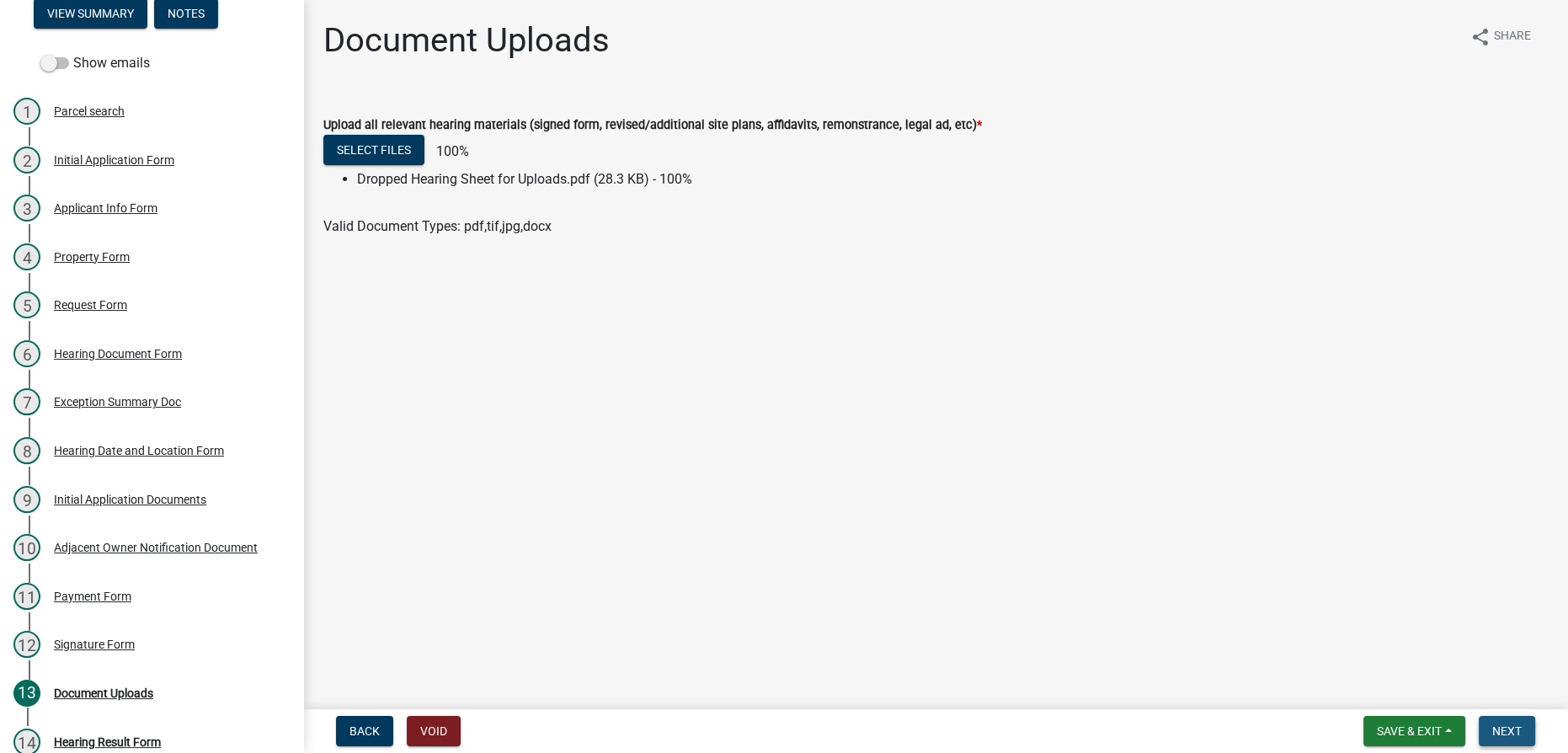
click at [783, 735] on span "Next" at bounding box center [1507, 731] width 29 height 14
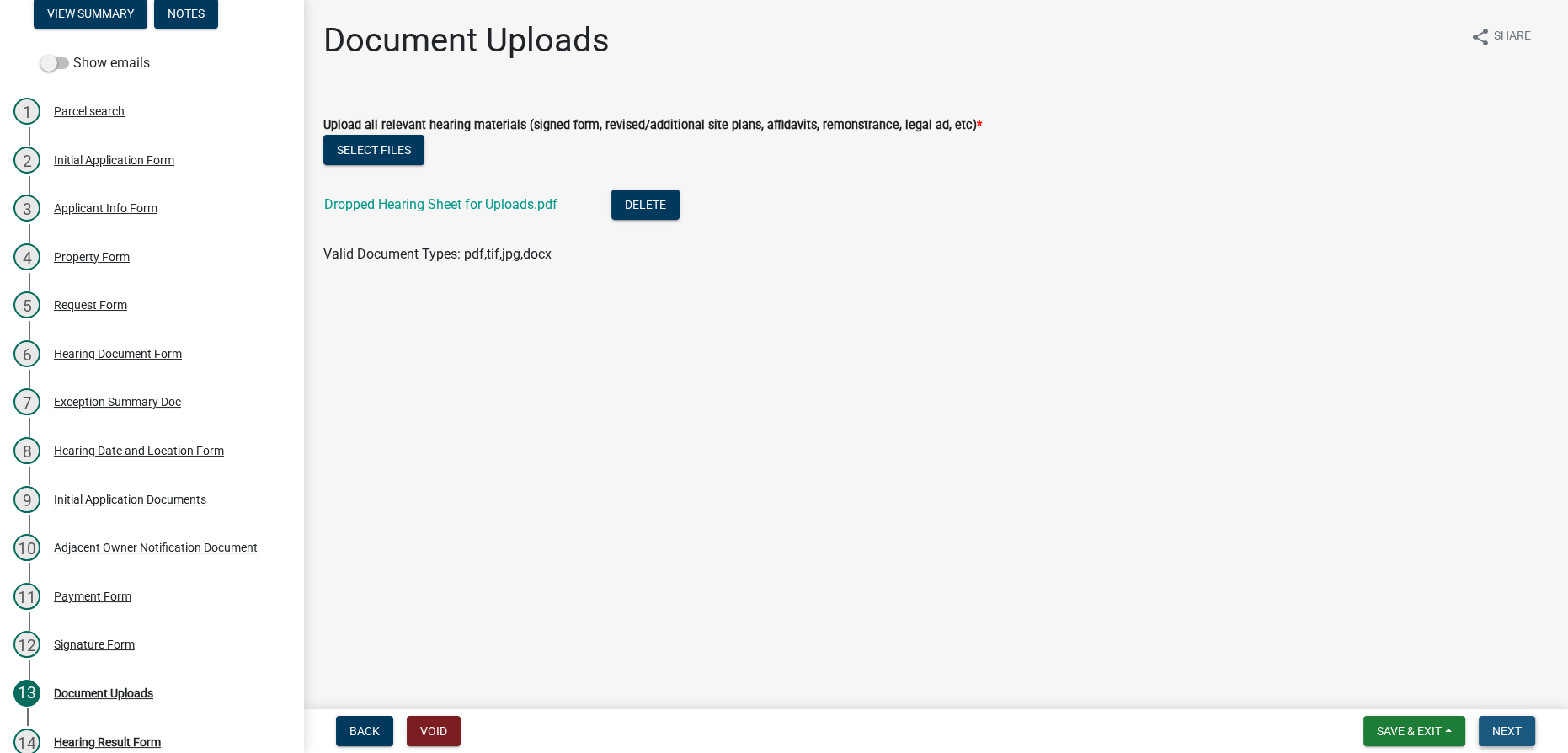
click at [783, 735] on span "Next" at bounding box center [1507, 731] width 29 height 14
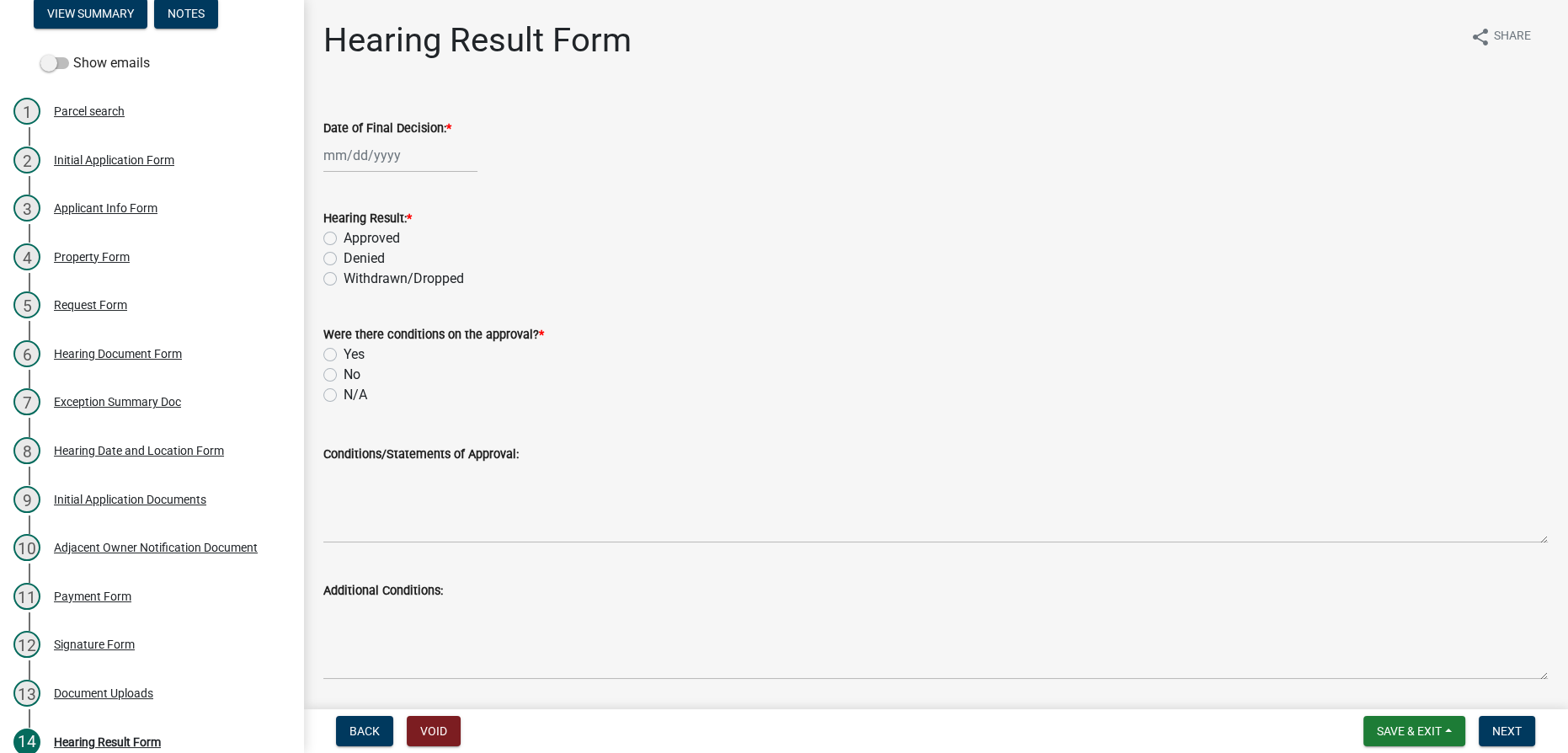
click at [327, 161] on div at bounding box center [401, 154] width 154 height 34
select select "8"
select select "2025"
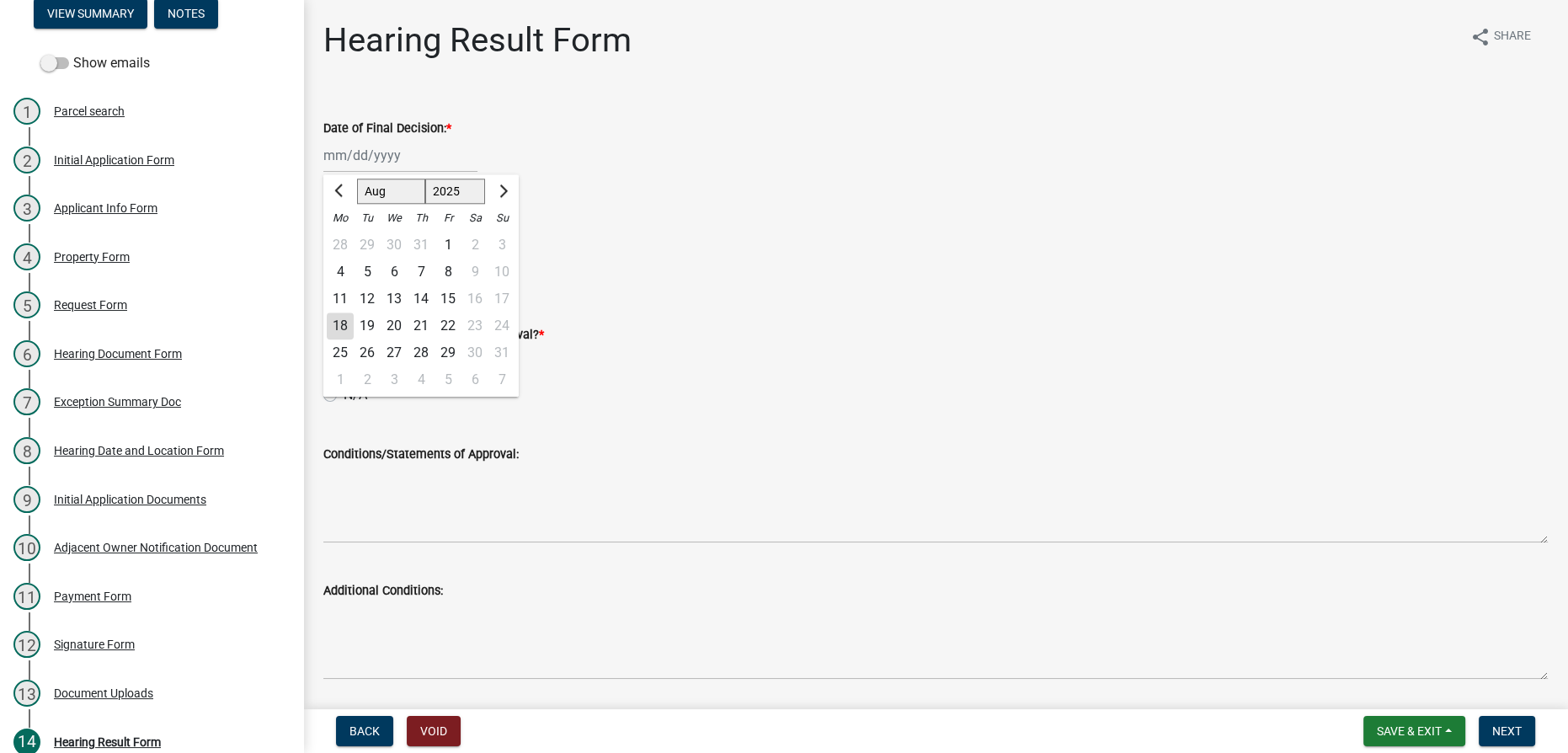
click at [341, 331] on div "18" at bounding box center [340, 326] width 27 height 27
type input "[DATE]"
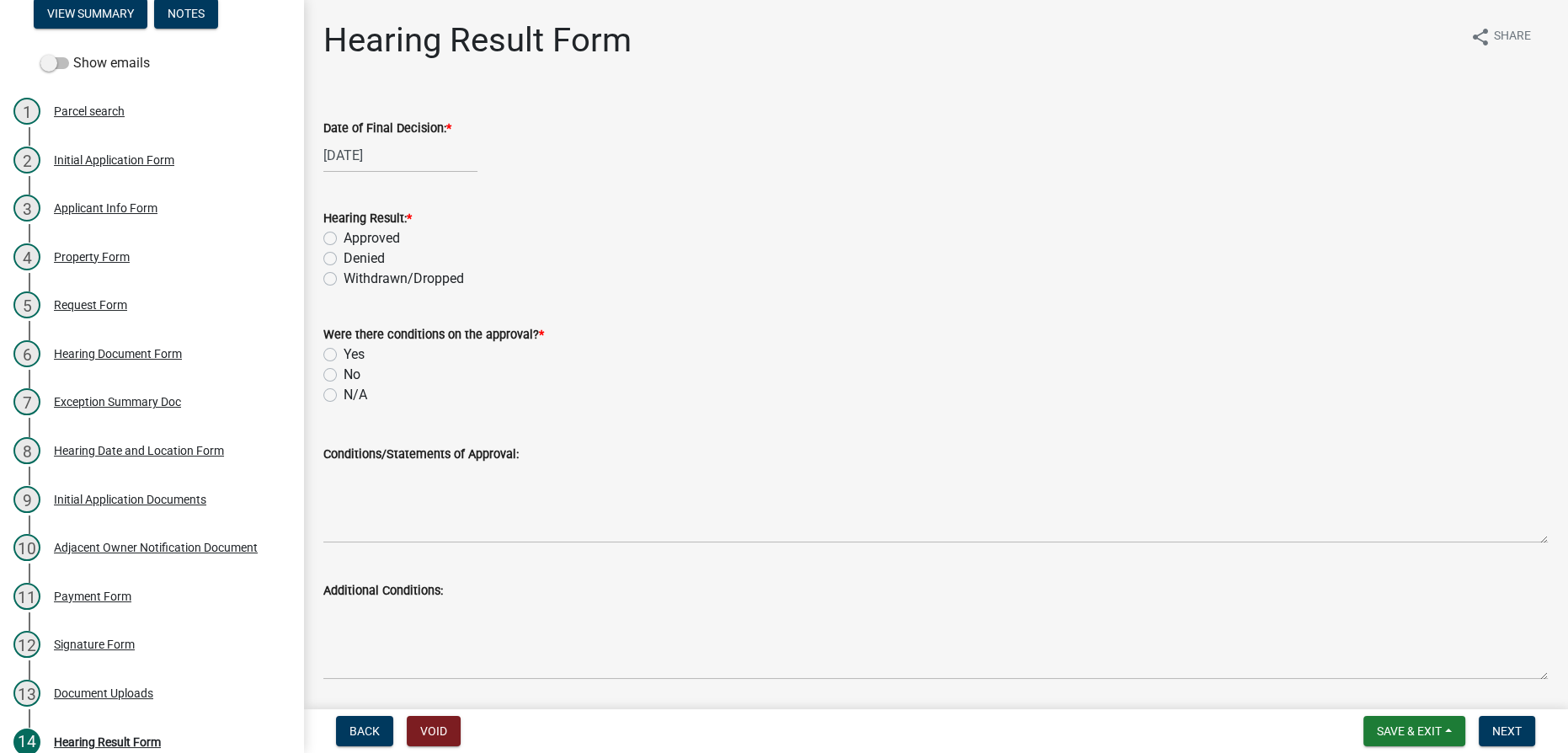
click at [344, 279] on label "Withdrawn/Dropped" at bounding box center [403, 278] width 120 height 21
click at [344, 279] on input "Withdrawn/Dropped" at bounding box center [349, 273] width 11 height 11
radio input "true"
click at [344, 391] on label "N/A" at bounding box center [356, 395] width 23 height 21
click at [344, 391] on input "N/A" at bounding box center [349, 390] width 11 height 11
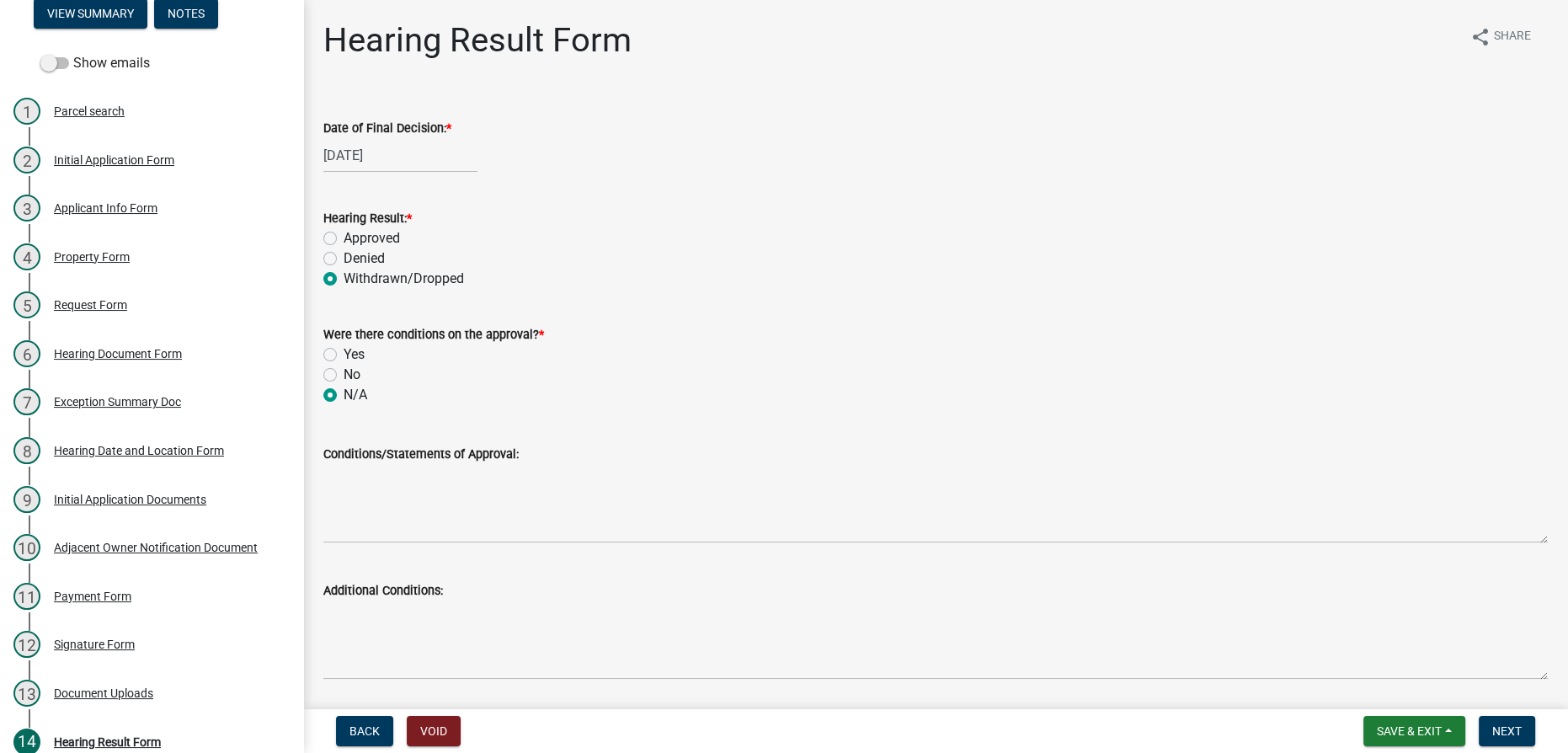
radio input "true"
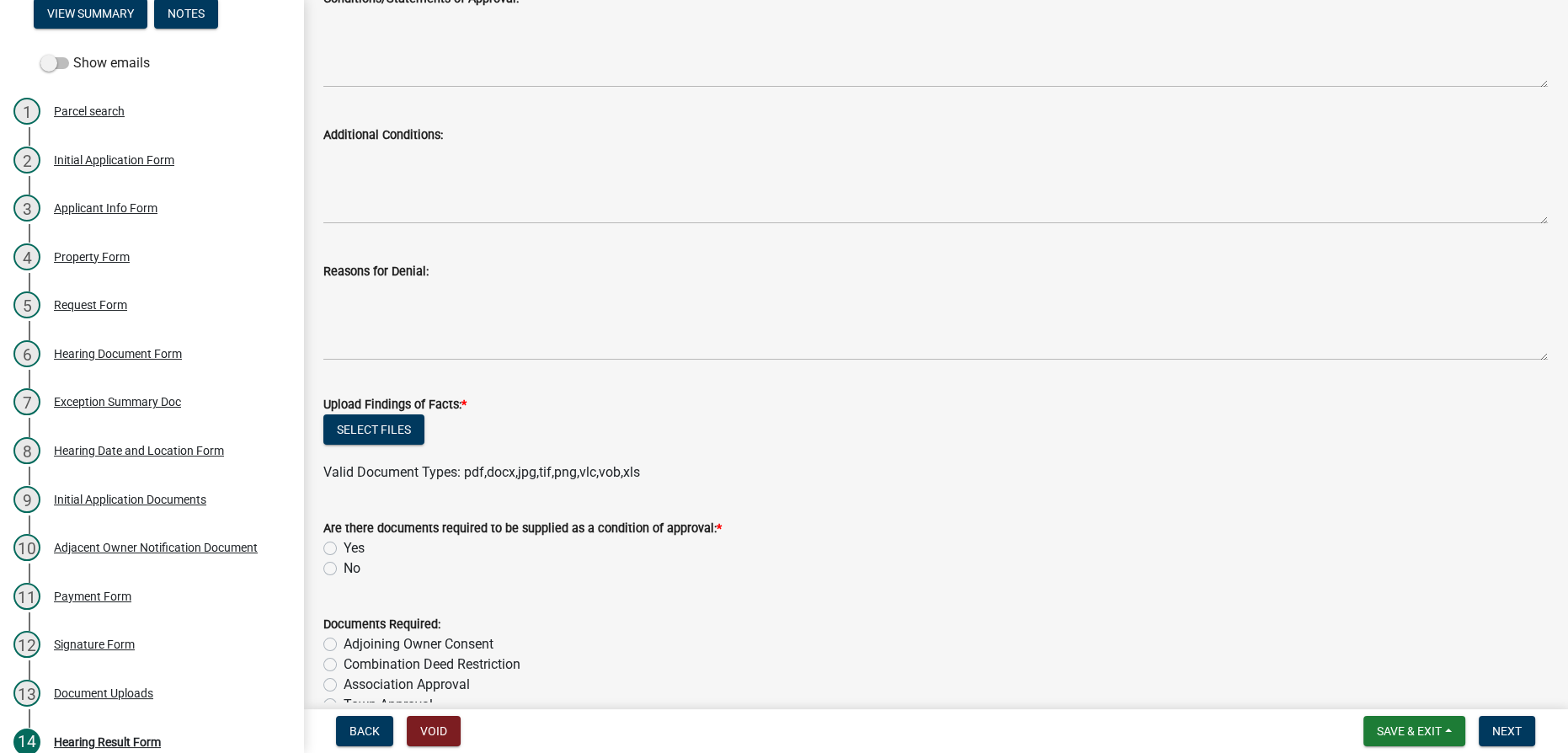
scroll to position [459, 0]
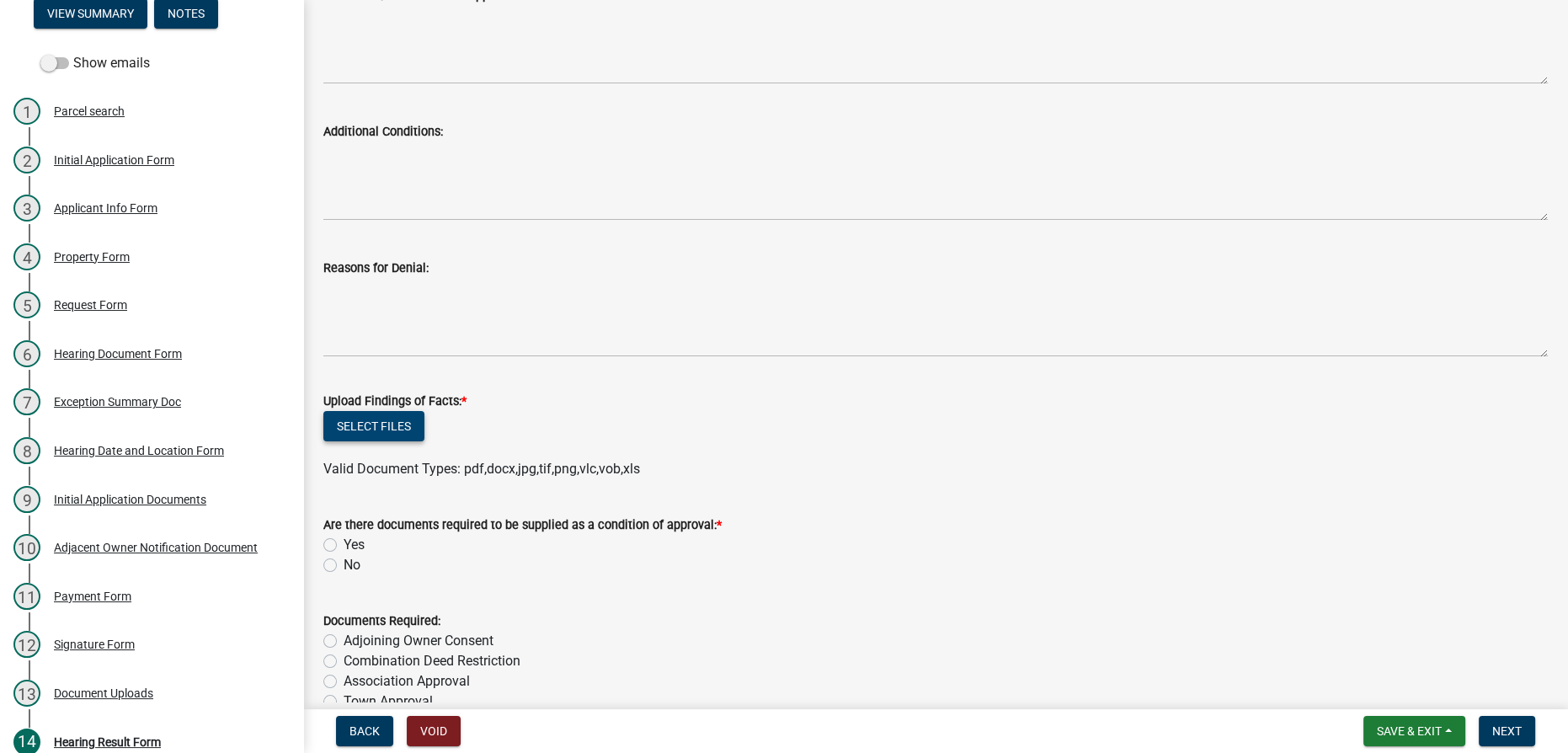
click at [415, 421] on button "Select files" at bounding box center [373, 426] width 101 height 30
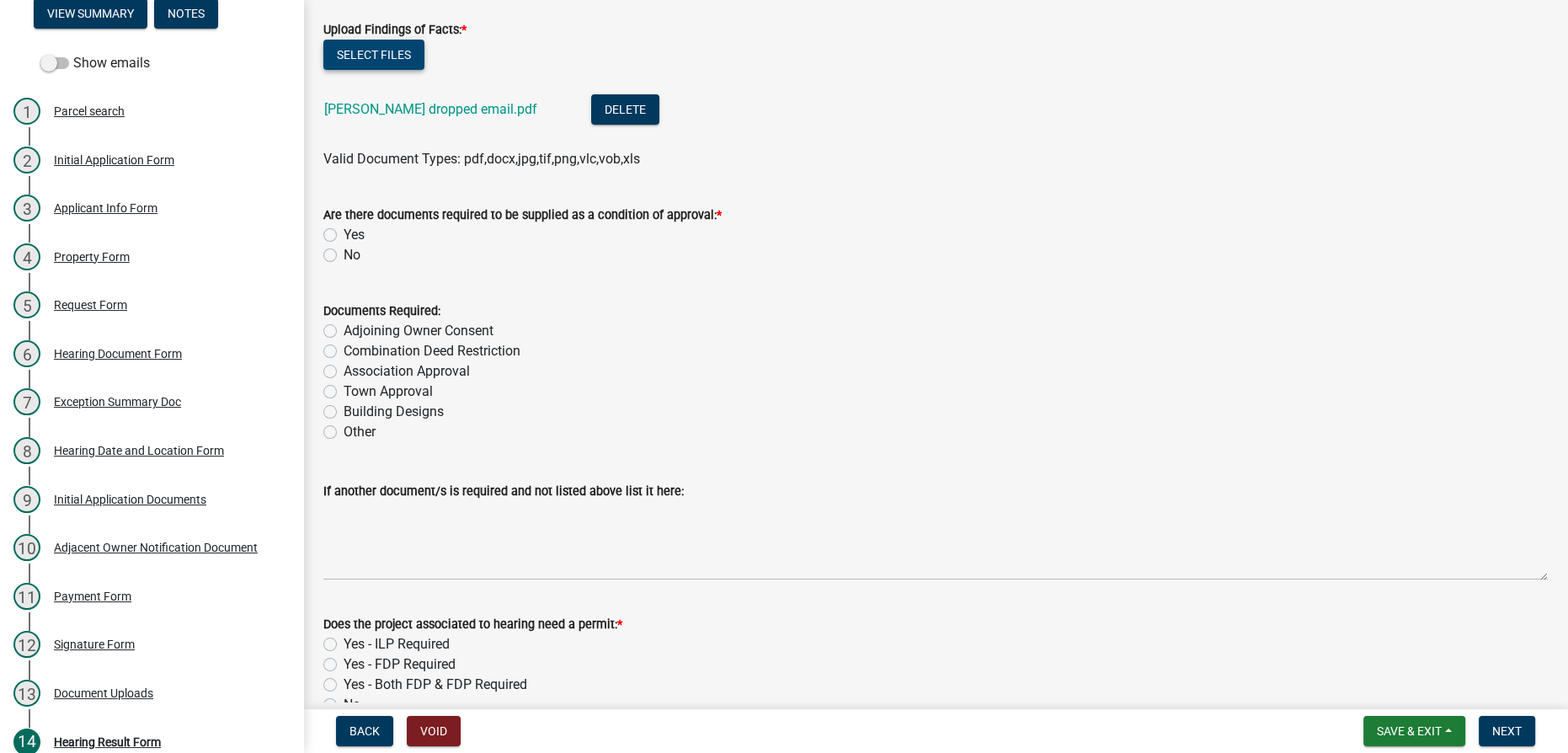
scroll to position [842, 0]
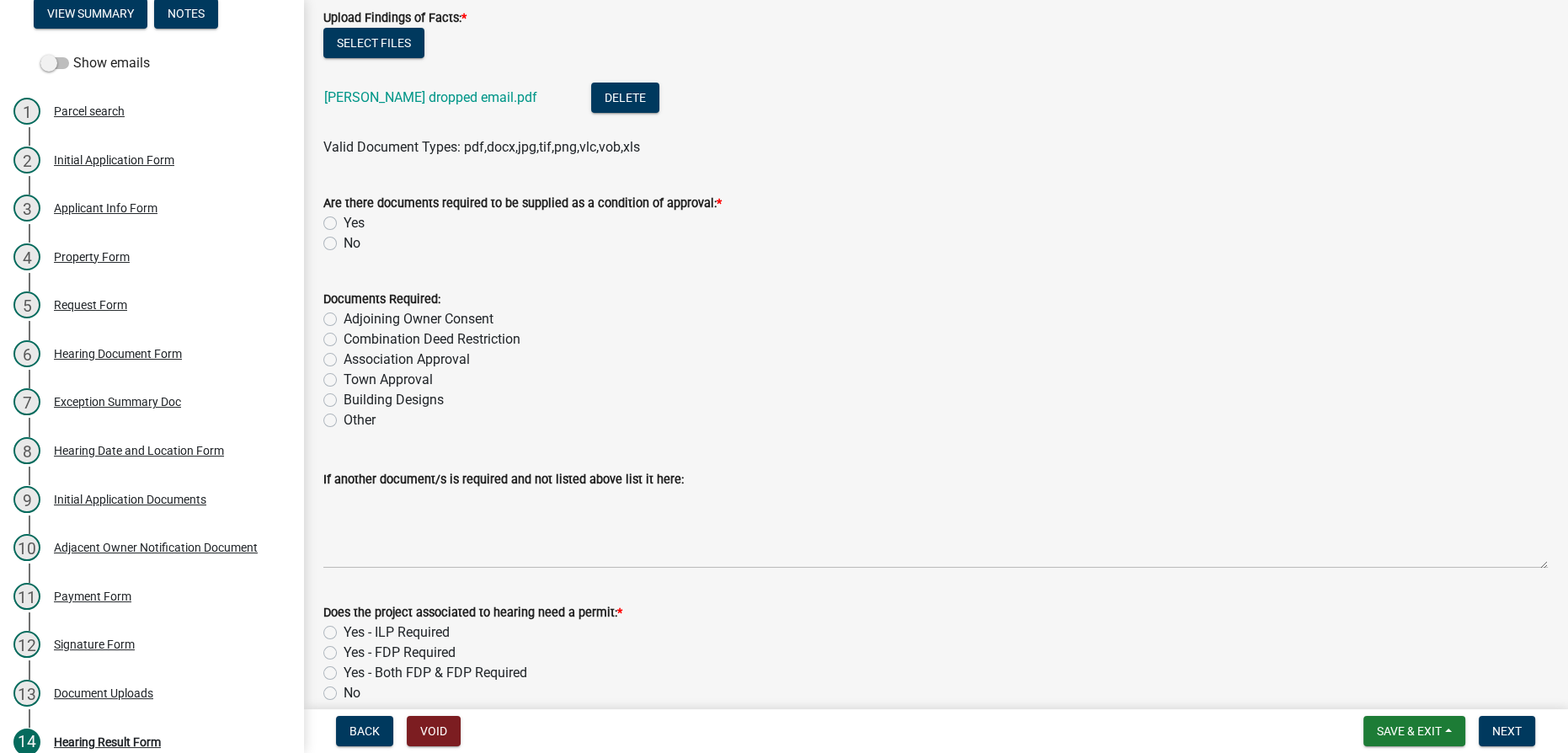
click at [337, 242] on div "No" at bounding box center [935, 243] width 1224 height 21
click at [344, 221] on label "Yes" at bounding box center [355, 223] width 21 height 21
click at [344, 221] on input "Yes" at bounding box center [349, 218] width 11 height 11
radio input "true"
click at [336, 235] on div "No" at bounding box center [935, 243] width 1224 height 21
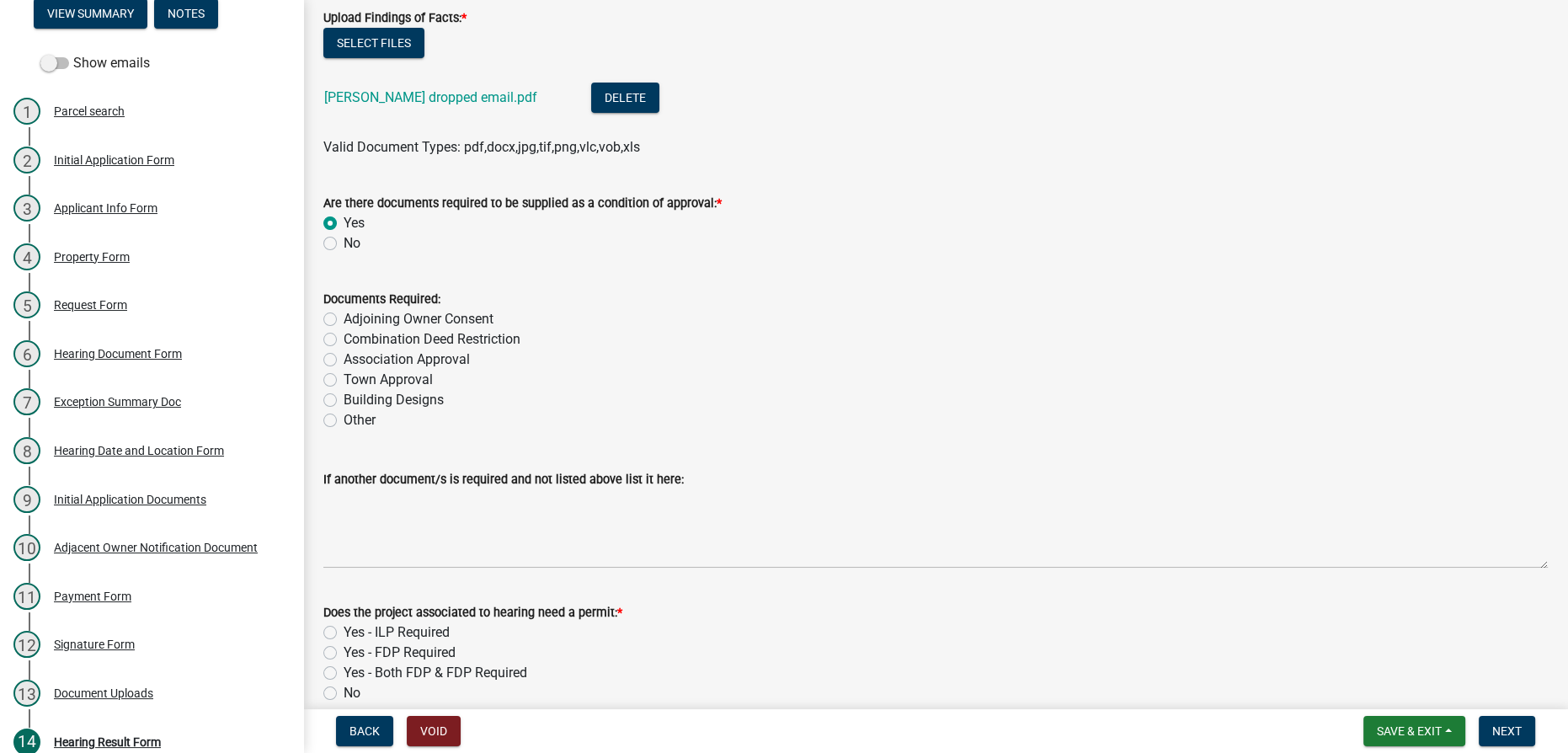
click at [344, 241] on label "No" at bounding box center [352, 243] width 17 height 21
click at [344, 241] on input "No" at bounding box center [349, 238] width 11 height 11
radio input "true"
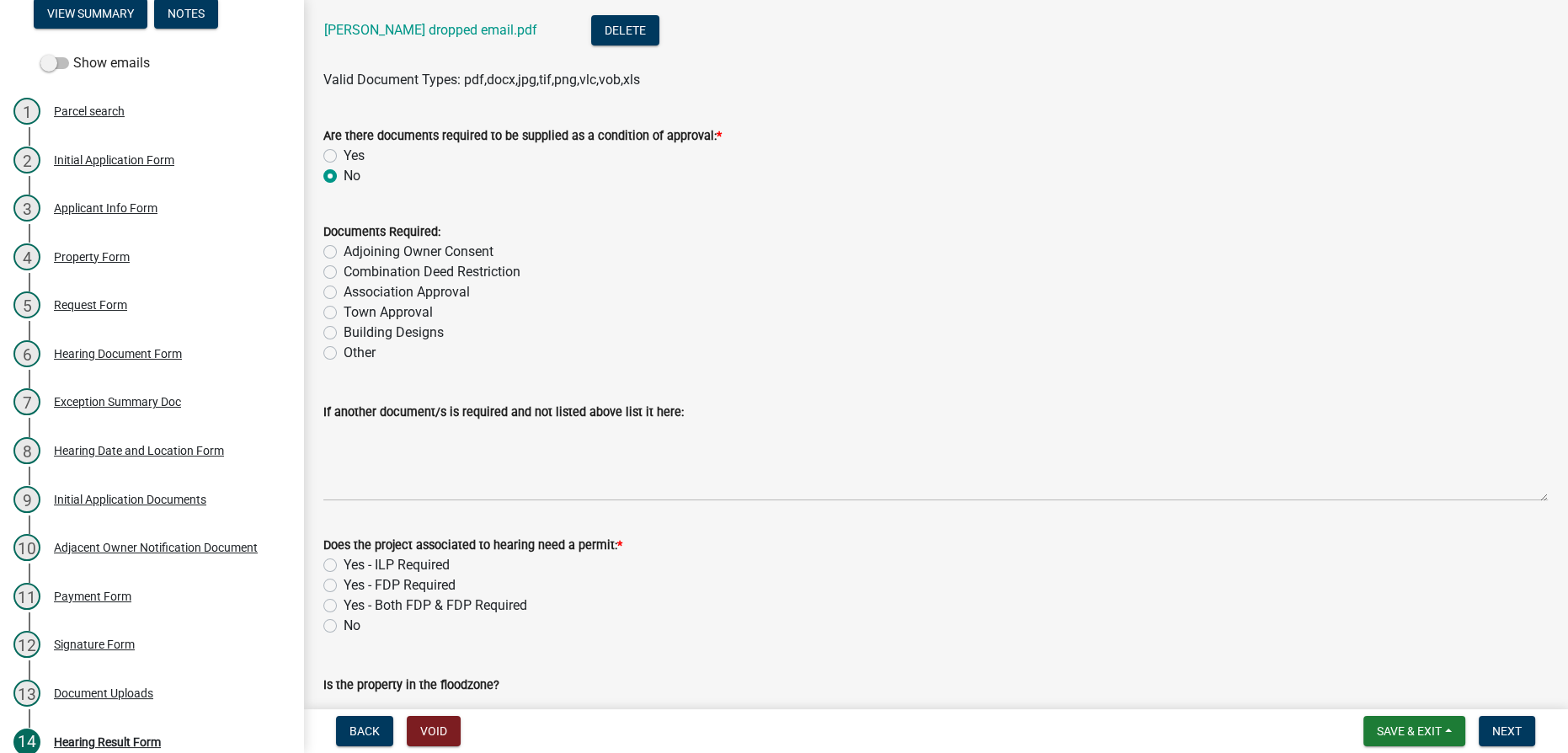
scroll to position [1014, 0]
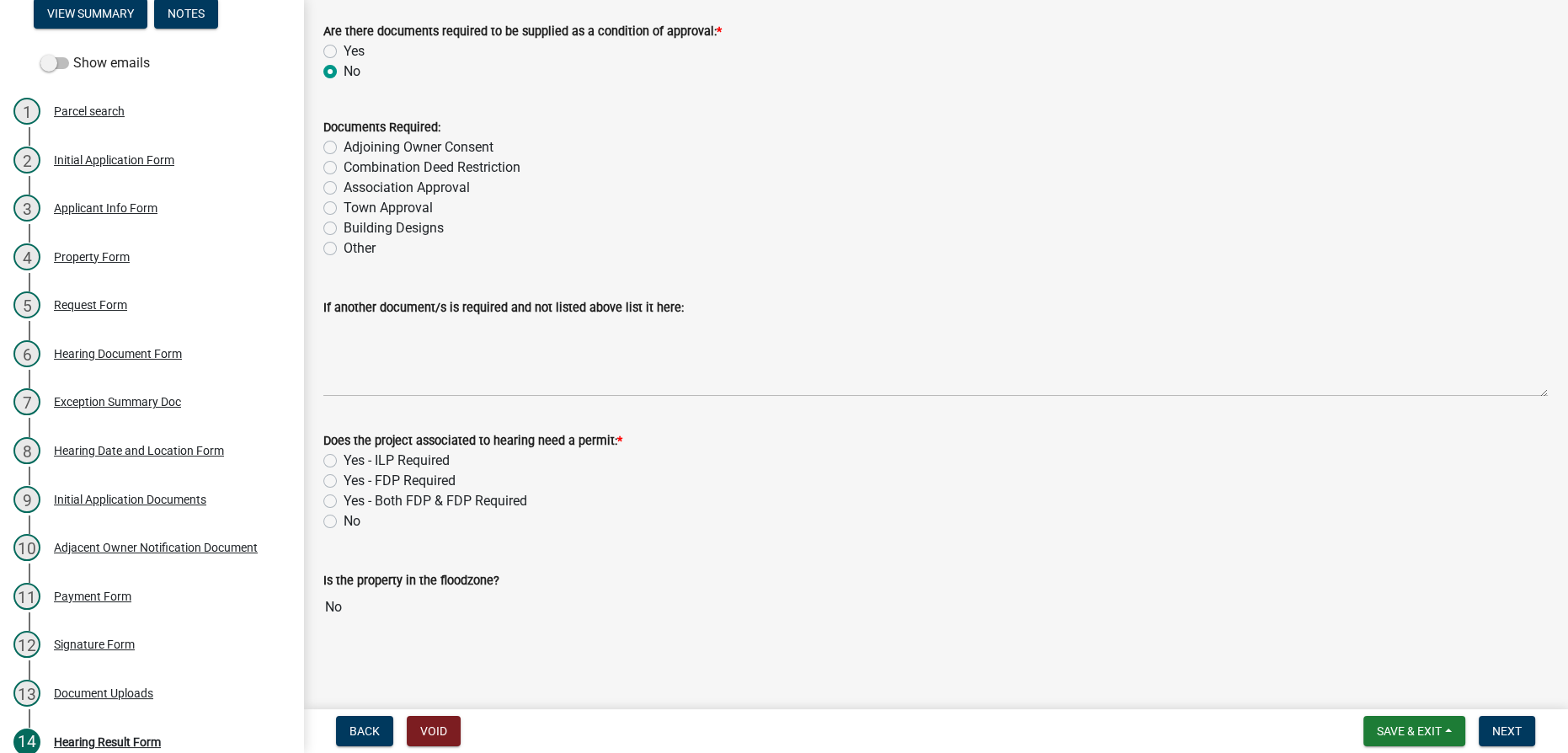
click at [338, 518] on div "No" at bounding box center [935, 521] width 1224 height 21
click at [344, 519] on label "No" at bounding box center [352, 521] width 17 height 21
click at [344, 519] on input "No" at bounding box center [349, 516] width 11 height 11
radio input "true"
click at [783, 738] on button "Next" at bounding box center [1507, 731] width 57 height 30
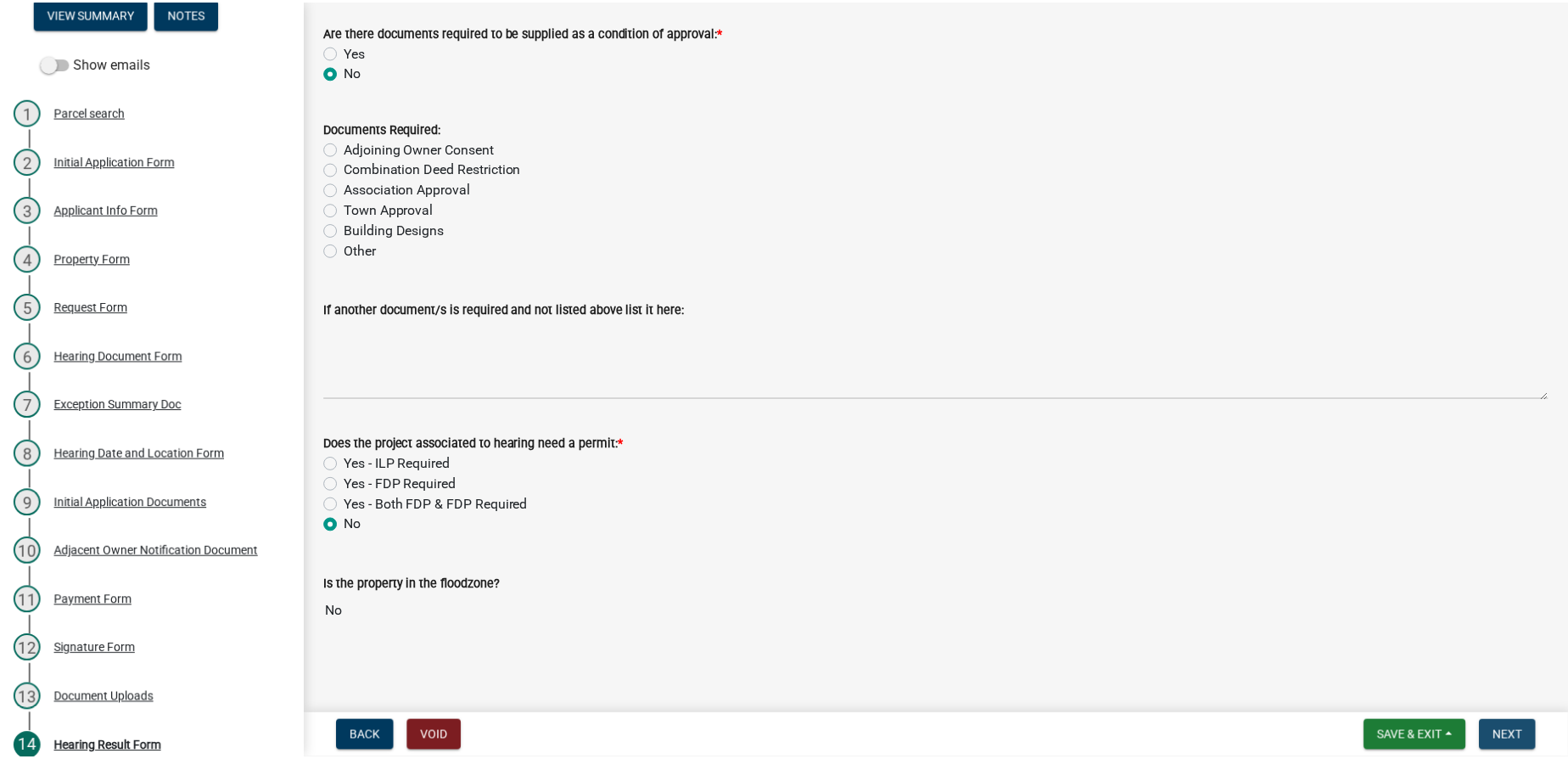
scroll to position [0, 0]
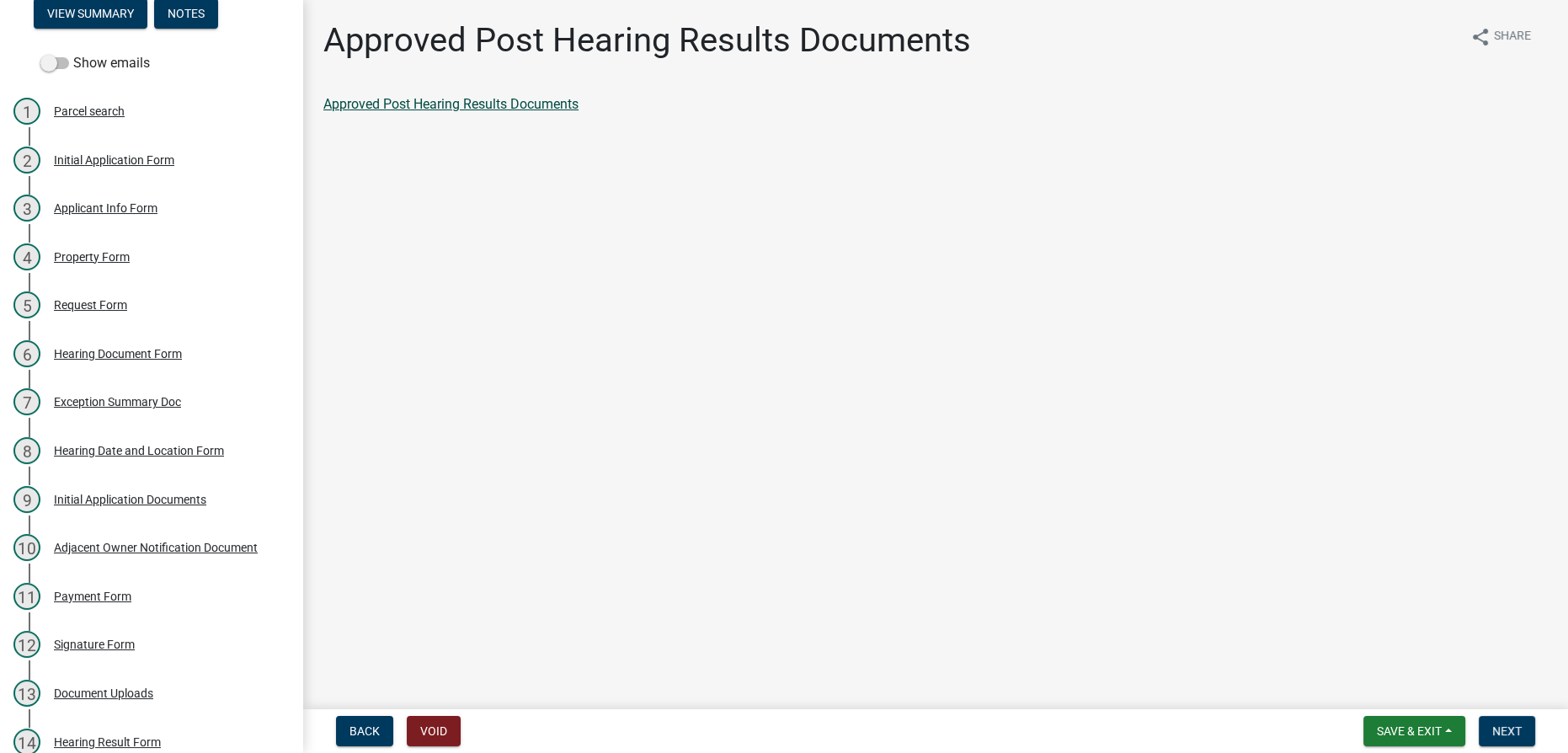
click at [489, 101] on link "Approved Post Hearing Results Documents" at bounding box center [450, 104] width 255 height 16
click at [783, 725] on span "Next" at bounding box center [1507, 731] width 29 height 14
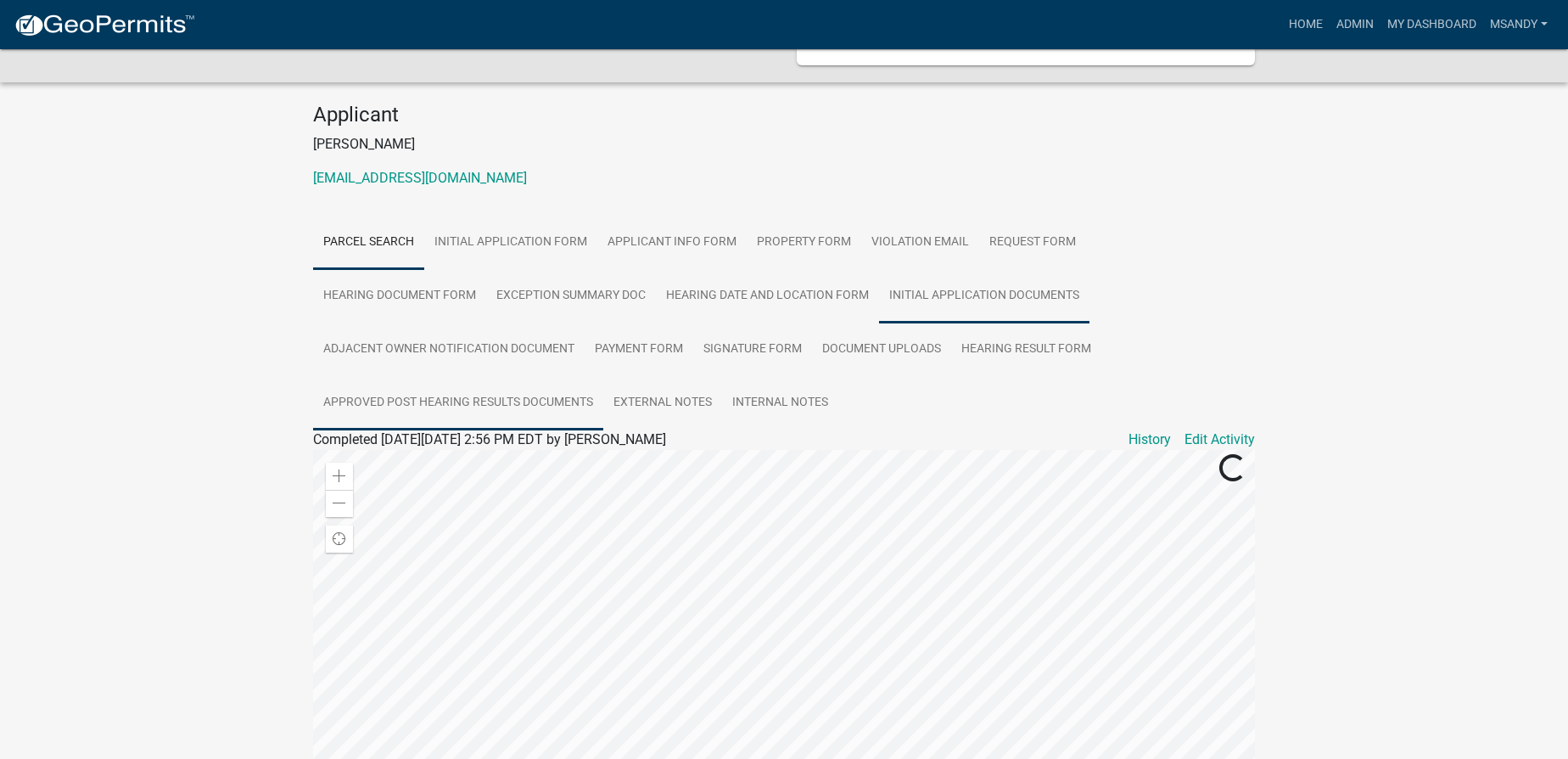
scroll to position [95, 0]
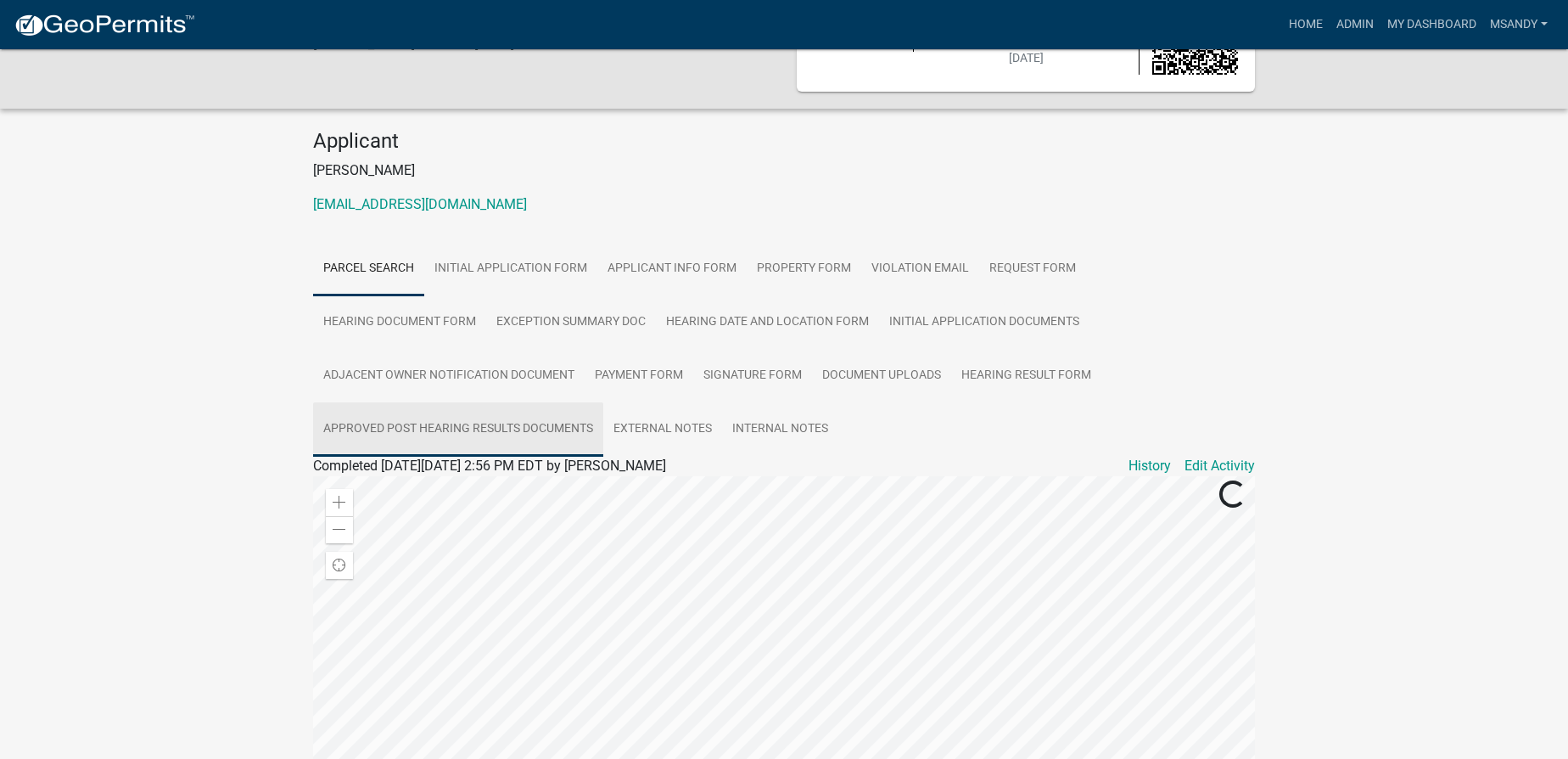
click at [603, 403] on link "Approved Post Hearing Results Documents" at bounding box center [458, 429] width 290 height 54
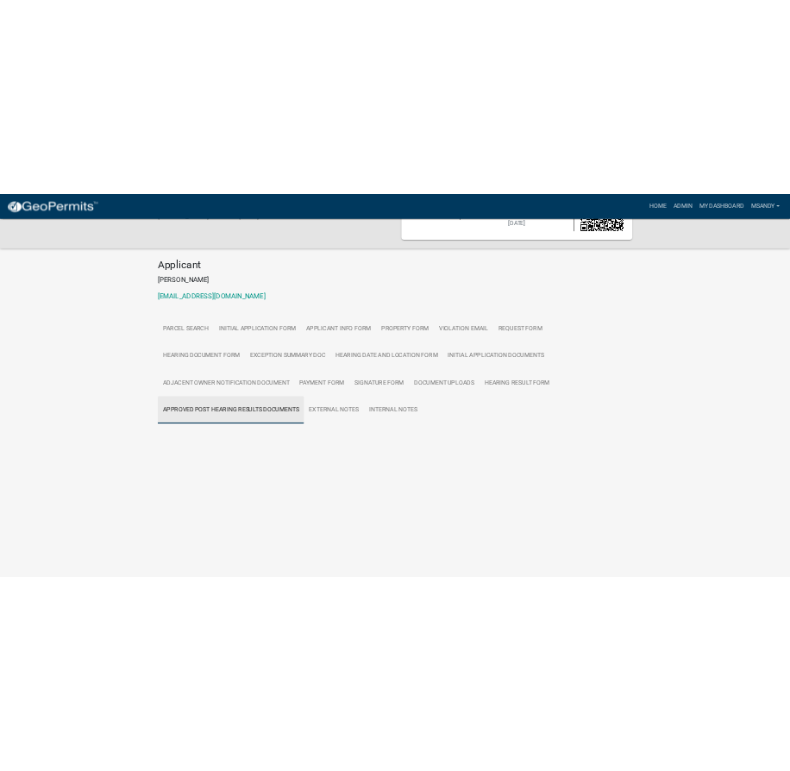
scroll to position [50, 0]
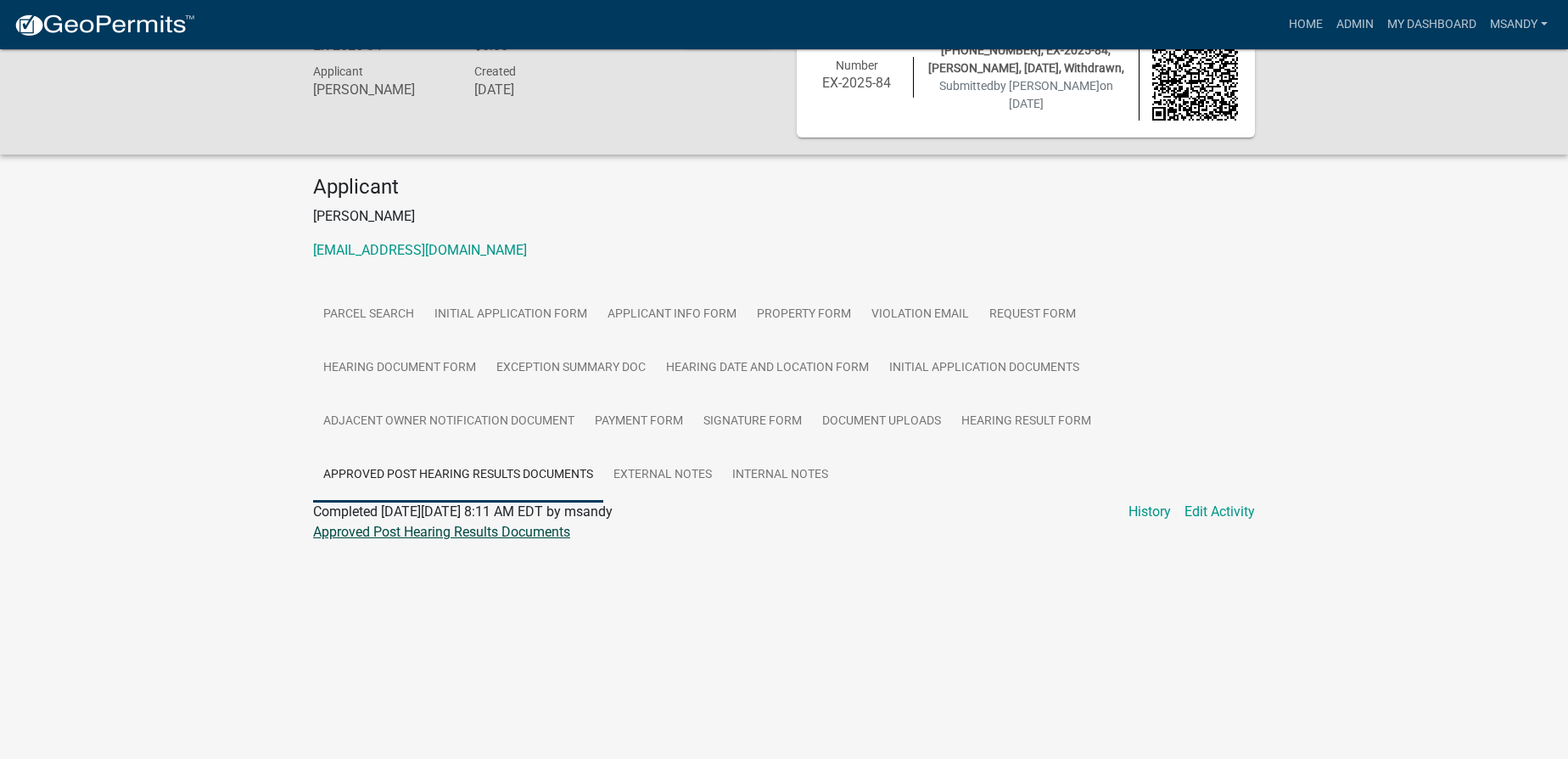
click at [389, 533] on link "Approved Post Hearing Results Documents" at bounding box center [441, 532] width 257 height 16
click at [788, 20] on link "Admin" at bounding box center [1355, 25] width 51 height 32
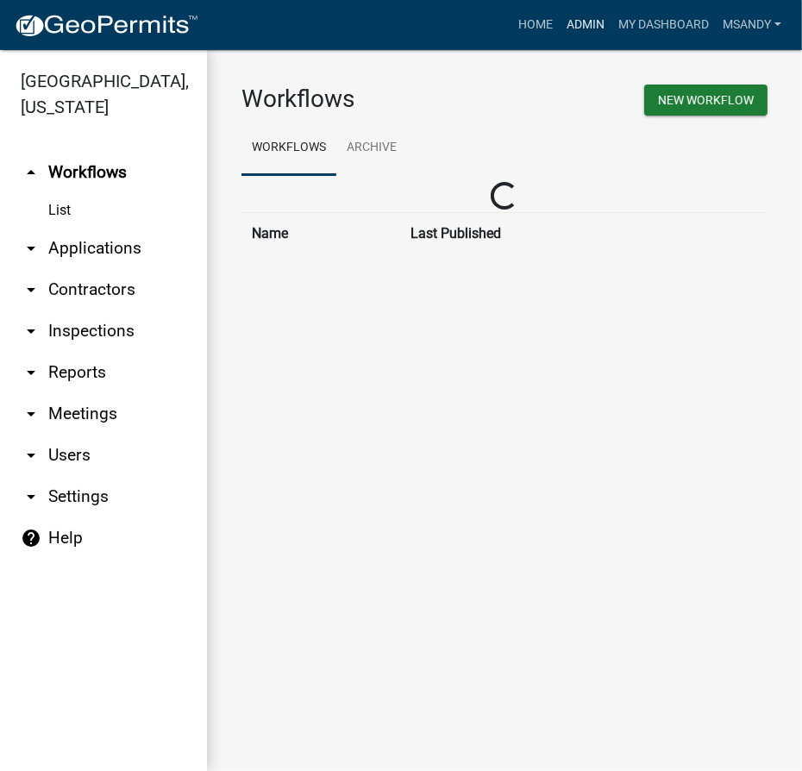
click at [580, 26] on link "Admin" at bounding box center [585, 25] width 52 height 33
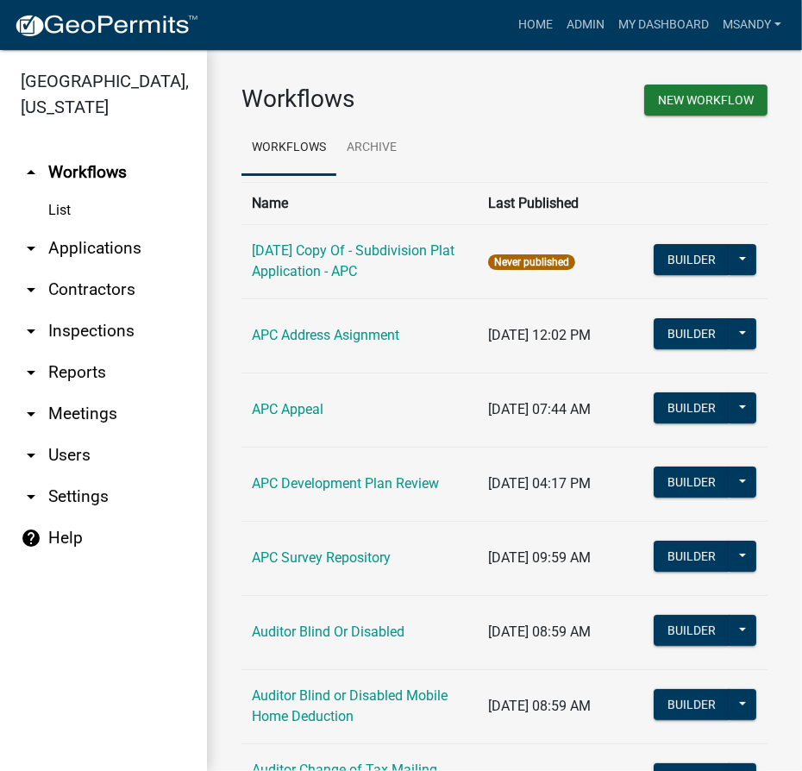
click at [73, 252] on link "arrow_drop_down Applications" at bounding box center [103, 248] width 207 height 41
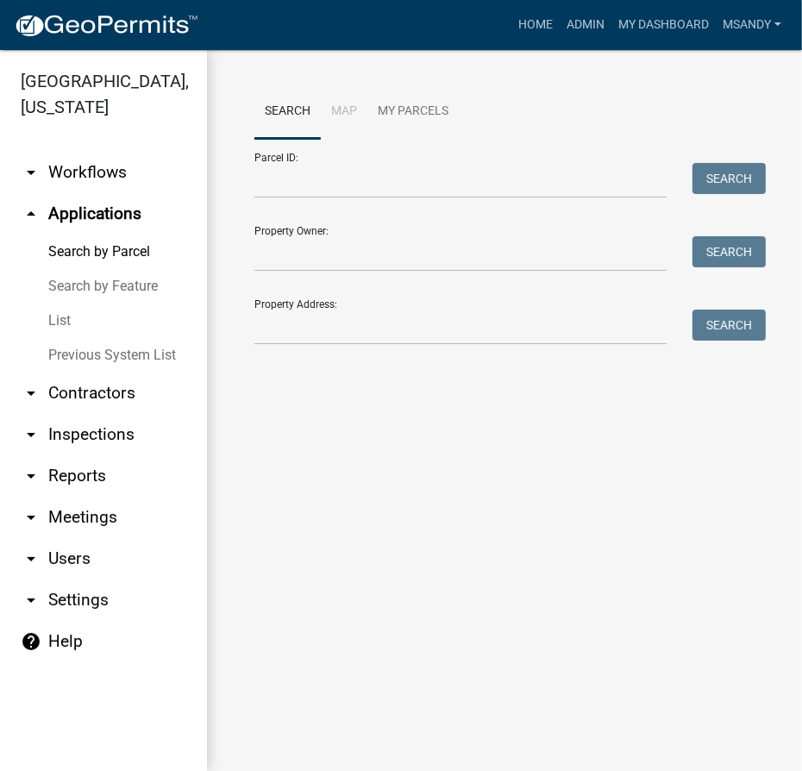
click at [69, 317] on link "List" at bounding box center [103, 320] width 207 height 34
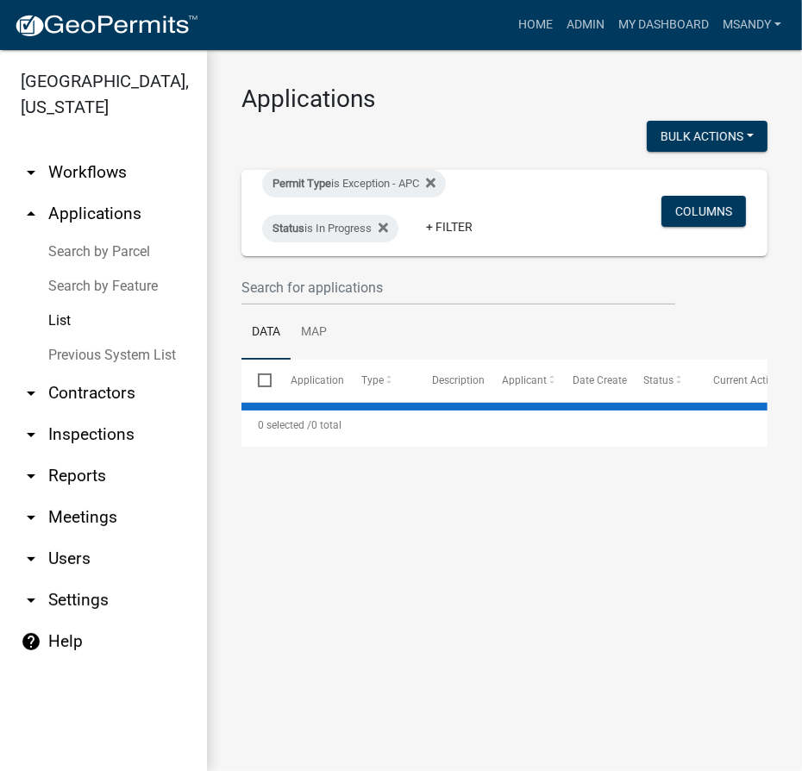
select select "3: 100"
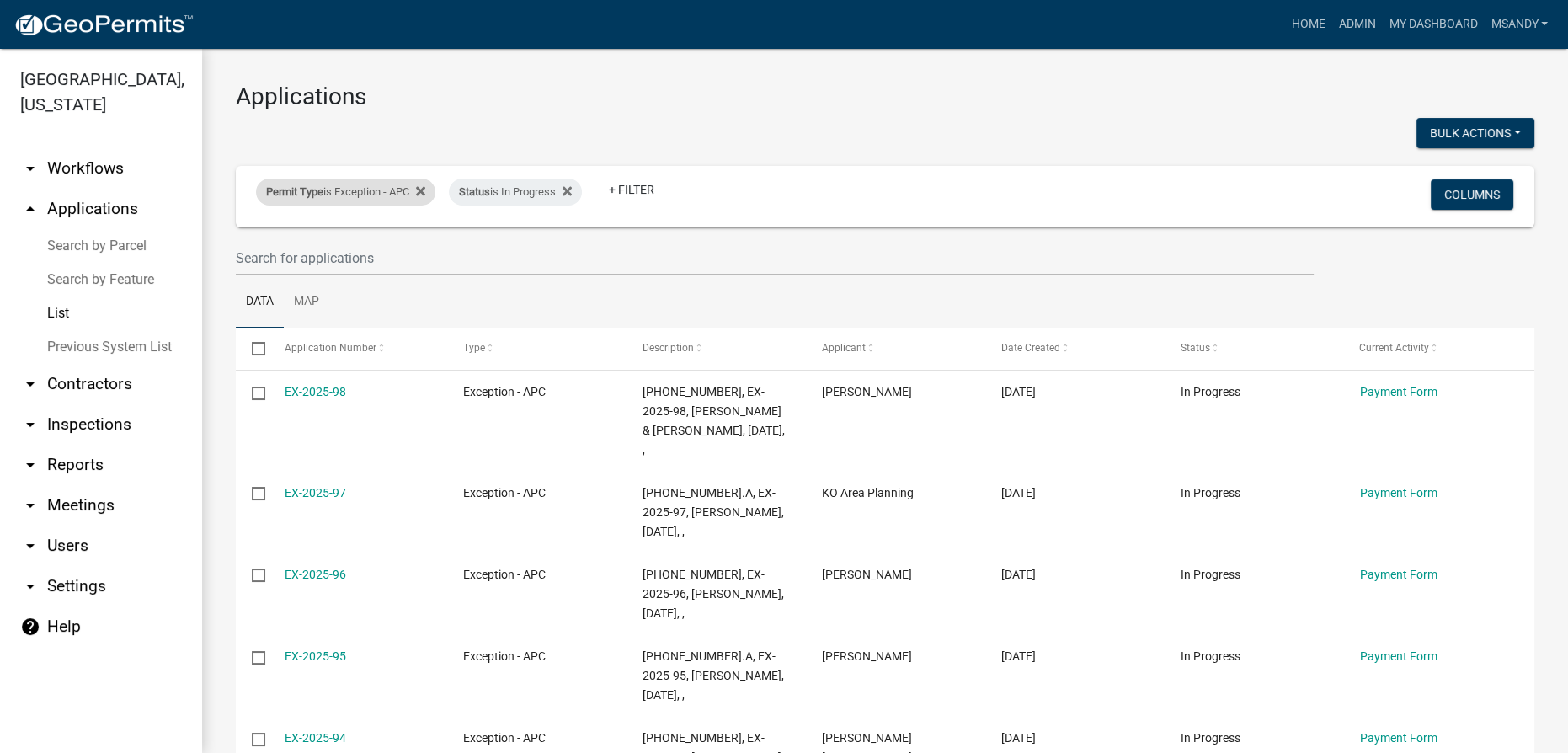
click at [291, 198] on div "Permit Type is Exception - APC" at bounding box center [346, 192] width 180 height 27
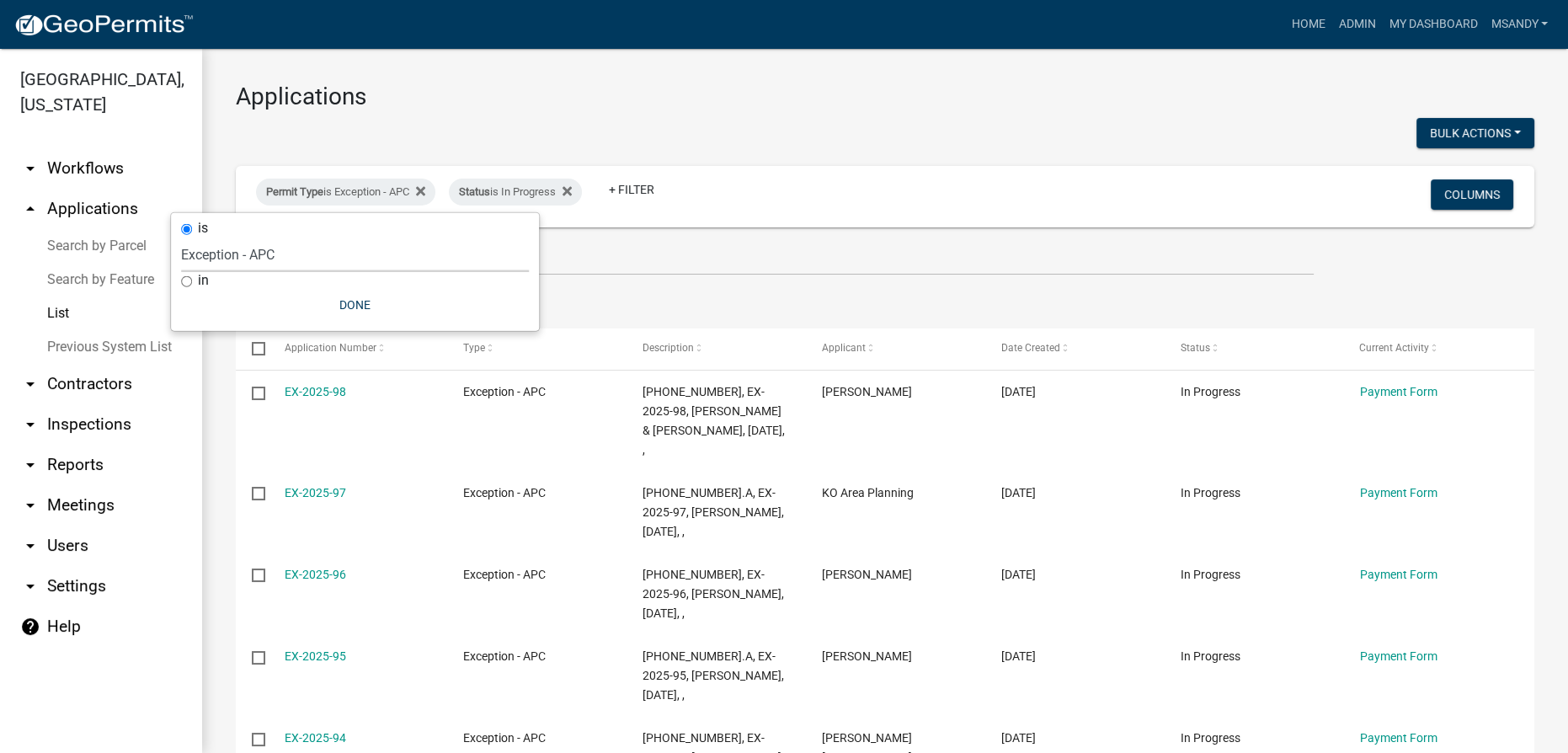
click at [310, 260] on select "Select an option [DATE] Copy Of - Subdivision Plat Application - APC APC Addres…" at bounding box center [355, 254] width 348 height 34
select select "a2c991f8-68ce-43d3-971c-57015753063b"
click at [229, 237] on select "Select an option [DATE] Copy Of - Subdivision Plat Application - APC APC Addres…" at bounding box center [355, 254] width 348 height 34
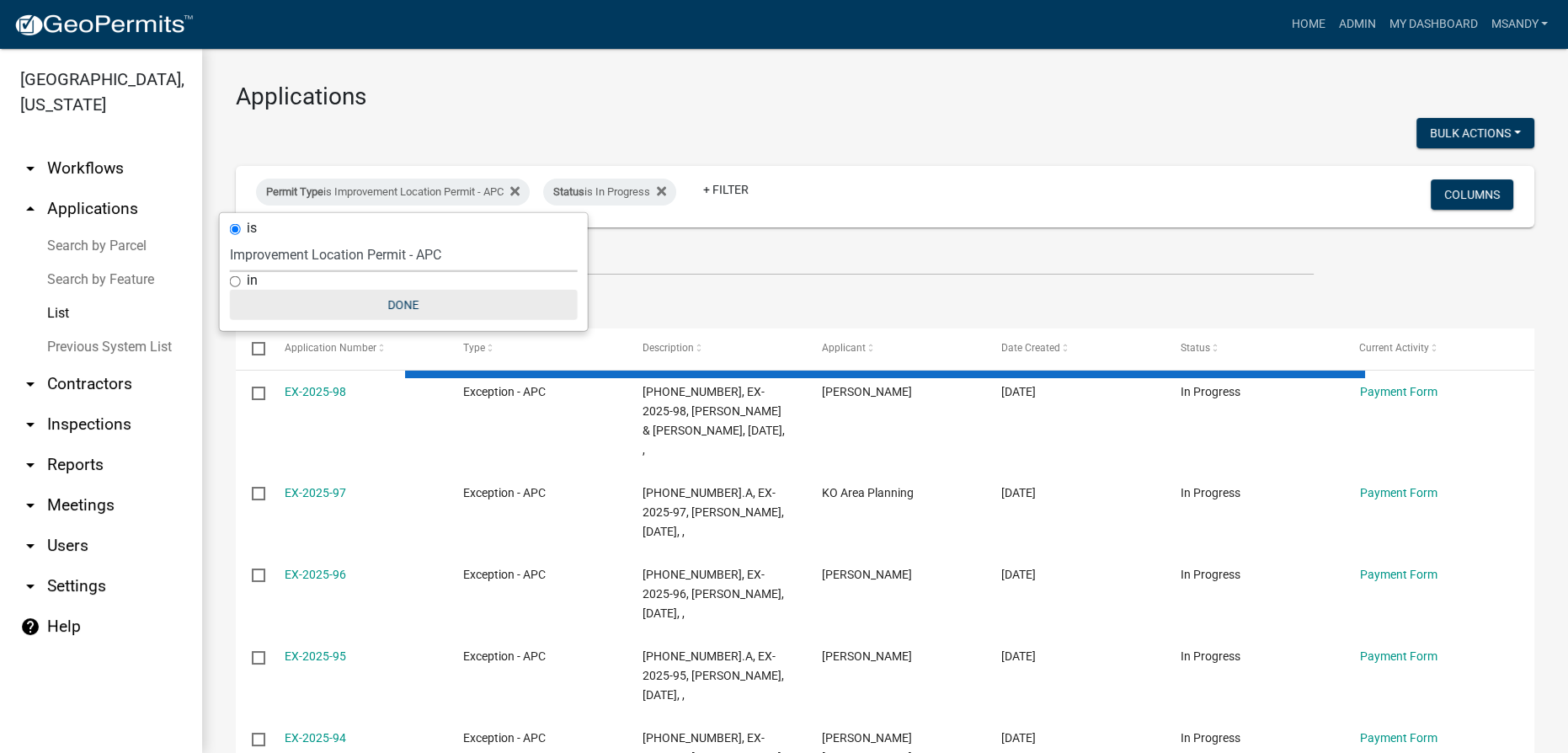
click at [396, 293] on button "Done" at bounding box center [403, 305] width 348 height 30
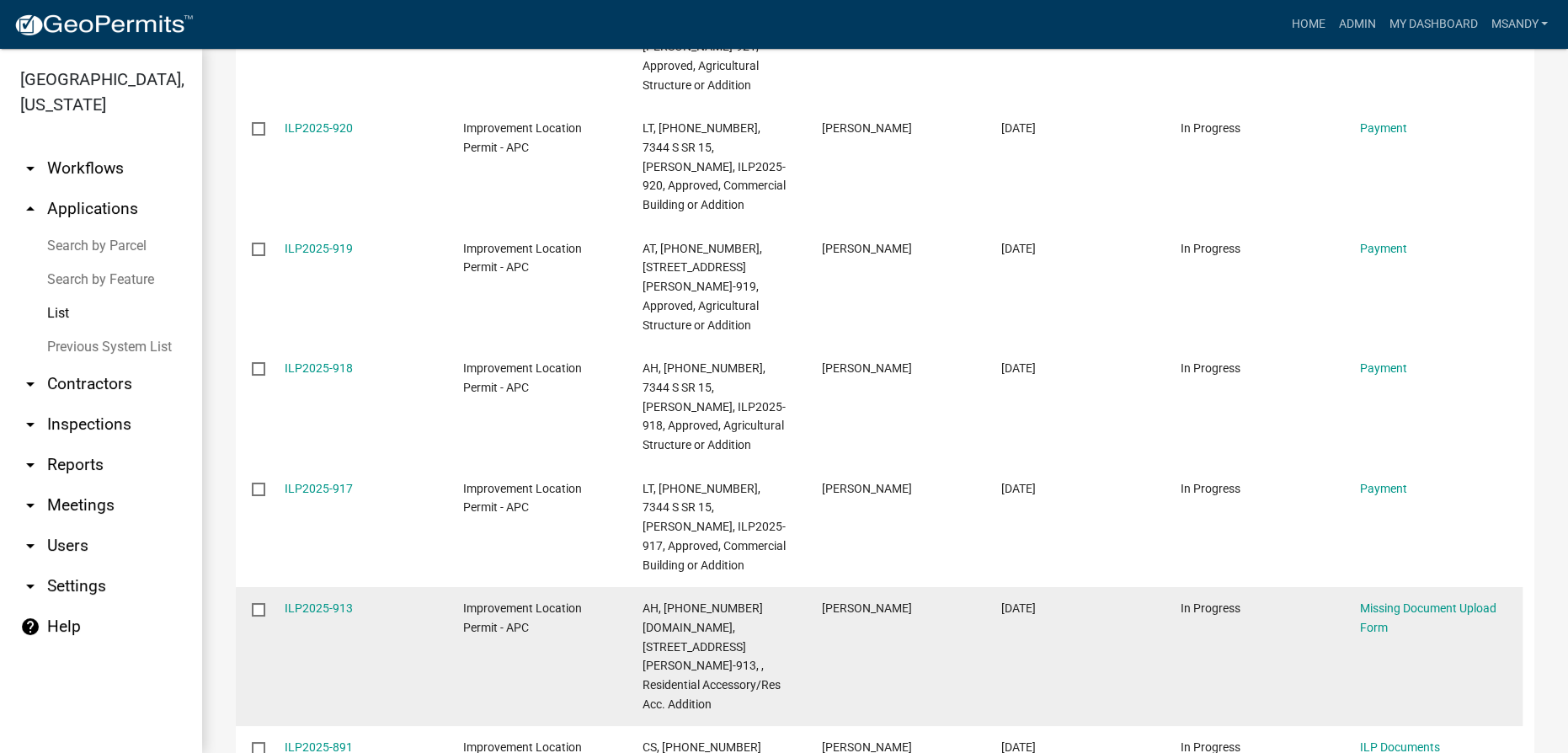
scroll to position [2629, 0]
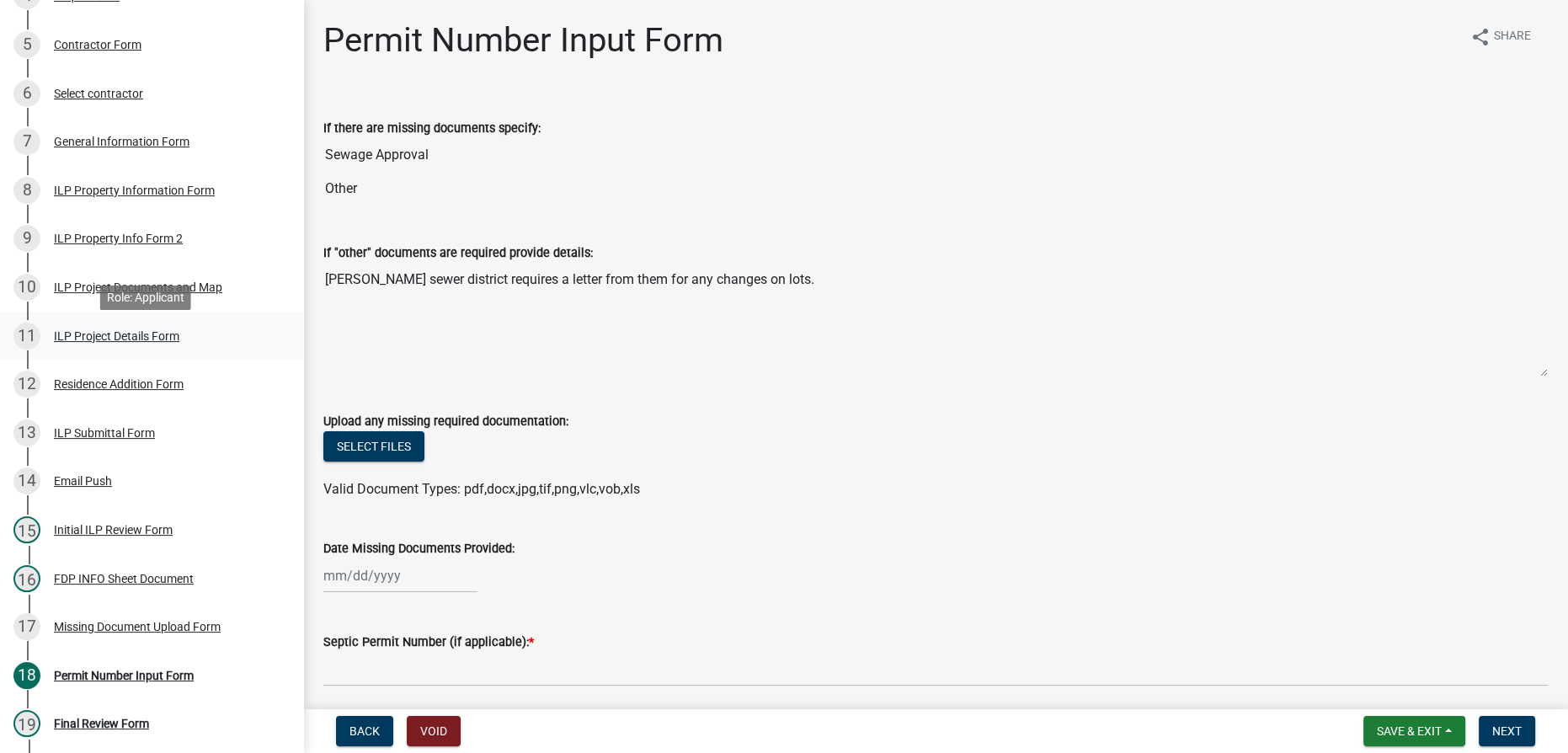
scroll to position [640, 0]
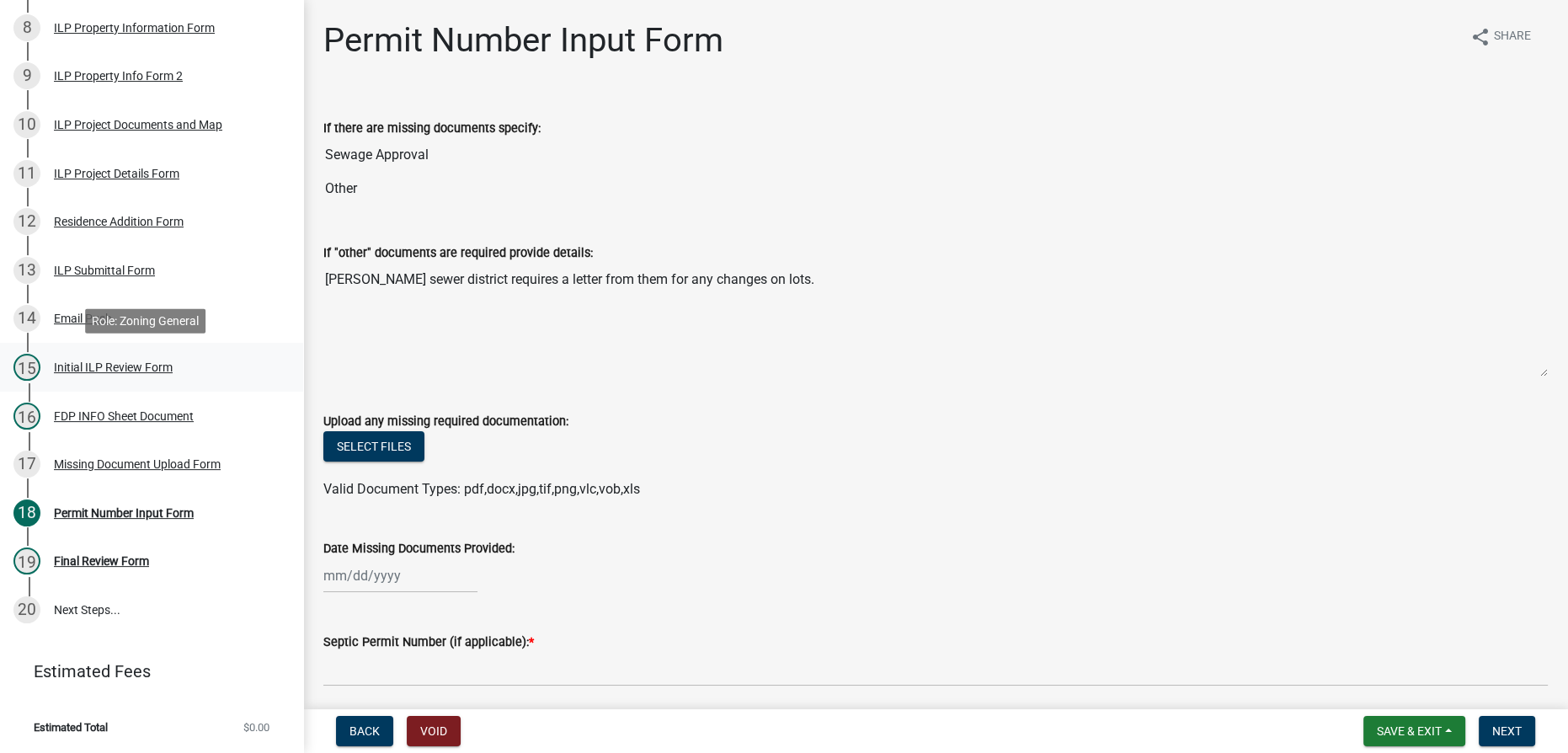
click at [98, 369] on div "Initial ILP Review Form" at bounding box center [113, 367] width 119 height 12
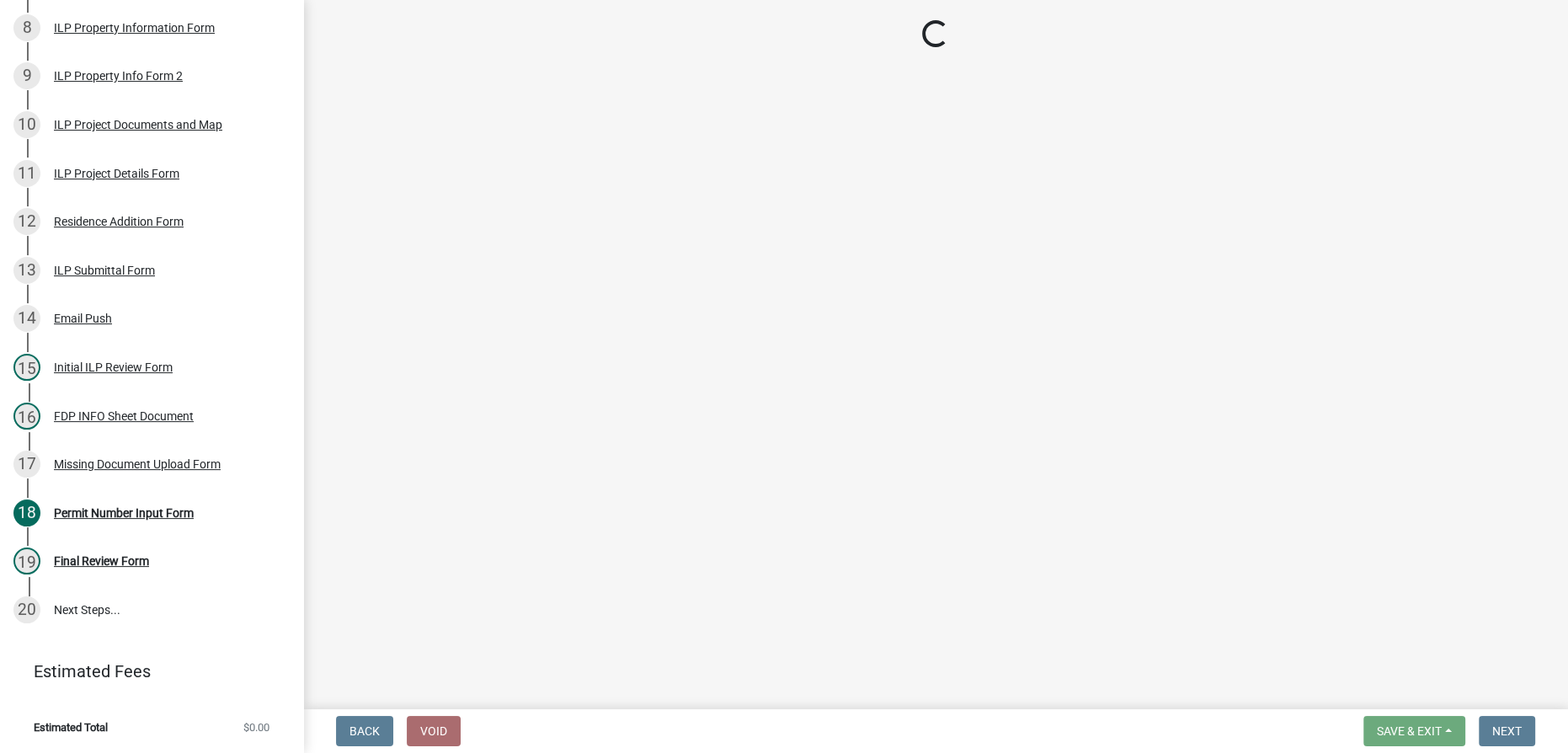
select select "fc758b50-acba-4166-9f24-5248f0f78016"
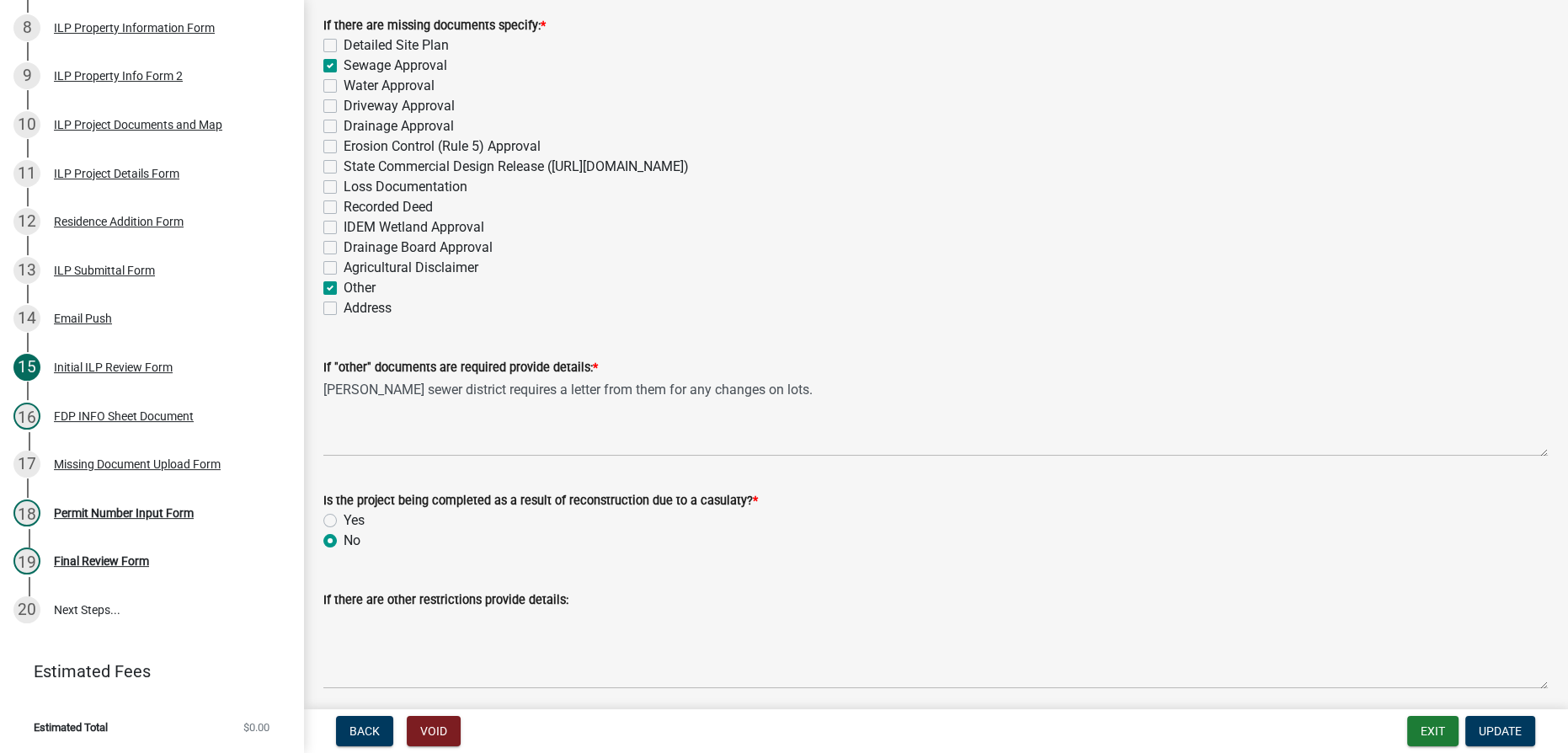
scroll to position [2143, 0]
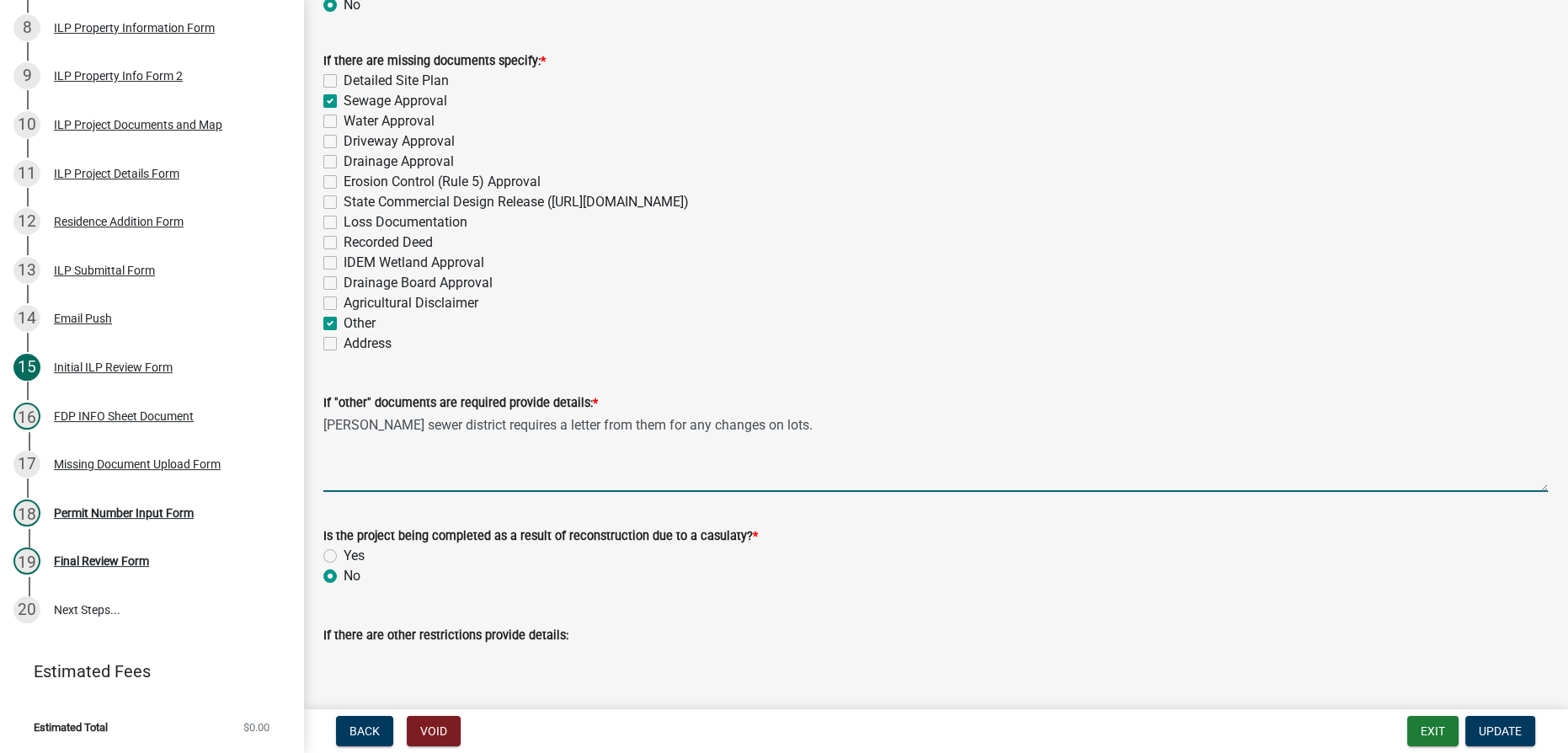
drag, startPoint x: 828, startPoint y: 427, endPoint x: 322, endPoint y: 439, distance: 506.1
click at [322, 439] on div "If "other" documents are required provide details: * [PERSON_NAME] sewer distri…" at bounding box center [935, 431] width 1250 height 123
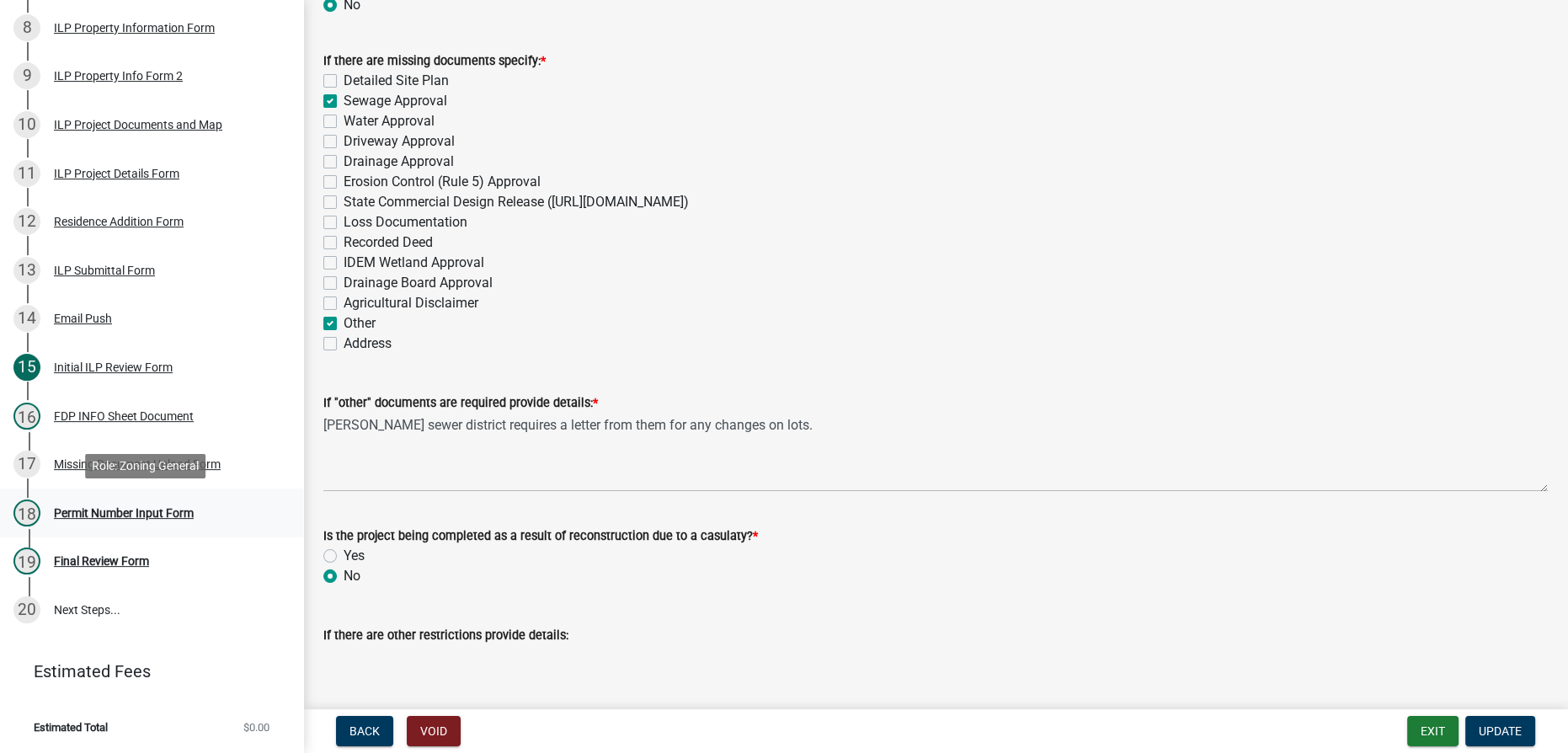
click at [106, 511] on div "Permit Number Input Form" at bounding box center [123, 513] width 140 height 12
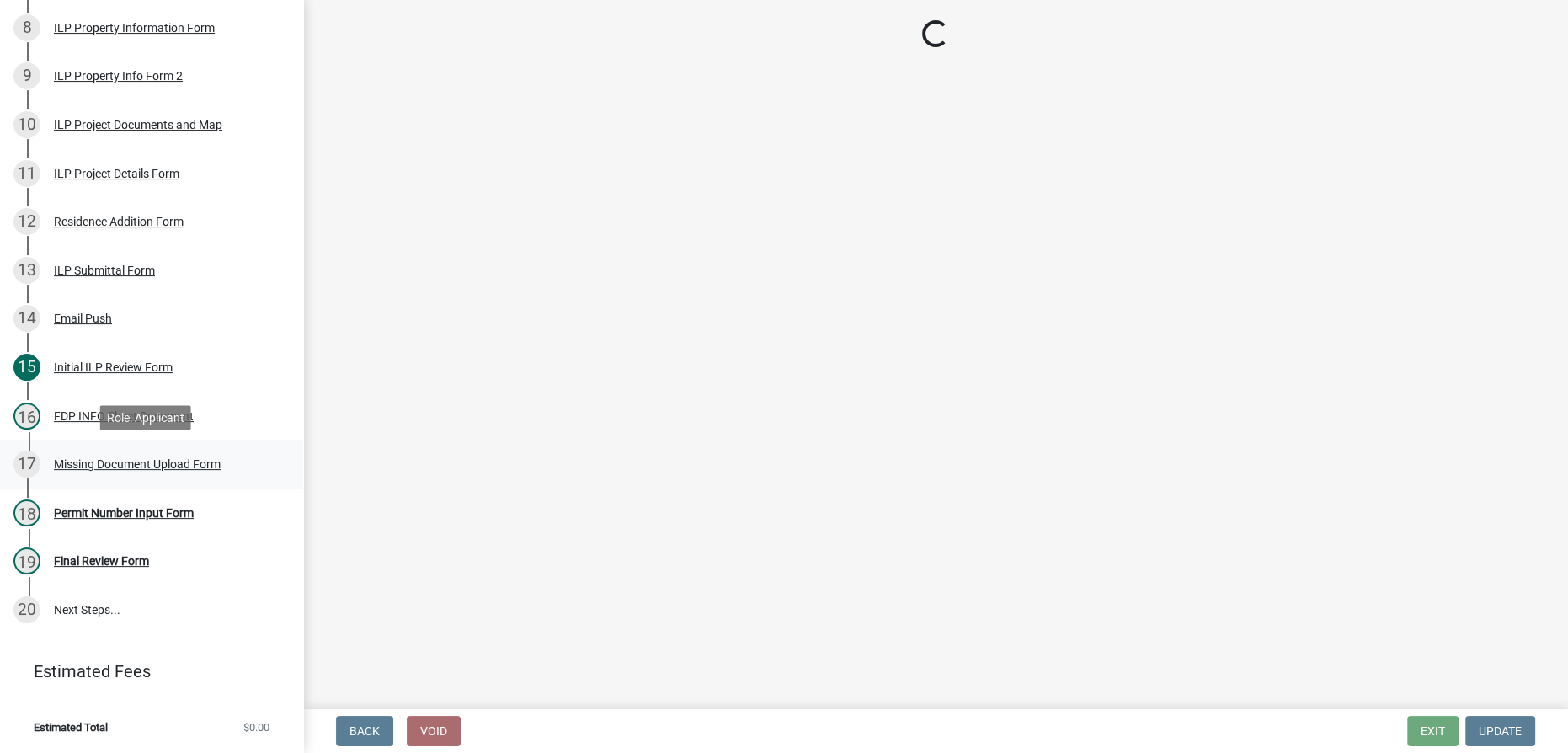
click at [182, 464] on div "Missing Document Upload Form" at bounding box center [137, 464] width 167 height 12
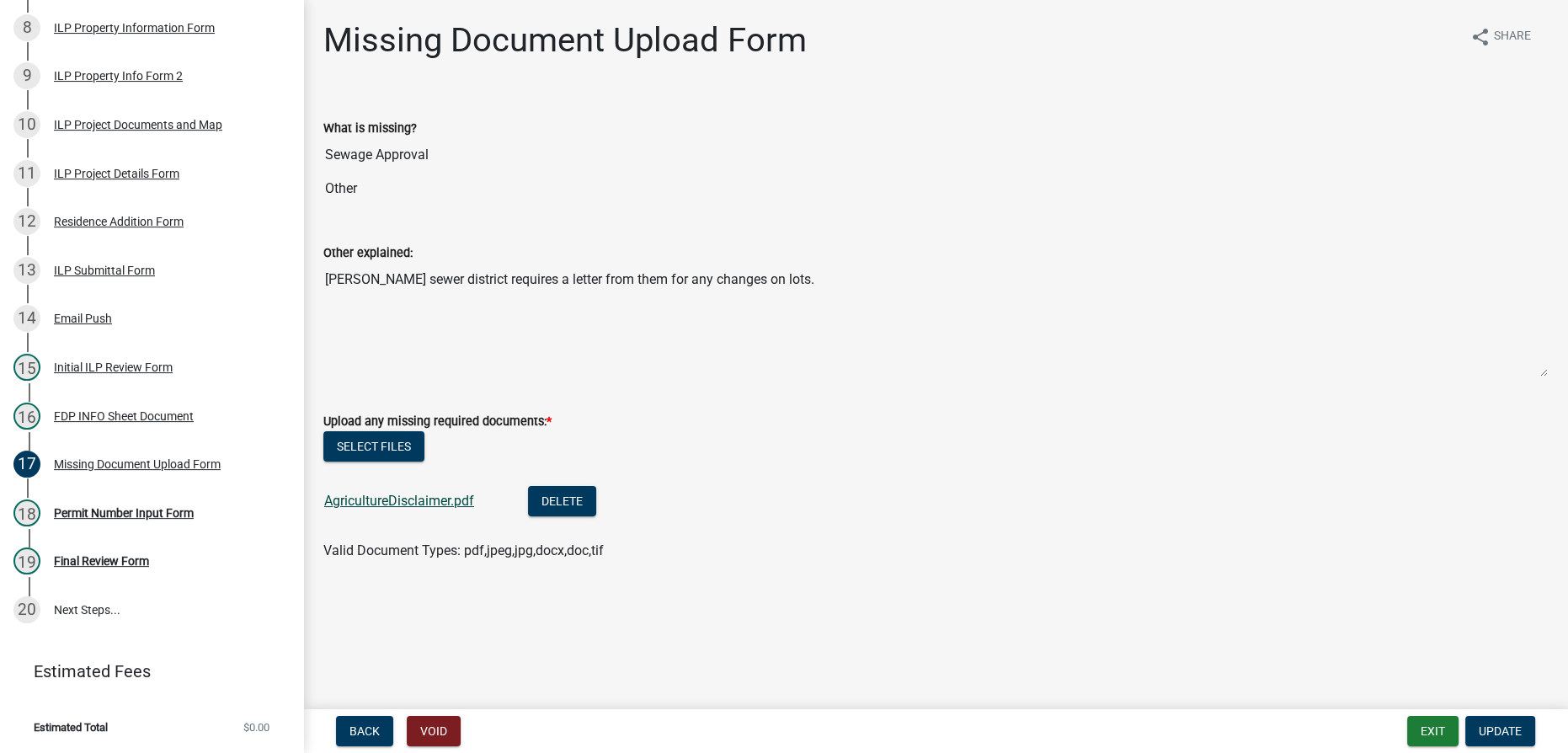
click at [388, 507] on link "AgricultureDisclaimer.pdf" at bounding box center [399, 500] width 149 height 16
click at [143, 509] on div "Permit Number Input Form" at bounding box center [123, 513] width 140 height 12
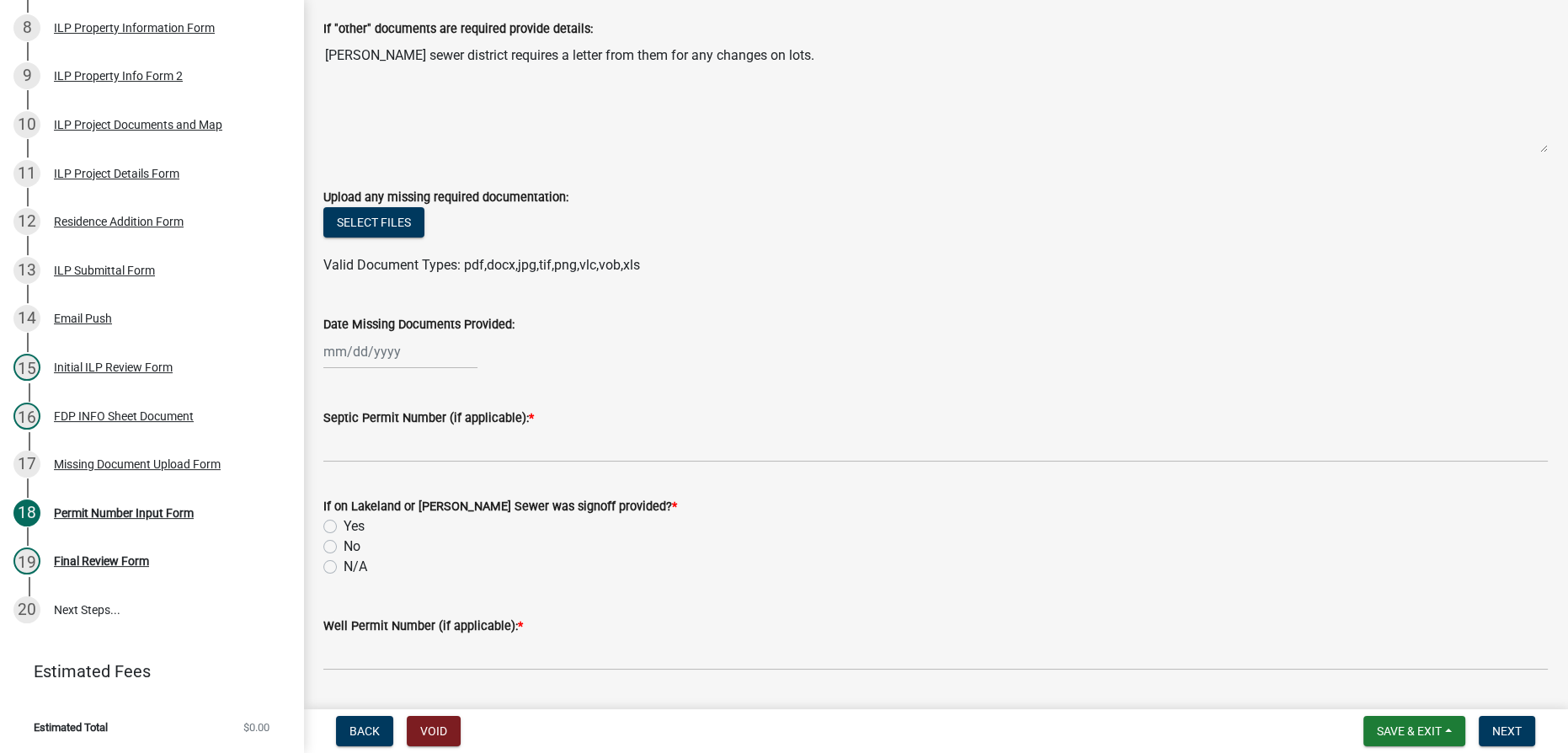
scroll to position [229, 0]
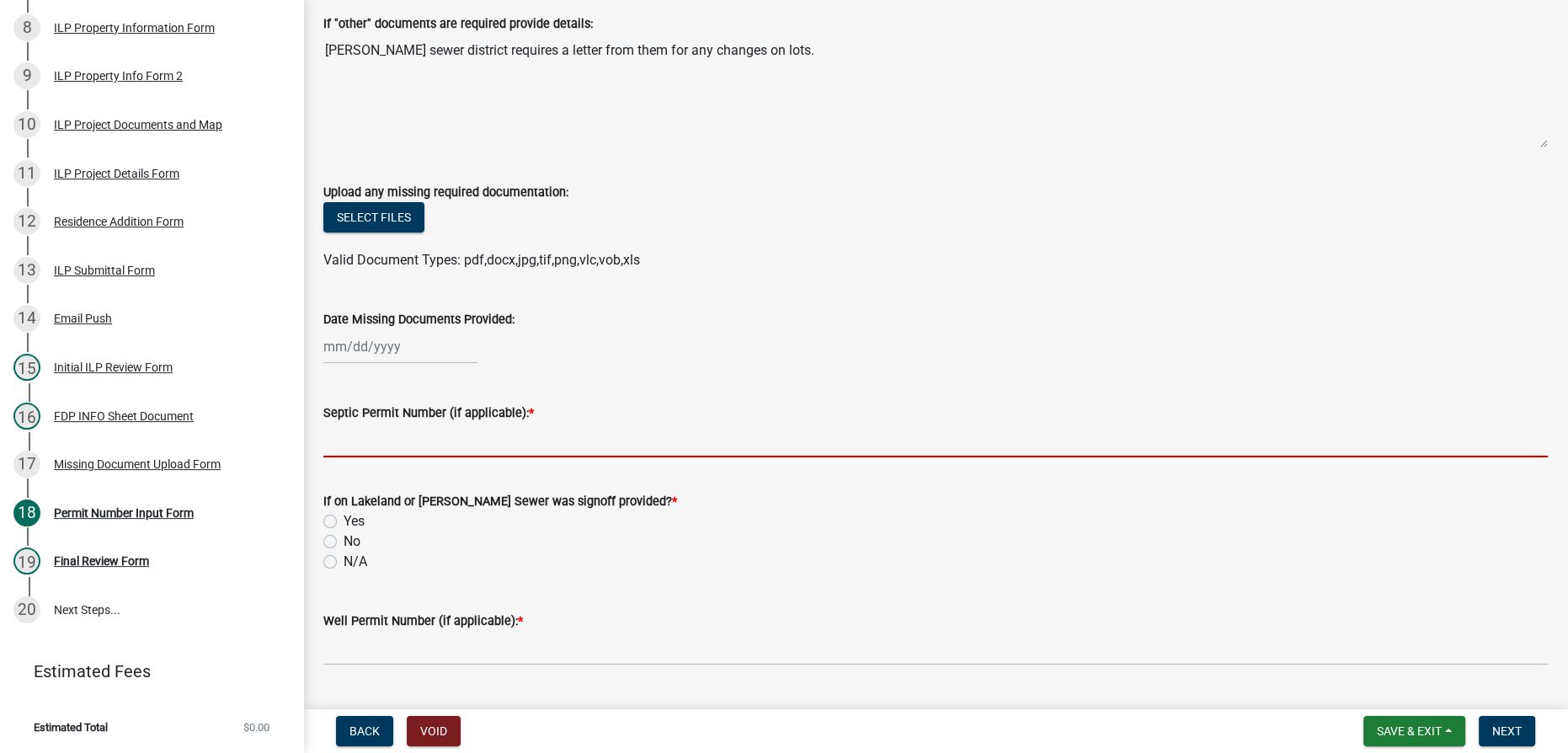
click at [351, 446] on input "Septic Permit Number (if applicable): *" at bounding box center [935, 439] width 1224 height 34
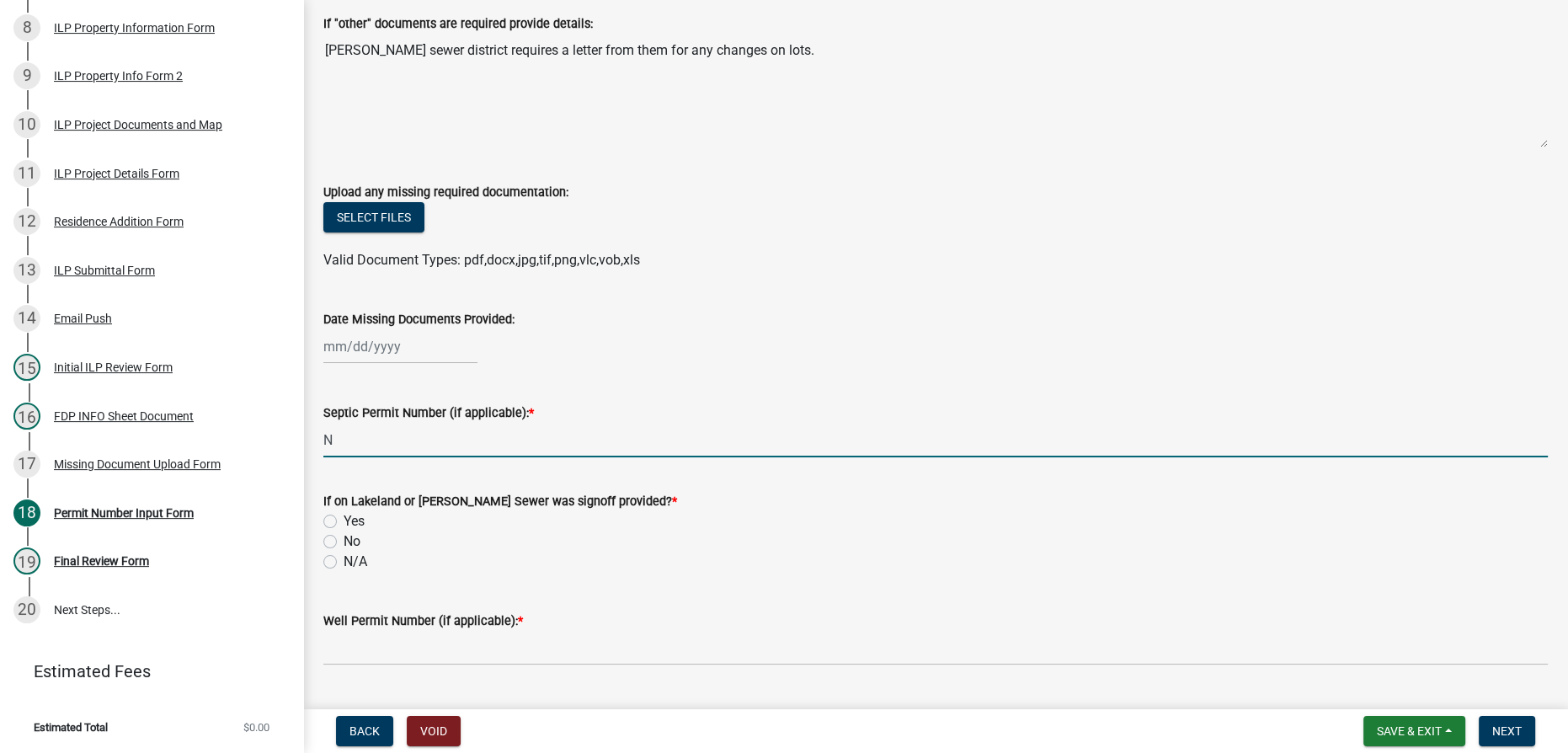
type input "NA"
click at [322, 541] on div "If on Lakeland or [PERSON_NAME] Sewer was signoff provided? * Yes No N/A" at bounding box center [935, 521] width 1250 height 101
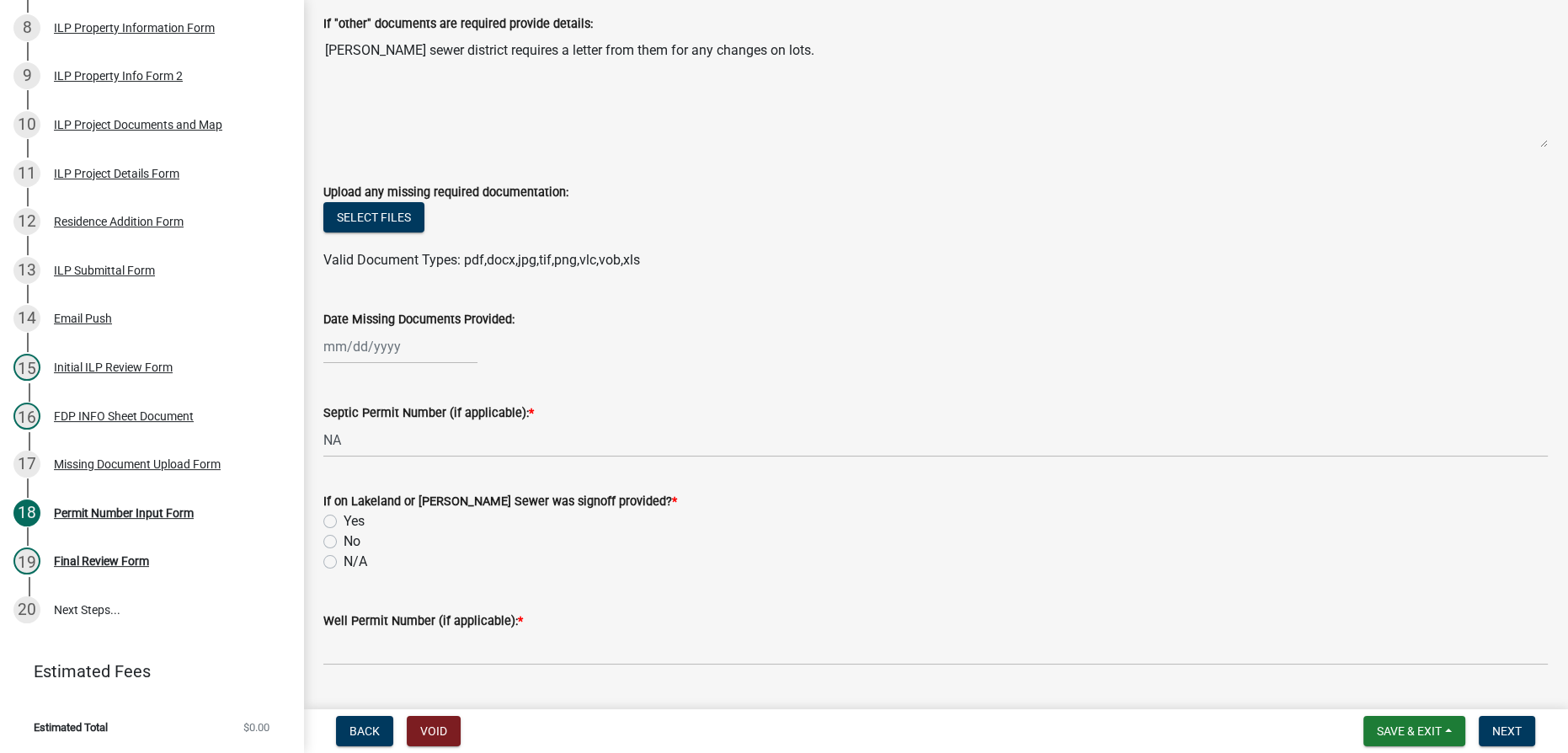
click at [344, 540] on label "No" at bounding box center [352, 541] width 17 height 21
click at [344, 540] on input "No" at bounding box center [349, 536] width 11 height 11
radio input "true"
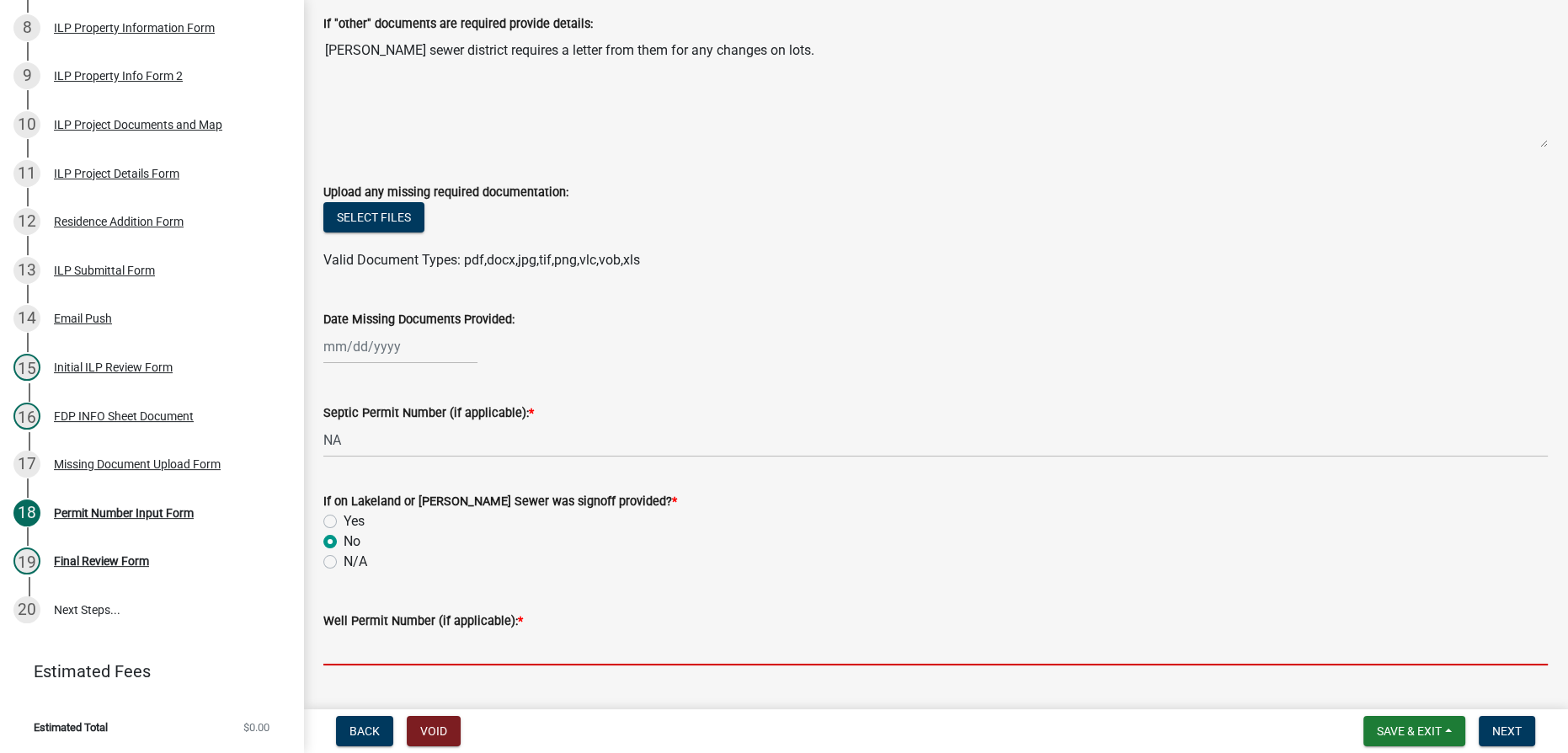
click at [363, 646] on input "Well Permit Number (if applicable): *" at bounding box center [935, 648] width 1224 height 34
type input "State"
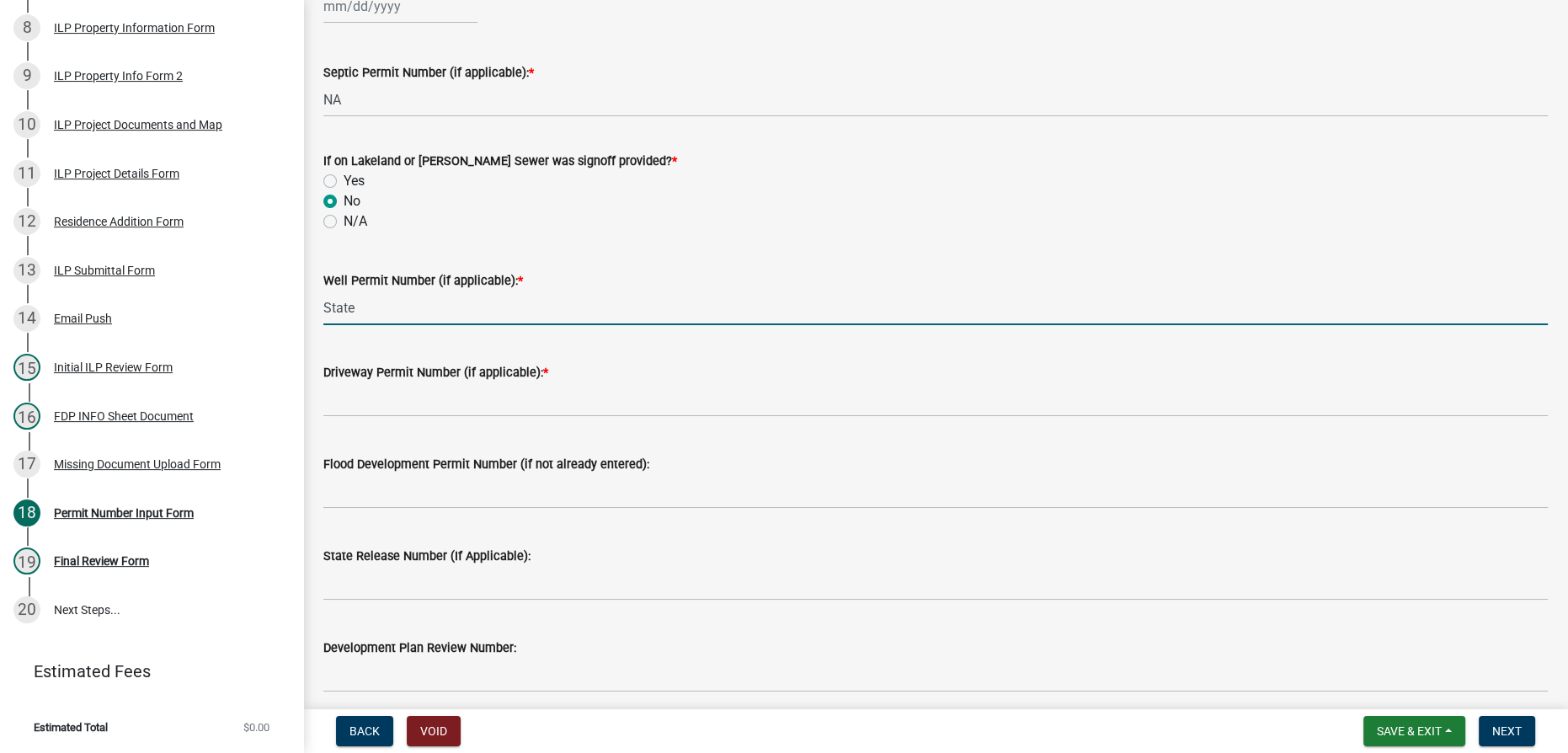
scroll to position [689, 0]
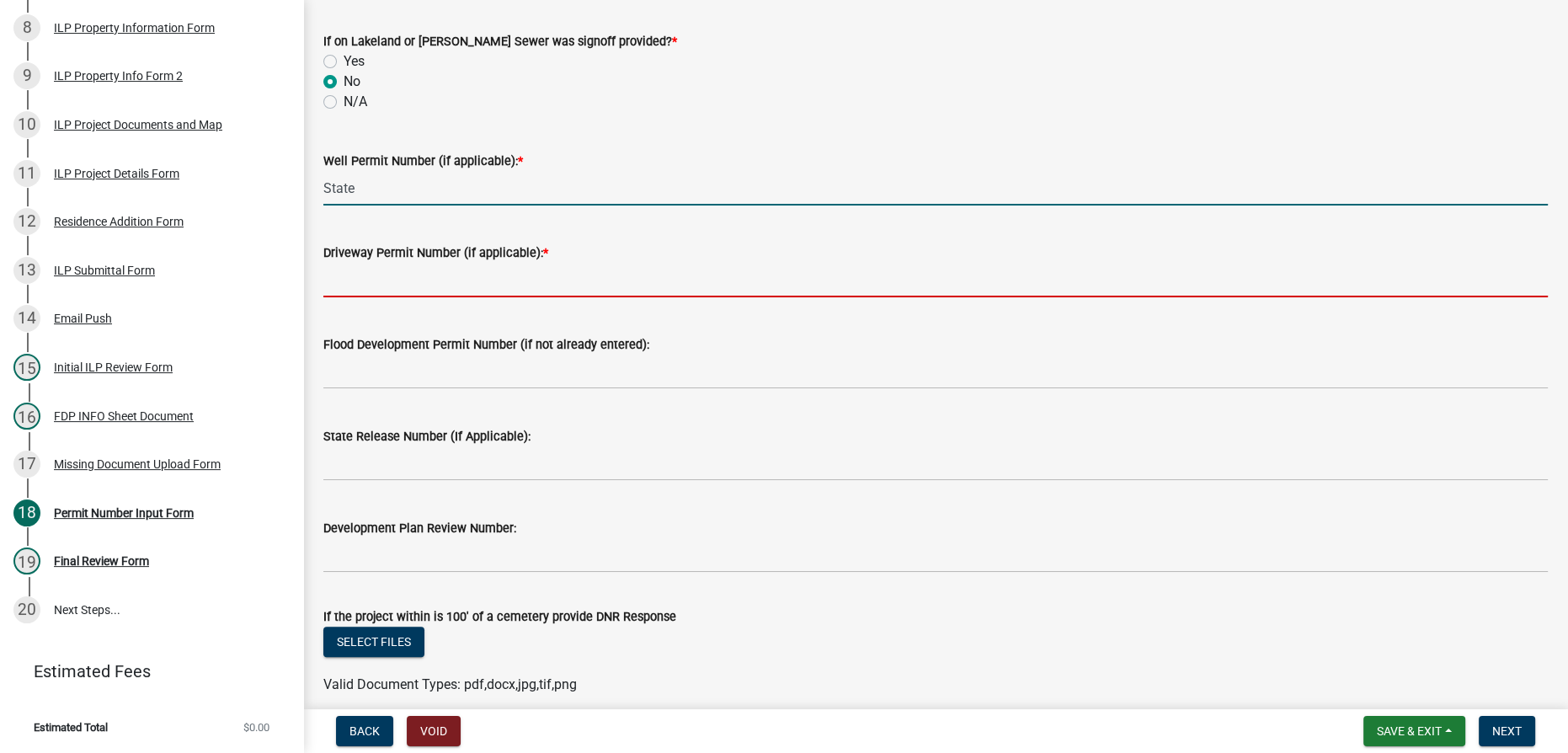
click at [514, 282] on input "Driveway Permit Number (if applicable): *" at bounding box center [935, 279] width 1224 height 34
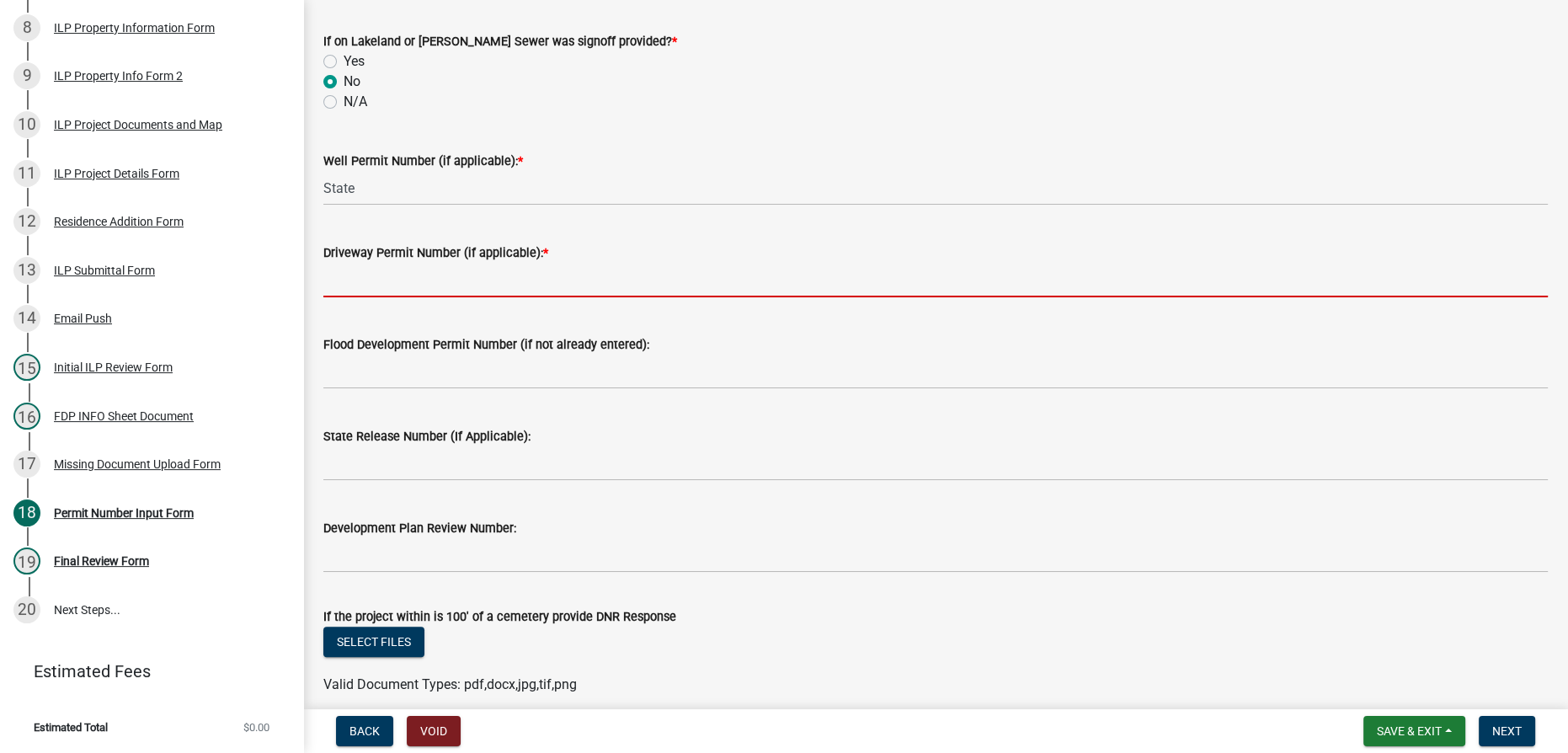
type input "Existing"
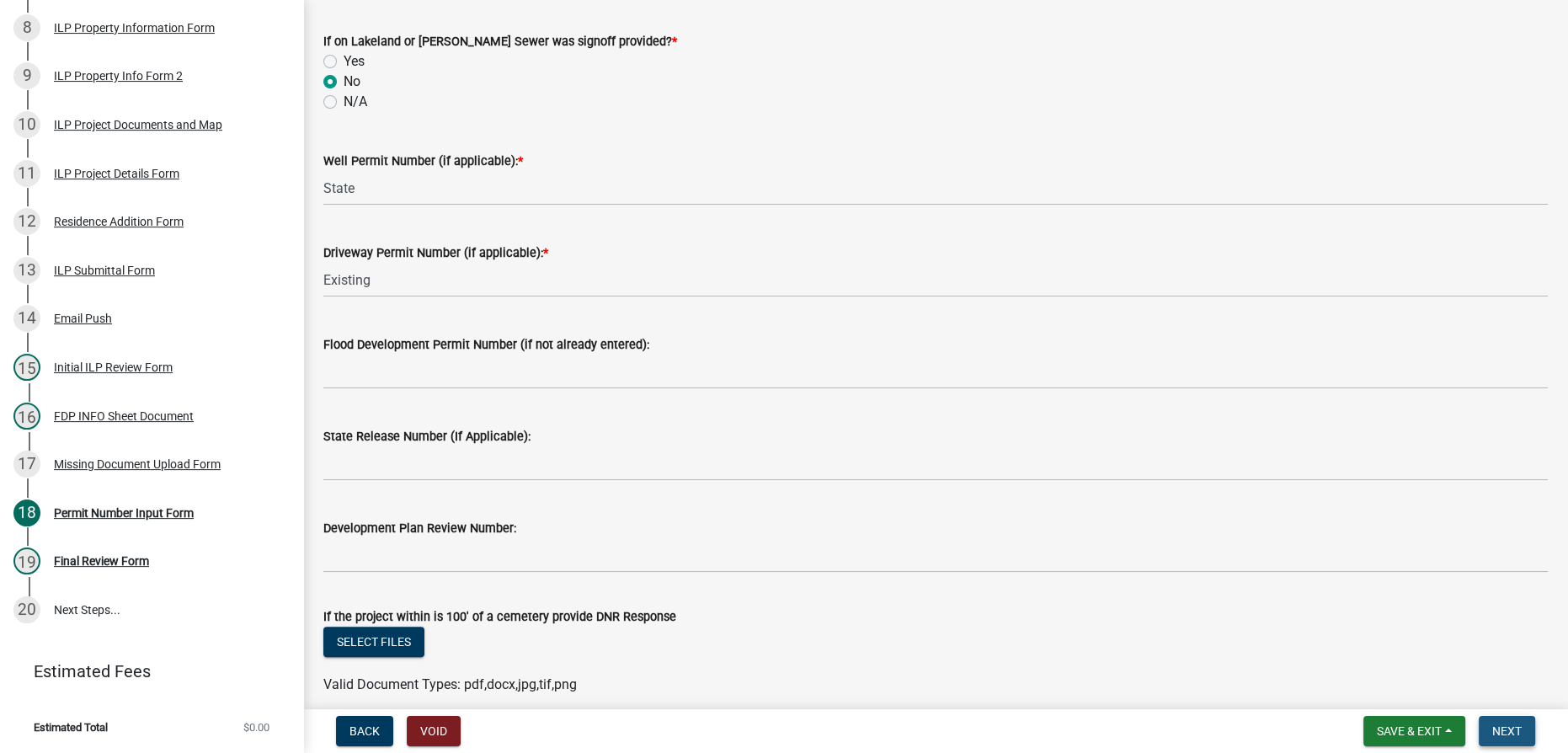
click at [783, 735] on button "Next" at bounding box center [1507, 731] width 57 height 30
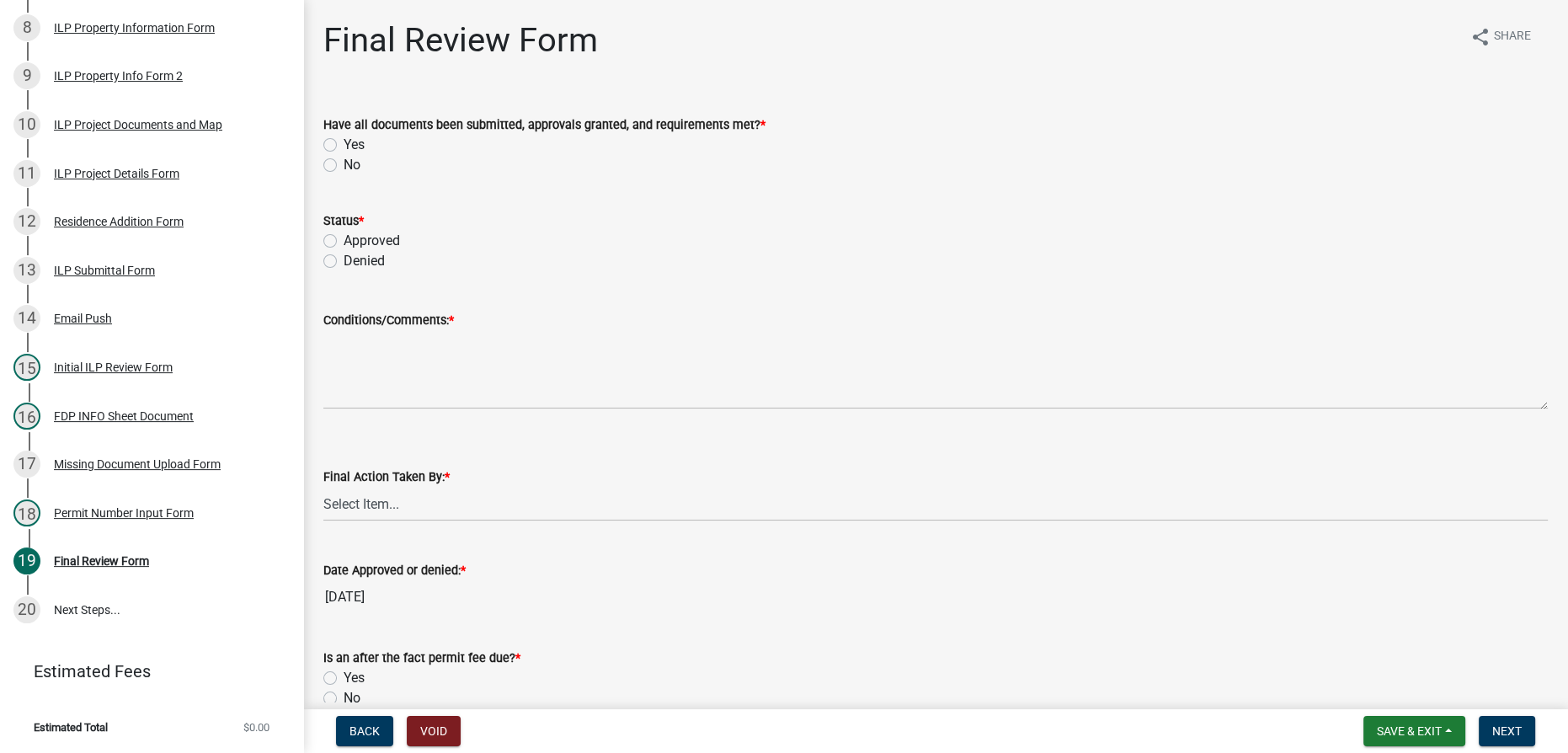
click at [320, 163] on div "Have all documents been submitted, approvals granted, and requirements met? * Y…" at bounding box center [935, 135] width 1250 height 81
click at [344, 169] on label "No" at bounding box center [352, 165] width 17 height 21
click at [344, 166] on input "No" at bounding box center [349, 160] width 11 height 11
radio input "true"
click at [344, 263] on label "Denied" at bounding box center [364, 261] width 41 height 21
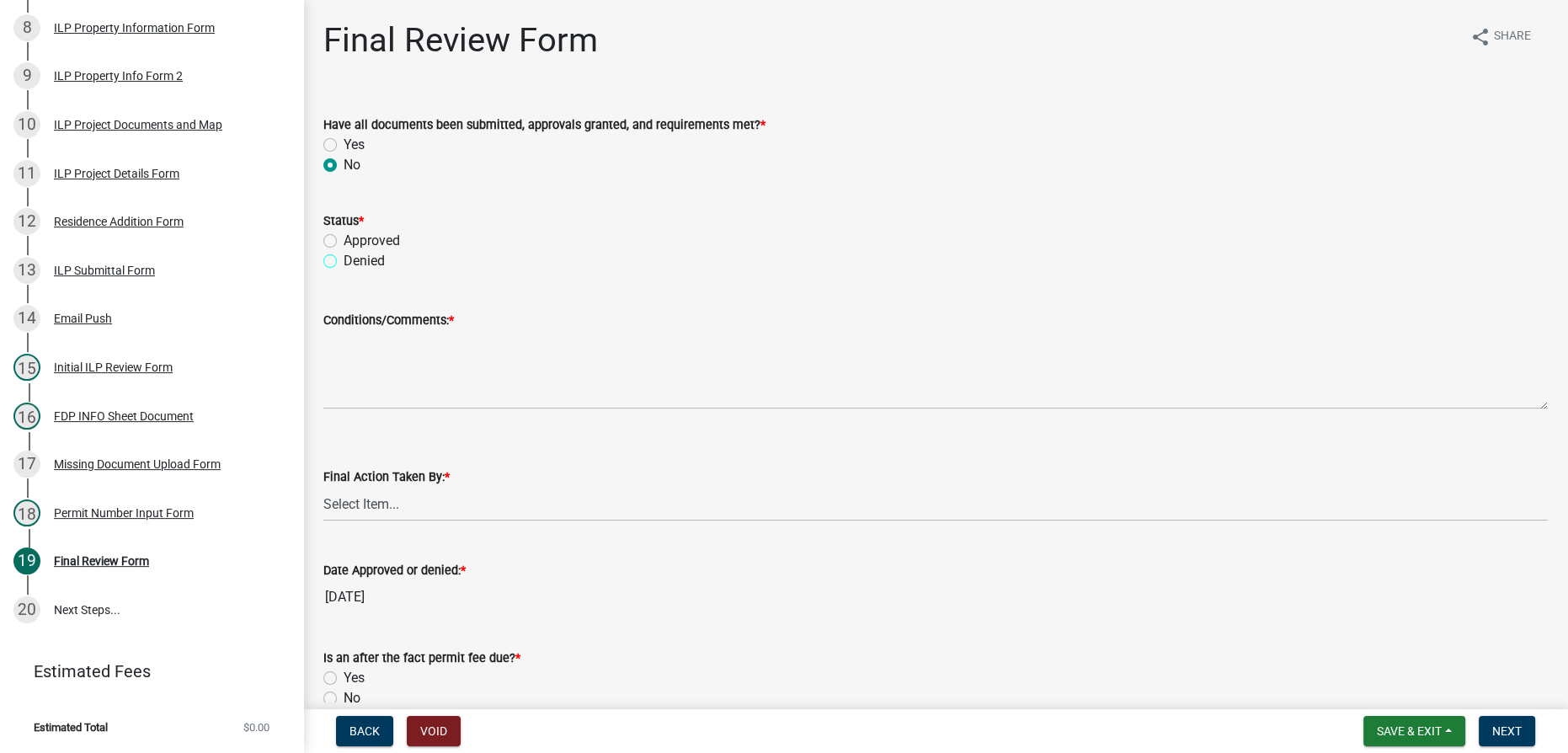
click at [344, 262] on input "Denied" at bounding box center [349, 256] width 11 height 11
radio input "true"
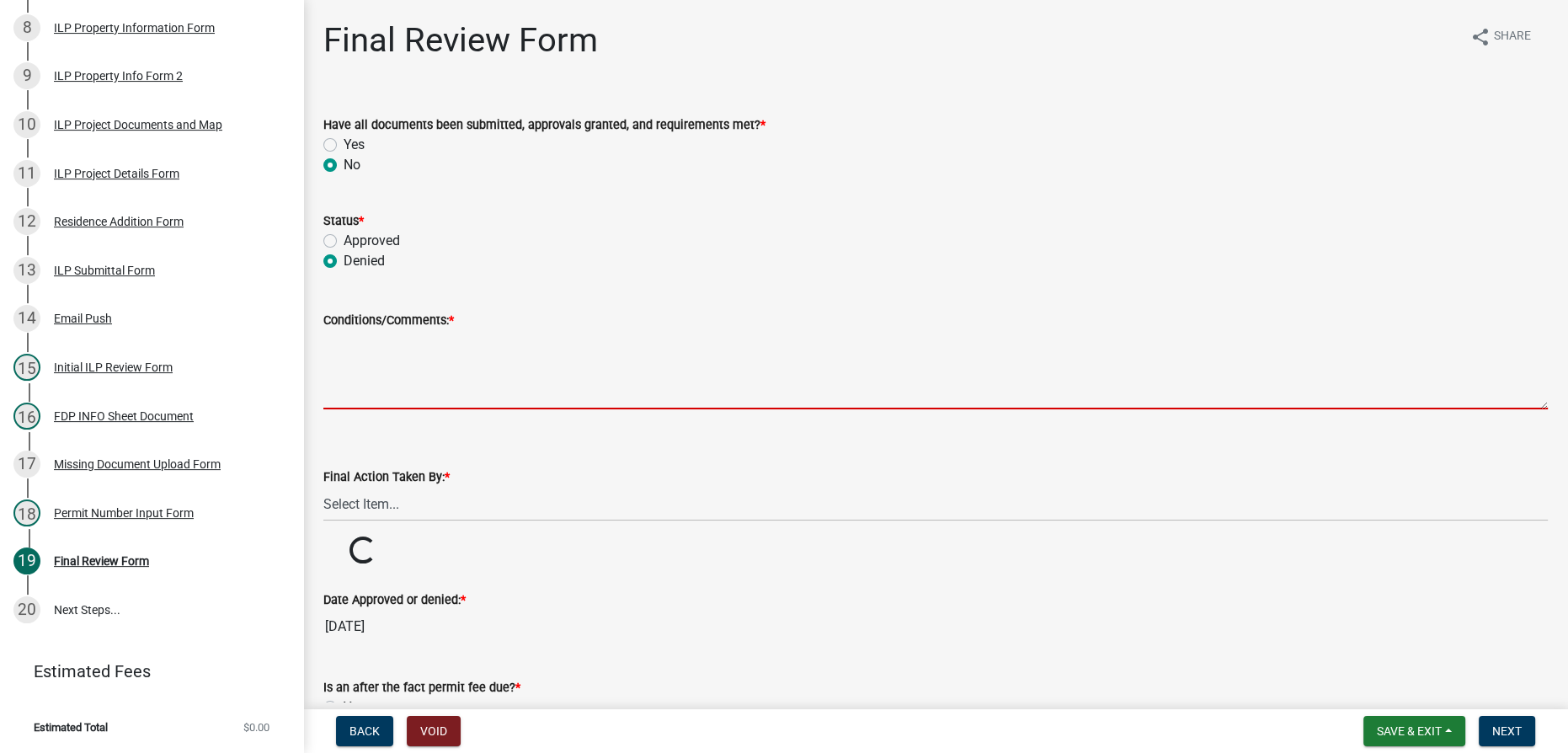
click at [363, 345] on textarea "Conditions/Comments: *" at bounding box center [935, 369] width 1224 height 79
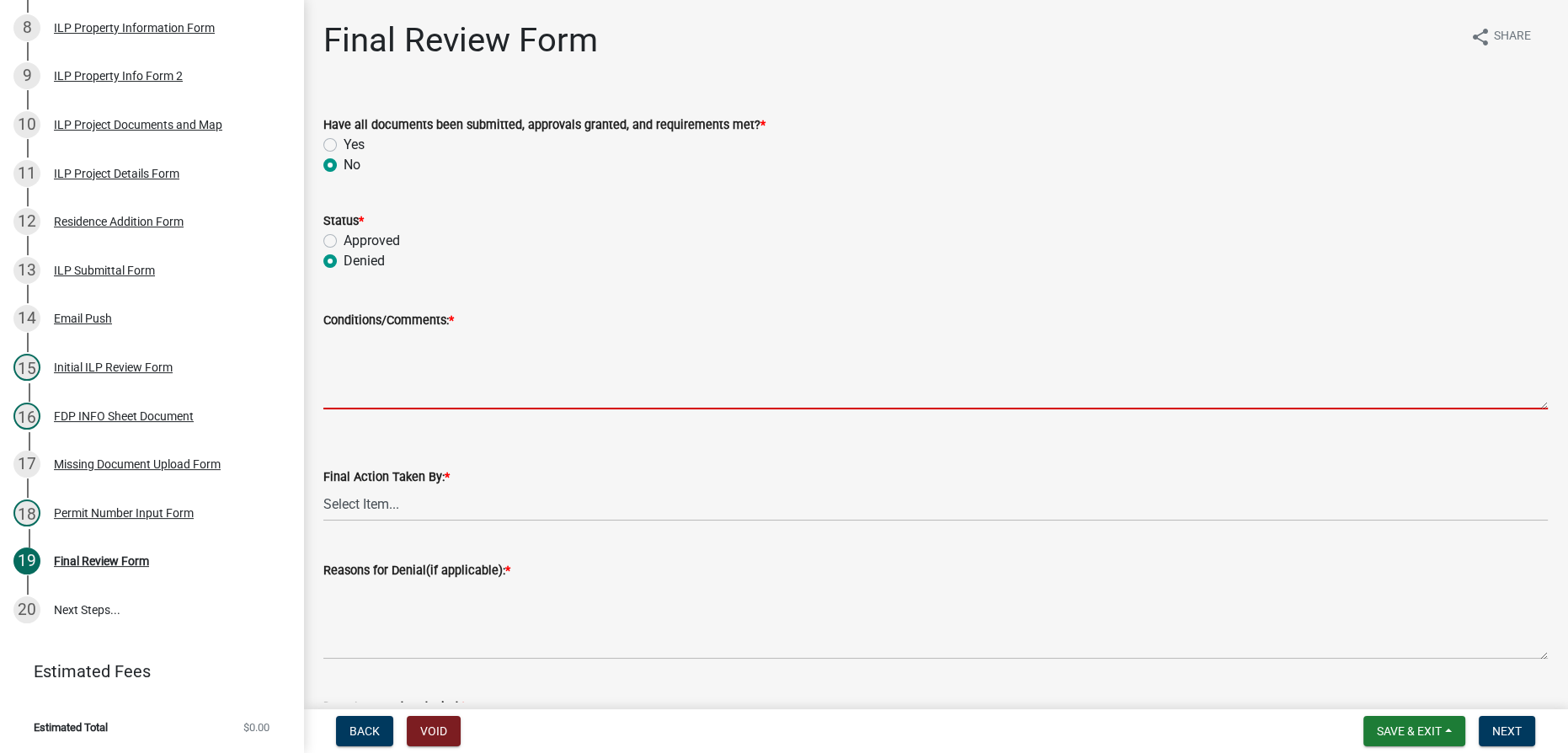
paste textarea "[PERSON_NAME] sewer district requires a letter from them for any changes on lot…"
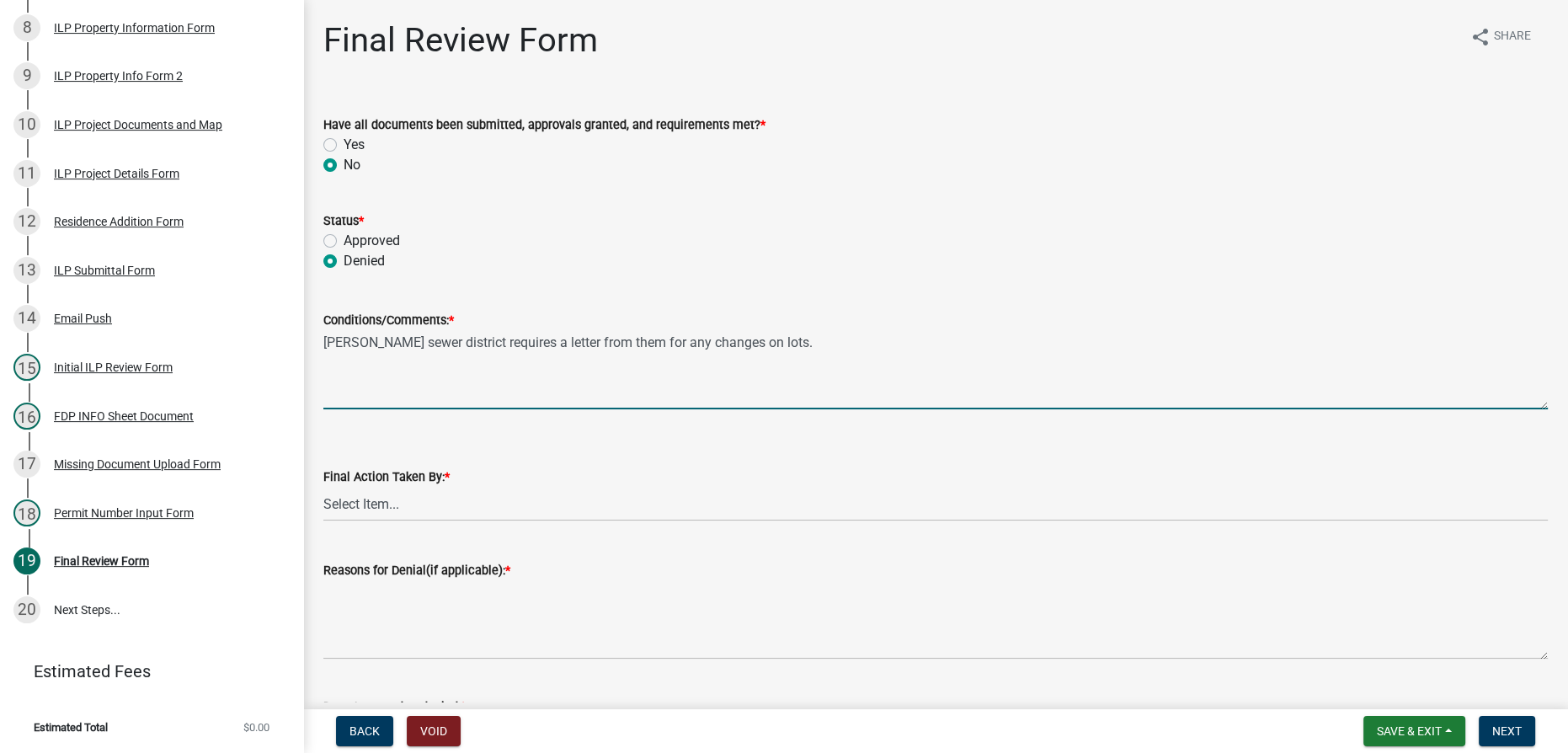
click at [336, 336] on textarea "[PERSON_NAME] sewer district requires a letter from them for any changes on lot…" at bounding box center [935, 369] width 1224 height 79
click at [325, 345] on textarea "[PERSON_NAME] sewer district requires a letter from them for any changes on lot…" at bounding box center [935, 369] width 1224 height 79
drag, startPoint x: 862, startPoint y: 345, endPoint x: 700, endPoint y: 351, distance: 162.1
click at [419, 348] on textarea "1. [PERSON_NAME] sewer district sign off not provided. 2. Applicant may reapply…" at bounding box center [935, 369] width 1224 height 79
click at [783, 356] on textarea "1. [PERSON_NAME] sewer district sign off not provided. 2. Applicant may reapply…" at bounding box center [935, 369] width 1224 height 79
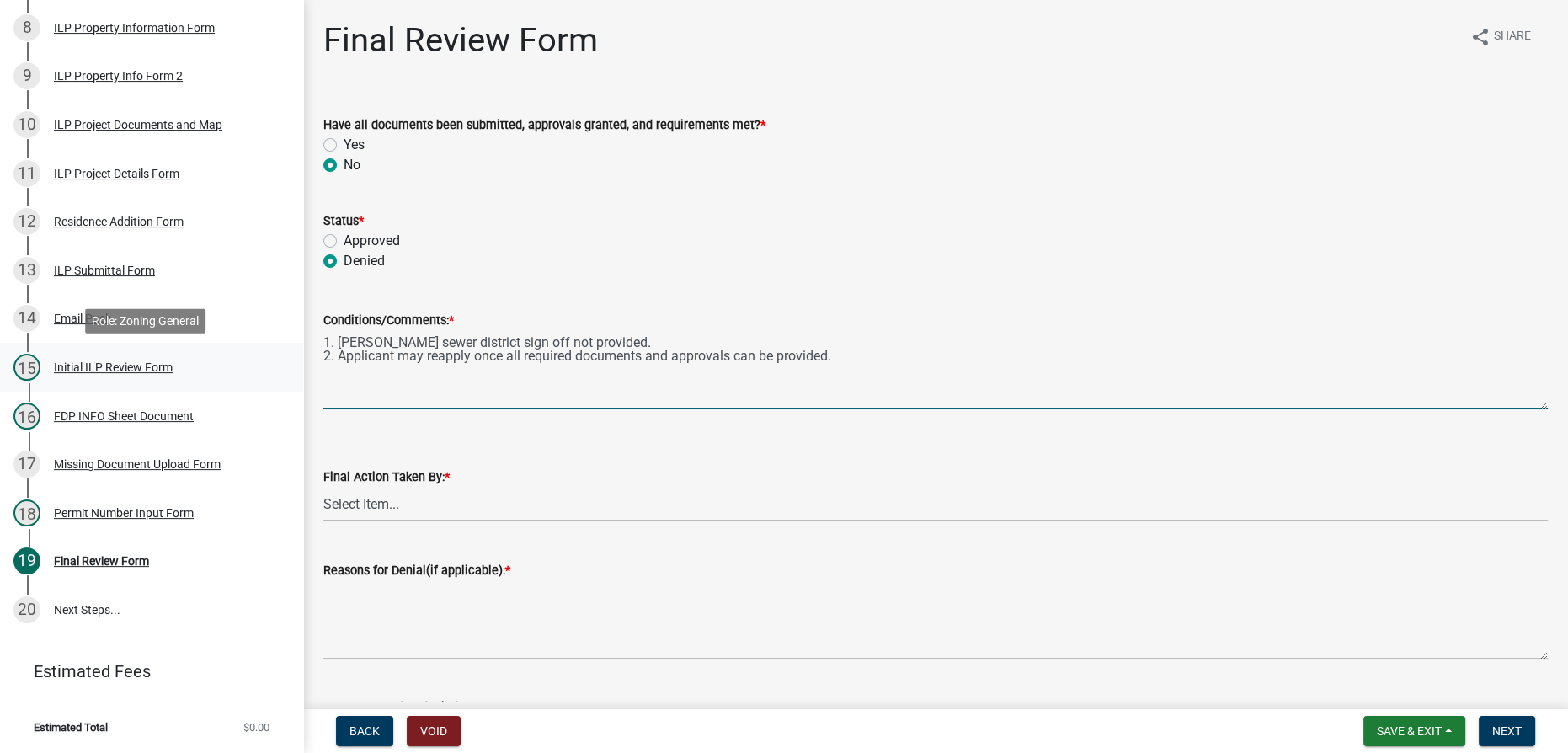
drag, startPoint x: 853, startPoint y: 356, endPoint x: 279, endPoint y: 345, distance: 574.1
click at [279, 345] on div "Improvement Location Permit - APC ILP2025-853 Edit View Summary Notes Show emai…" at bounding box center [784, 376] width 1568 height 753
type textarea "1. [PERSON_NAME] sewer district sign off not provided. 2. Applicant may reapply…"
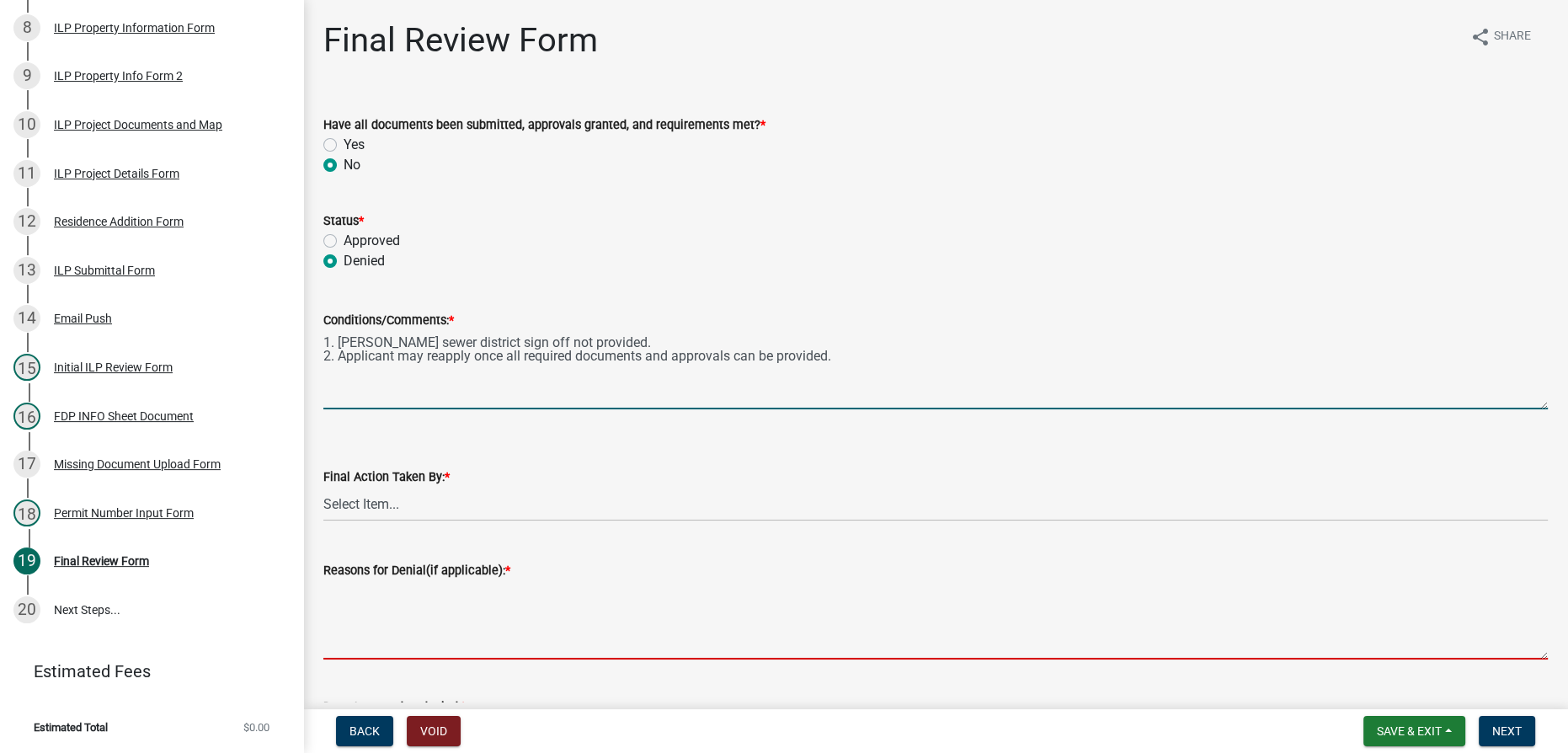
click at [460, 610] on textarea "Reasons for Denial(if applicable): *" at bounding box center [935, 619] width 1224 height 79
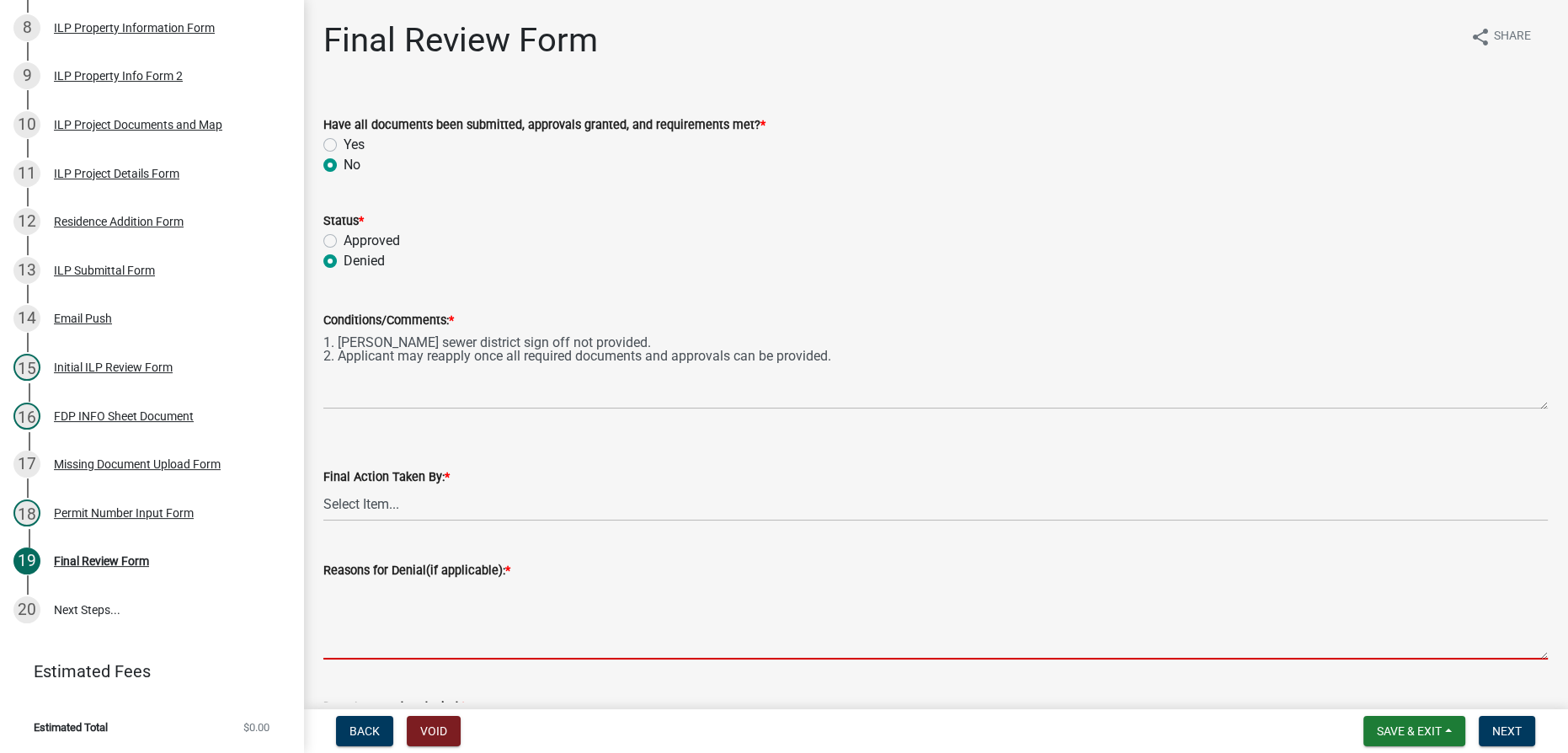
paste textarea "1. [PERSON_NAME] sewer district sign off not provided. 2. Applicant may reapply…"
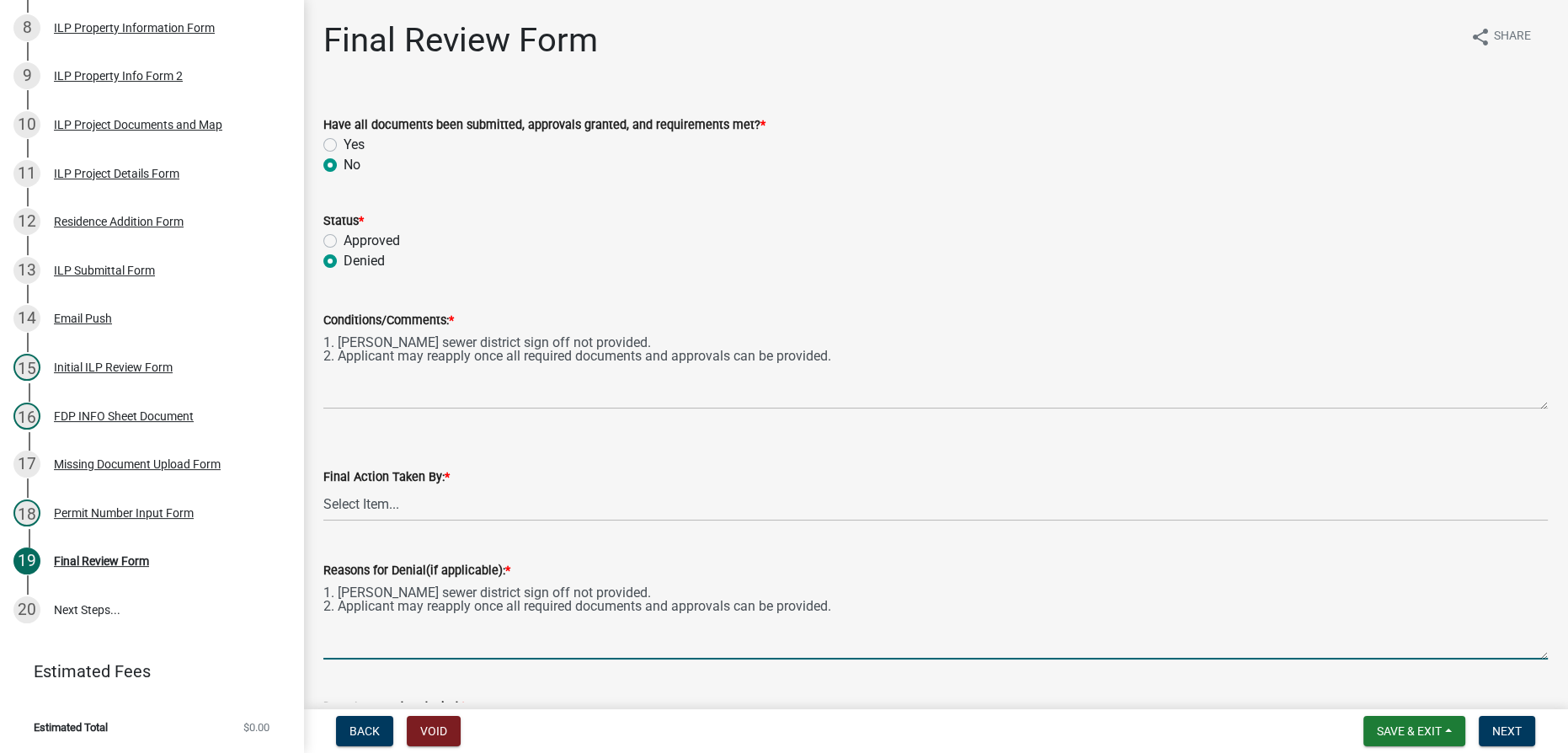
type textarea "1. [PERSON_NAME] sewer district sign off not provided. 2. Applicant may reapply…"
click at [412, 505] on select "Select Item... MMS LT AT CS [PERSON_NAME]" at bounding box center [935, 503] width 1224 height 34
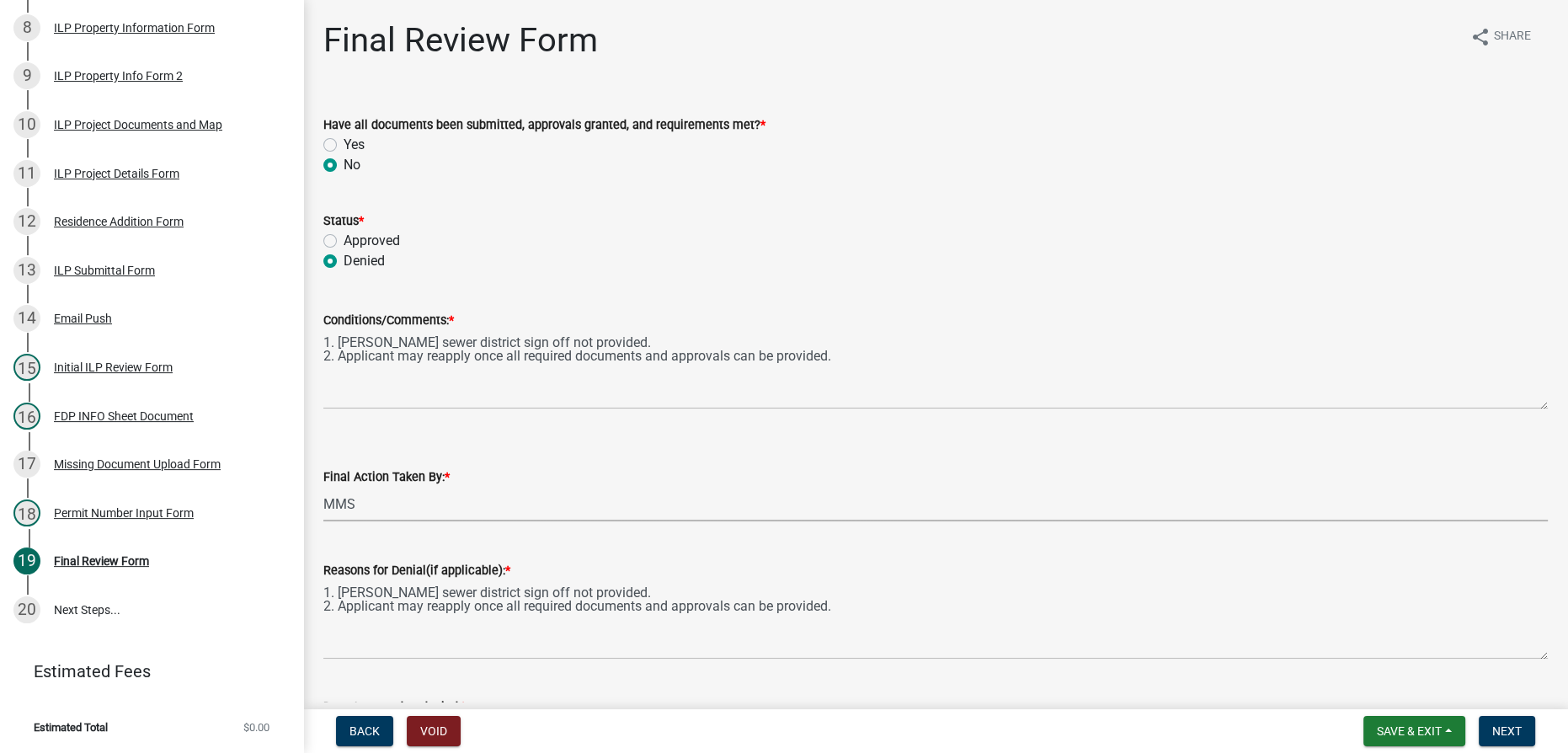
click at [323, 486] on select "Select Item... MMS LT AT CS [PERSON_NAME]" at bounding box center [935, 503] width 1224 height 34
select select "4d3913d6-5a87-4fbb-afdb-cf4209782895"
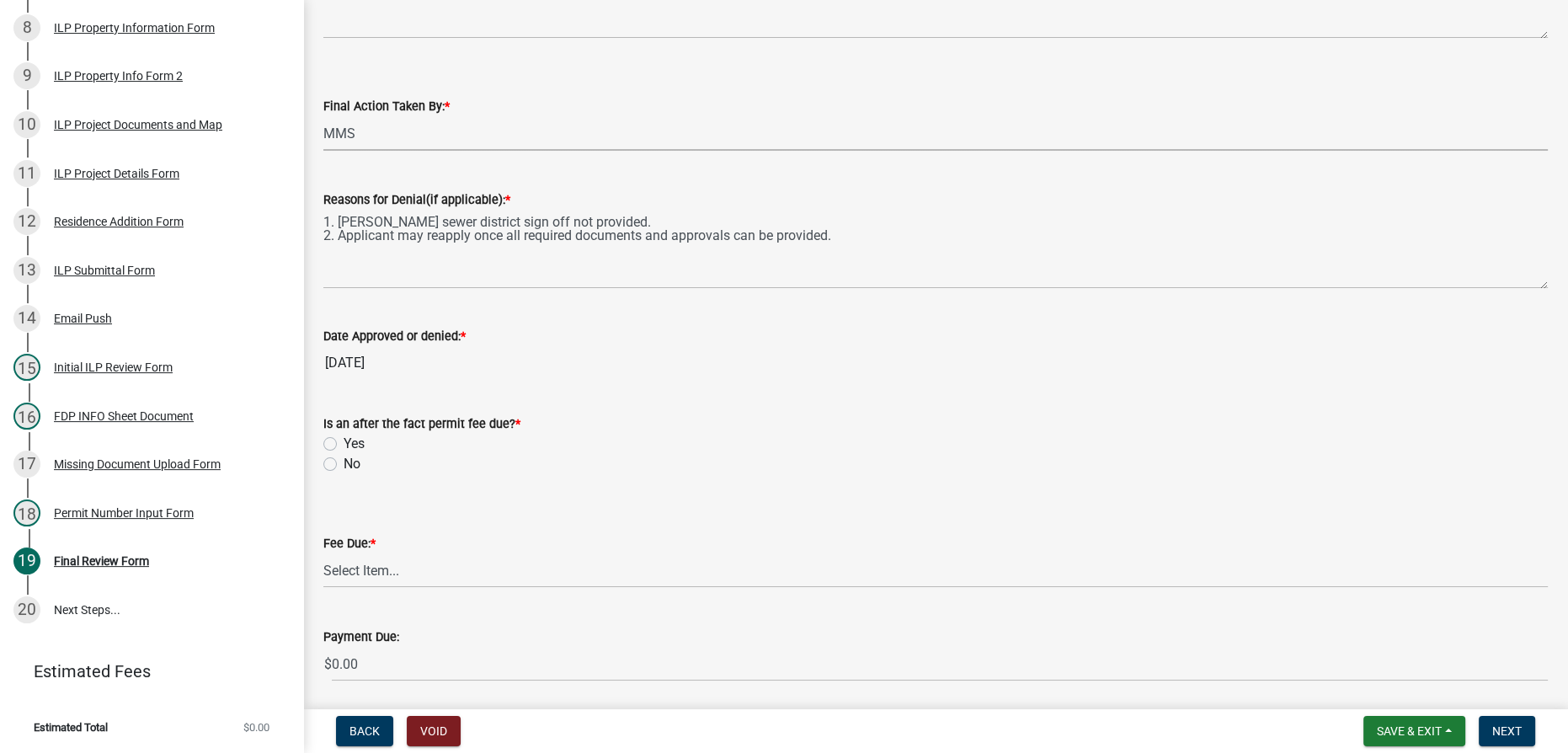
scroll to position [382, 0]
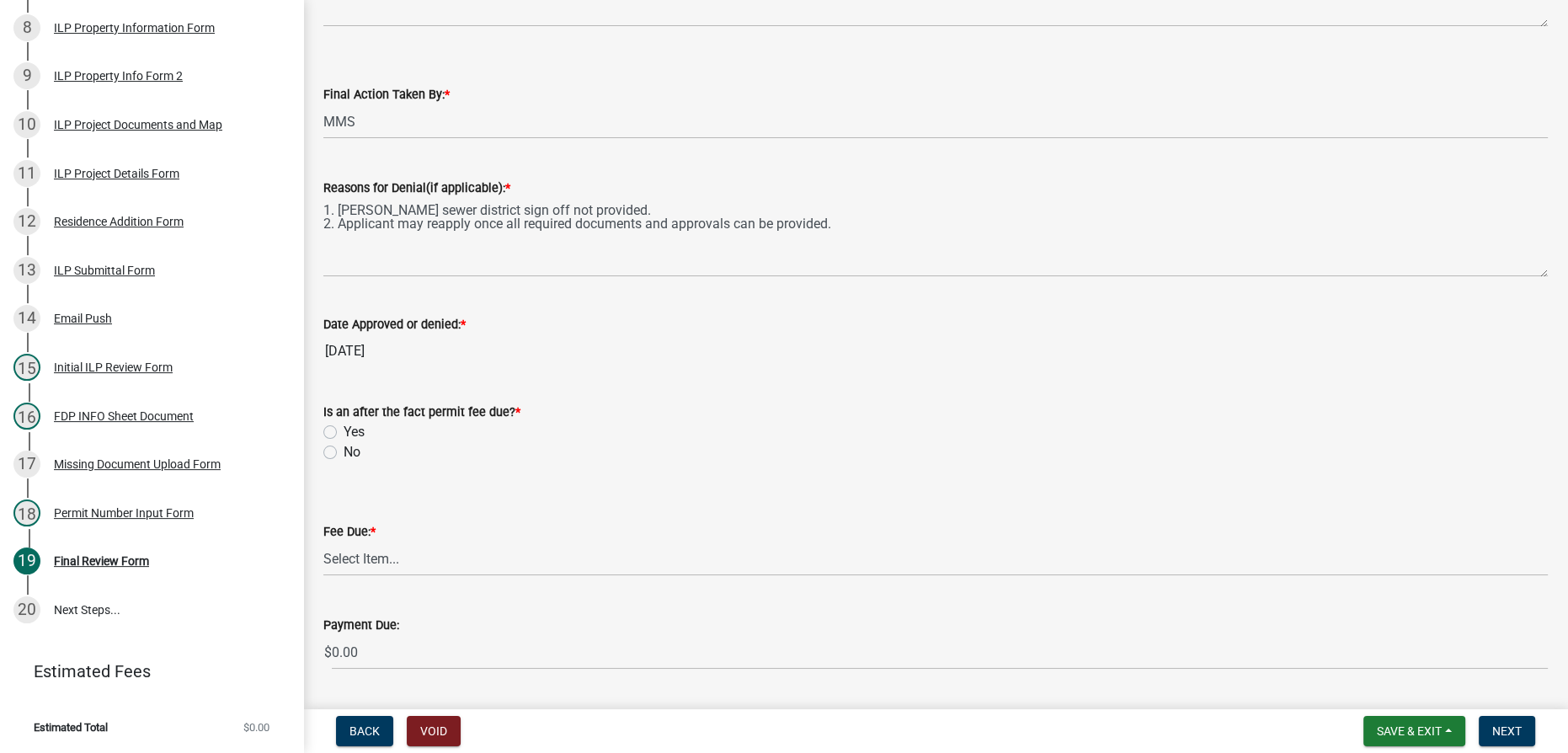
click at [344, 451] on label "No" at bounding box center [352, 452] width 17 height 21
click at [344, 451] on input "No" at bounding box center [349, 447] width 11 height 11
radio input "true"
click at [373, 559] on select "Select Item... N/A $10.00 $25.00 $125.00 $250 $500 $500 + $10.00 for every 10 s…" at bounding box center [935, 558] width 1224 height 34
click at [323, 541] on select "Select Item... N/A $10.00 $25.00 $125.00 $250 $500 $500 + $10.00 for every 10 s…" at bounding box center [935, 558] width 1224 height 34
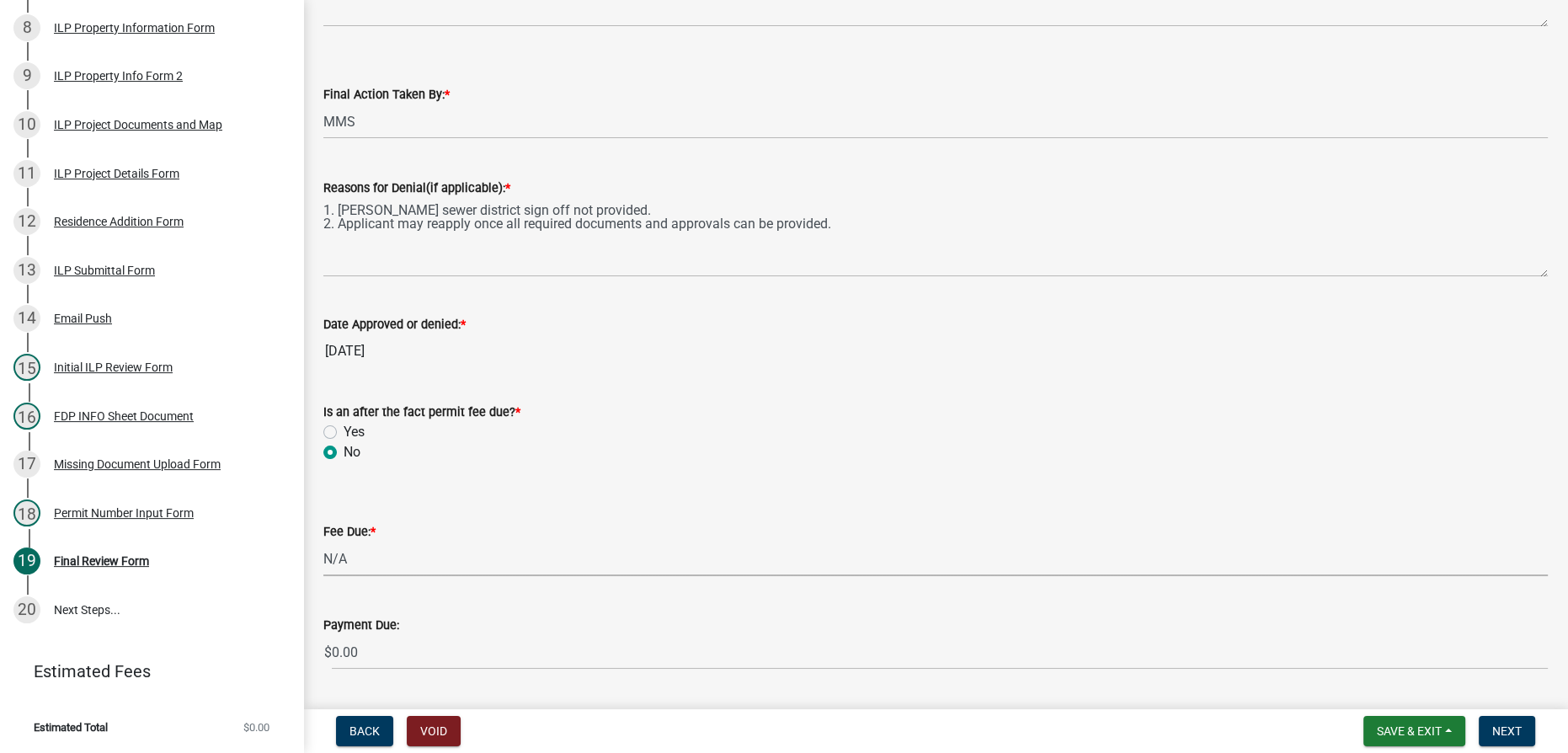
select select "59b02a92-378d-4ce3-a3fd-da759e7b8953"
drag, startPoint x: 1524, startPoint y: 730, endPoint x: 1511, endPoint y: 727, distance: 13.3
click at [783, 731] on button "Next" at bounding box center [1507, 731] width 57 height 30
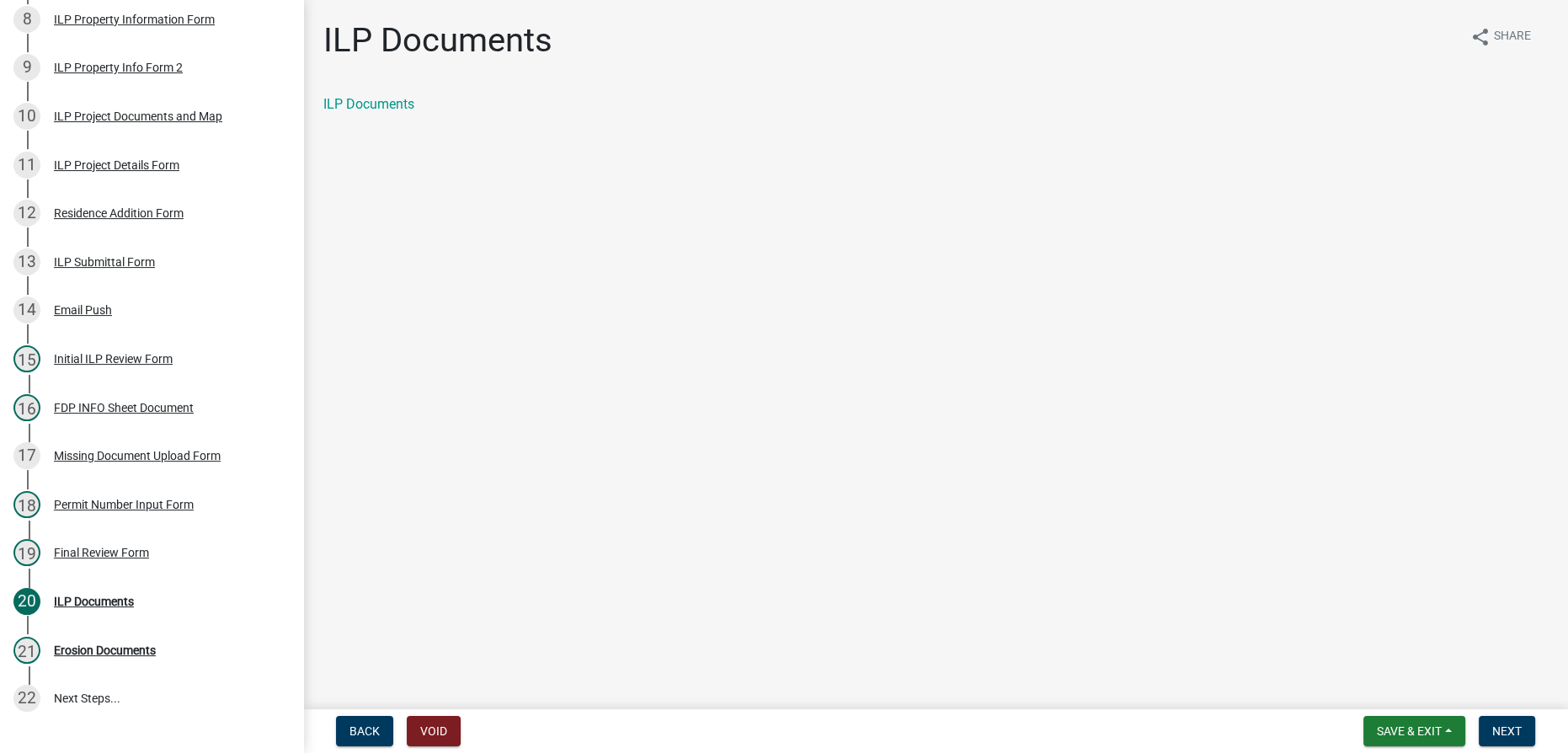
scroll to position [736, 0]
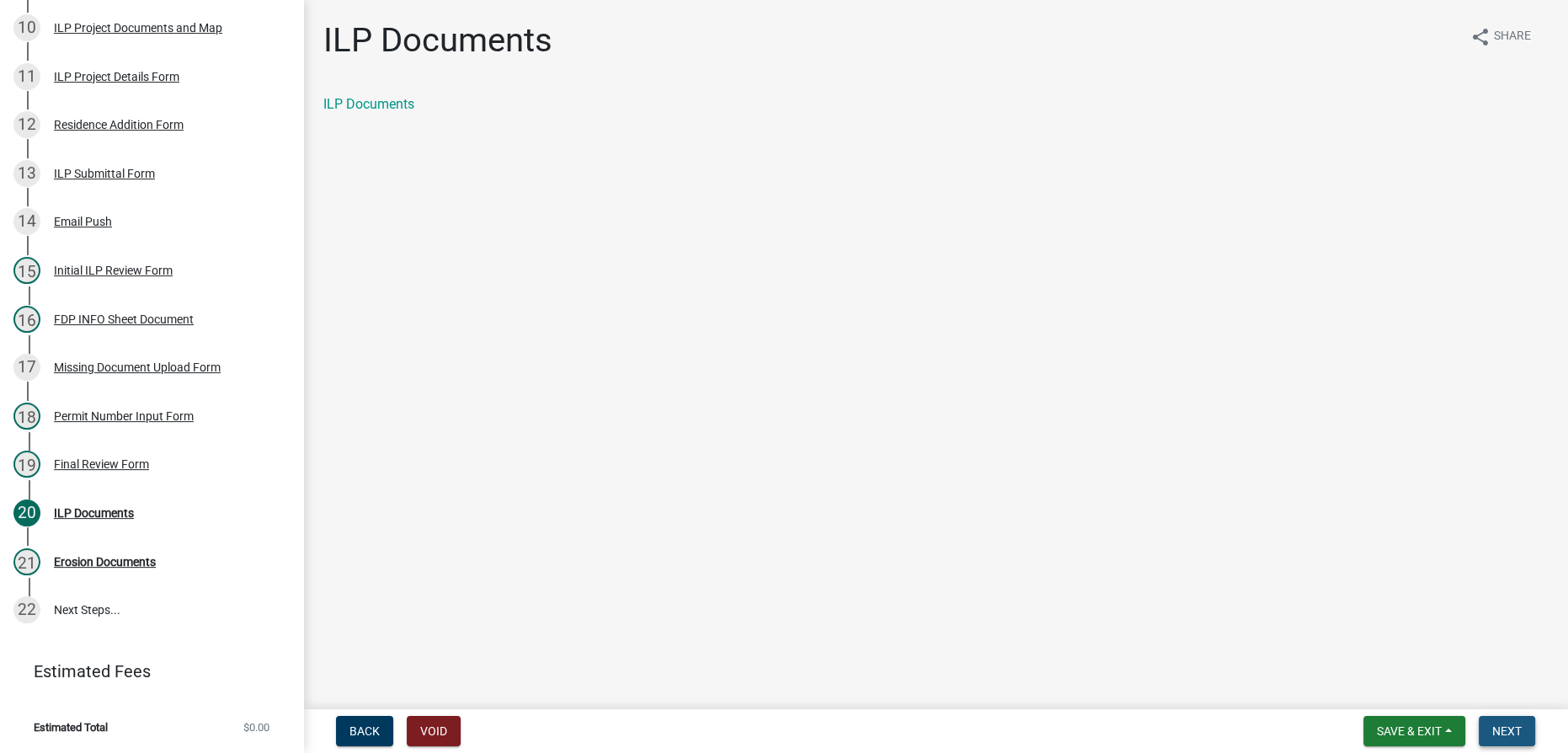
click at [783, 731] on button "Next" at bounding box center [1507, 731] width 57 height 30
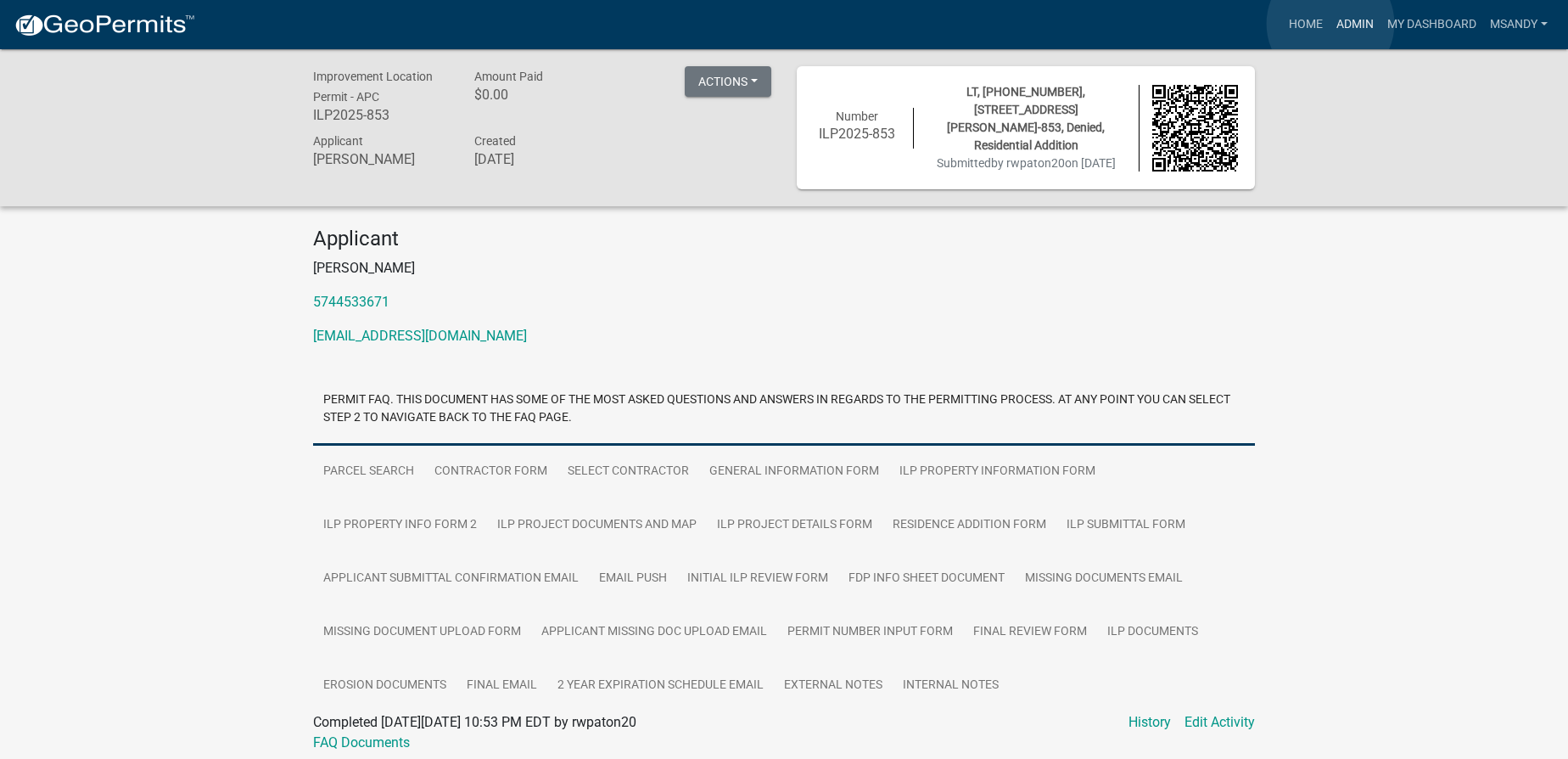
click at [788, 24] on link "Admin" at bounding box center [1355, 25] width 51 height 32
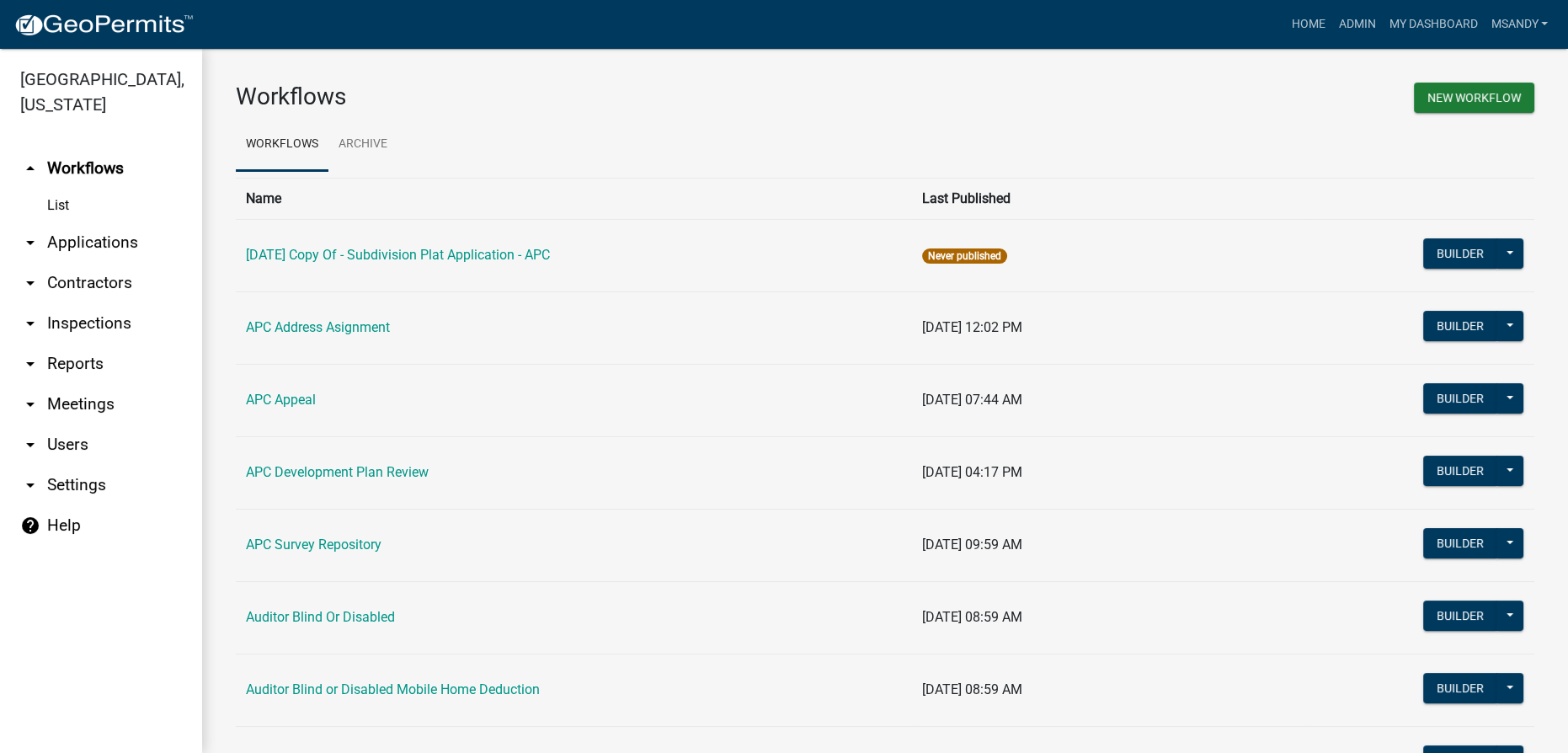
click at [128, 237] on link "arrow_drop_down Applications" at bounding box center [101, 242] width 202 height 40
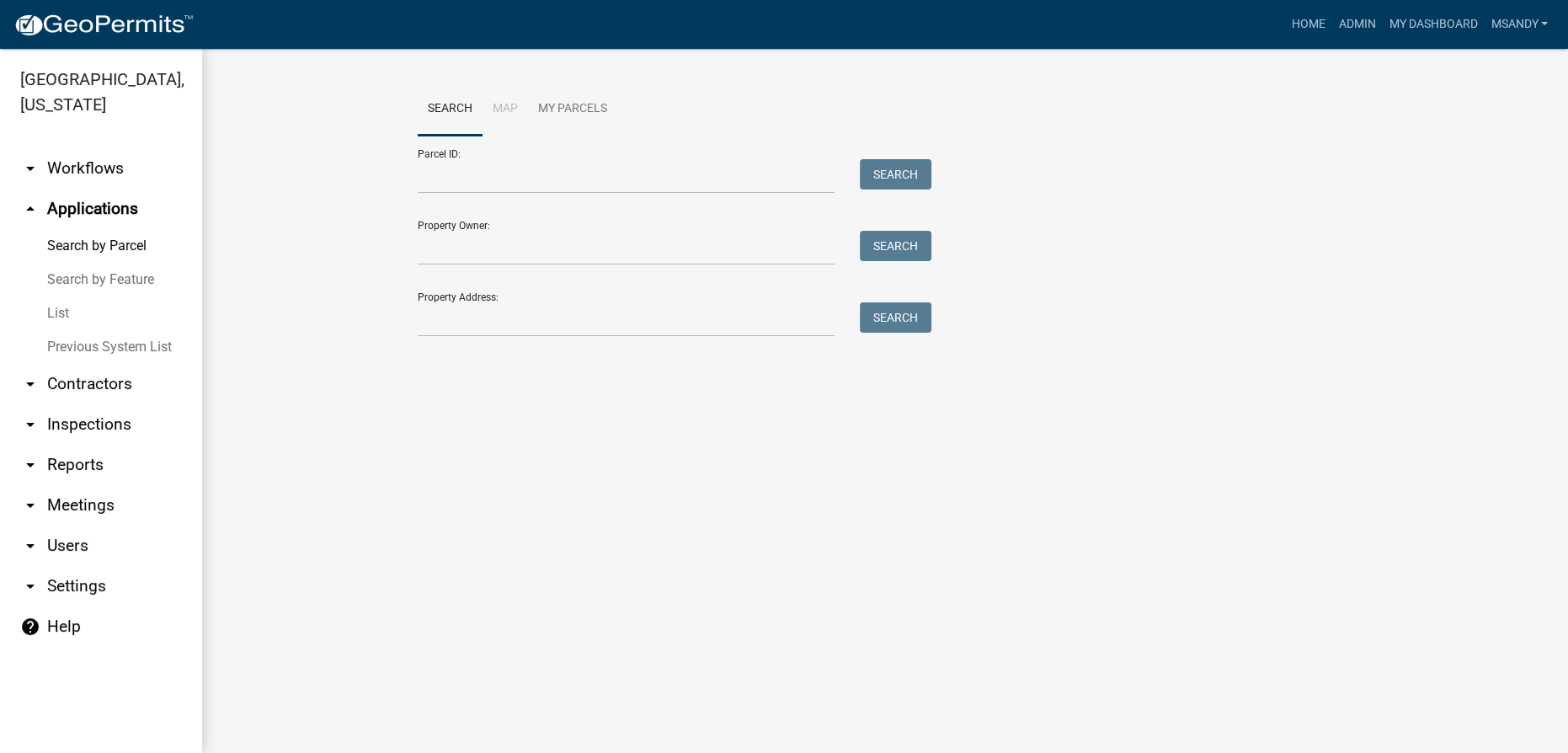
click at [52, 312] on link "List" at bounding box center [101, 313] width 202 height 33
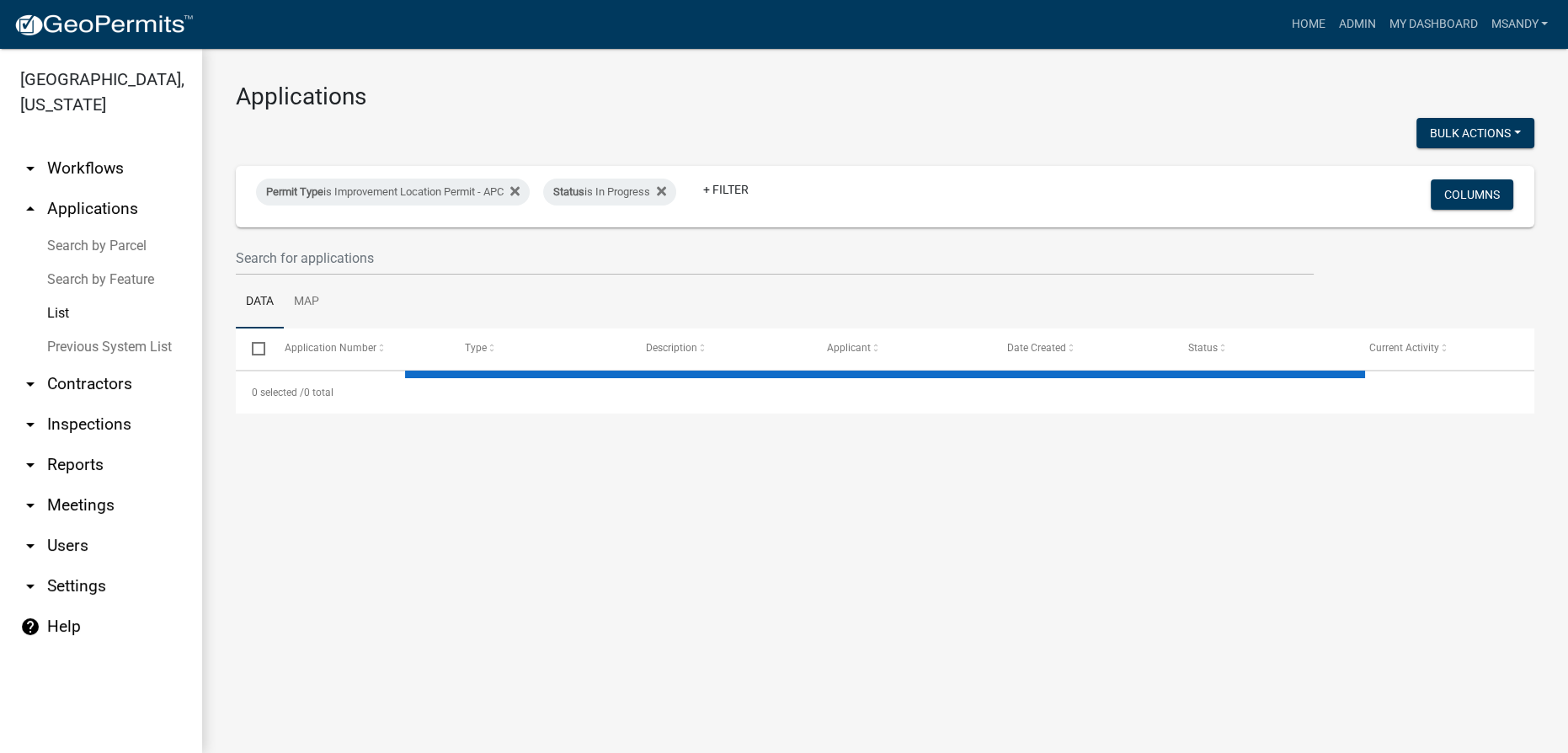
select select "3: 100"
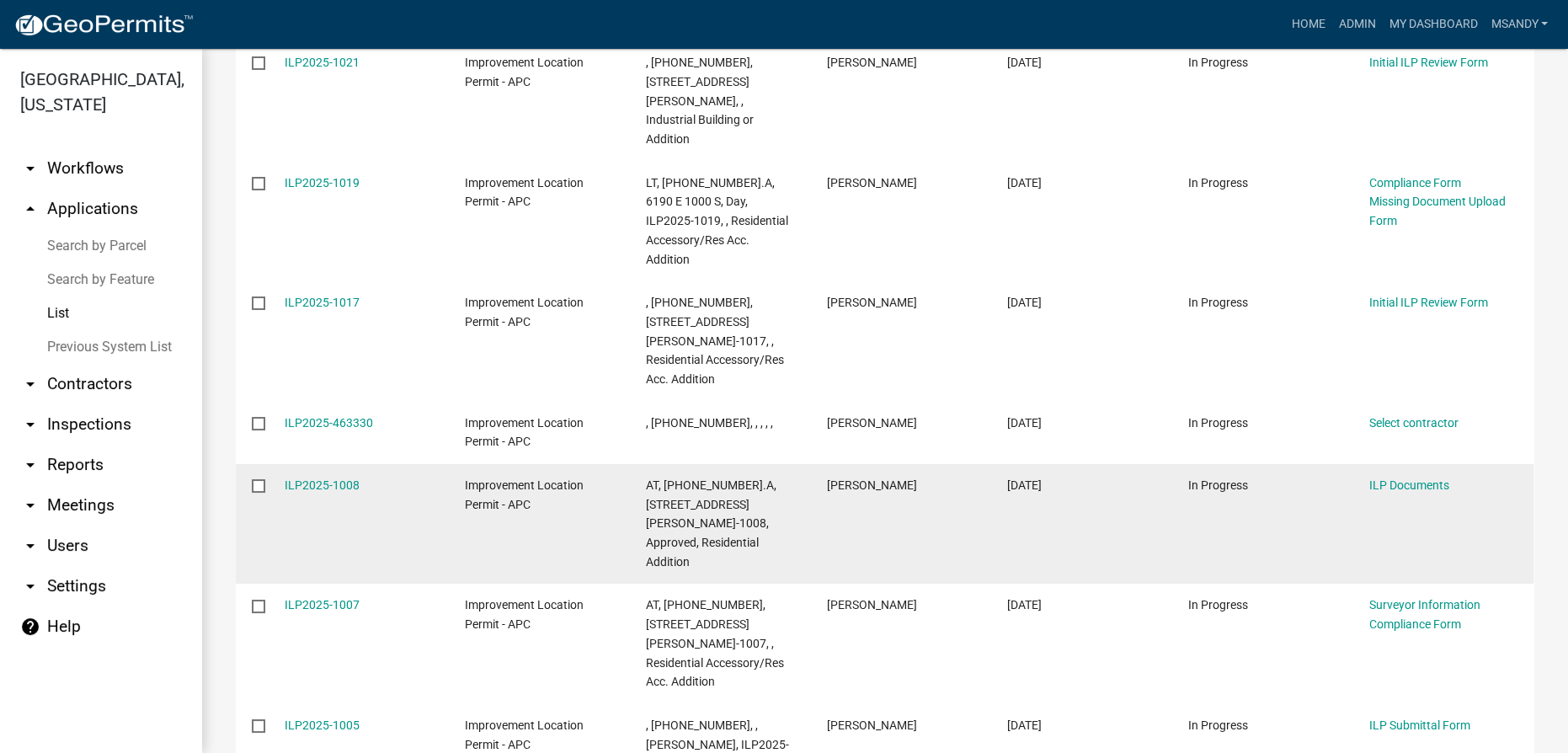
scroll to position [768, 0]
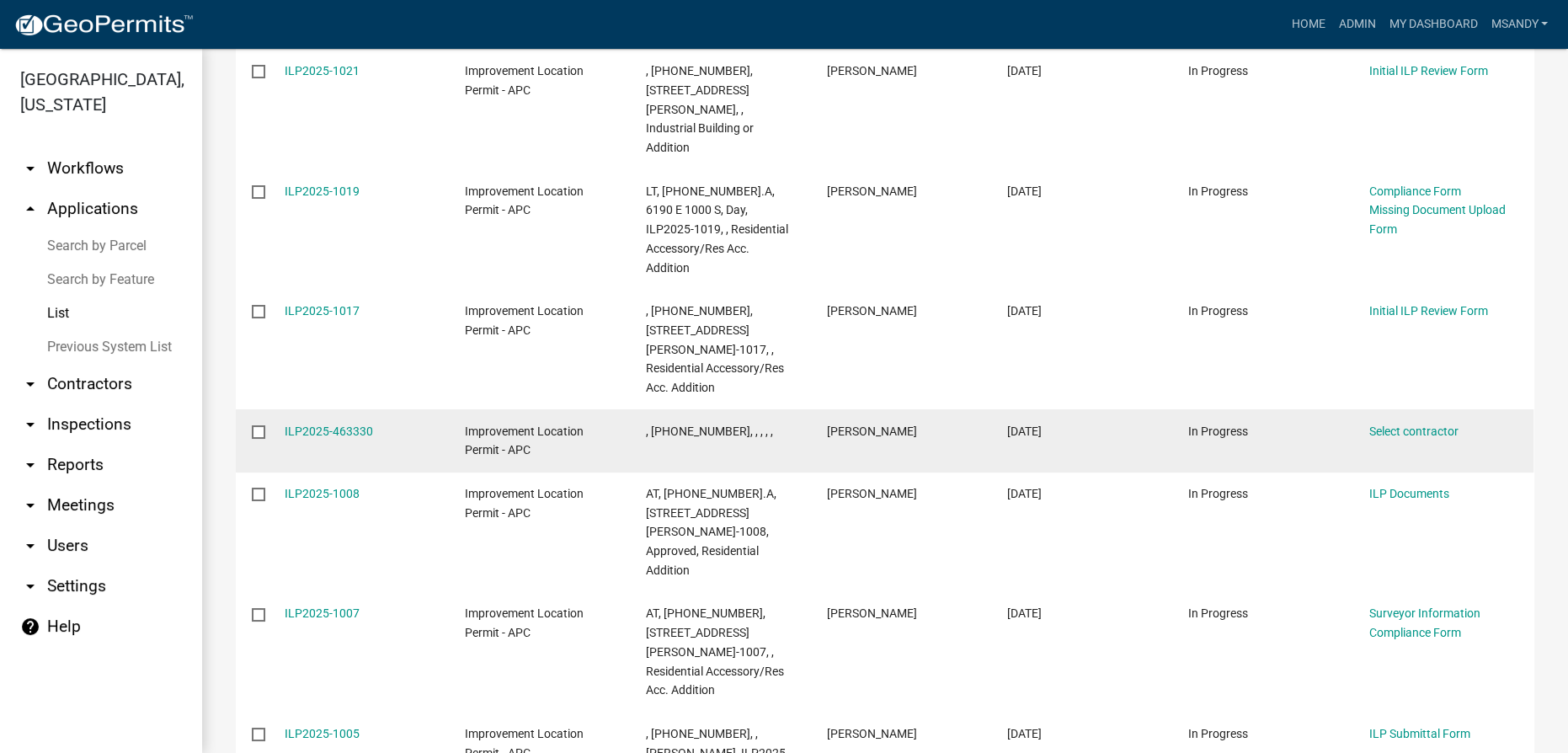
click at [262, 425] on input "checkbox" at bounding box center [257, 430] width 11 height 11
checkbox input "true"
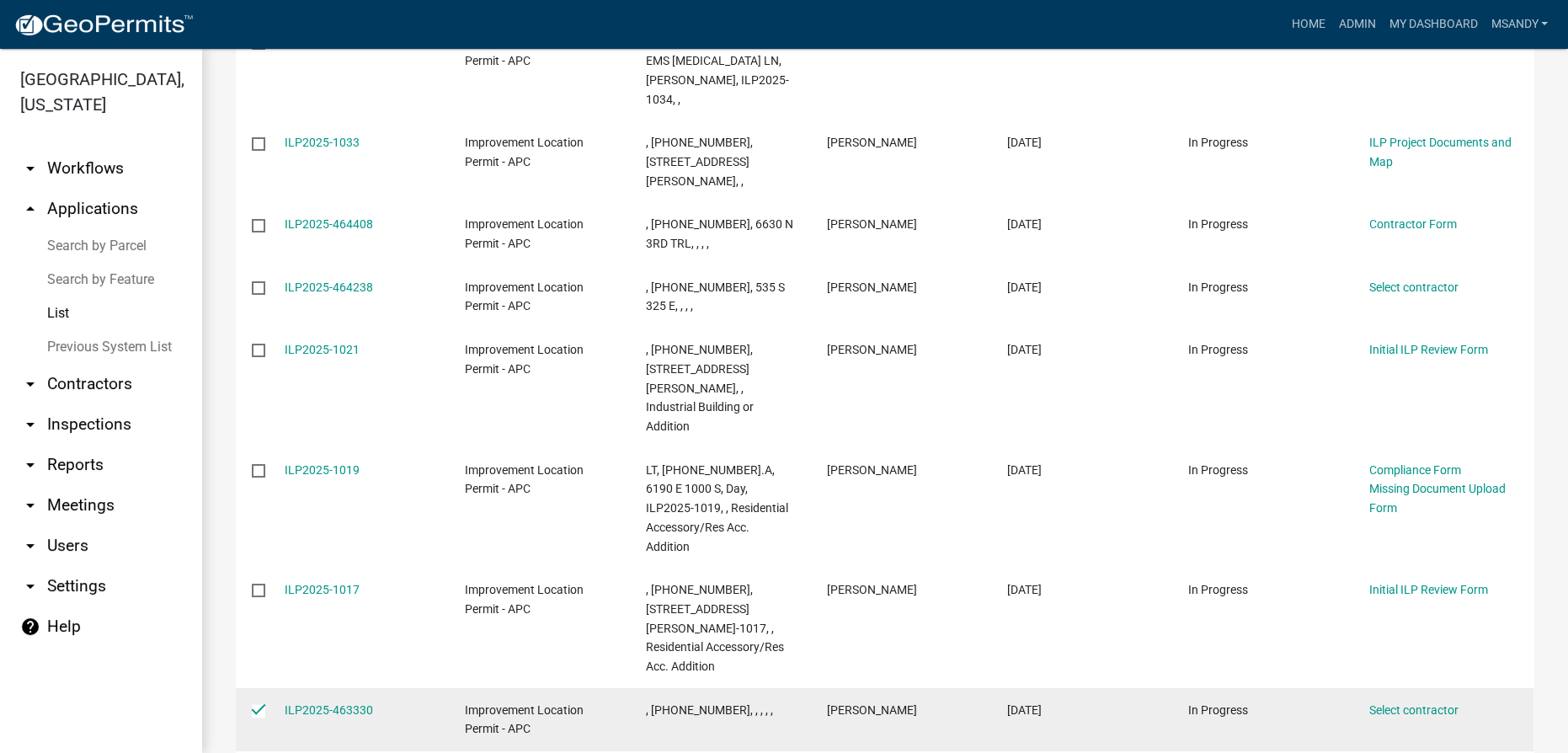
scroll to position [462, 0]
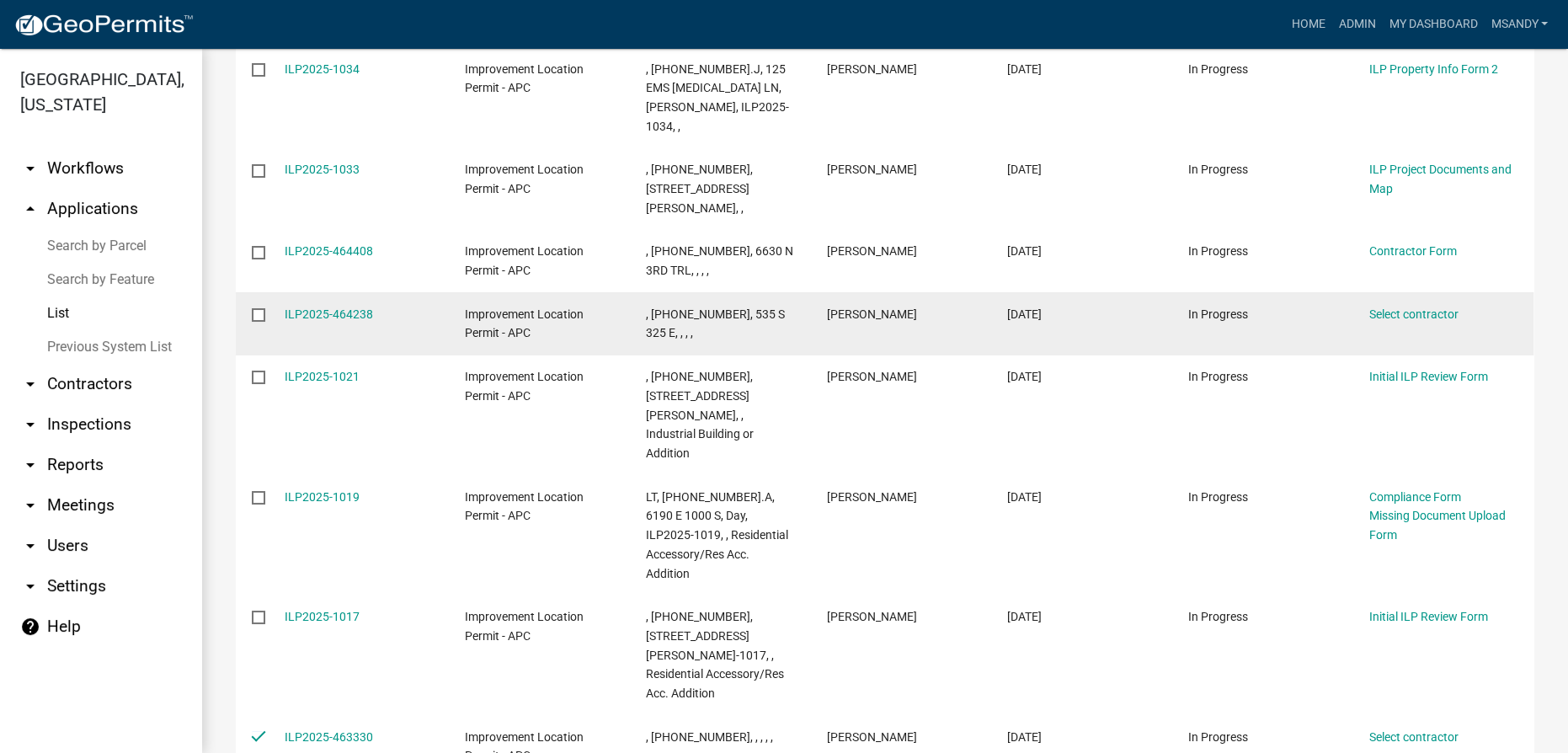
click at [261, 309] on input "checkbox" at bounding box center [257, 314] width 11 height 11
click at [249, 292] on datatable-body-cell at bounding box center [251, 323] width 32 height 63
click at [263, 309] on input "checkbox" at bounding box center [257, 314] width 11 height 11
checkbox input "false"
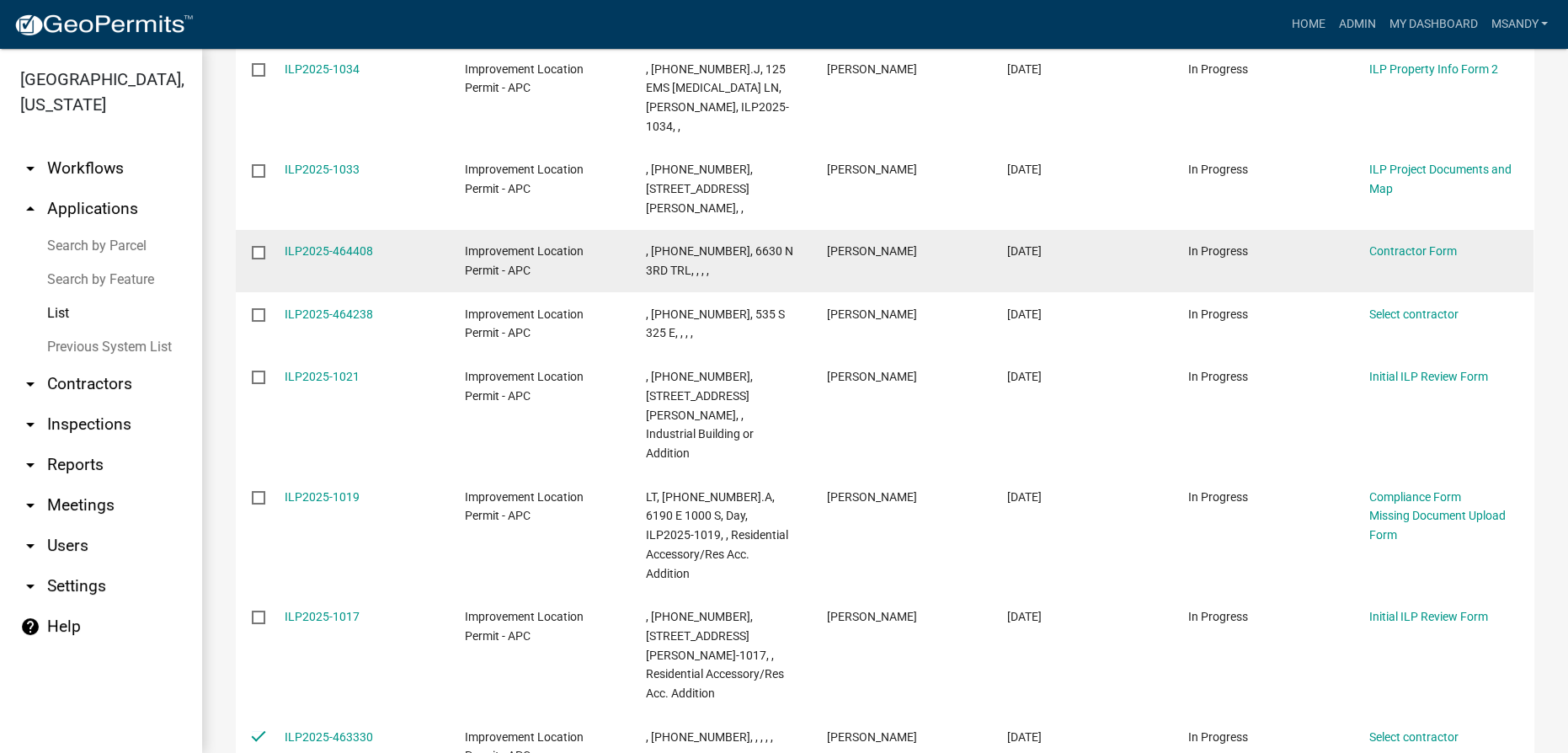
click at [256, 246] on input "checkbox" at bounding box center [257, 251] width 11 height 11
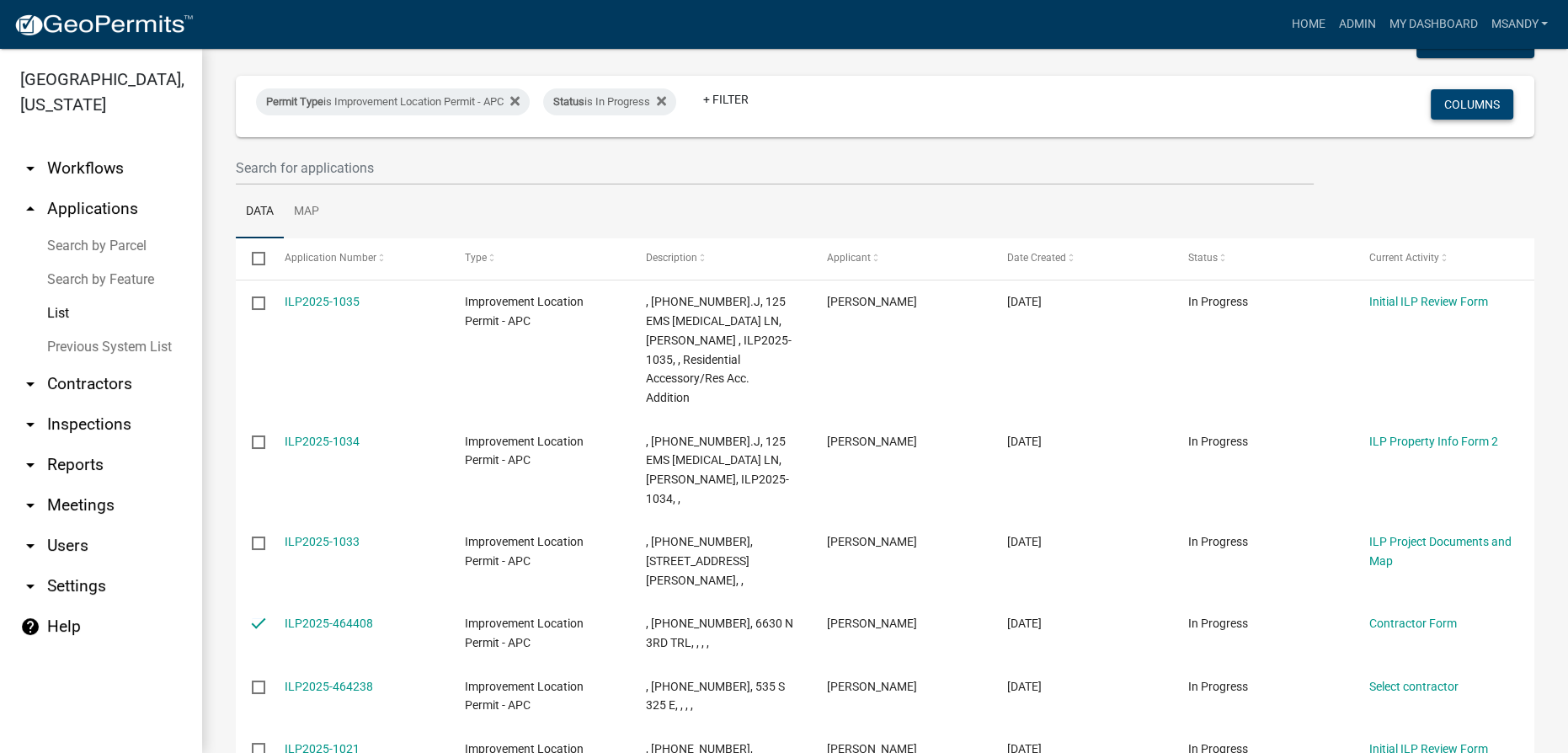
scroll to position [0, 0]
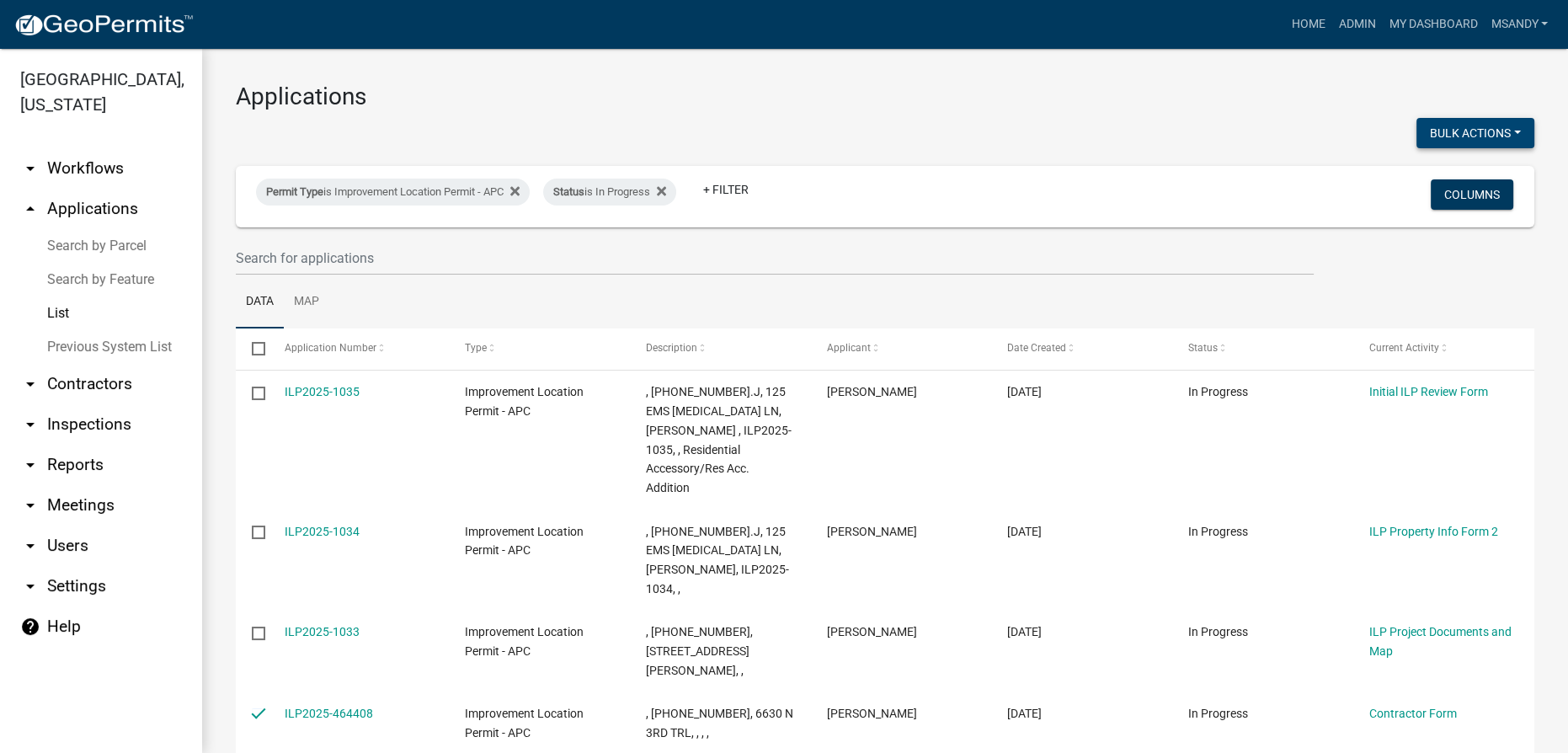
click at [783, 128] on button "Bulk Actions" at bounding box center [1475, 133] width 118 height 30
click at [783, 176] on button "Void" at bounding box center [1467, 176] width 135 height 40
checkbox input "false"
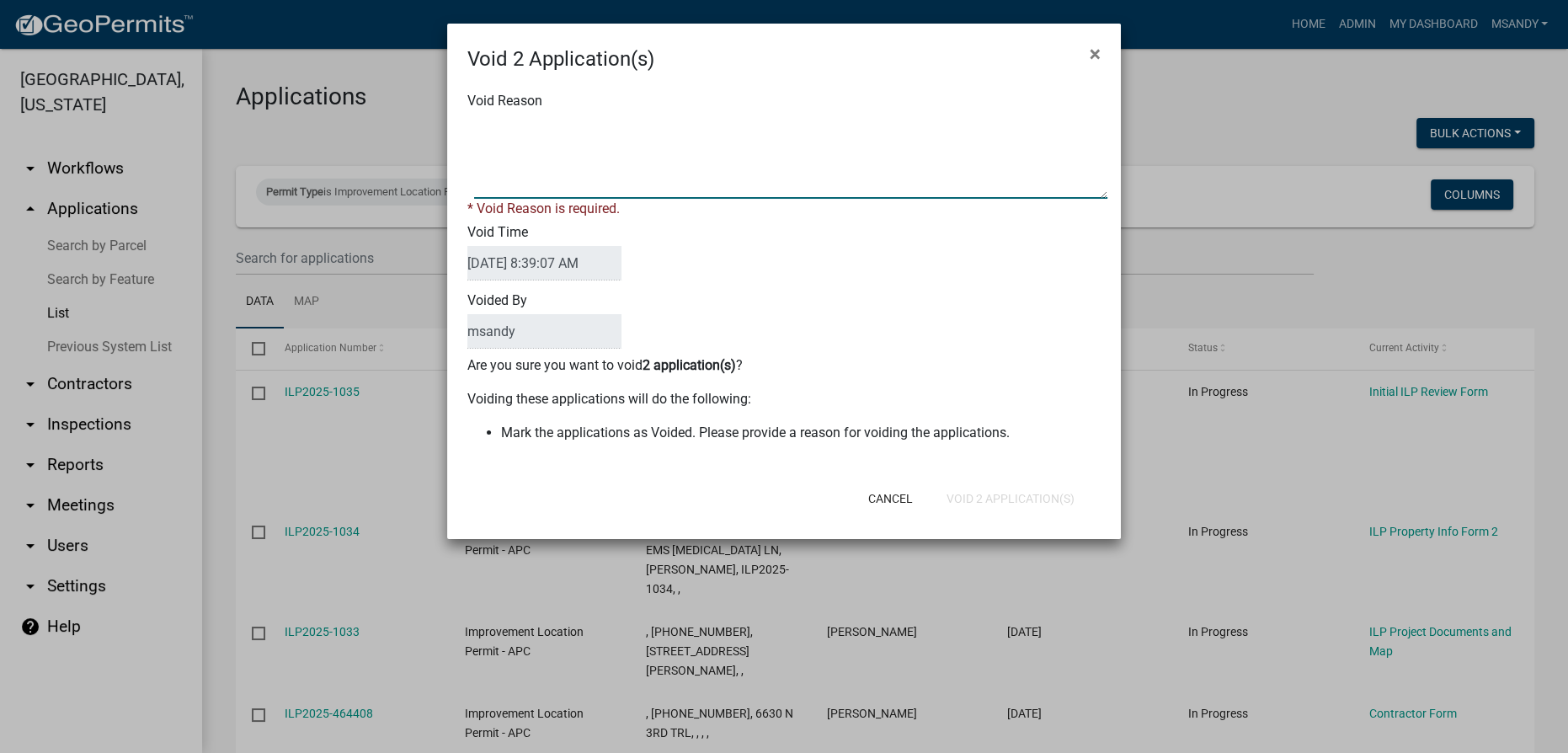
click at [783, 142] on textarea "Void Reason" at bounding box center [790, 156] width 633 height 84
type textarea "Incomplete"
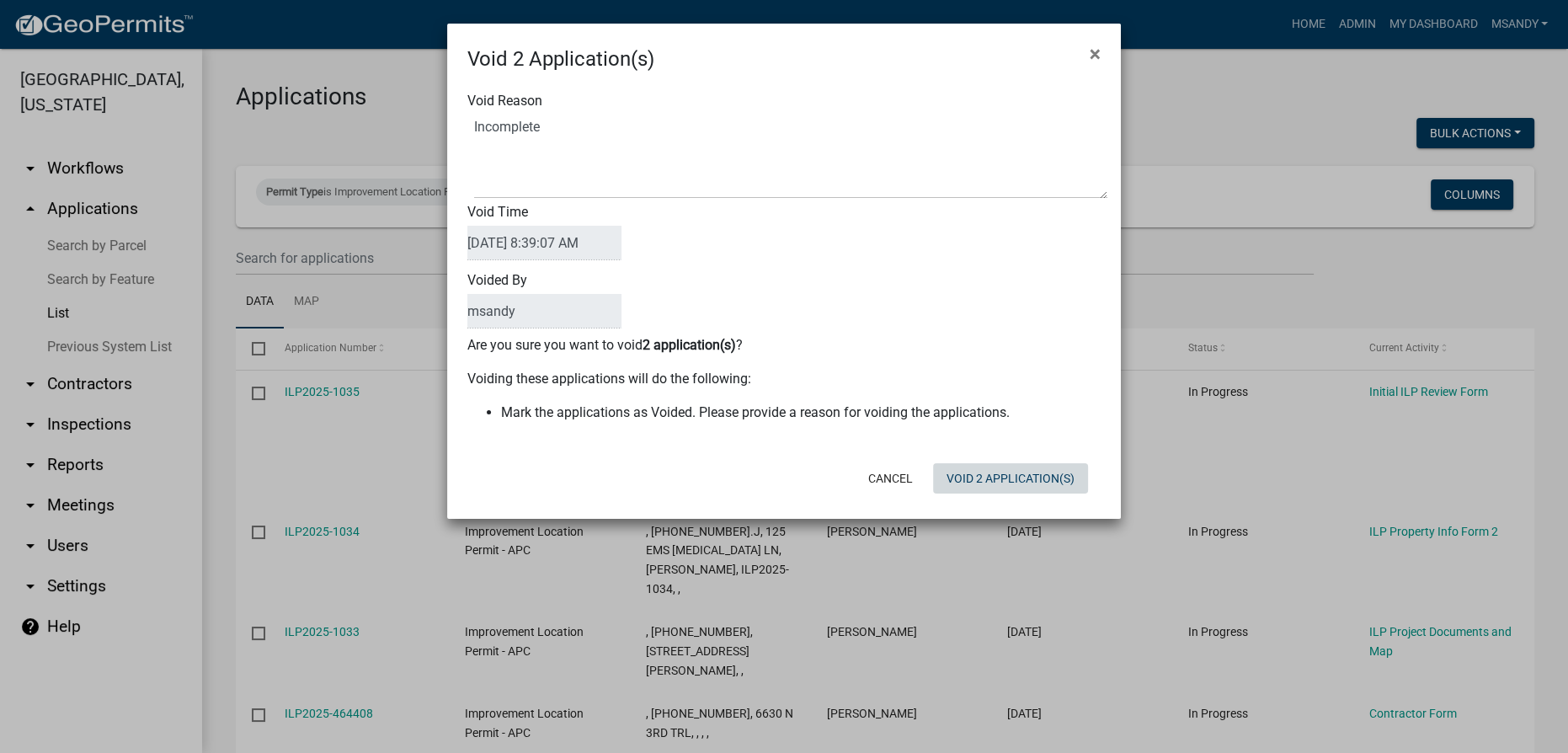
click at [783, 497] on div "Cancel Void 2 Application(s)" at bounding box center [894, 478] width 415 height 44
click at [783, 473] on button "Void 2 Application(s)" at bounding box center [1010, 478] width 155 height 30
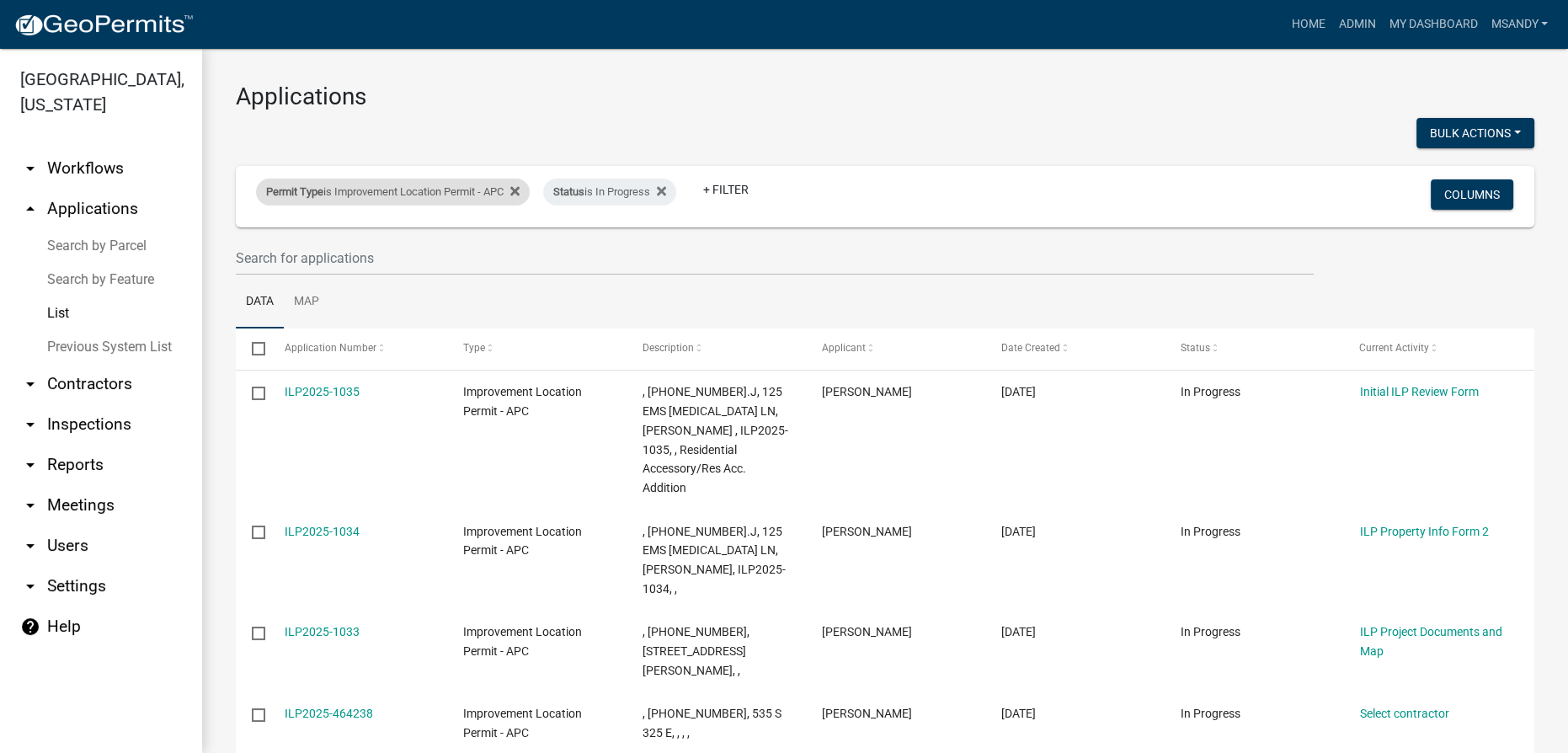
click at [440, 192] on div "Permit Type is Improvement Location Permit - APC" at bounding box center [393, 192] width 274 height 27
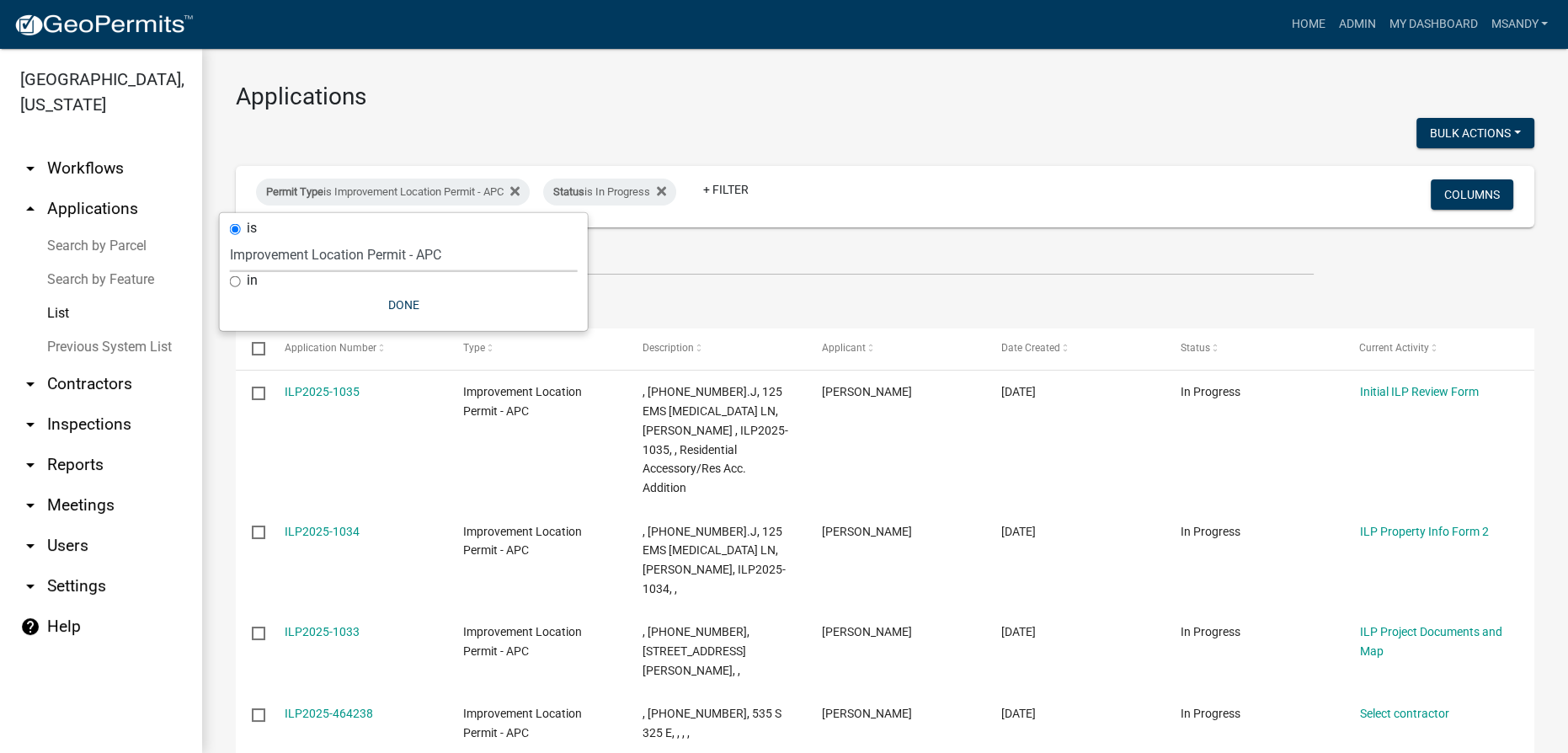
click at [396, 254] on select "Select an option [DATE] Copy Of - Subdivision Plat Application - APC APC Addres…" at bounding box center [403, 254] width 348 height 34
select select "06555e07-7e79-4569-9f73-610b83aead0f"
click at [230, 237] on select "Select an option [DATE] Copy Of - Subdivision Plat Application - APC APC Addres…" at bounding box center [403, 254] width 348 height 34
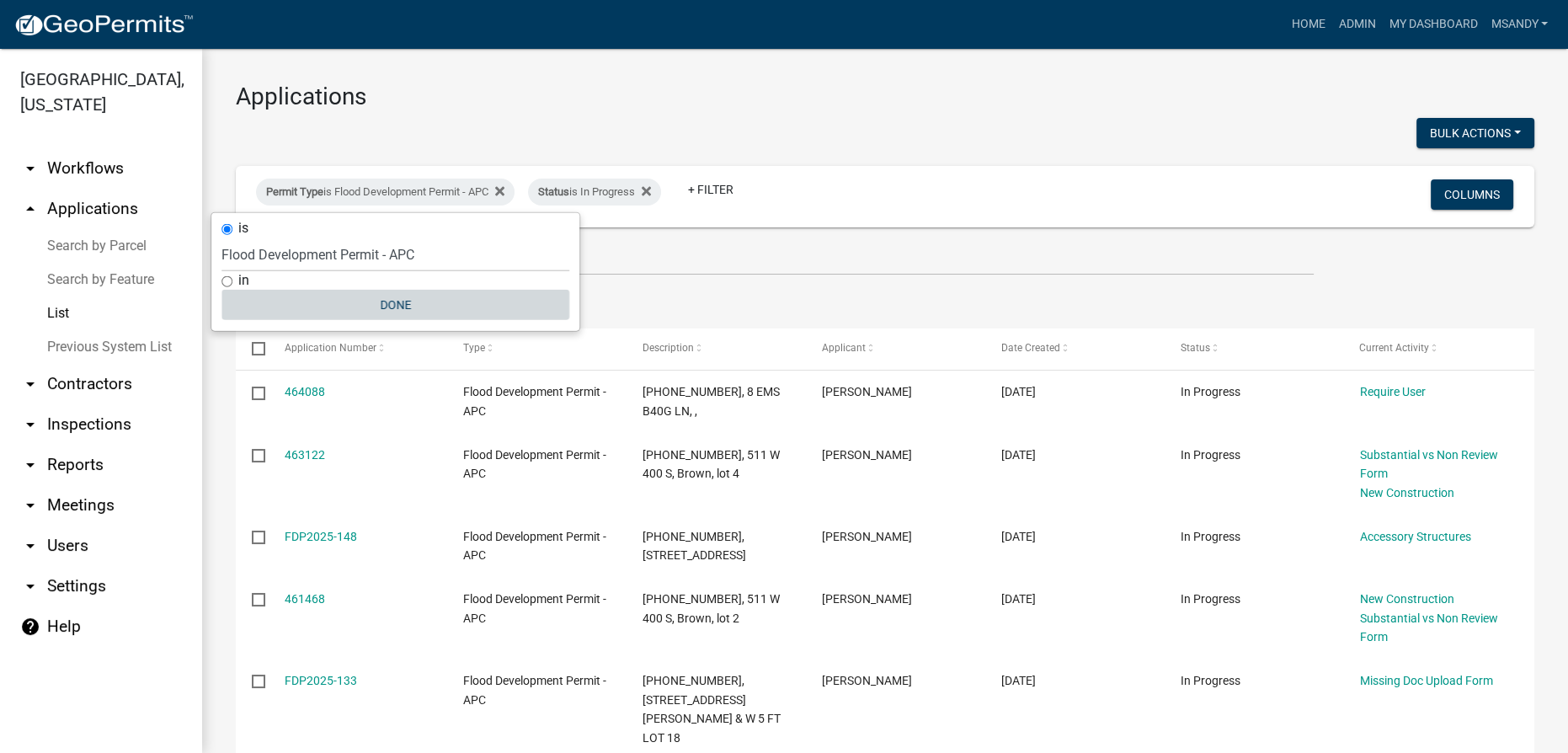
click at [375, 300] on button "Done" at bounding box center [396, 305] width 348 height 30
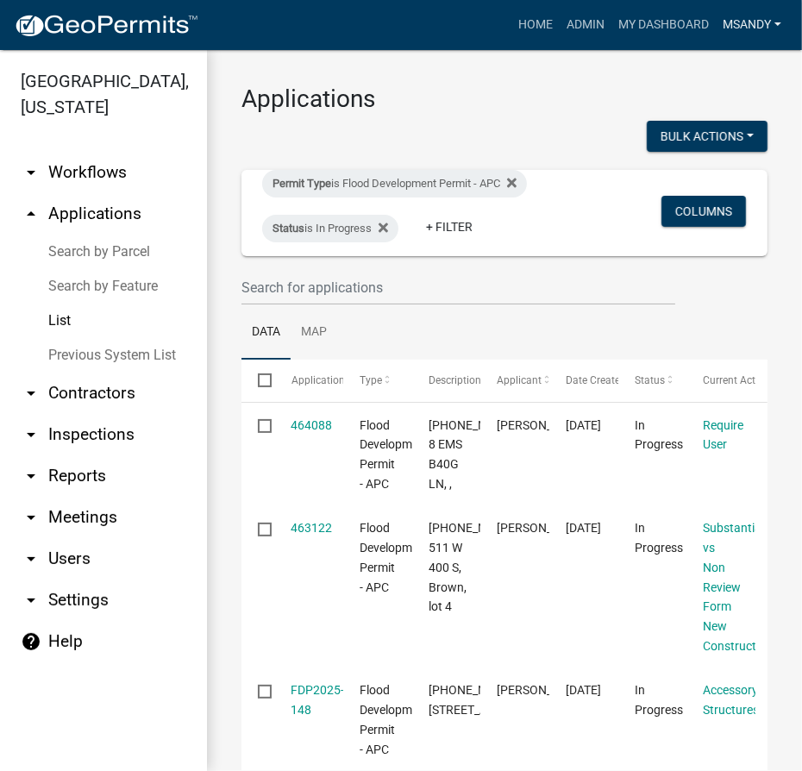
click at [733, 23] on link "msandy" at bounding box center [752, 25] width 72 height 33
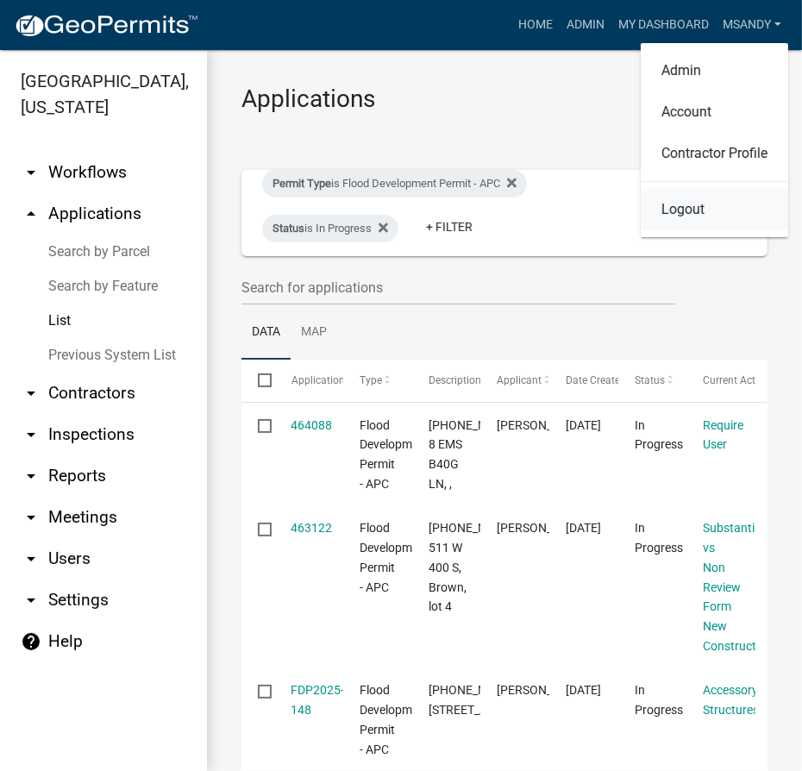
click at [690, 217] on link "Logout" at bounding box center [714, 209] width 147 height 41
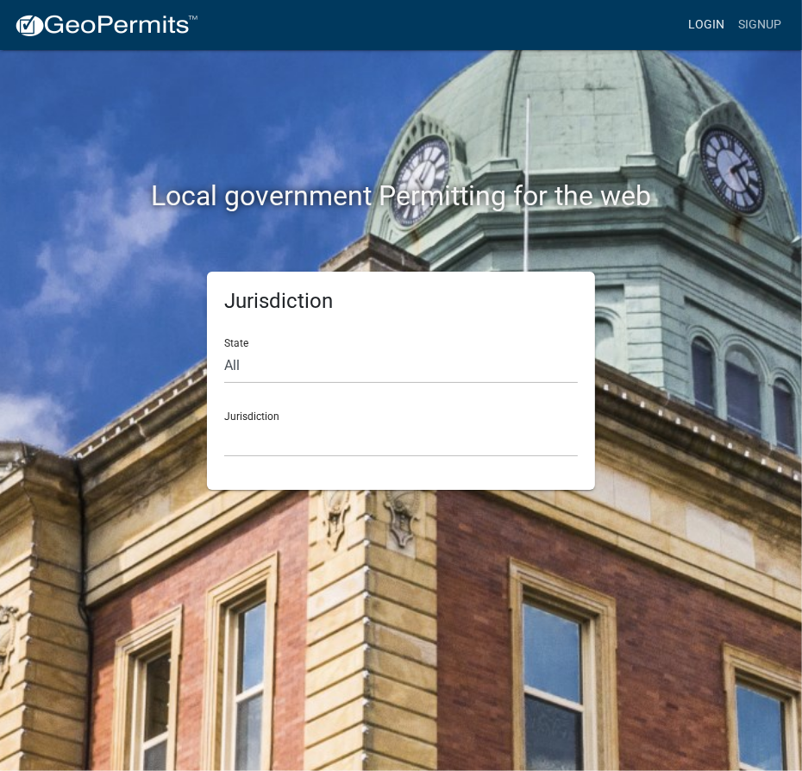
click at [702, 22] on link "Login" at bounding box center [706, 25] width 50 height 33
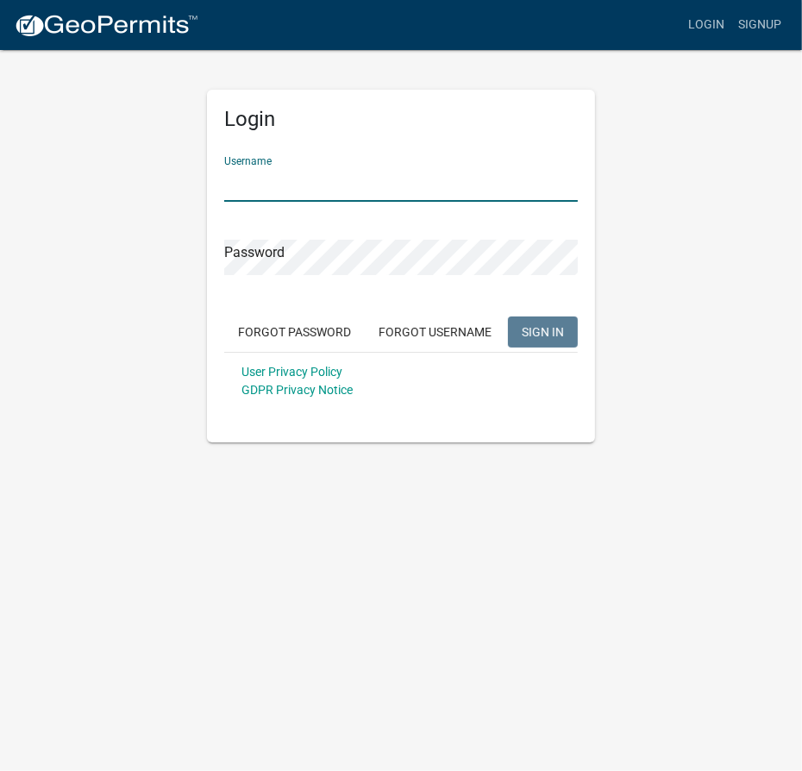
click at [280, 192] on input "Username" at bounding box center [400, 183] width 353 height 35
type input "msandy"
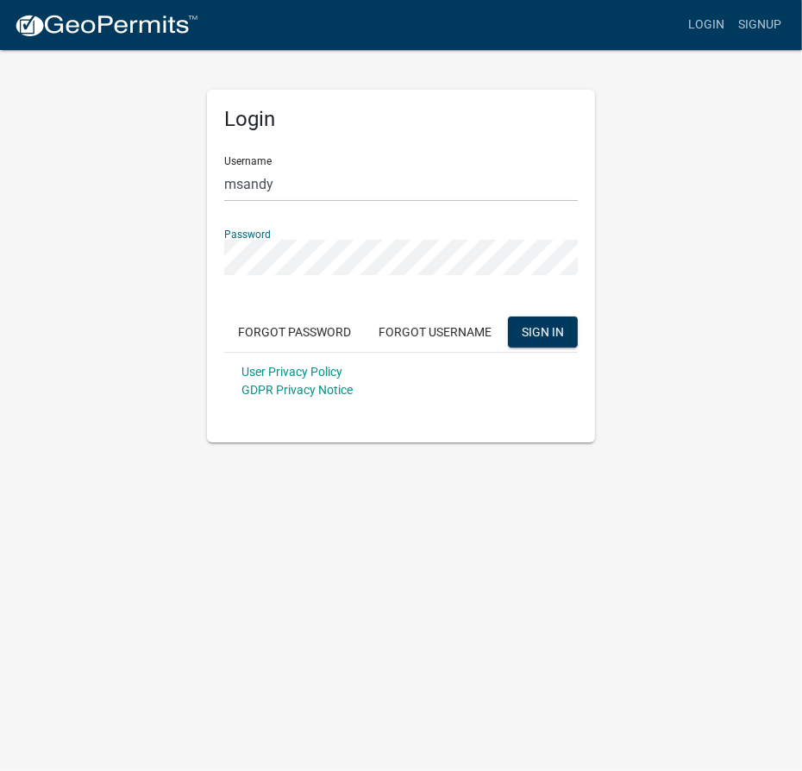
click at [508, 316] on button "SIGN IN" at bounding box center [543, 331] width 70 height 31
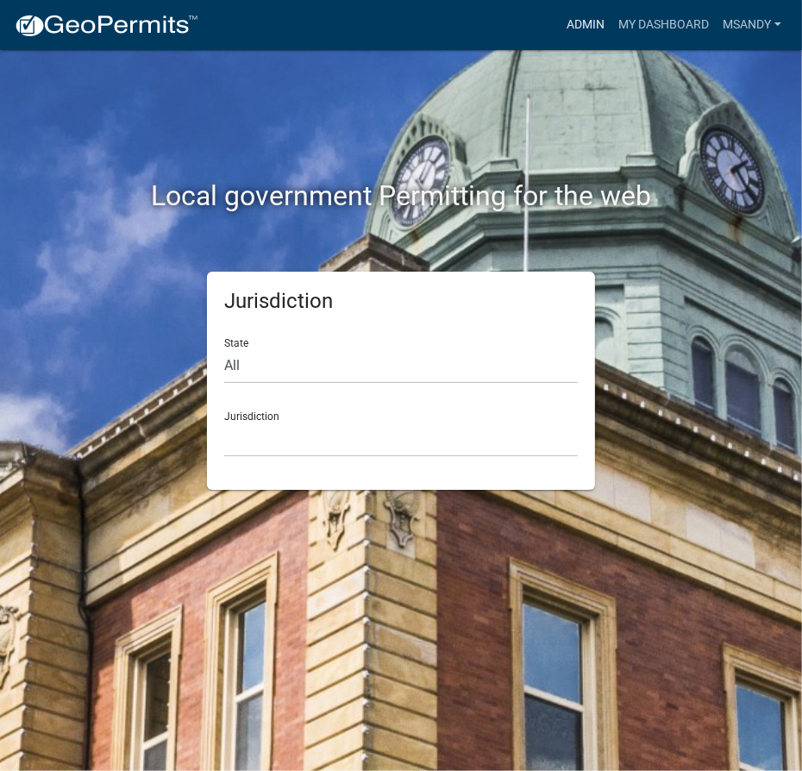
click at [580, 28] on link "Admin" at bounding box center [585, 25] width 52 height 33
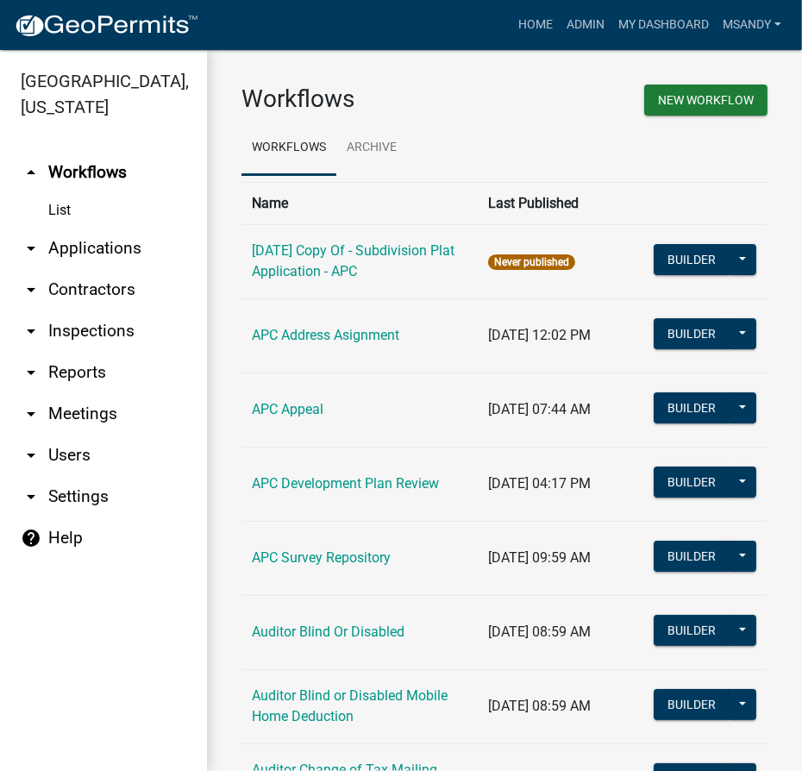
click at [91, 245] on link "arrow_drop_down Applications" at bounding box center [103, 248] width 207 height 41
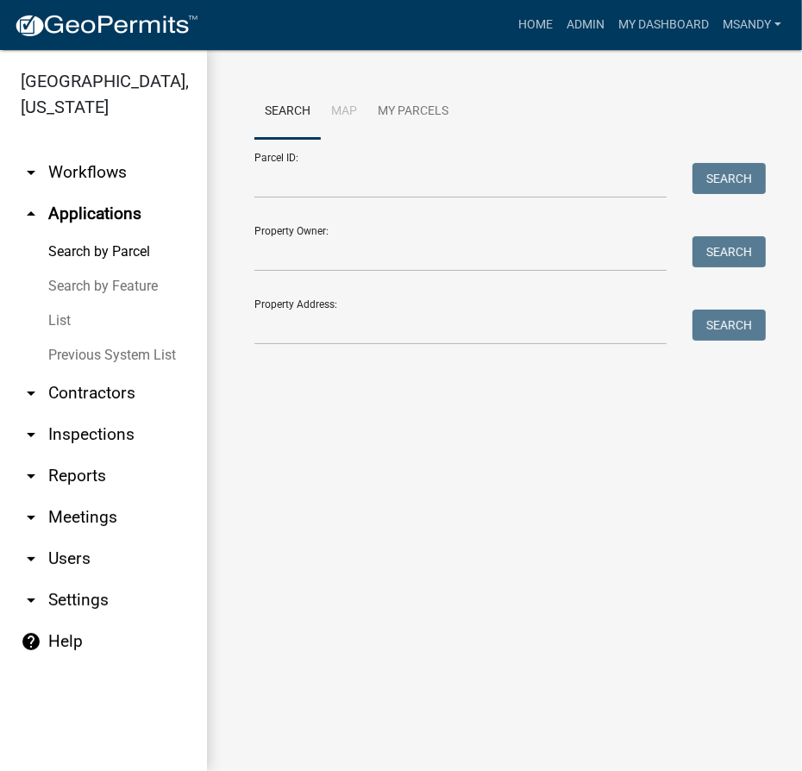
click at [67, 316] on link "List" at bounding box center [103, 320] width 207 height 34
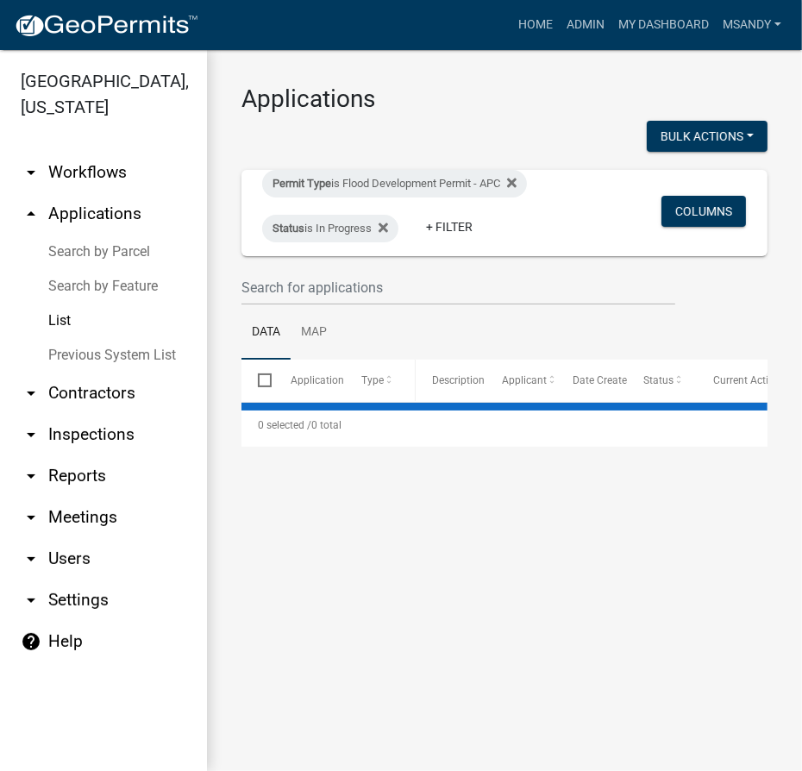
select select "3: 100"
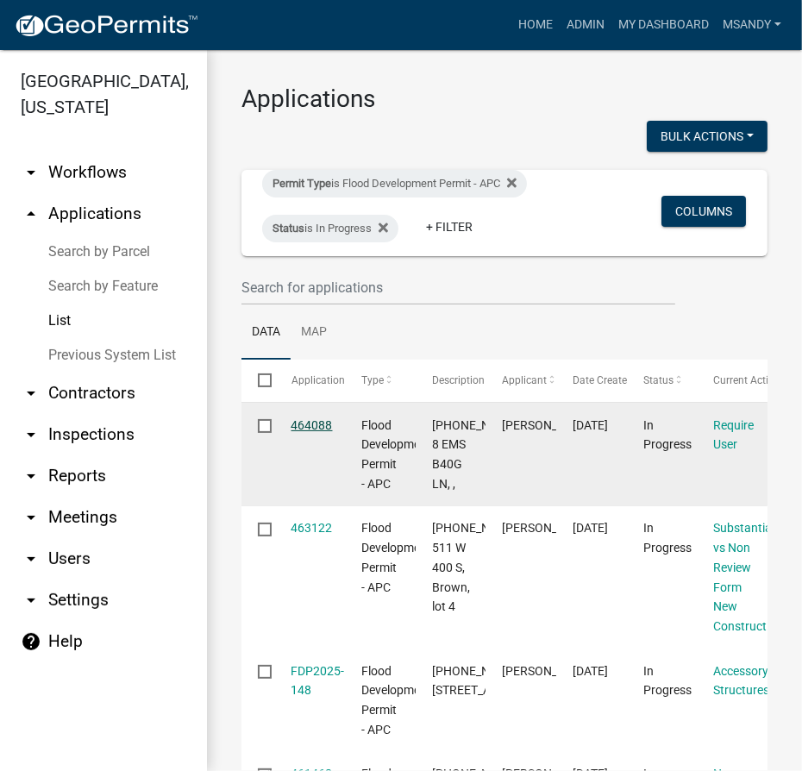
click at [318, 422] on link "464088" at bounding box center [311, 425] width 41 height 14
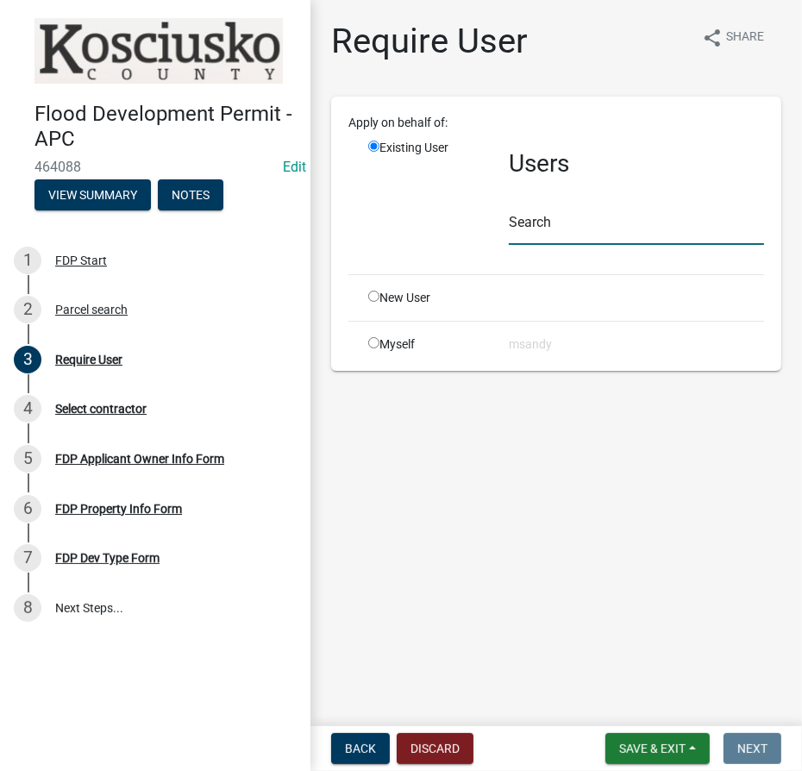
click at [566, 228] on input "text" at bounding box center [636, 226] width 255 height 35
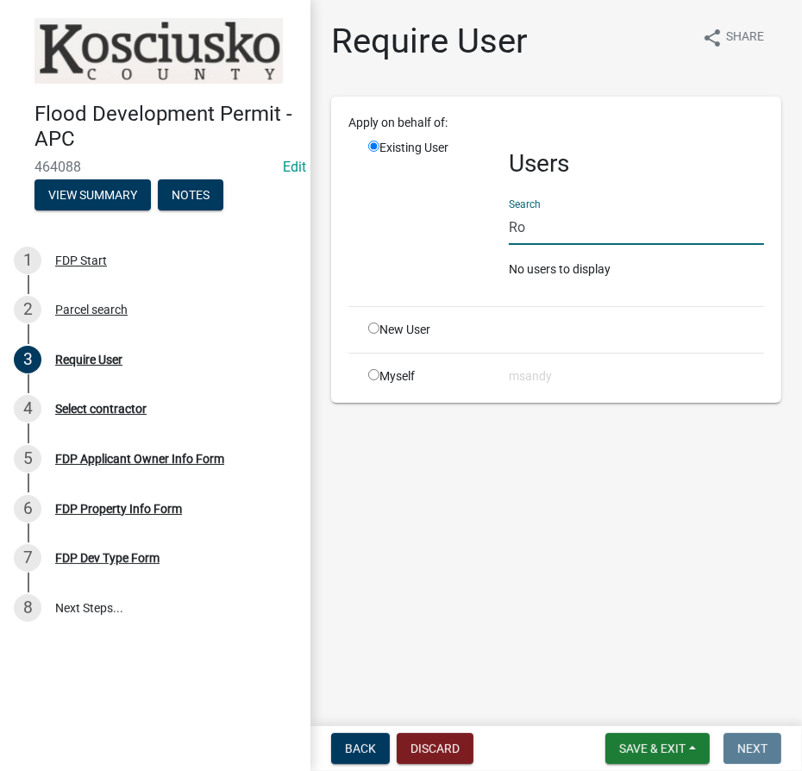
type input "R"
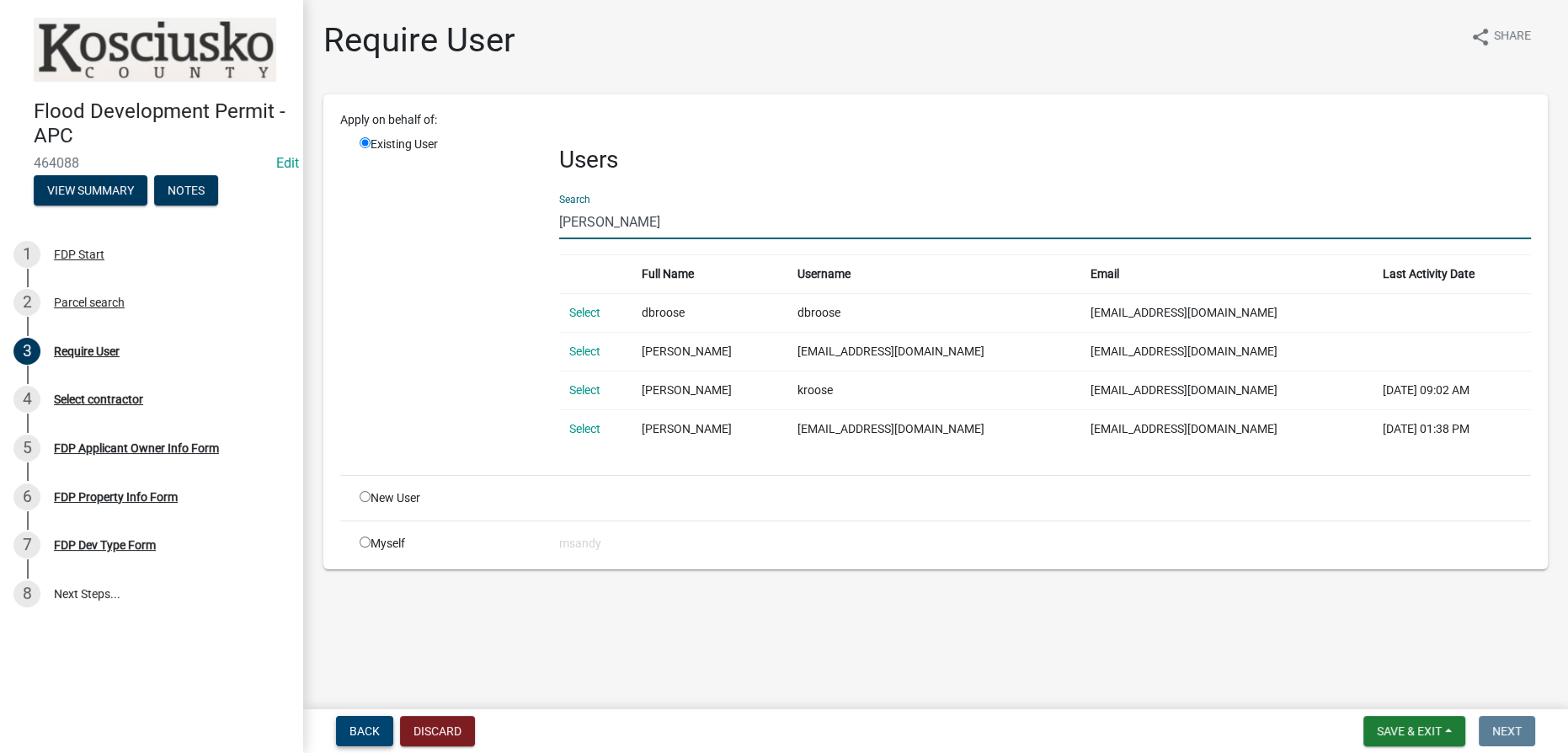
type input "[PERSON_NAME]"
click at [368, 733] on span "Back" at bounding box center [364, 731] width 30 height 14
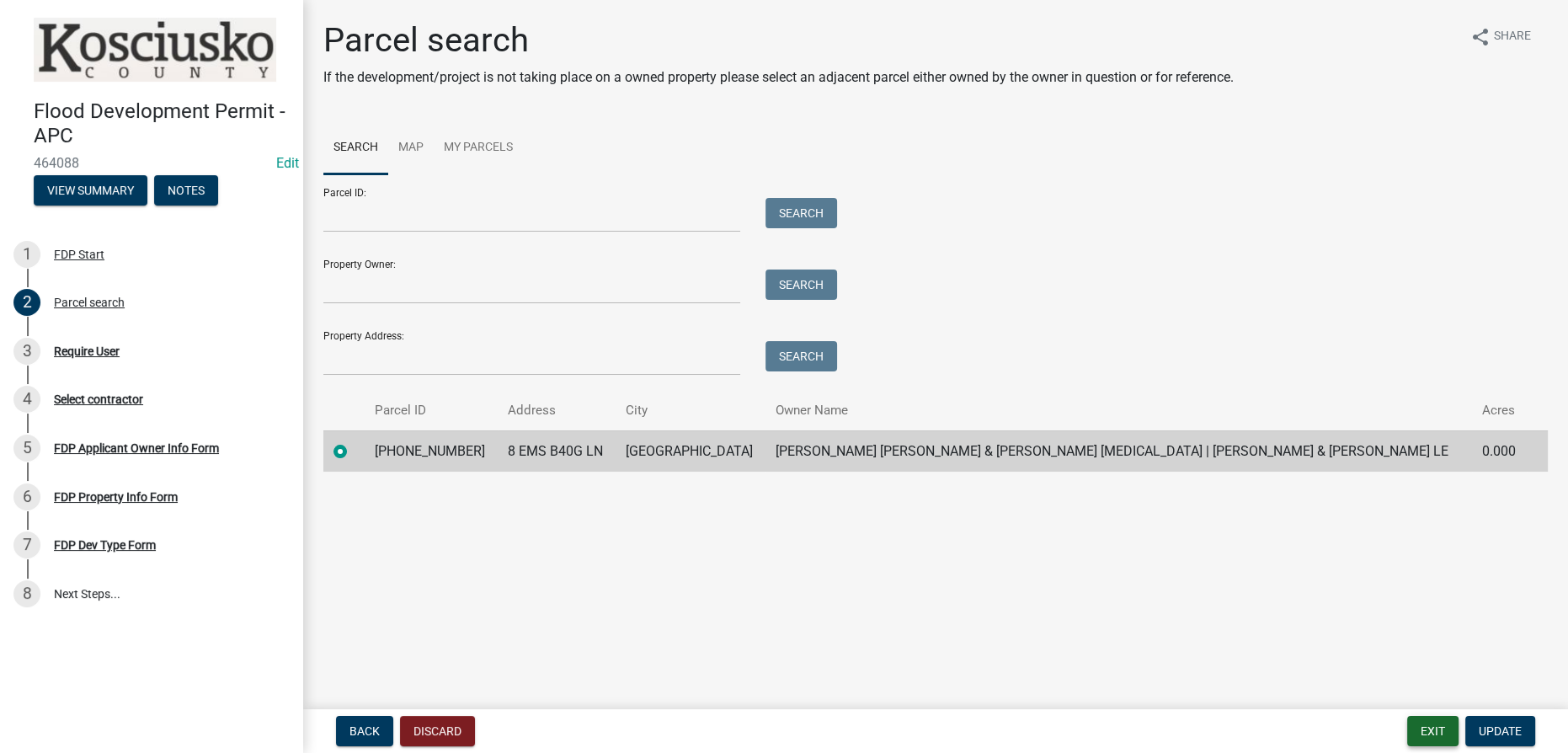
click at [783, 727] on button "Exit" at bounding box center [1433, 731] width 52 height 30
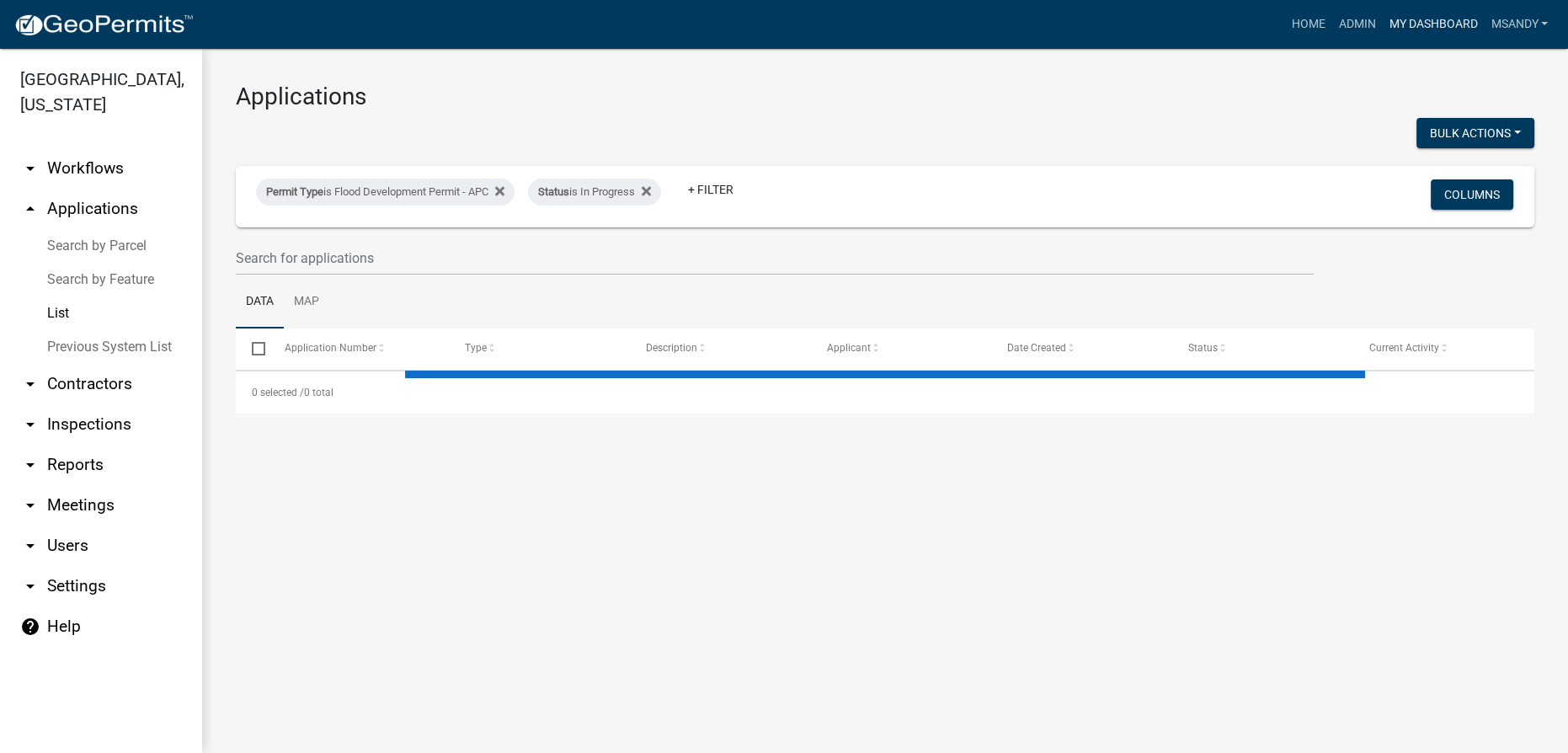
select select "3: 100"
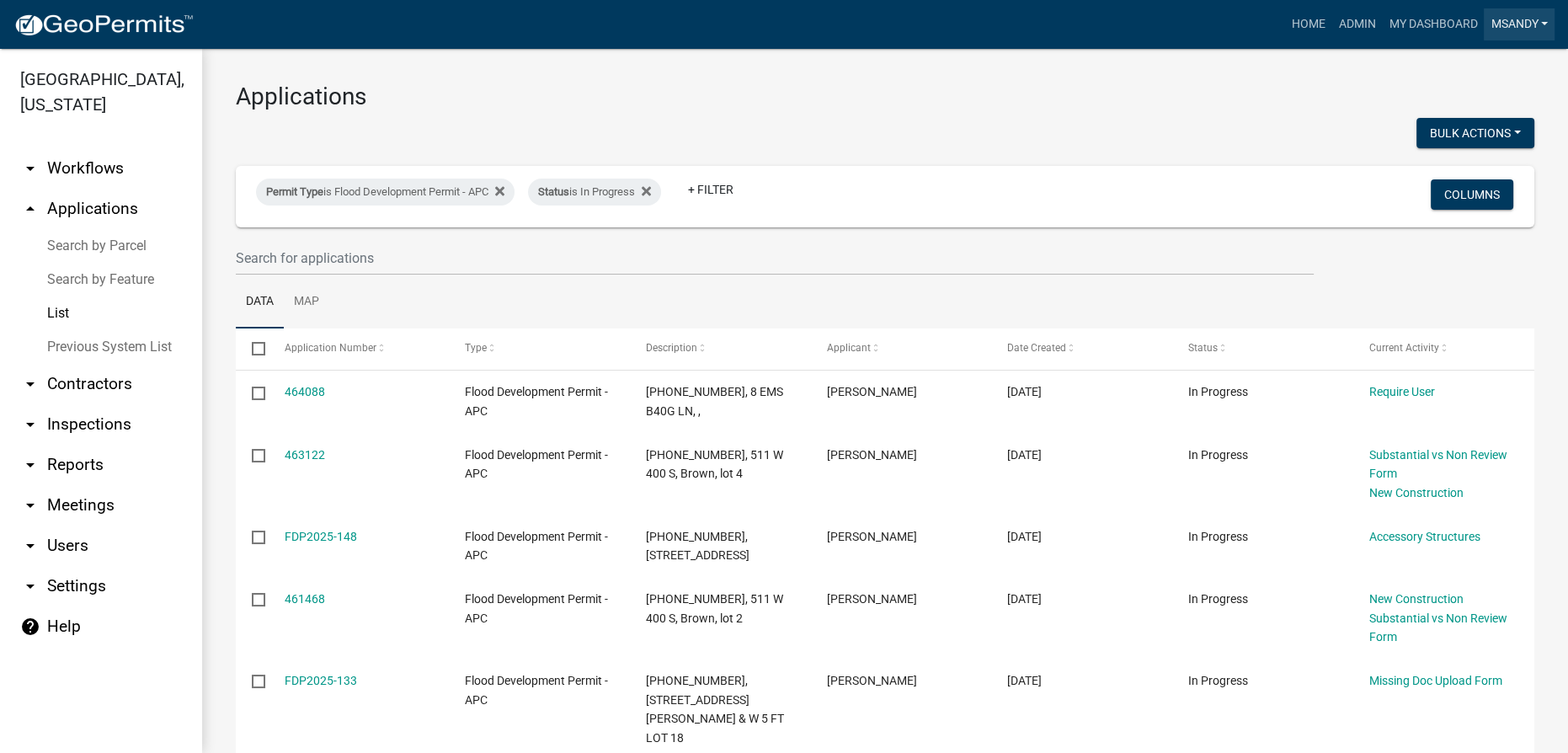
click at [783, 27] on link "msandy" at bounding box center [1519, 24] width 70 height 32
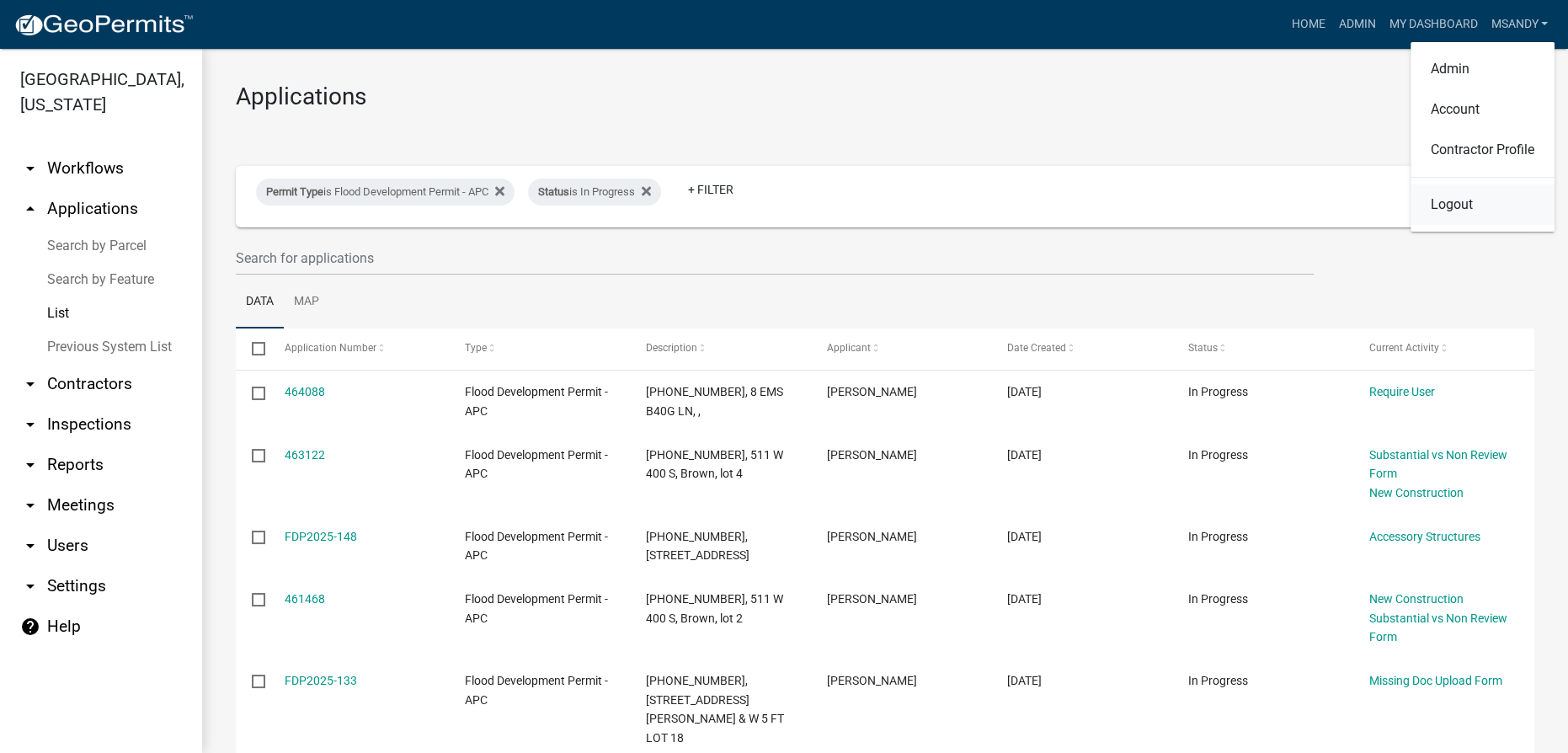
click at [783, 217] on link "Logout" at bounding box center [1482, 204] width 144 height 40
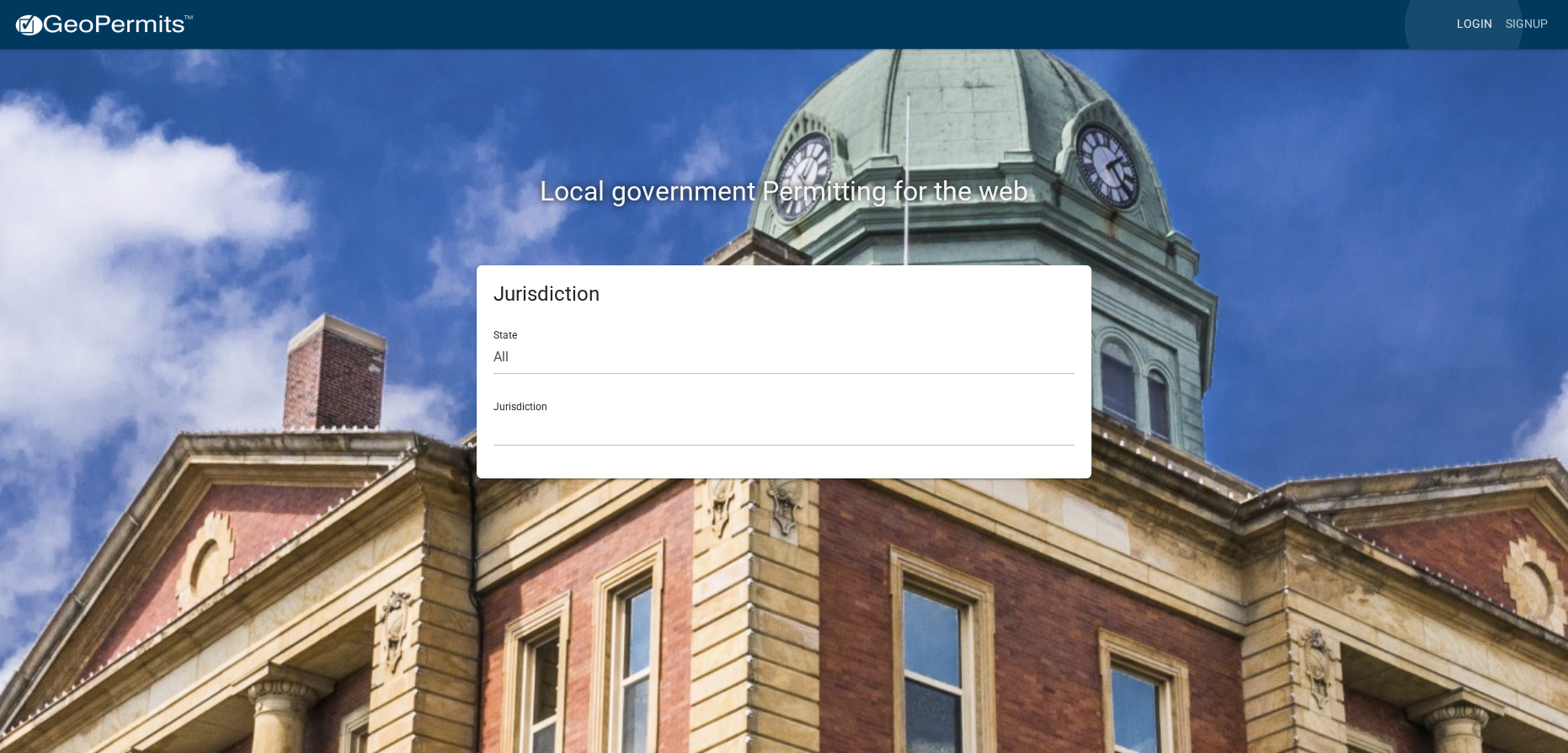
click at [783, 25] on link "Login" at bounding box center [1474, 24] width 49 height 32
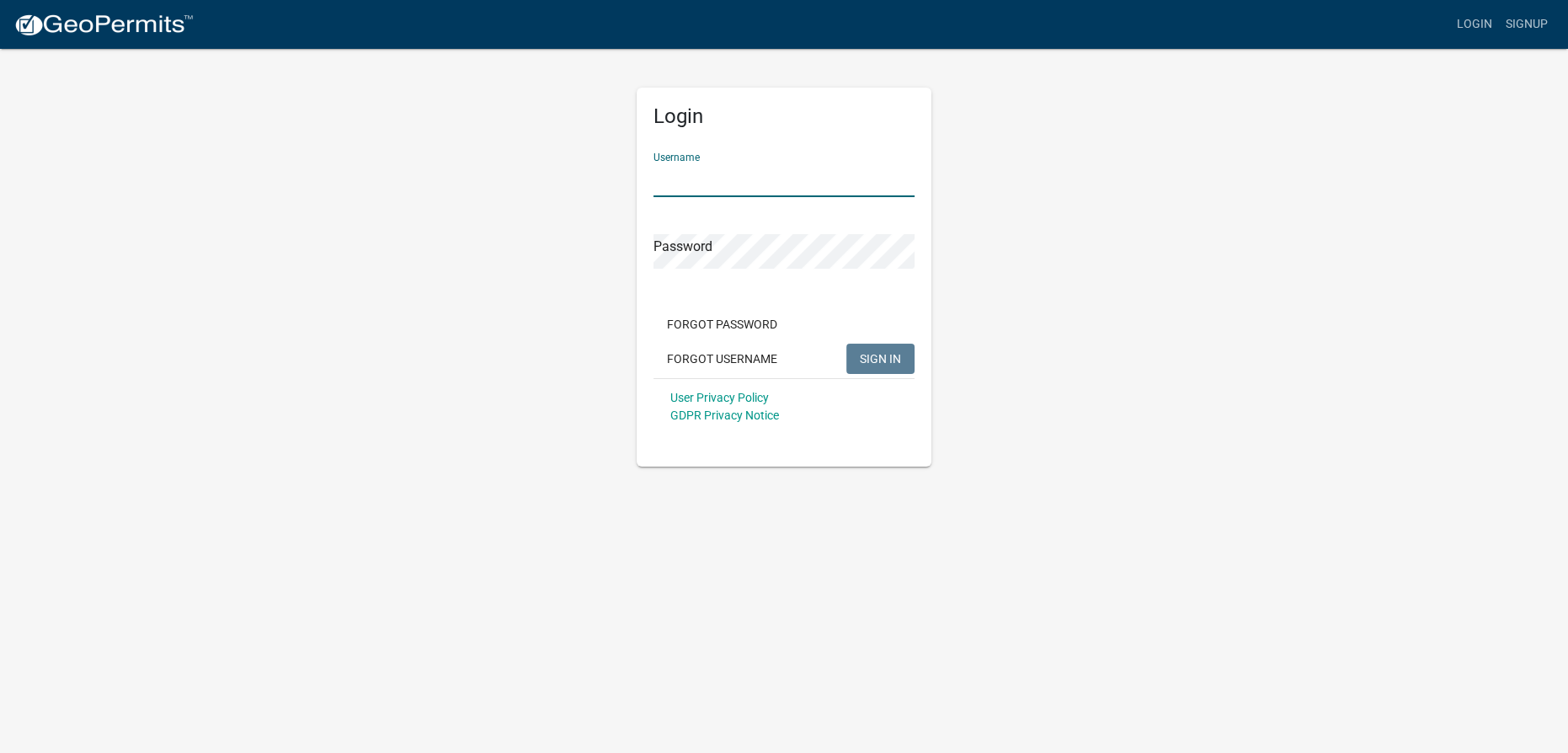
click at [783, 189] on input "Username" at bounding box center [784, 179] width 261 height 34
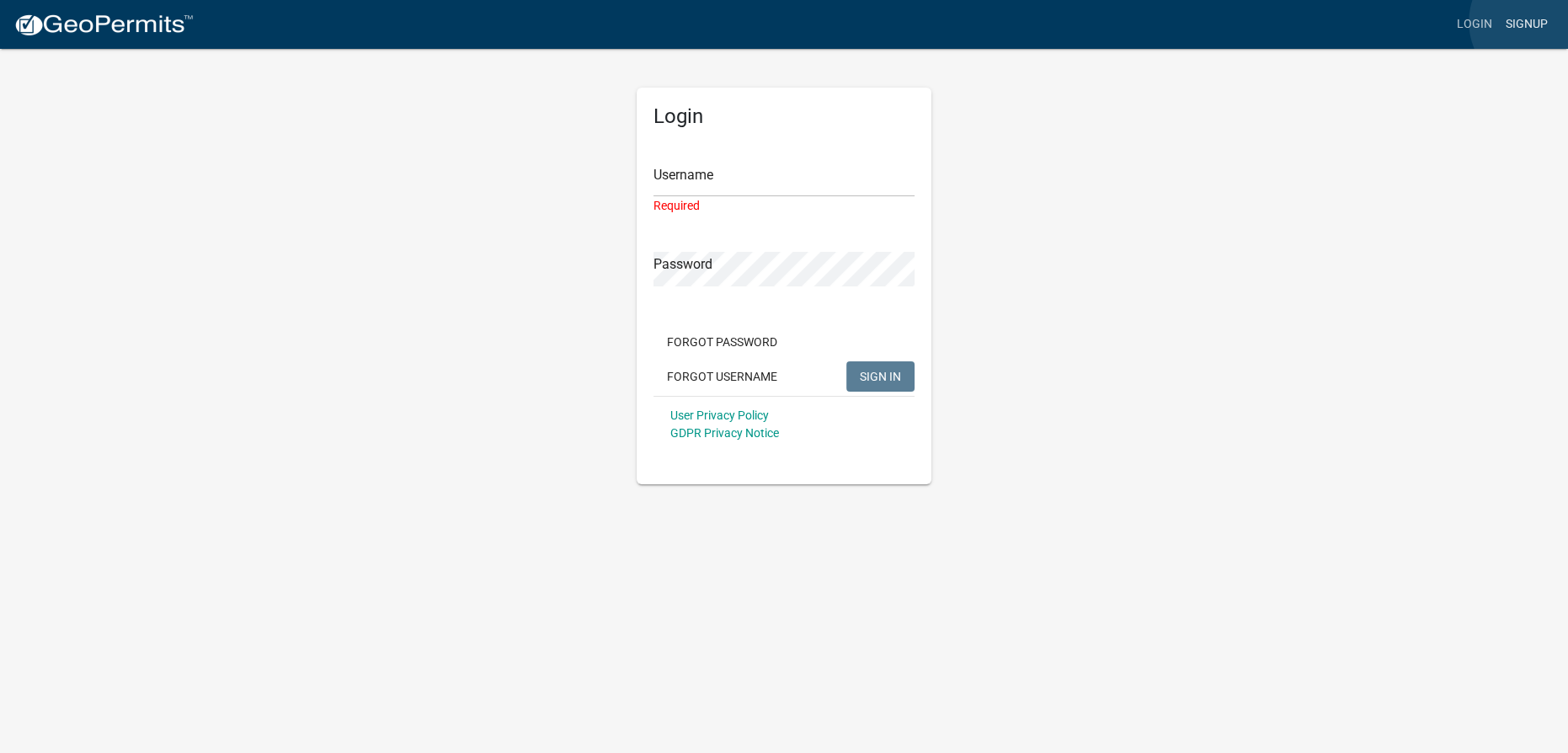
click at [783, 21] on link "Signup" at bounding box center [1526, 24] width 56 height 32
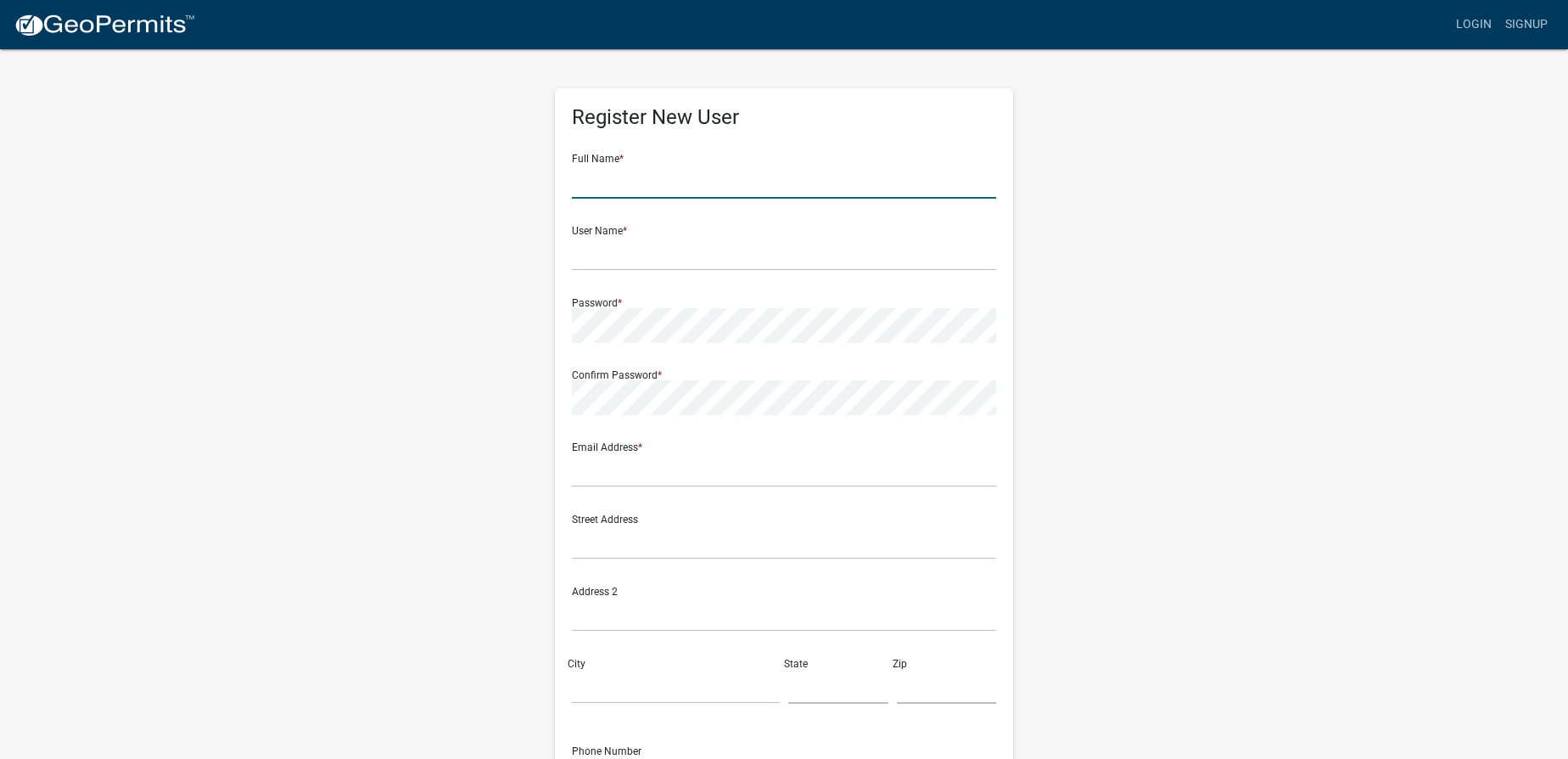
click at [788, 175] on input "text" at bounding box center [784, 180] width 424 height 34
type input "[PERSON_NAME]"
type input "robertroose"
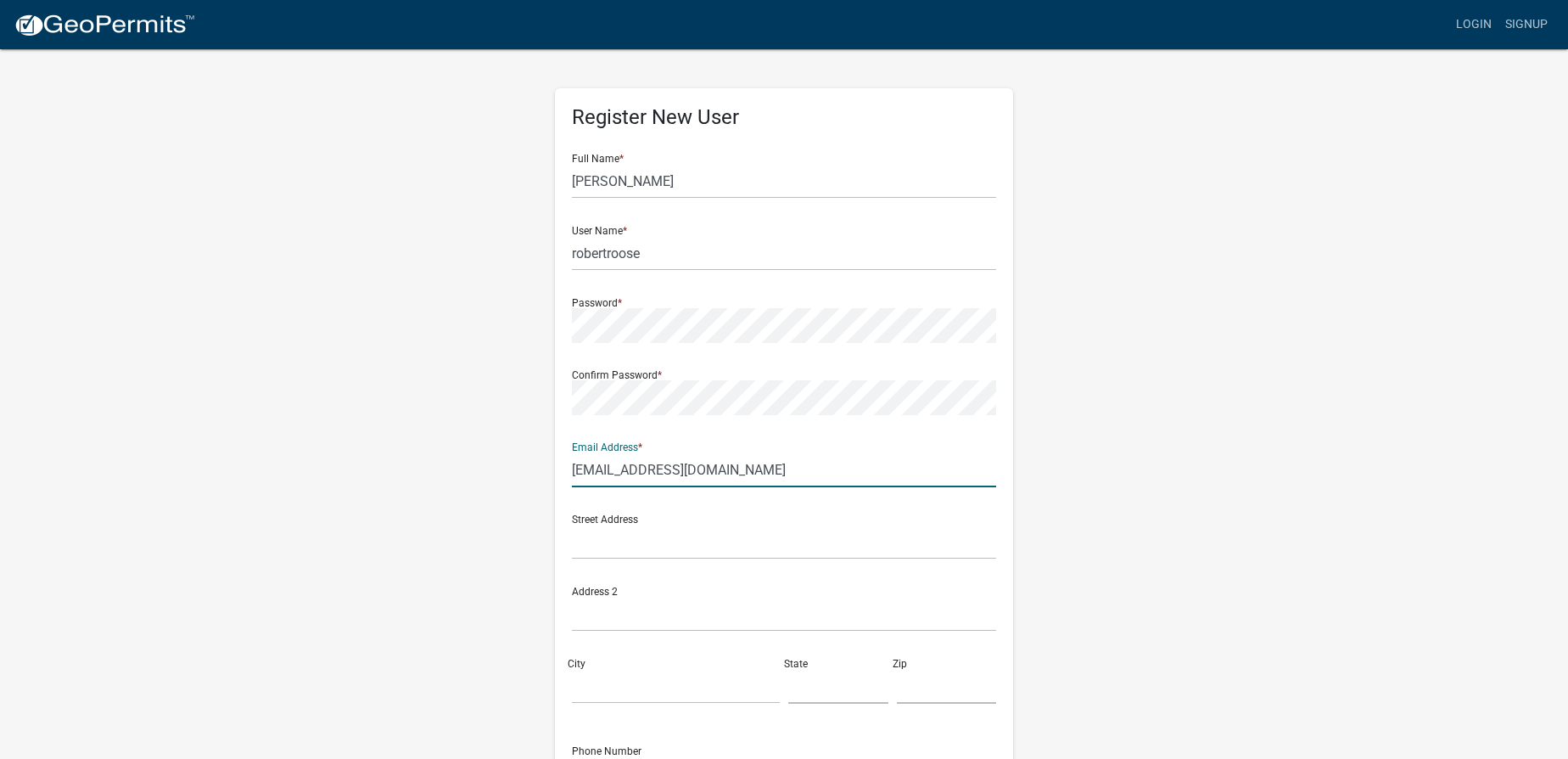
type input "[EMAIL_ADDRESS][DOMAIN_NAME]"
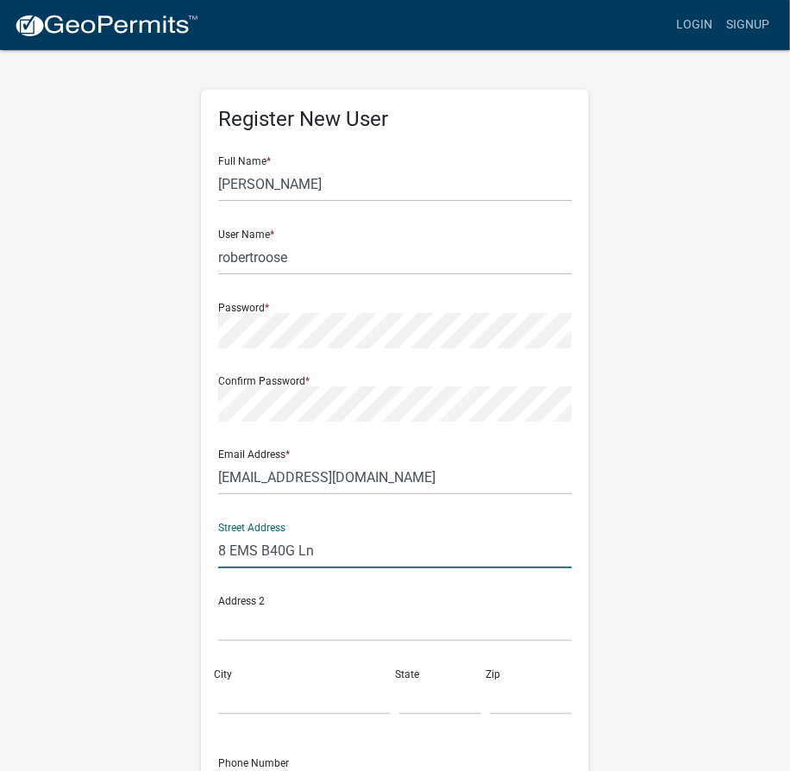
type input "8 EMS B40G Ln"
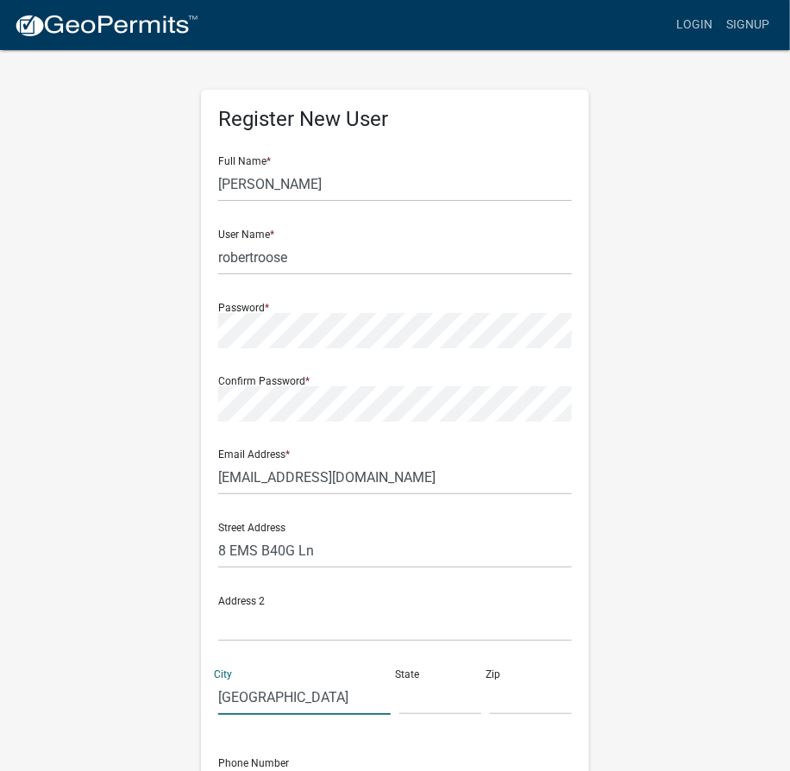
type input "[GEOGRAPHIC_DATA]"
type input "In"
type input "46538"
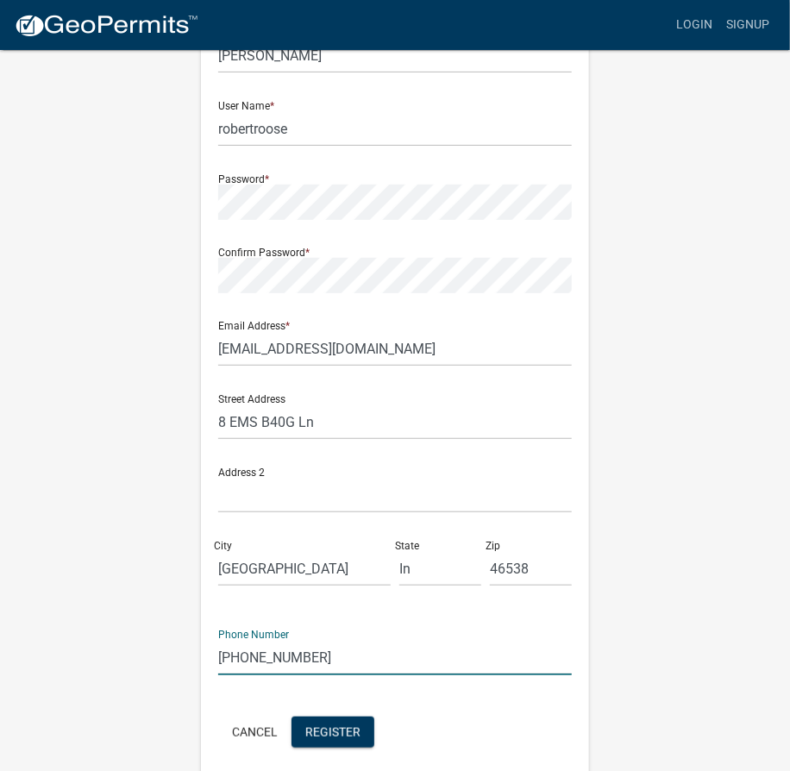
scroll to position [200, 0]
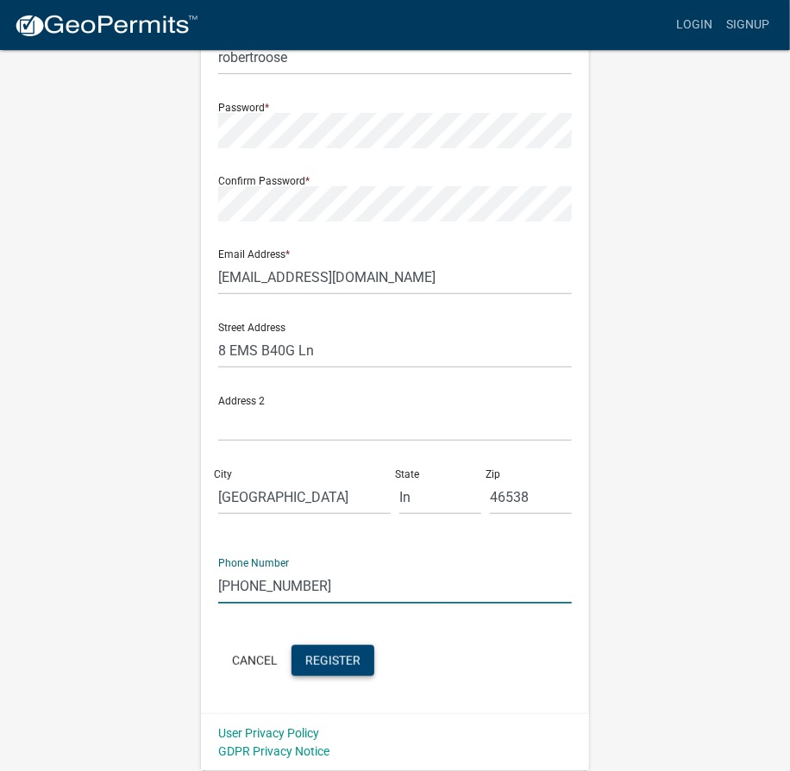
type input "[PHONE_NUMBER]"
click at [322, 668] on button "Register" at bounding box center [332, 660] width 83 height 31
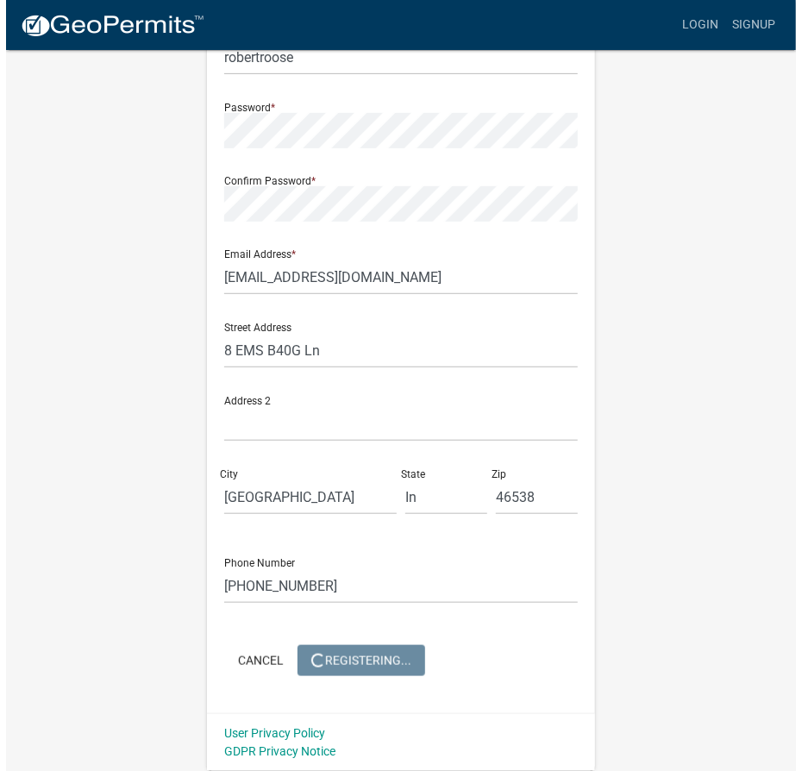
scroll to position [0, 0]
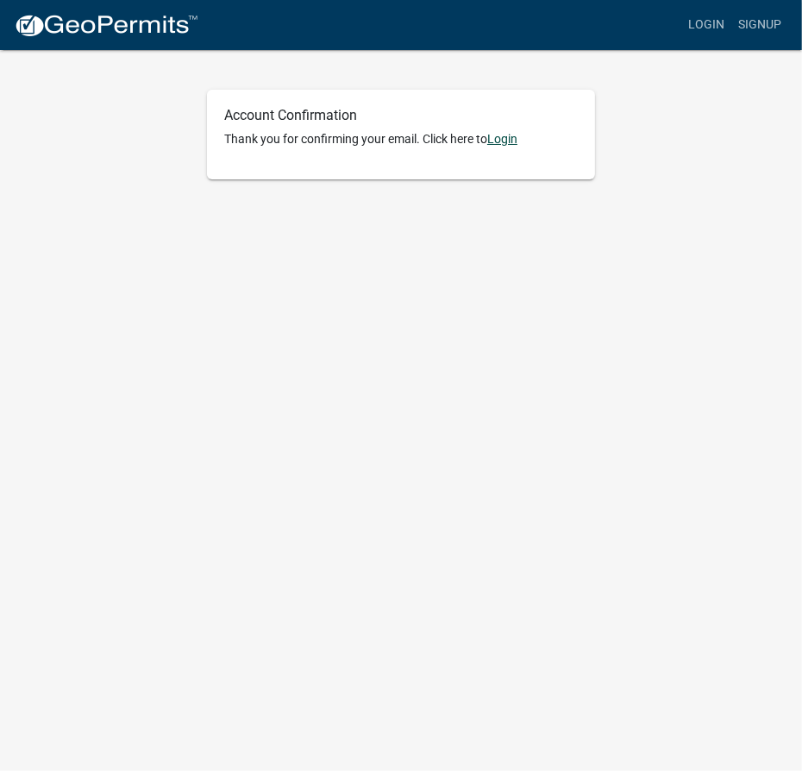
click at [510, 139] on link "Login" at bounding box center [502, 139] width 30 height 14
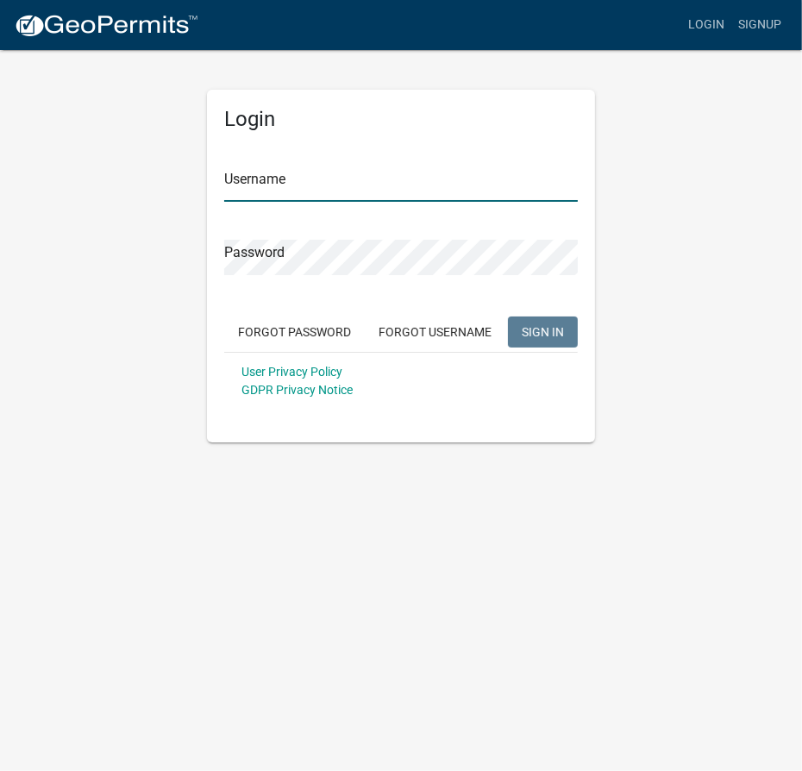
click at [414, 188] on input "Username" at bounding box center [400, 183] width 353 height 35
type input "robertroose"
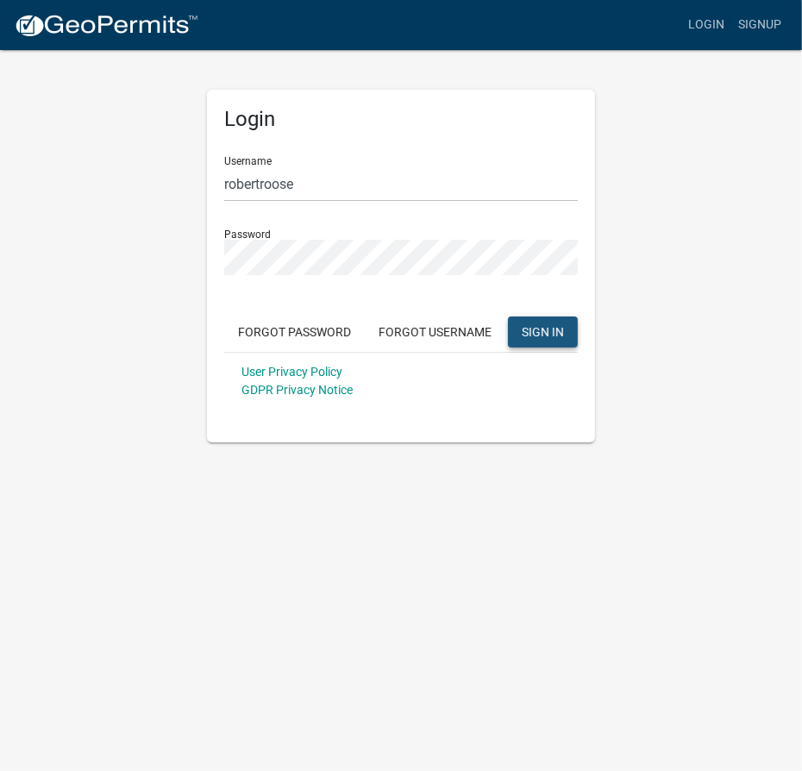
click at [533, 330] on span "SIGN IN" at bounding box center [543, 331] width 42 height 14
